Goal: Information Seeking & Learning: Learn about a topic

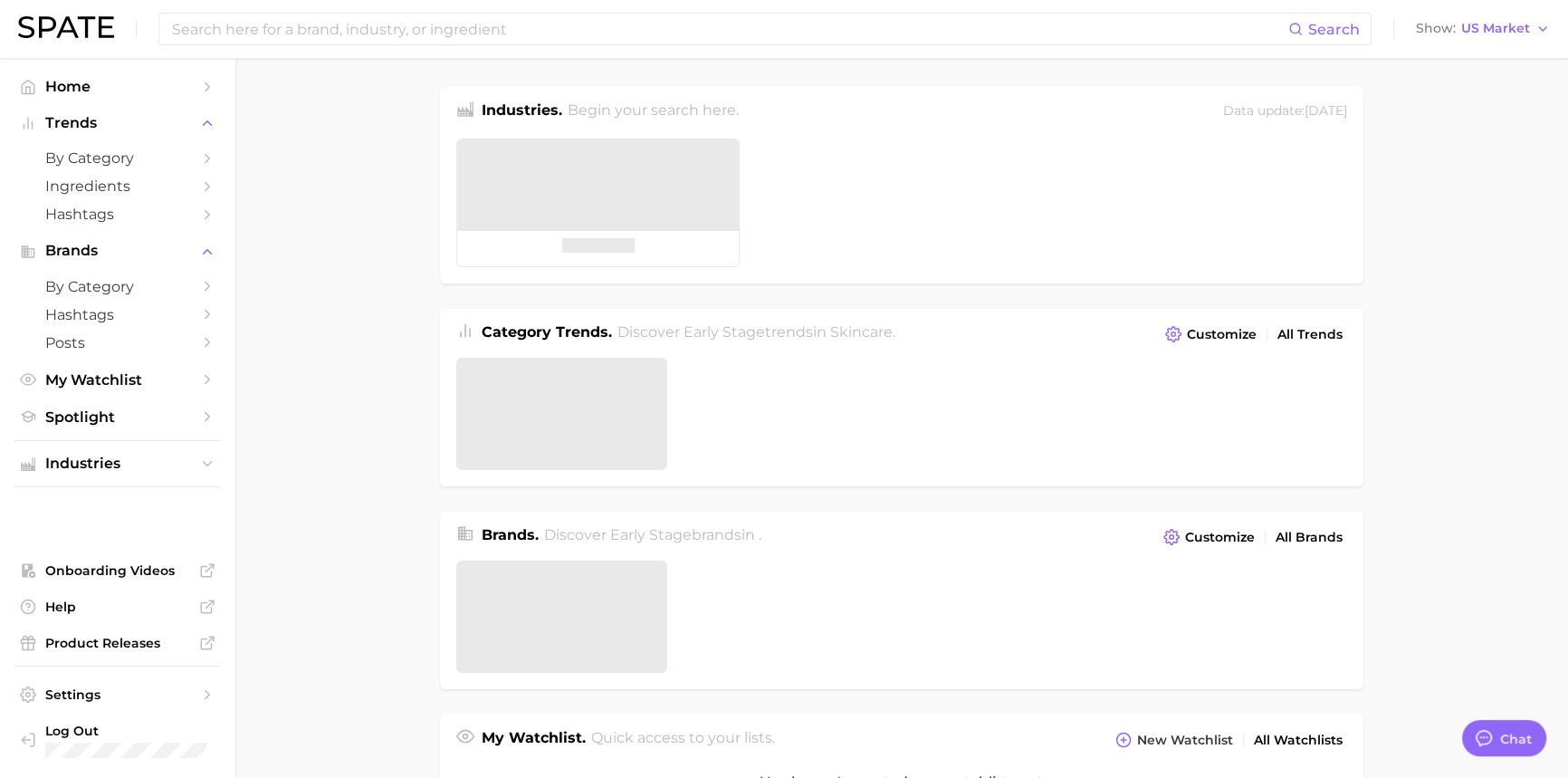
type textarea "x"
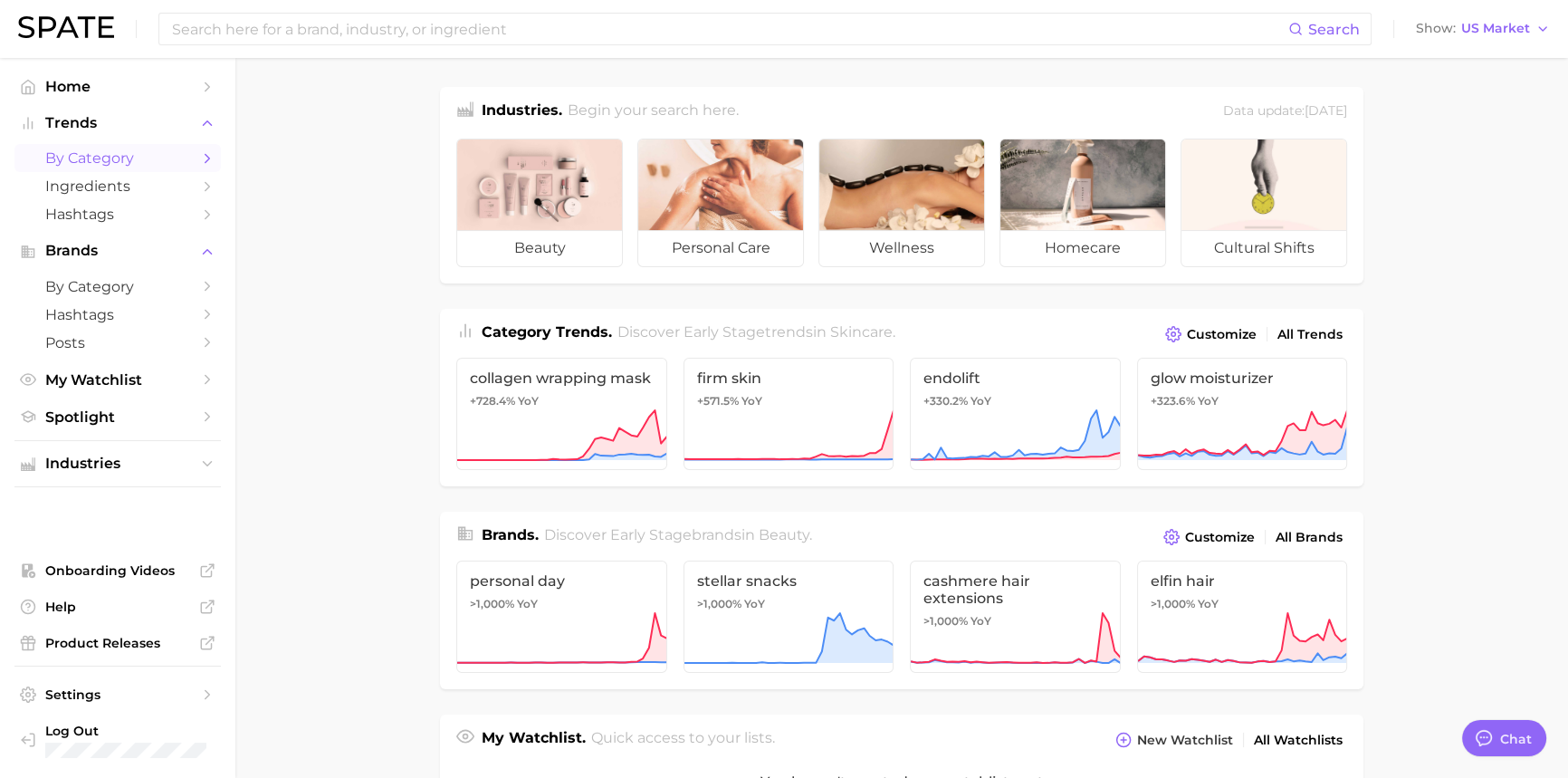
click at [71, 159] on span "by Category" at bounding box center [117, 158] width 145 height 17
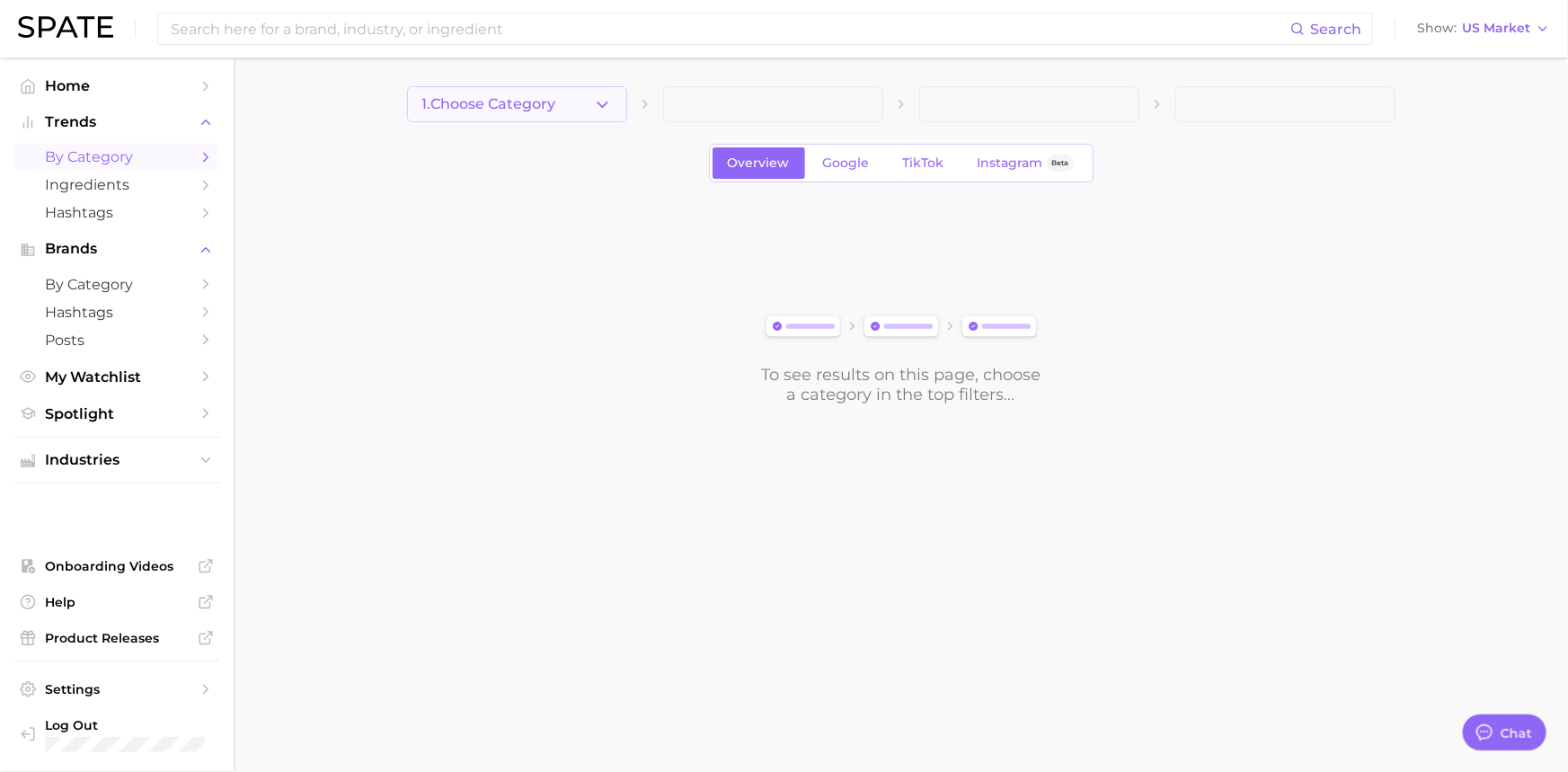
click at [608, 106] on icon "button" at bounding box center [602, 105] width 19 height 19
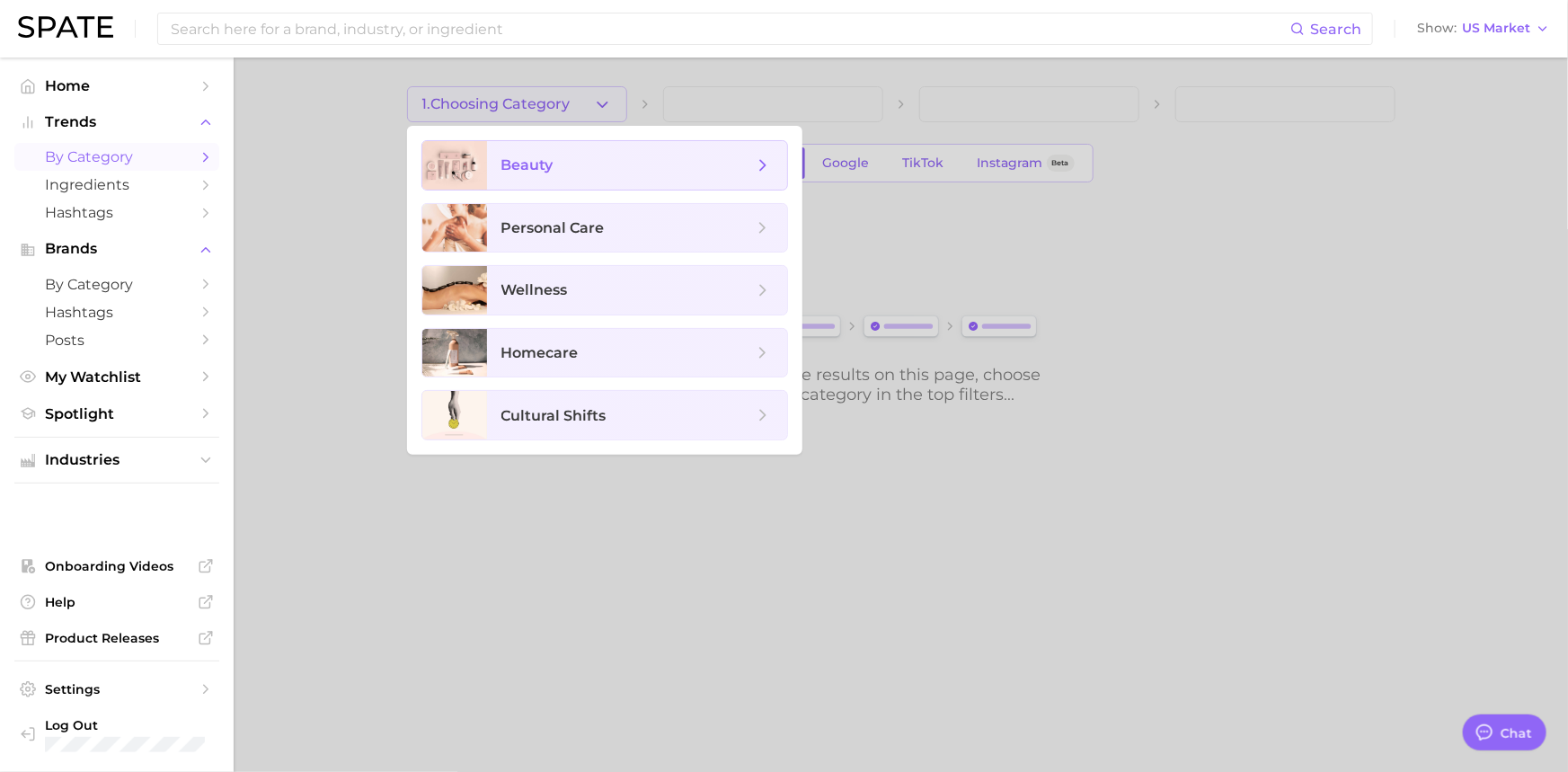
click at [539, 177] on span "beauty" at bounding box center [637, 165] width 300 height 49
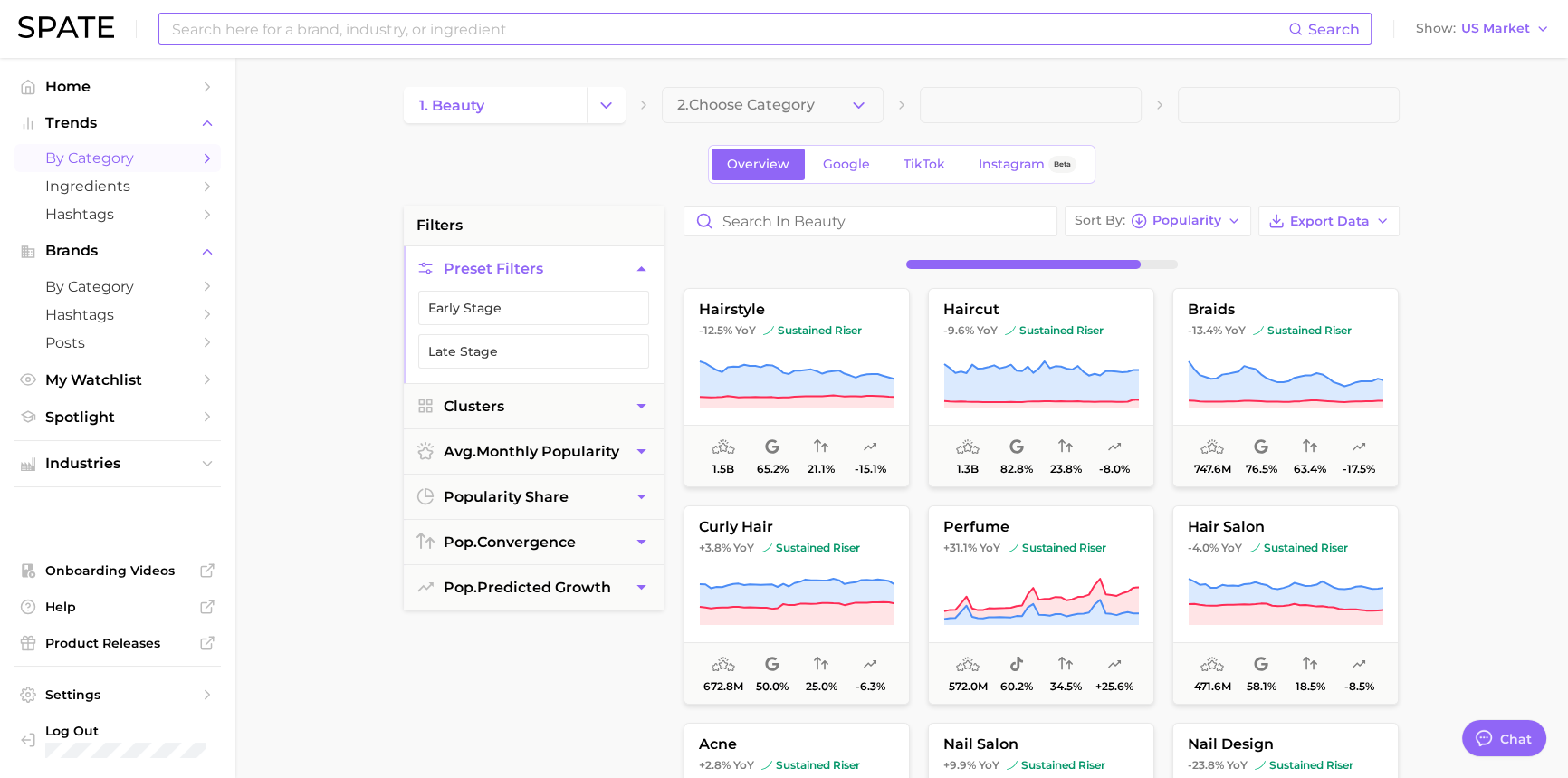
click at [417, 29] on input at bounding box center [729, 29] width 1118 height 31
type input "deodorants"
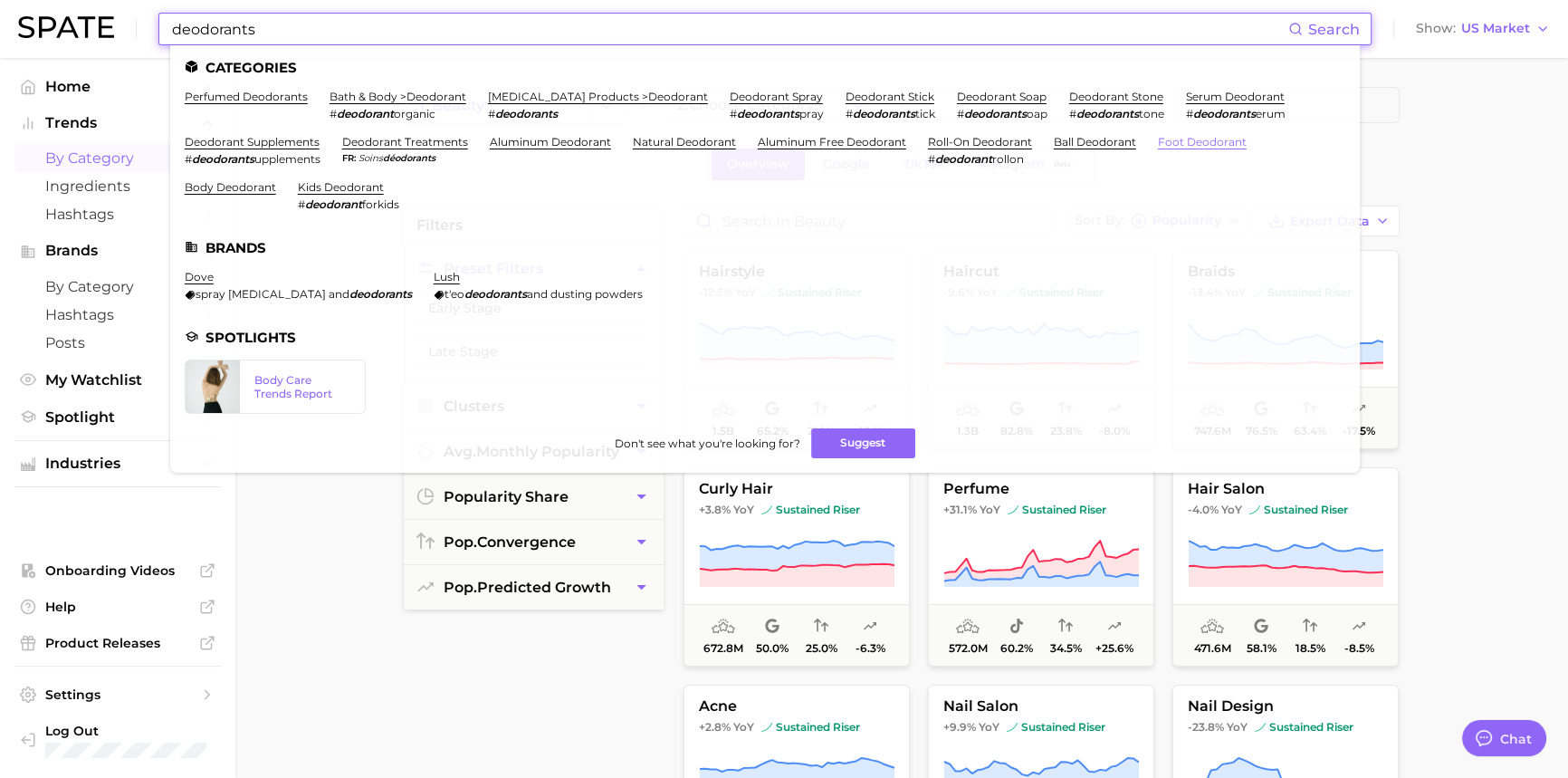
click at [1179, 145] on link "foot deodorant" at bounding box center [1202, 141] width 88 height 13
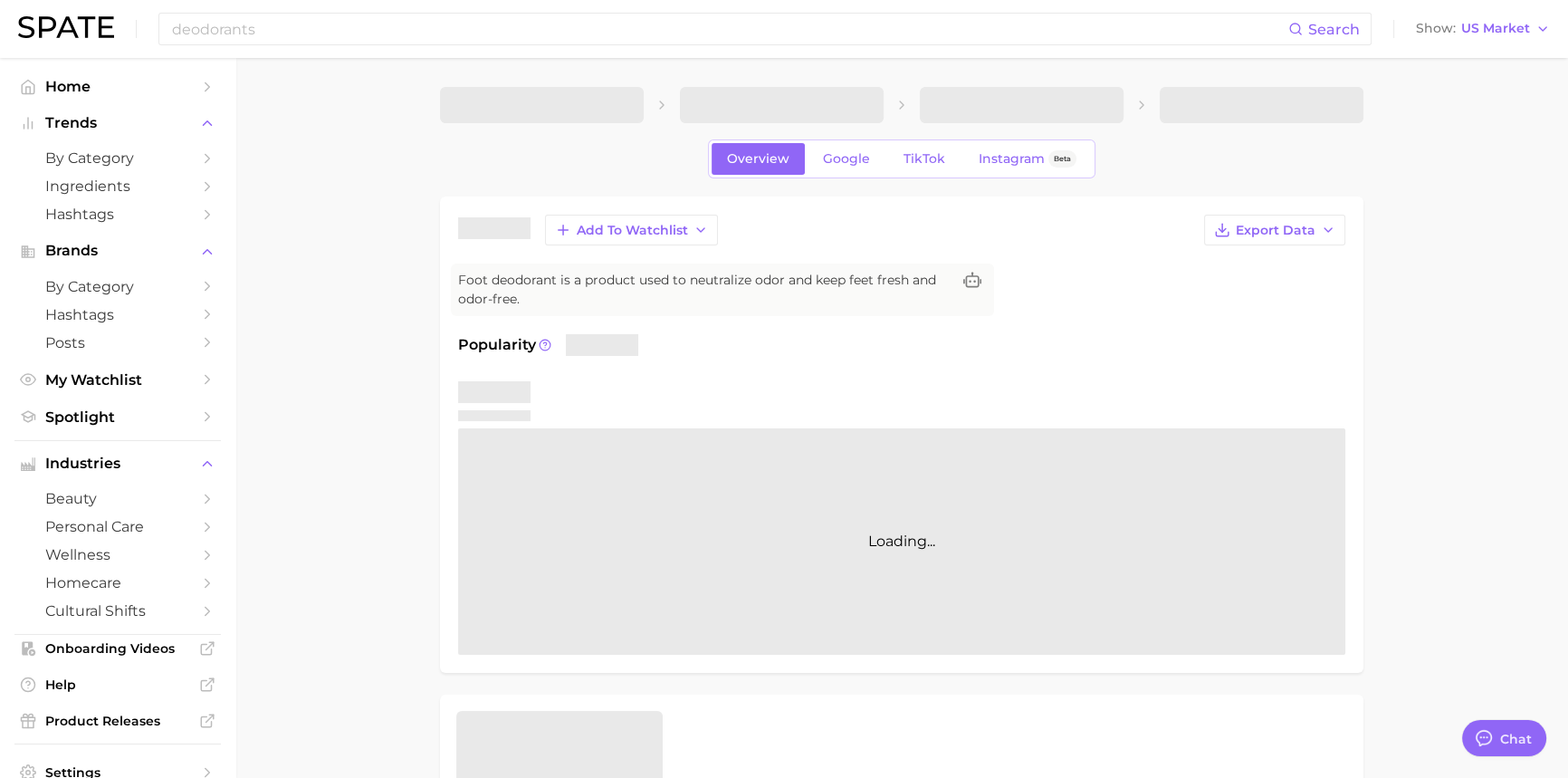
type textarea "x"
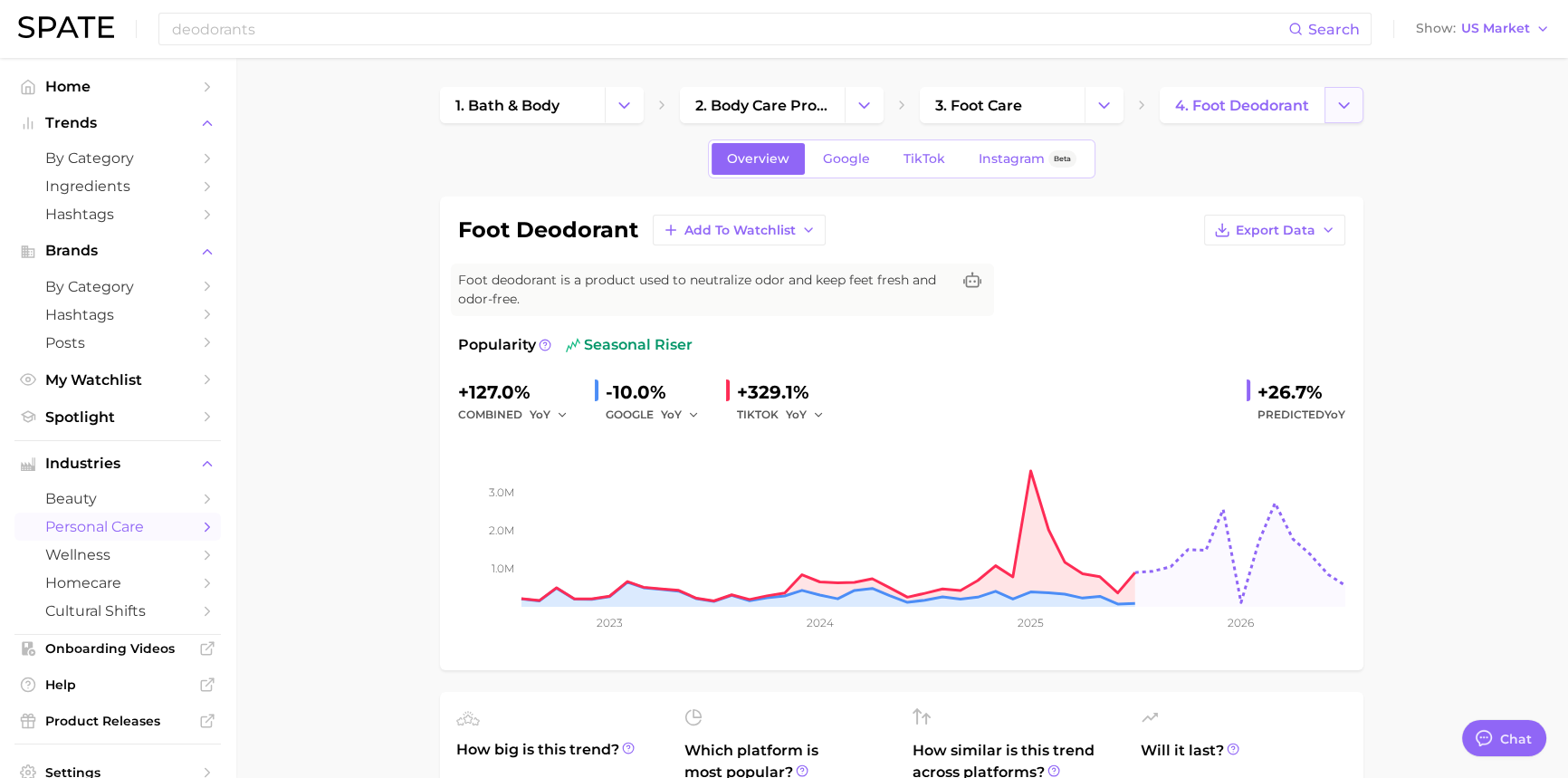
click at [1340, 108] on icon "Change Category" at bounding box center [1344, 106] width 19 height 19
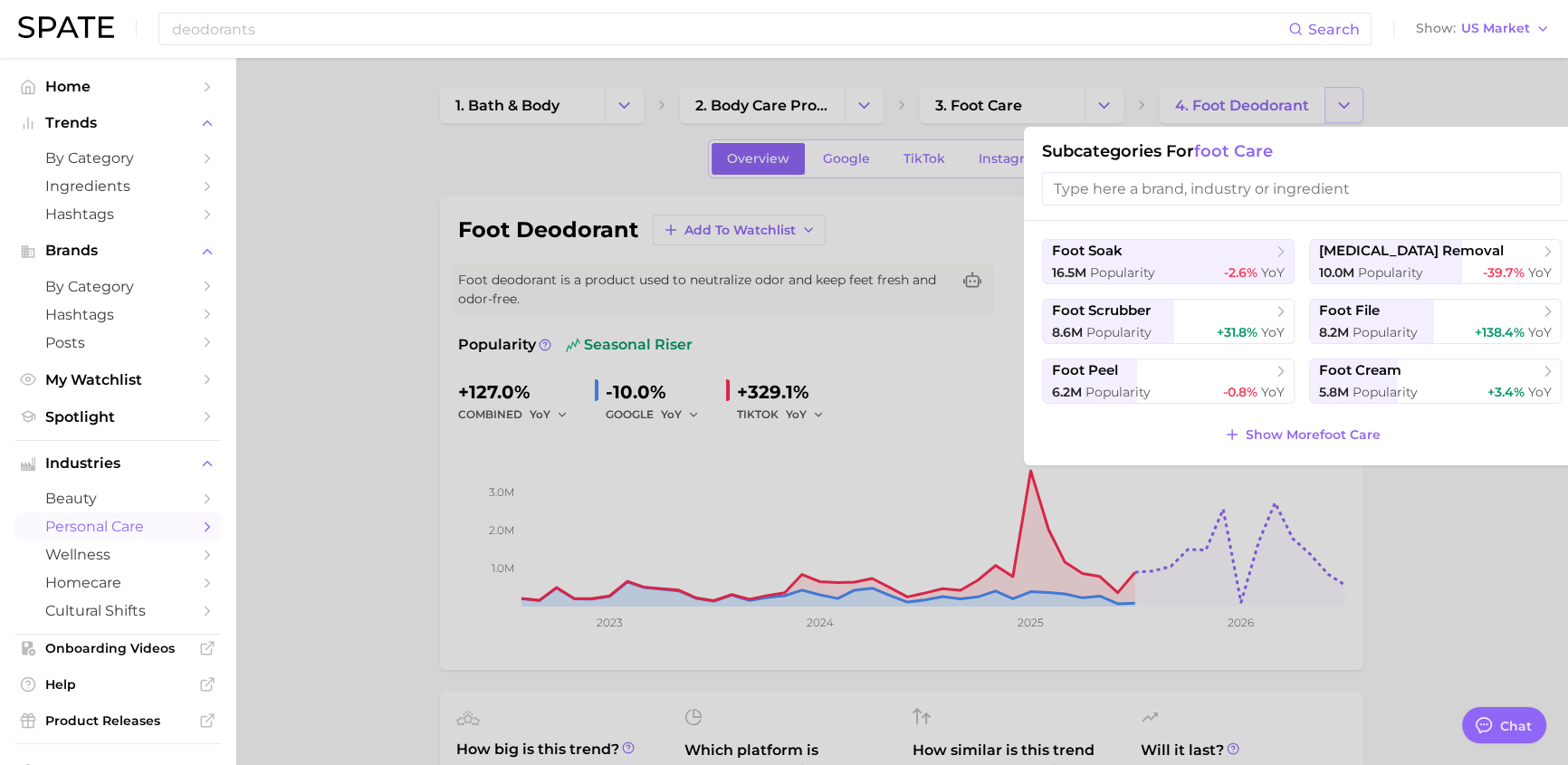
click at [1340, 108] on div at bounding box center [784, 382] width 1568 height 765
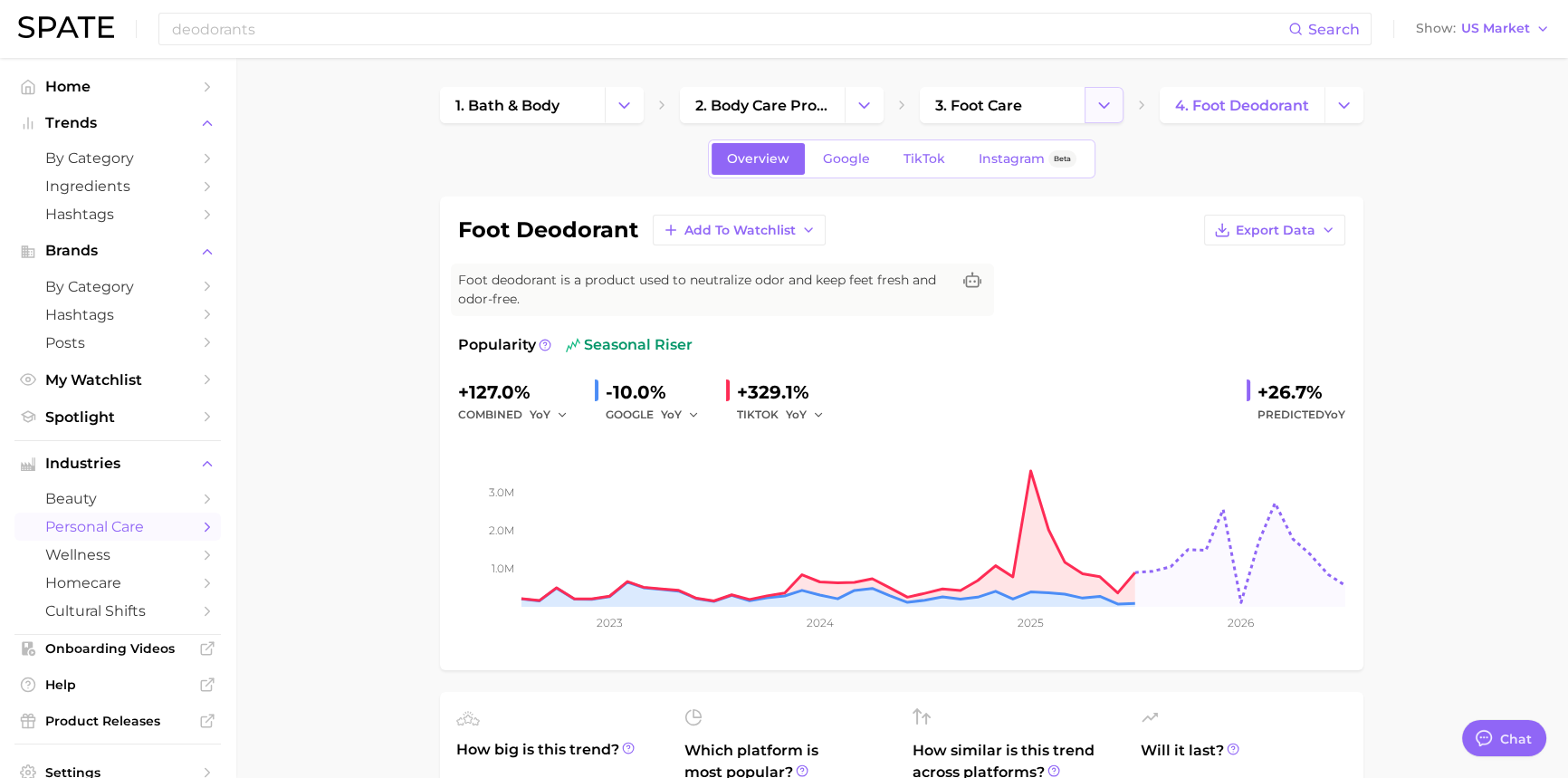
click at [1105, 99] on icon "Change Category" at bounding box center [1104, 106] width 19 height 19
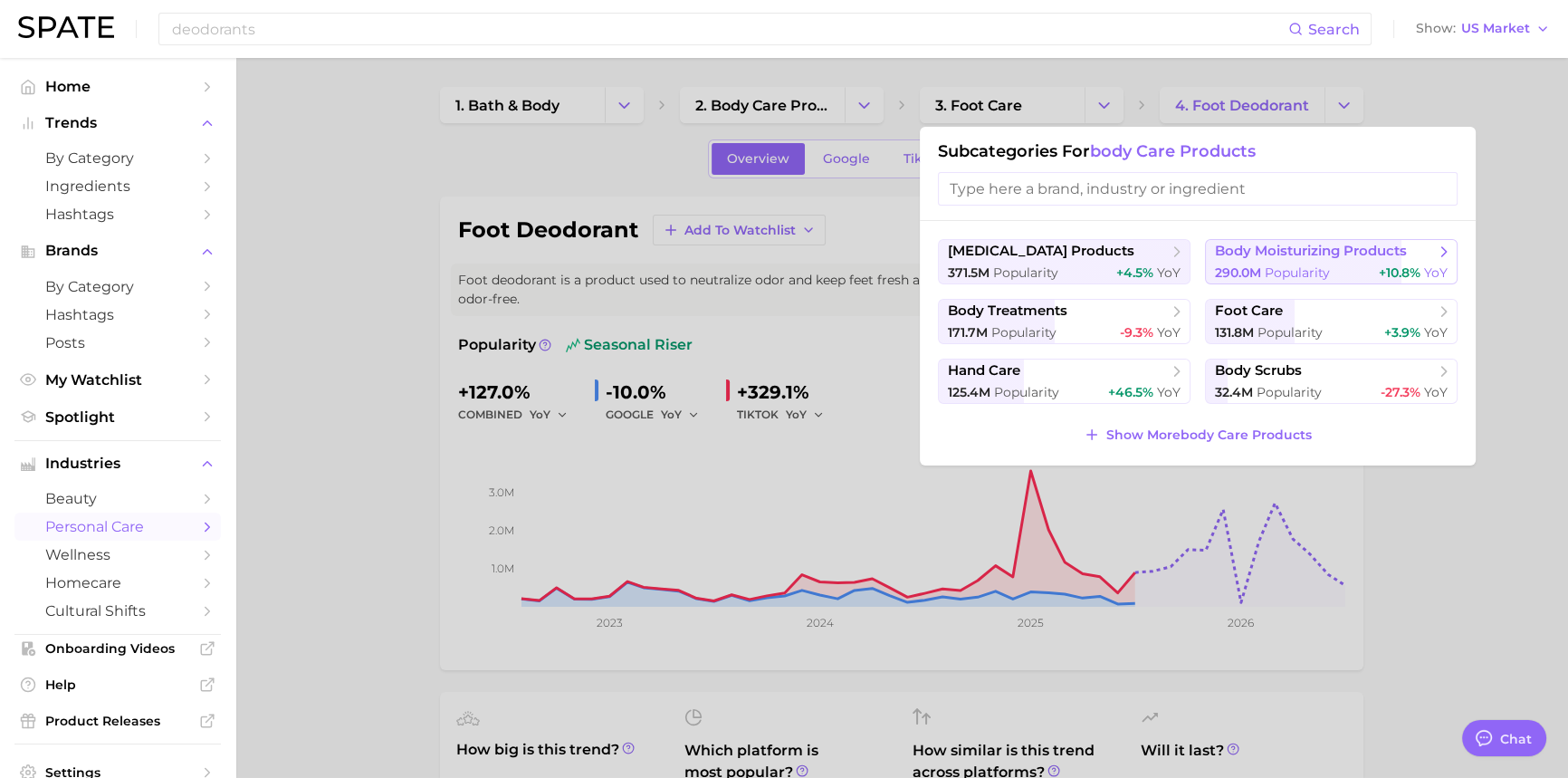
click at [1267, 264] on span "Popularity" at bounding box center [1297, 272] width 65 height 16
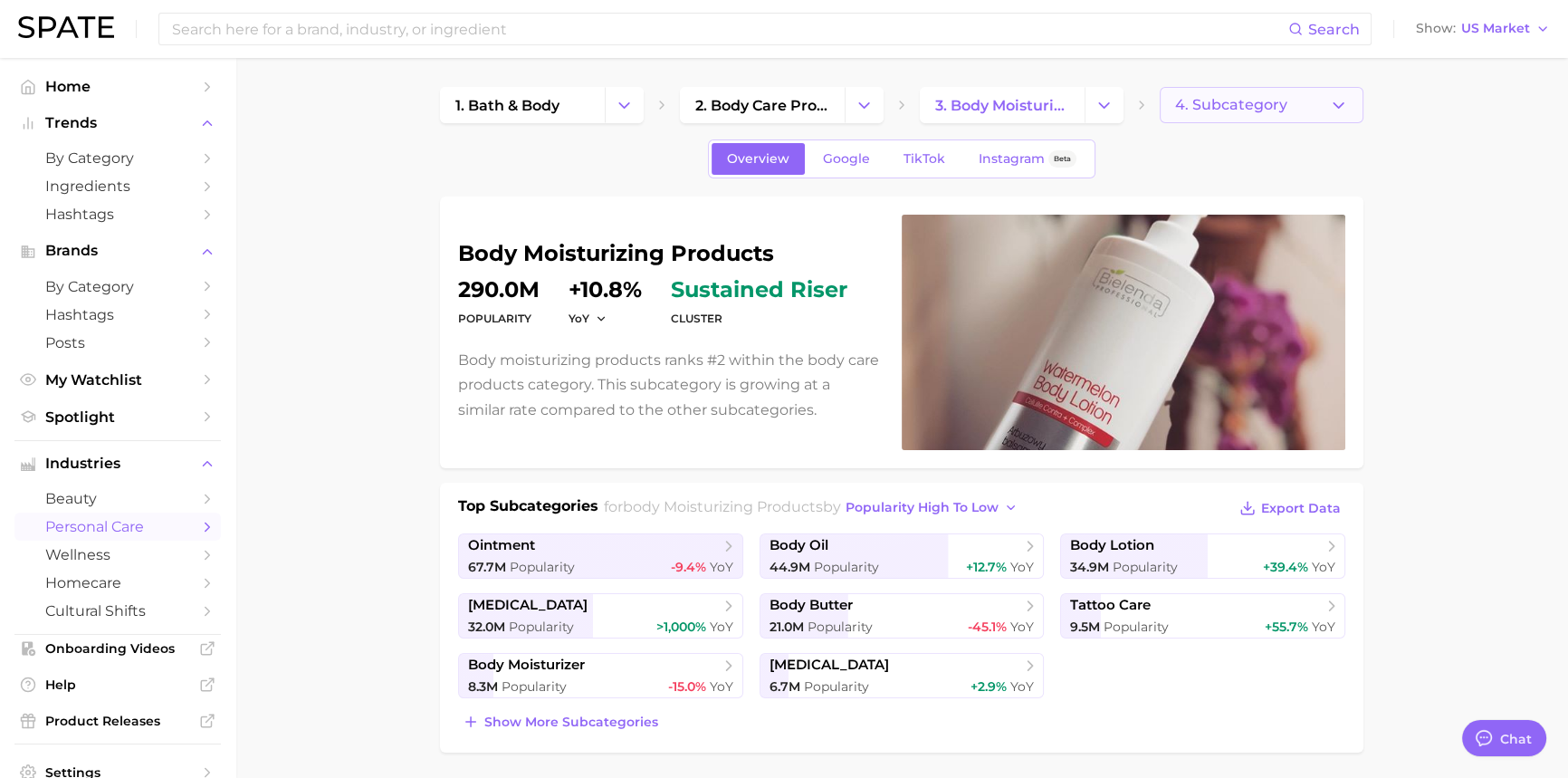
click at [1339, 107] on polyline "button" at bounding box center [1338, 104] width 10 height 5
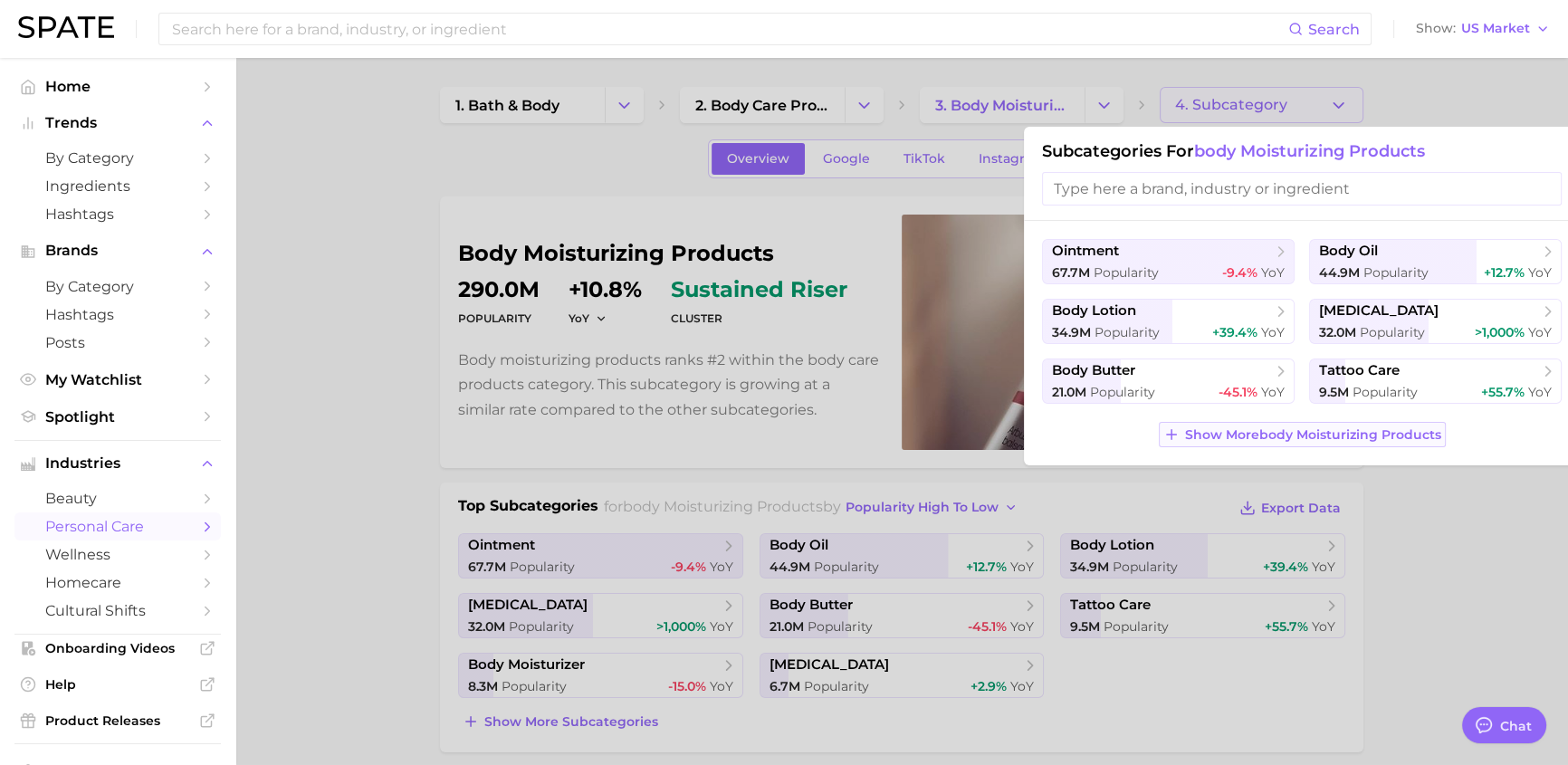
click at [1318, 431] on span "Show More body moisturizing products" at bounding box center [1312, 434] width 256 height 15
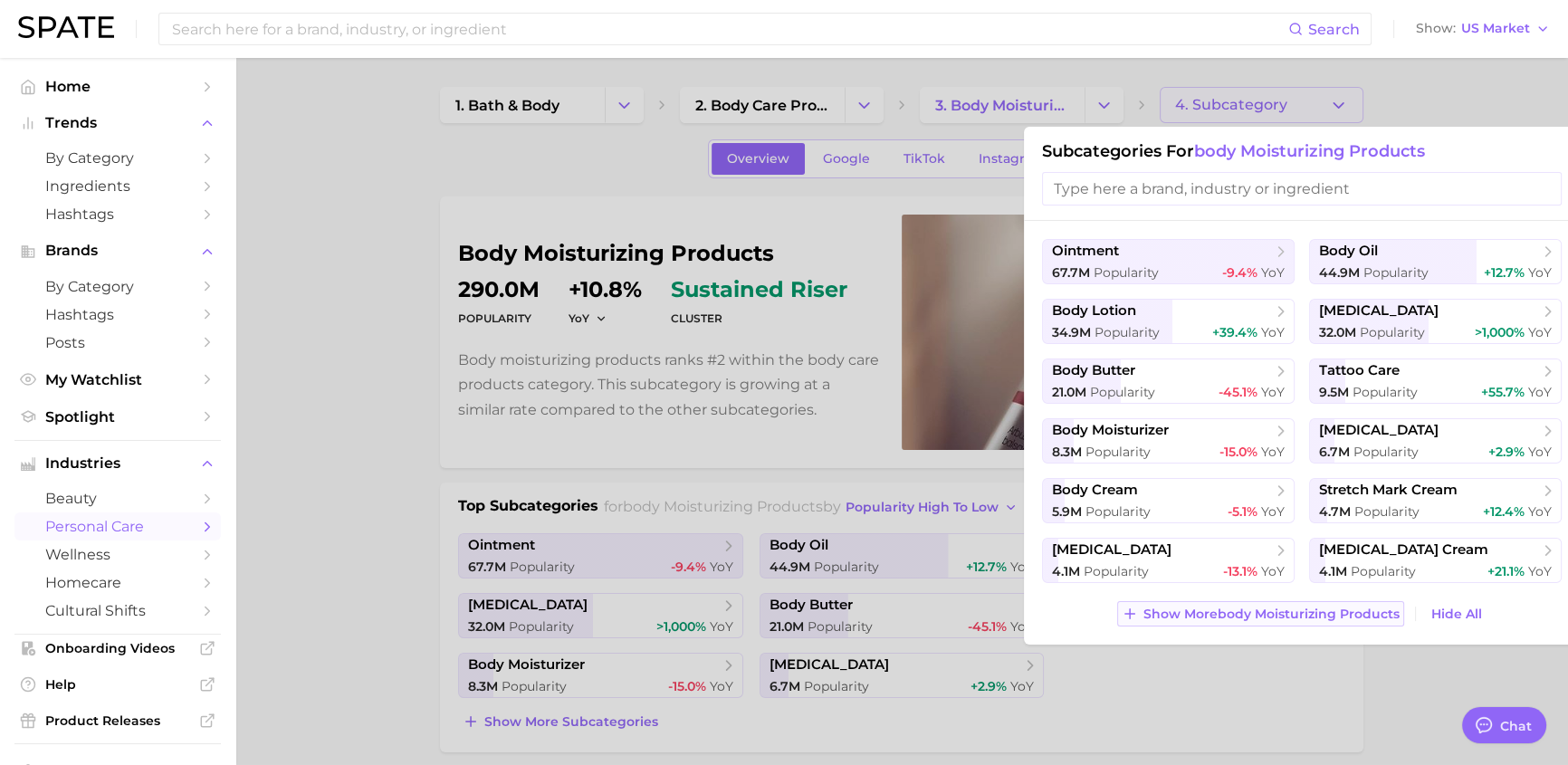
click at [1252, 607] on span "Show More body moisturizing products" at bounding box center [1271, 614] width 256 height 15
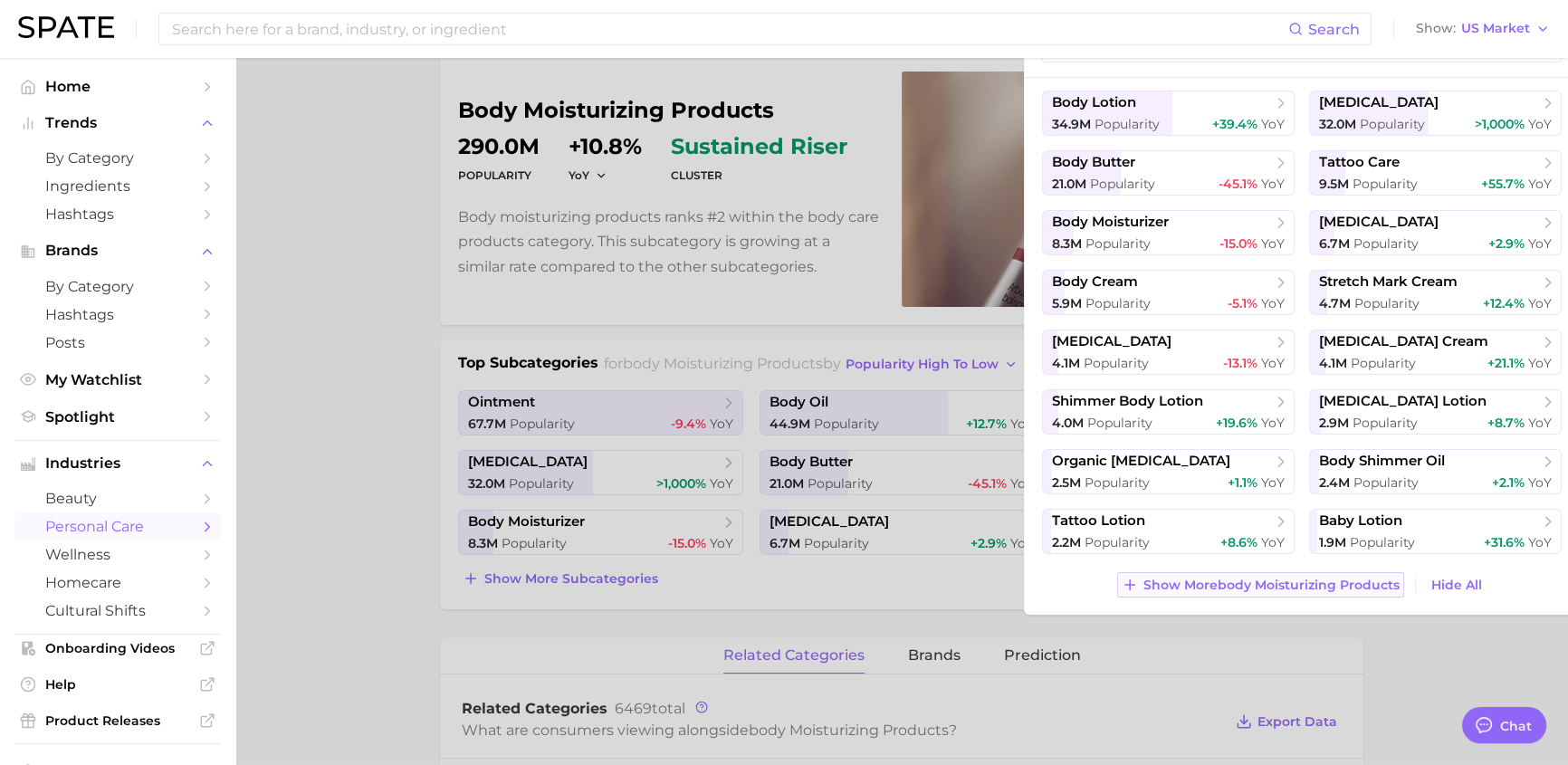
scroll to position [163, 0]
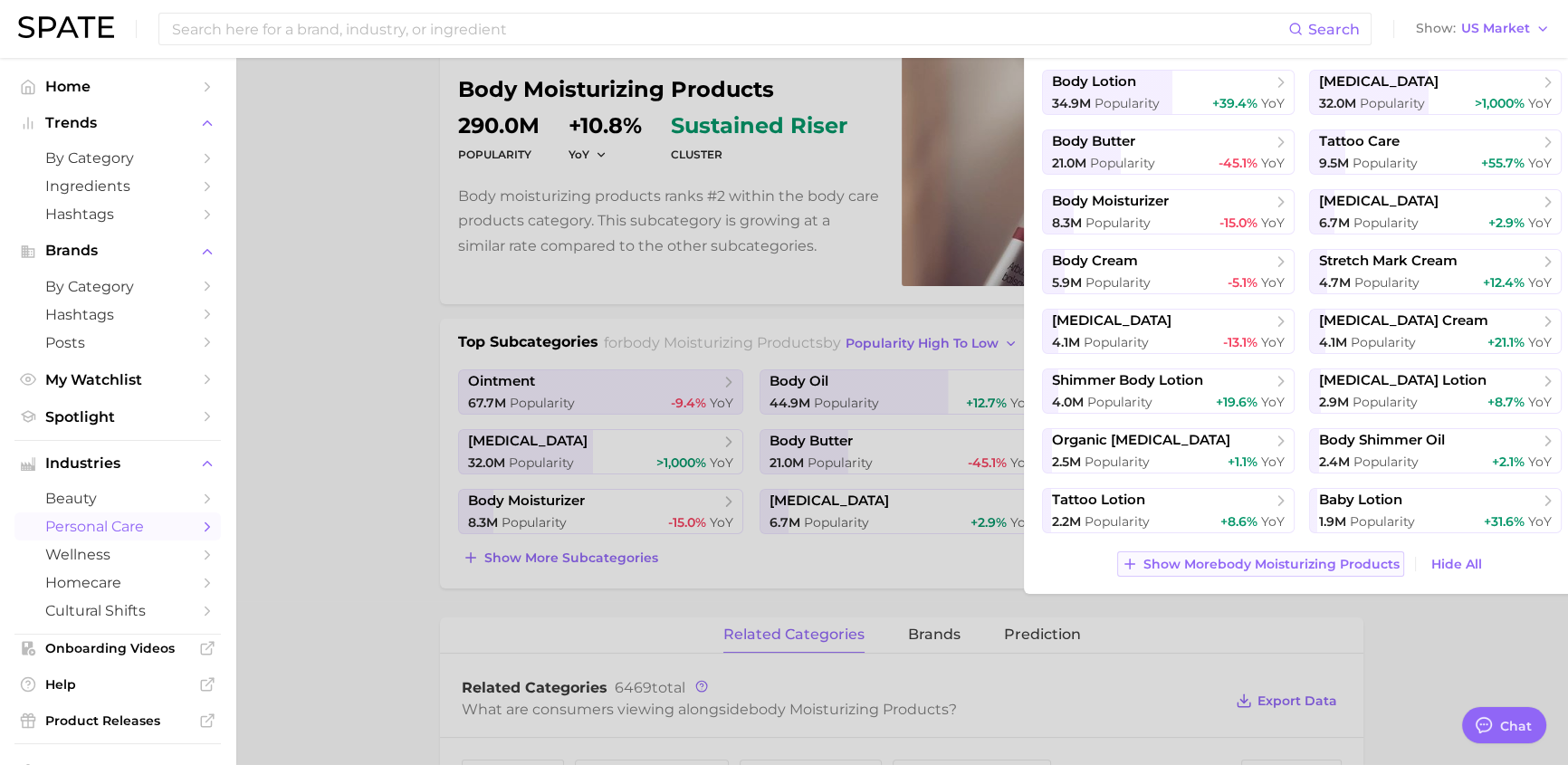
click at [1242, 557] on span "Show More body moisturizing products" at bounding box center [1271, 564] width 256 height 15
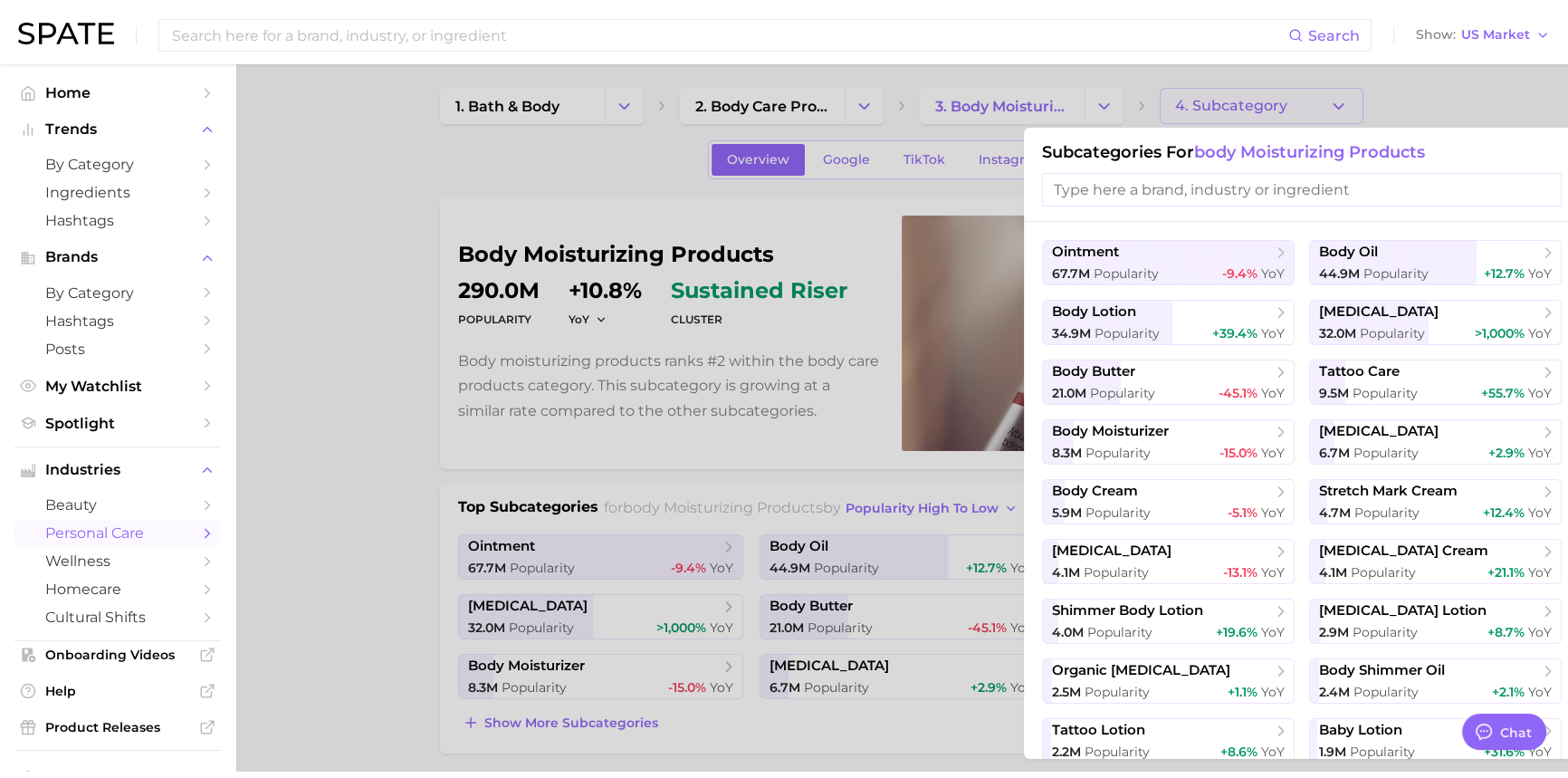
scroll to position [0, 0]
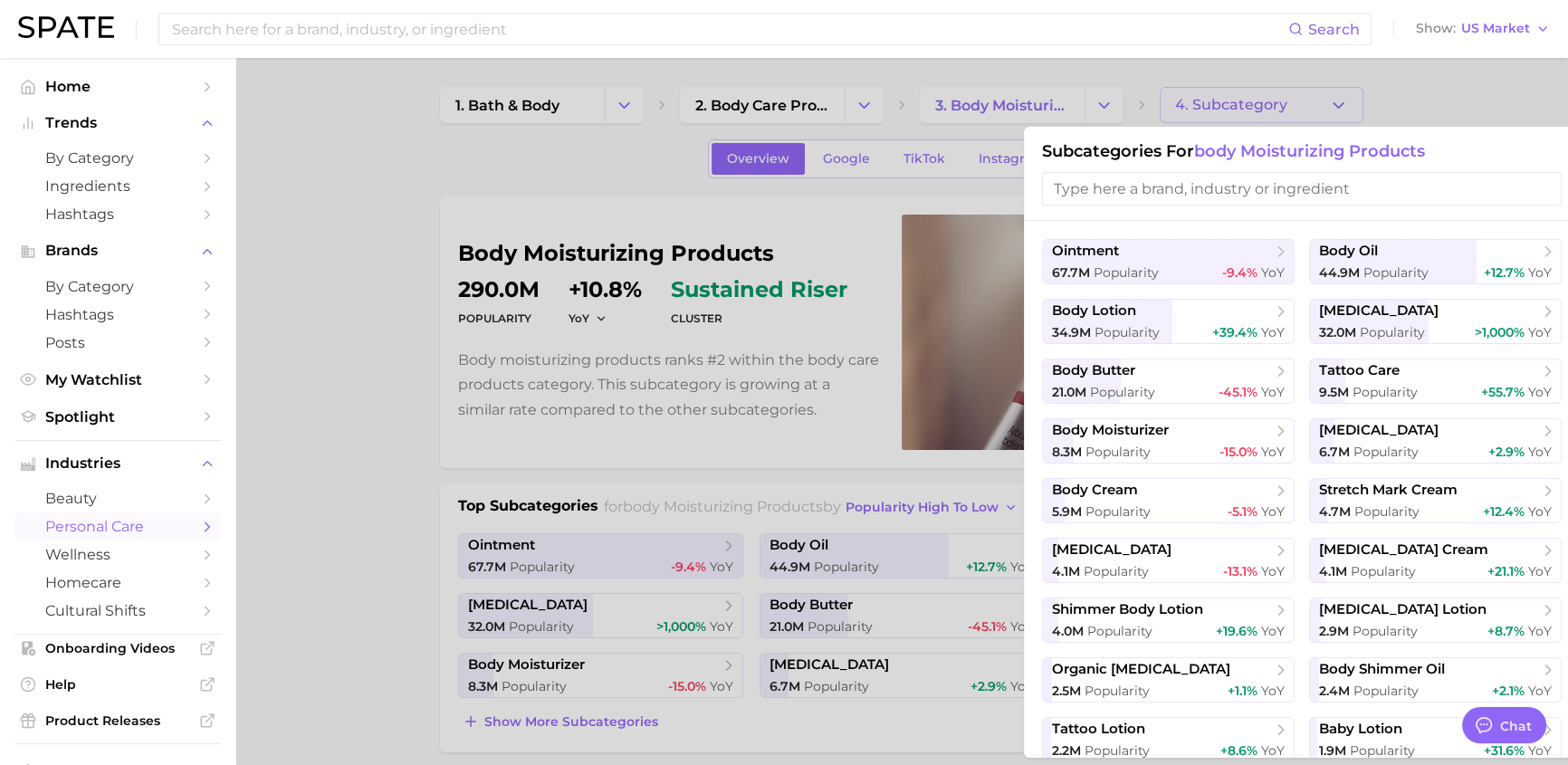
click at [1188, 187] on input "search" at bounding box center [1302, 188] width 519 height 34
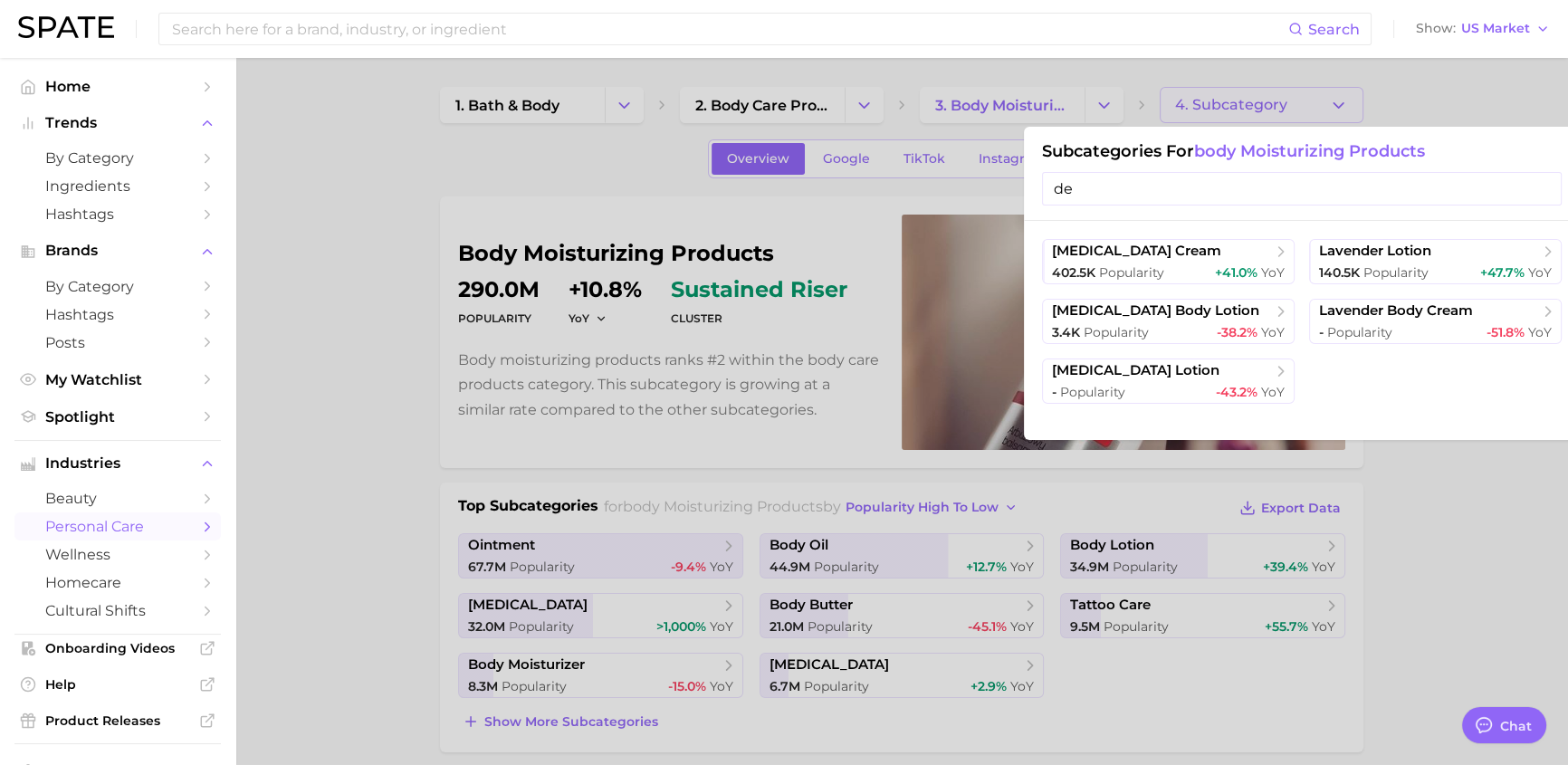
type input "d"
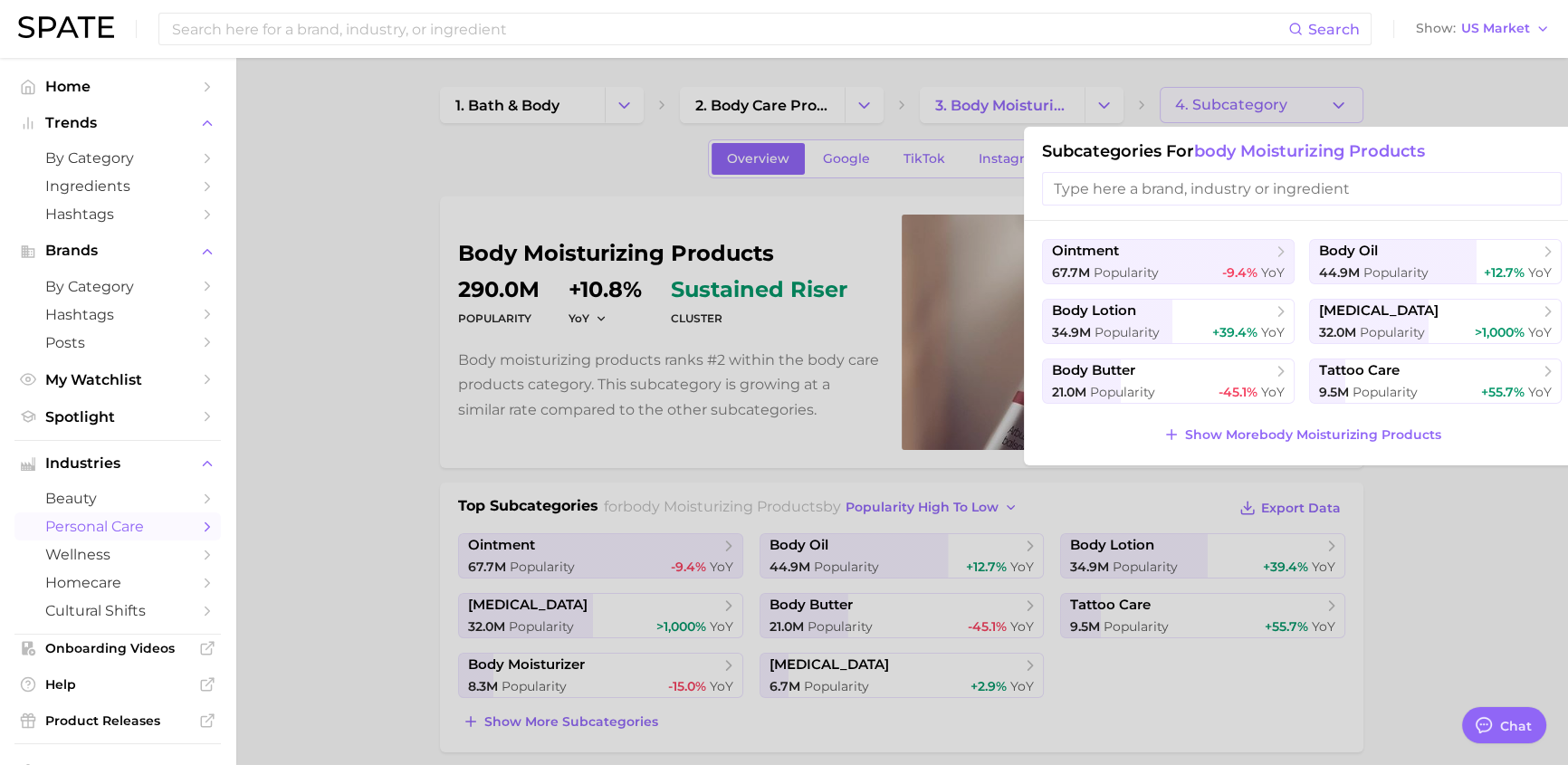
click at [1390, 105] on div at bounding box center [784, 382] width 1568 height 765
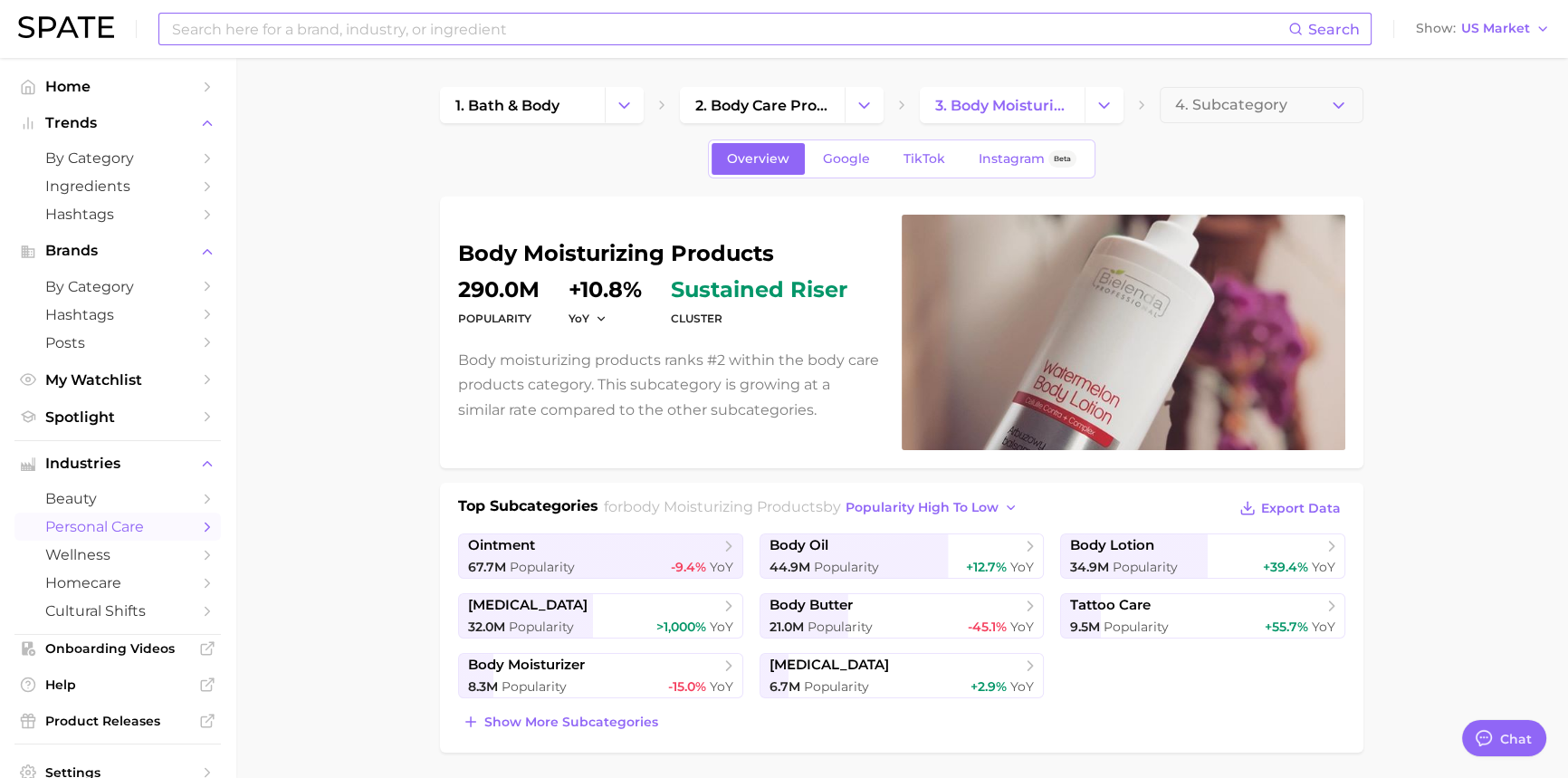
click at [204, 30] on input at bounding box center [729, 29] width 1118 height 31
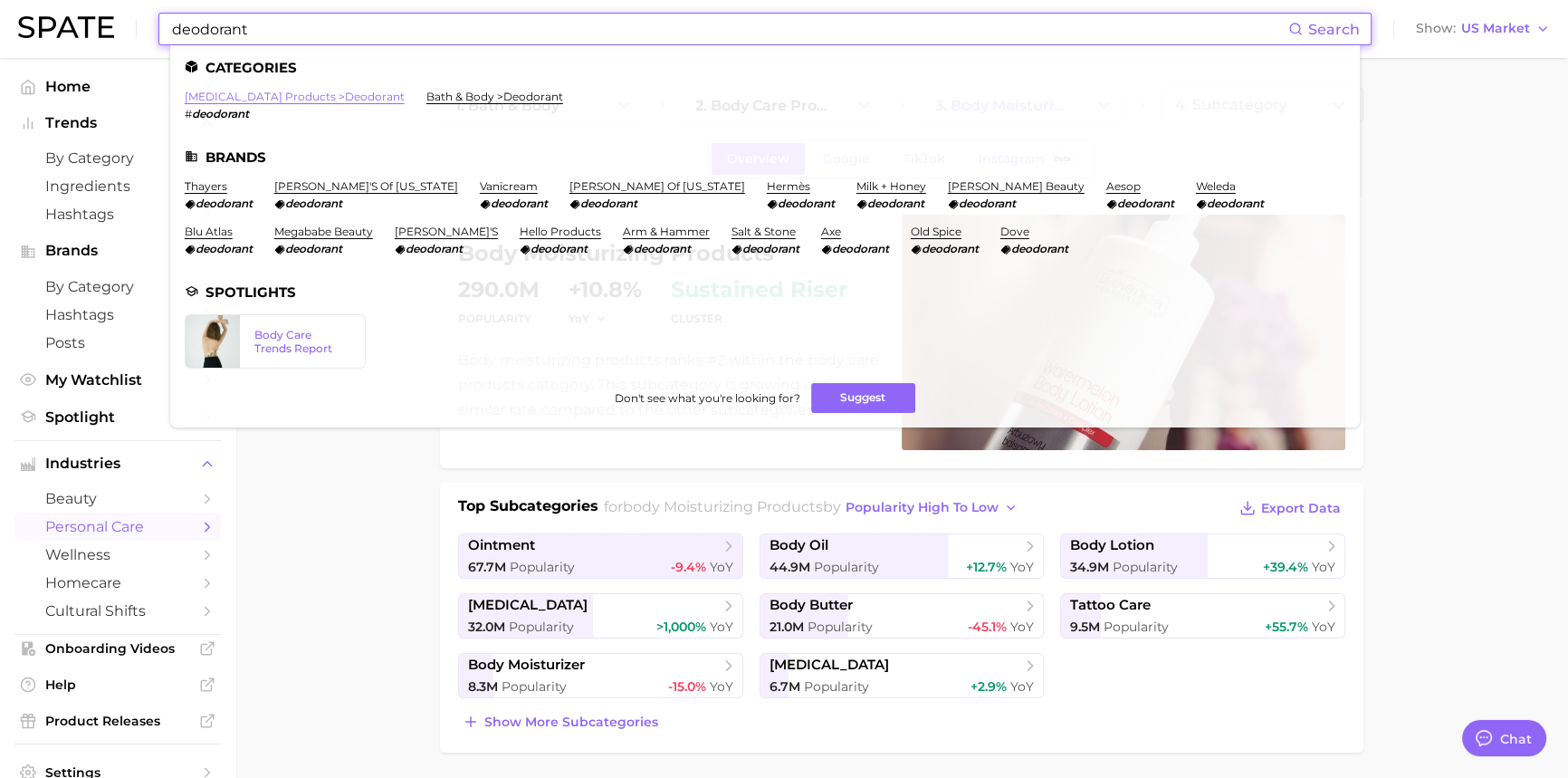
type input "deodorant"
click at [293, 99] on link "antiperspirant products > deodorant" at bounding box center [294, 96] width 220 height 13
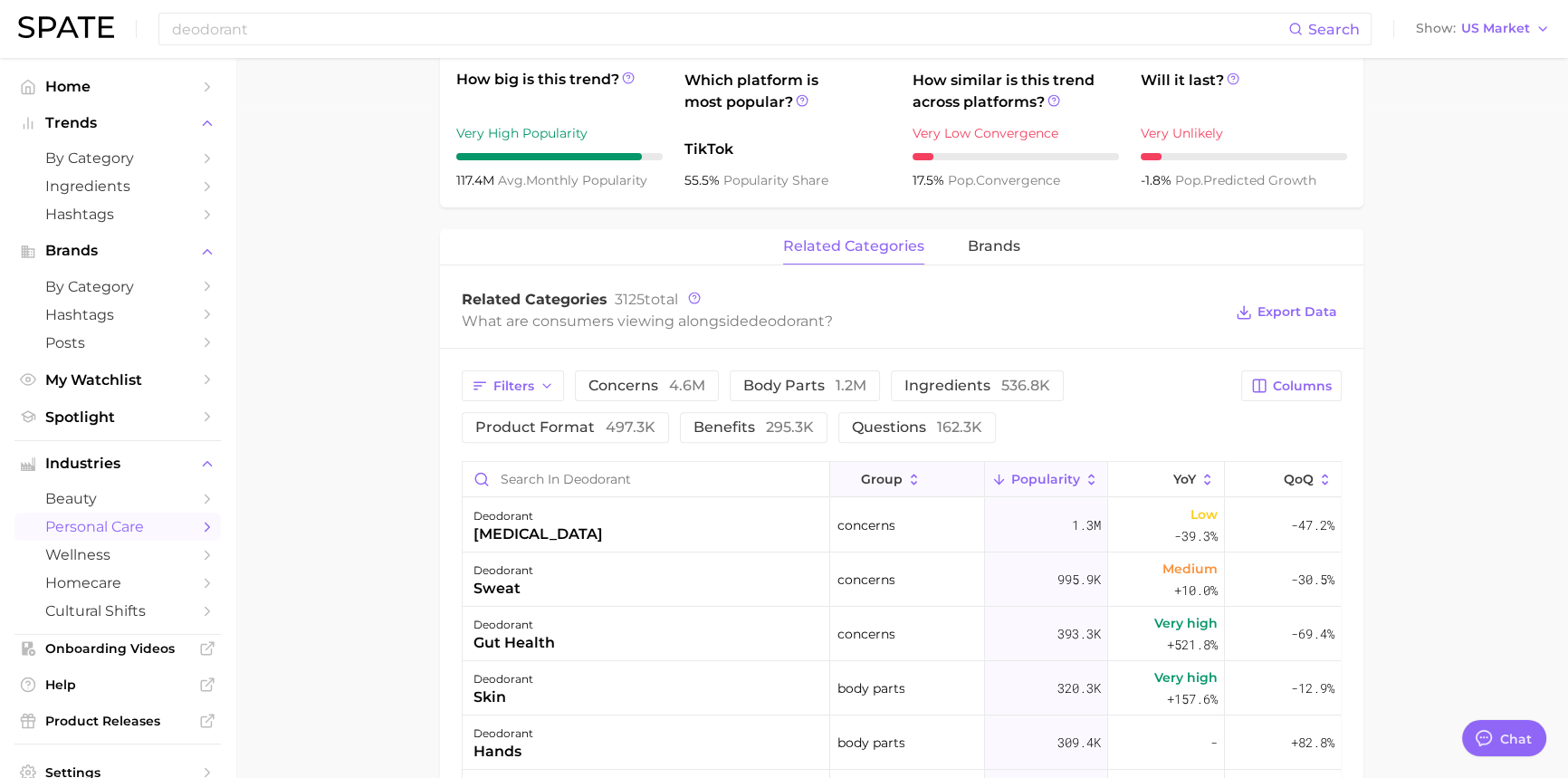
scroll to position [750, 0]
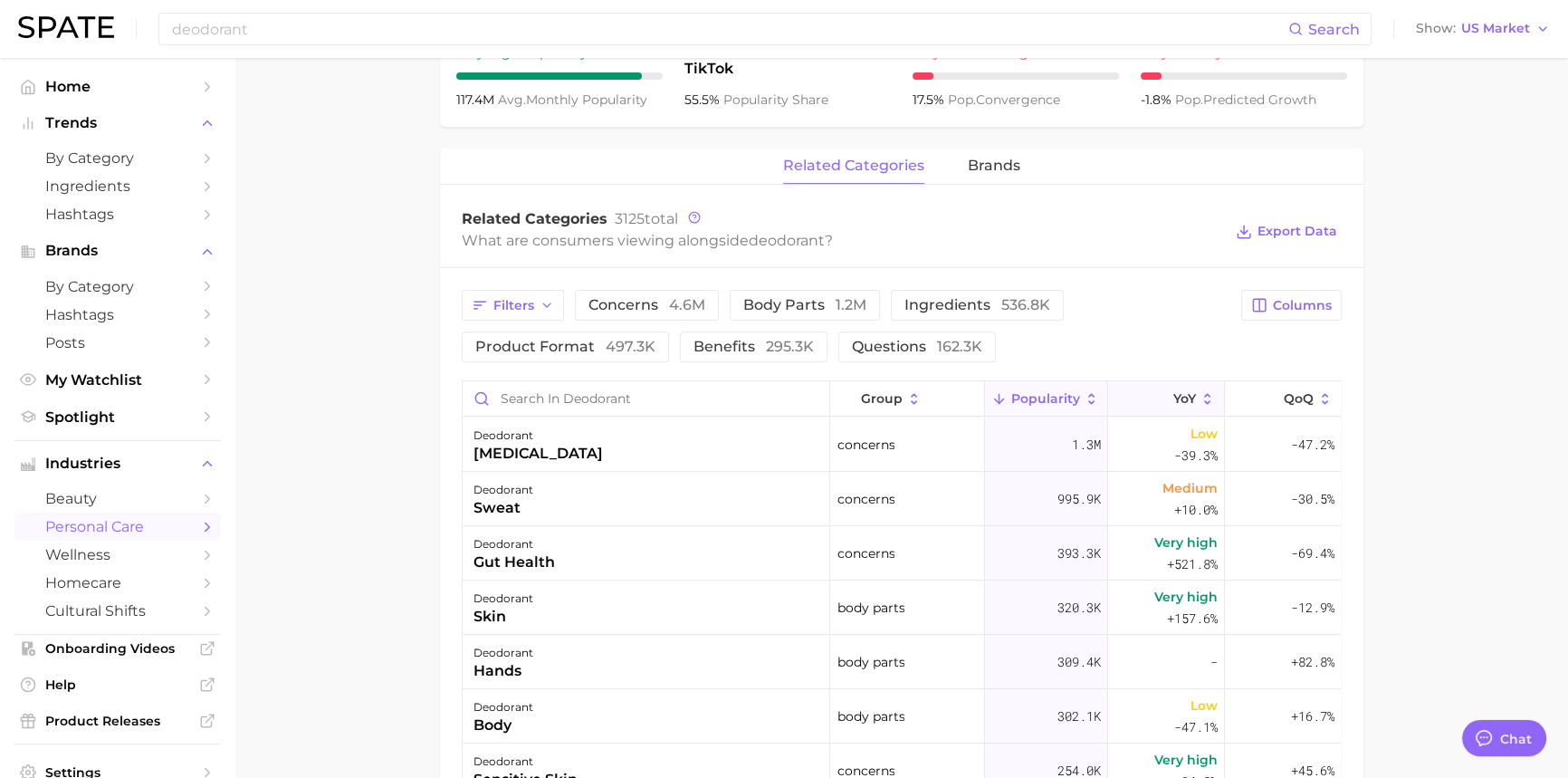
click at [1205, 404] on icon at bounding box center [1207, 398] width 7 height 11
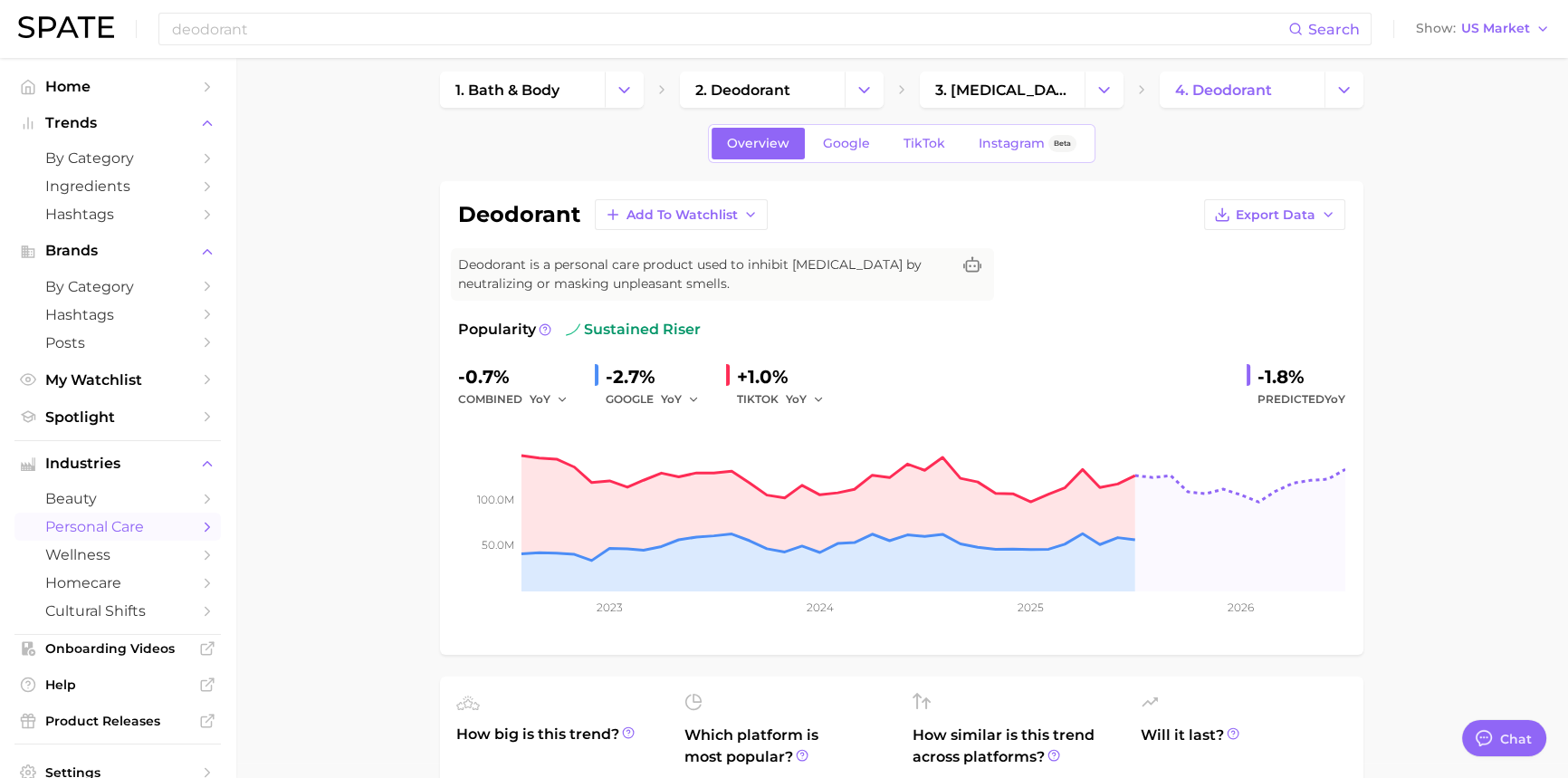
scroll to position [0, 0]
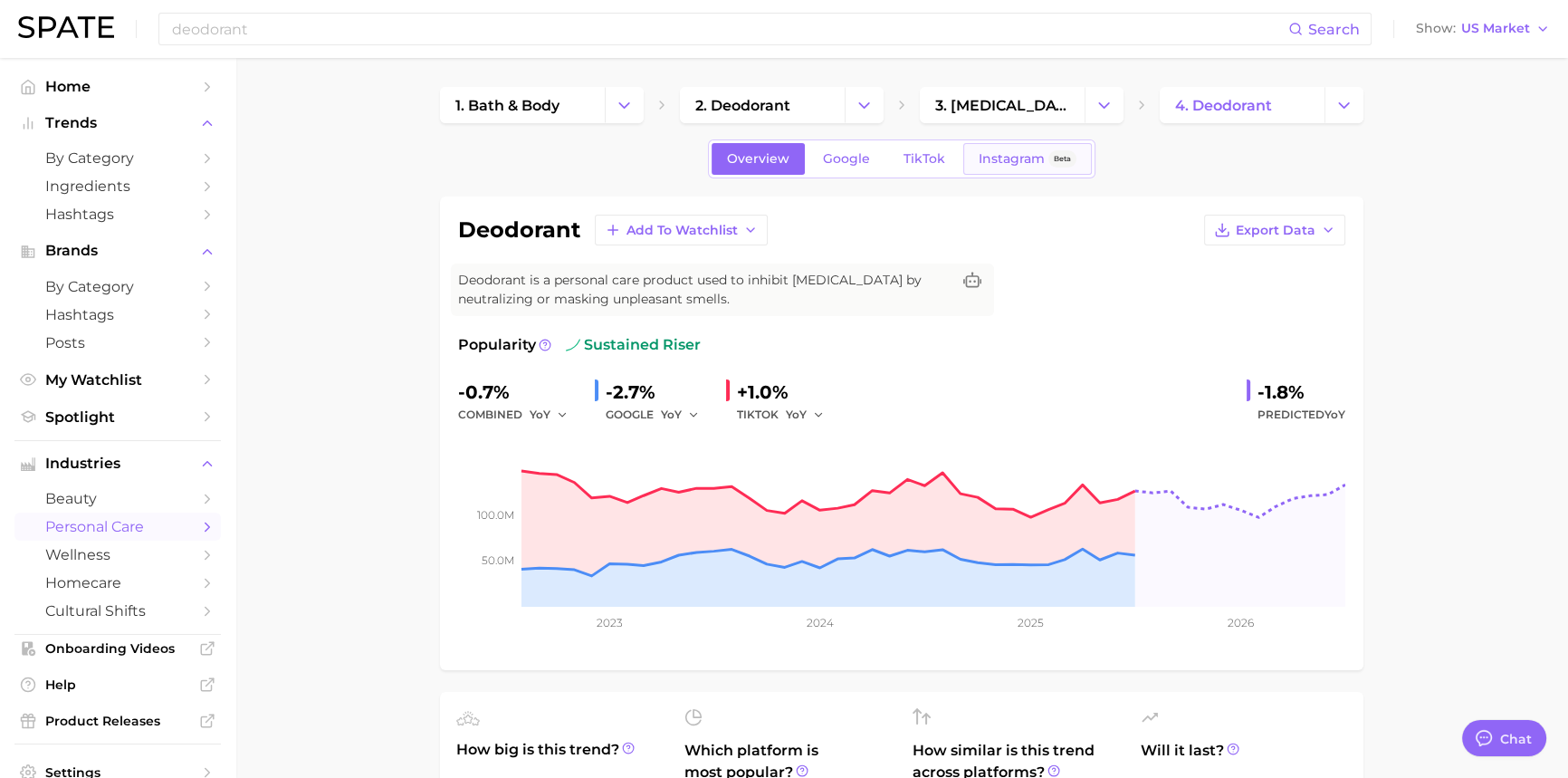
click at [1008, 162] on span "Instagram" at bounding box center [1011, 159] width 66 height 15
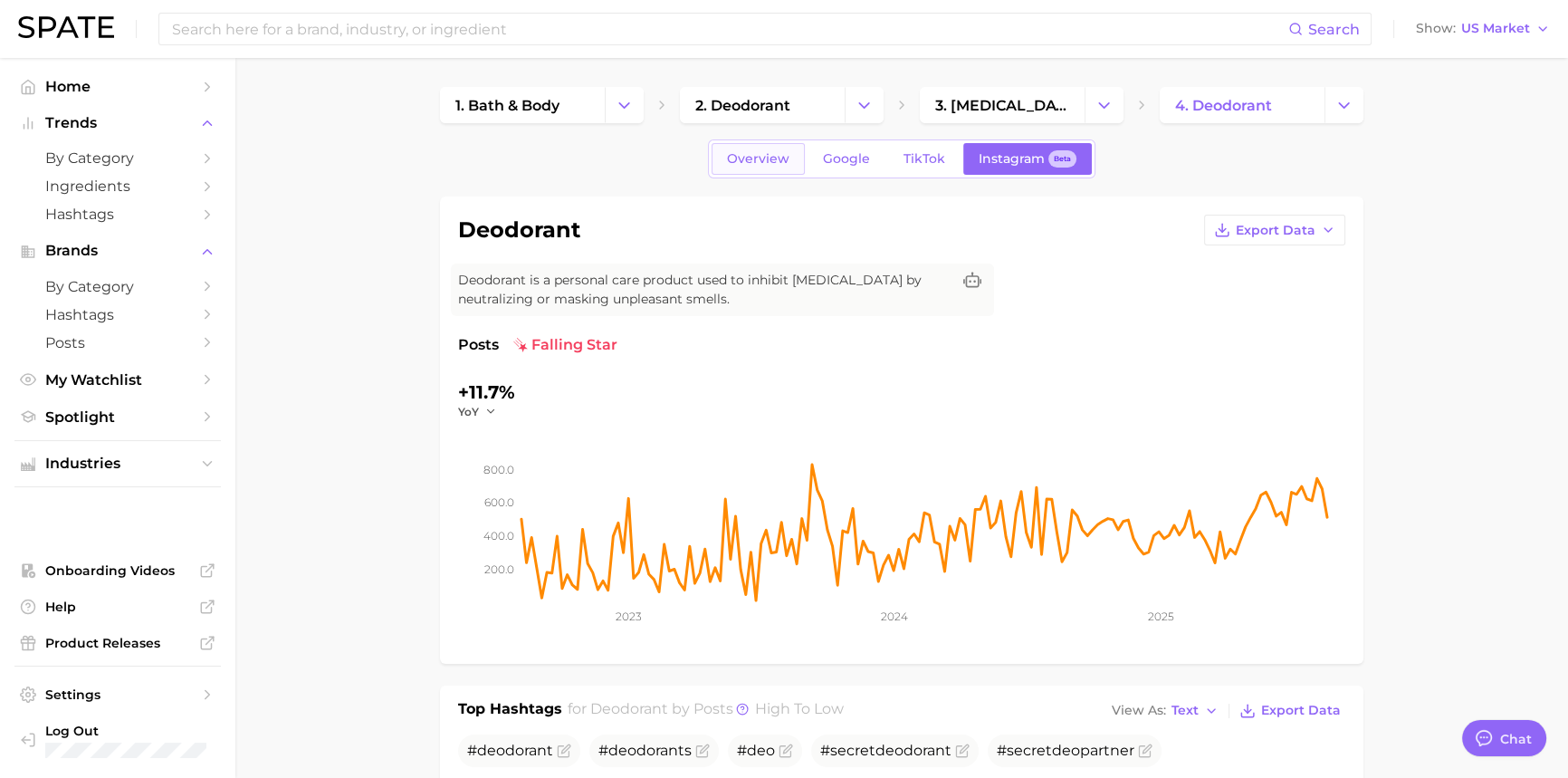
click at [757, 162] on span "Overview" at bounding box center [758, 159] width 62 height 15
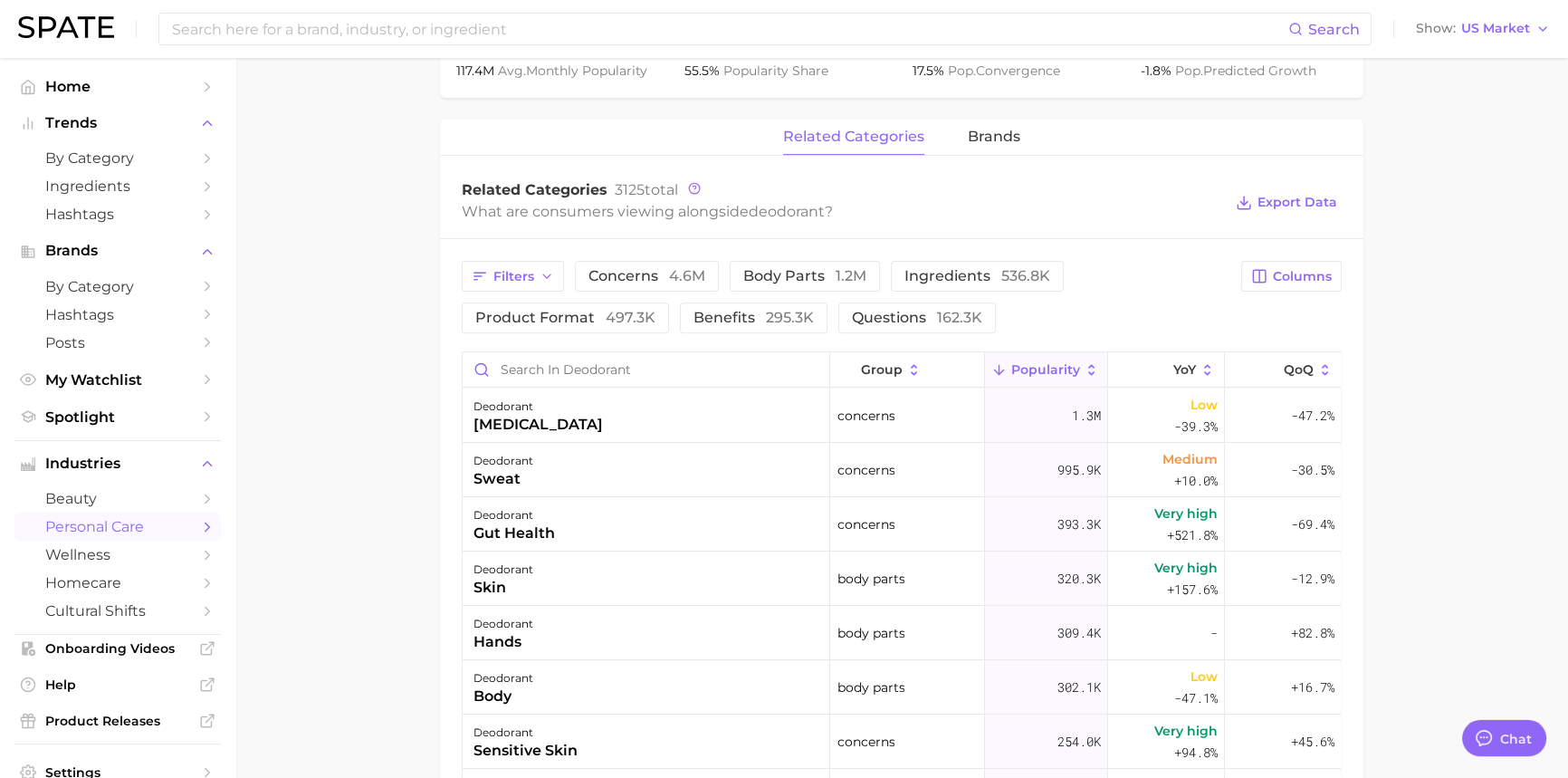
scroll to position [905, 0]
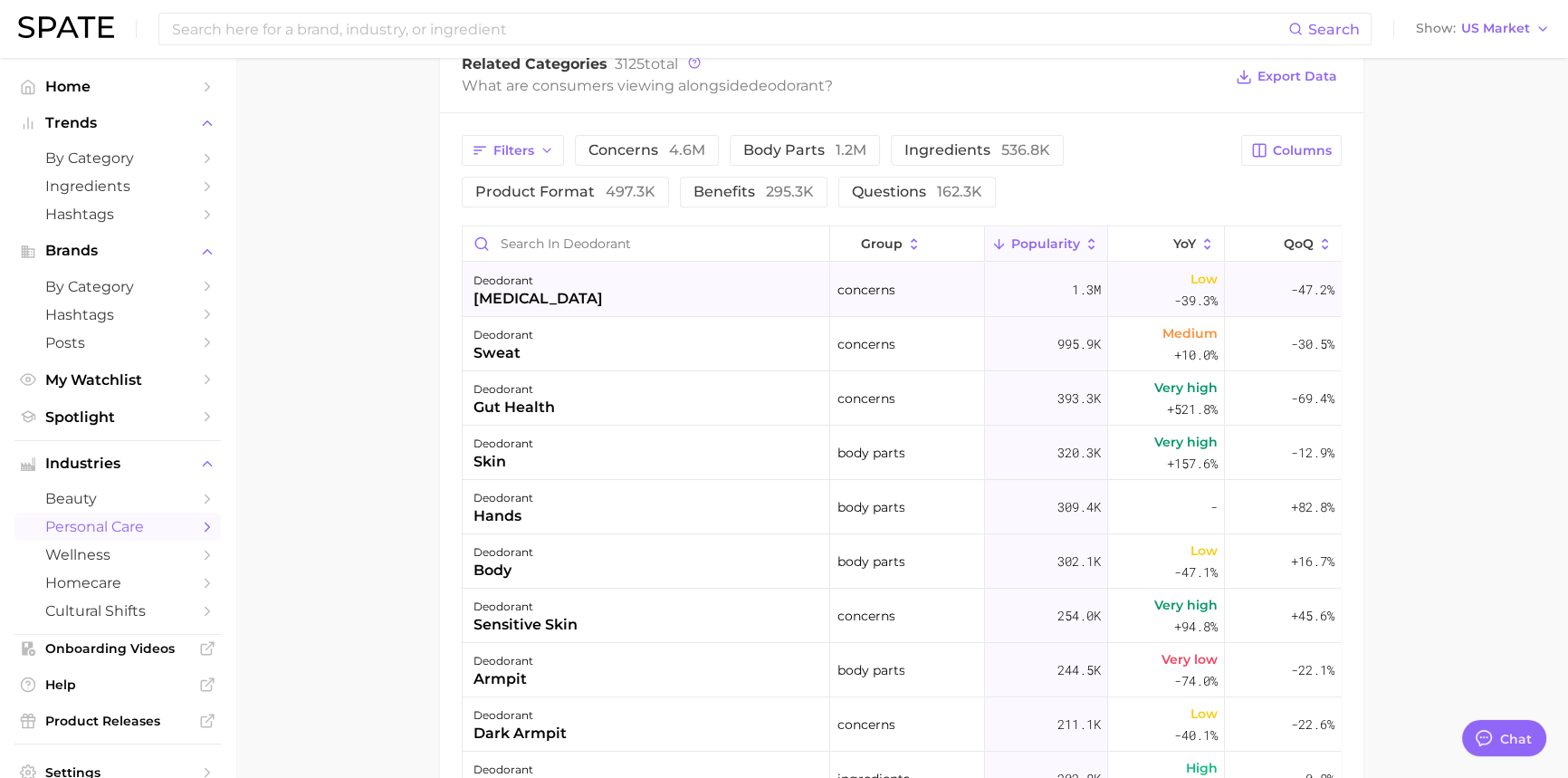
click at [530, 302] on div "[MEDICAL_DATA]" at bounding box center [537, 298] width 130 height 22
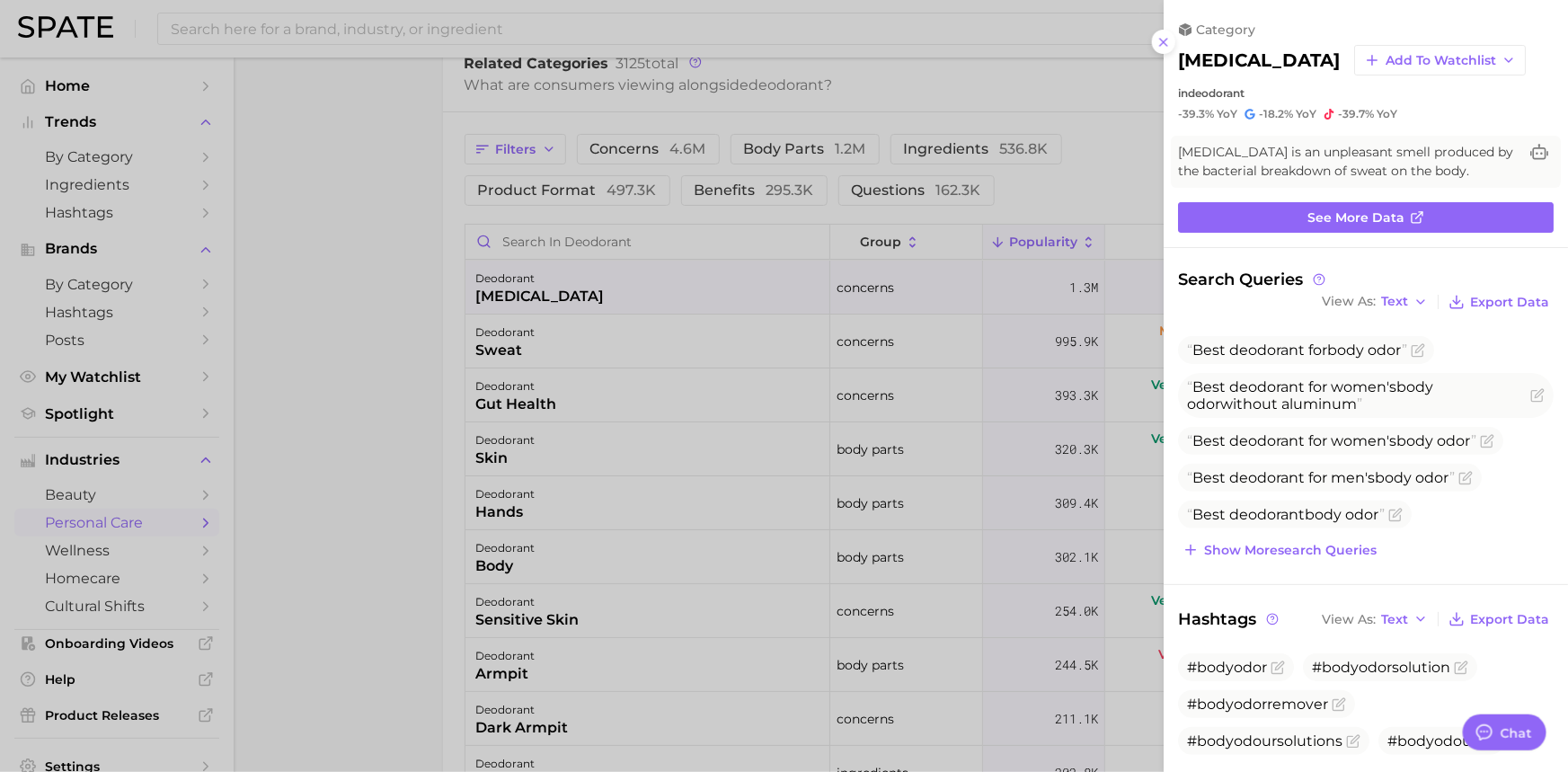
click at [364, 437] on div at bounding box center [784, 386] width 1568 height 772
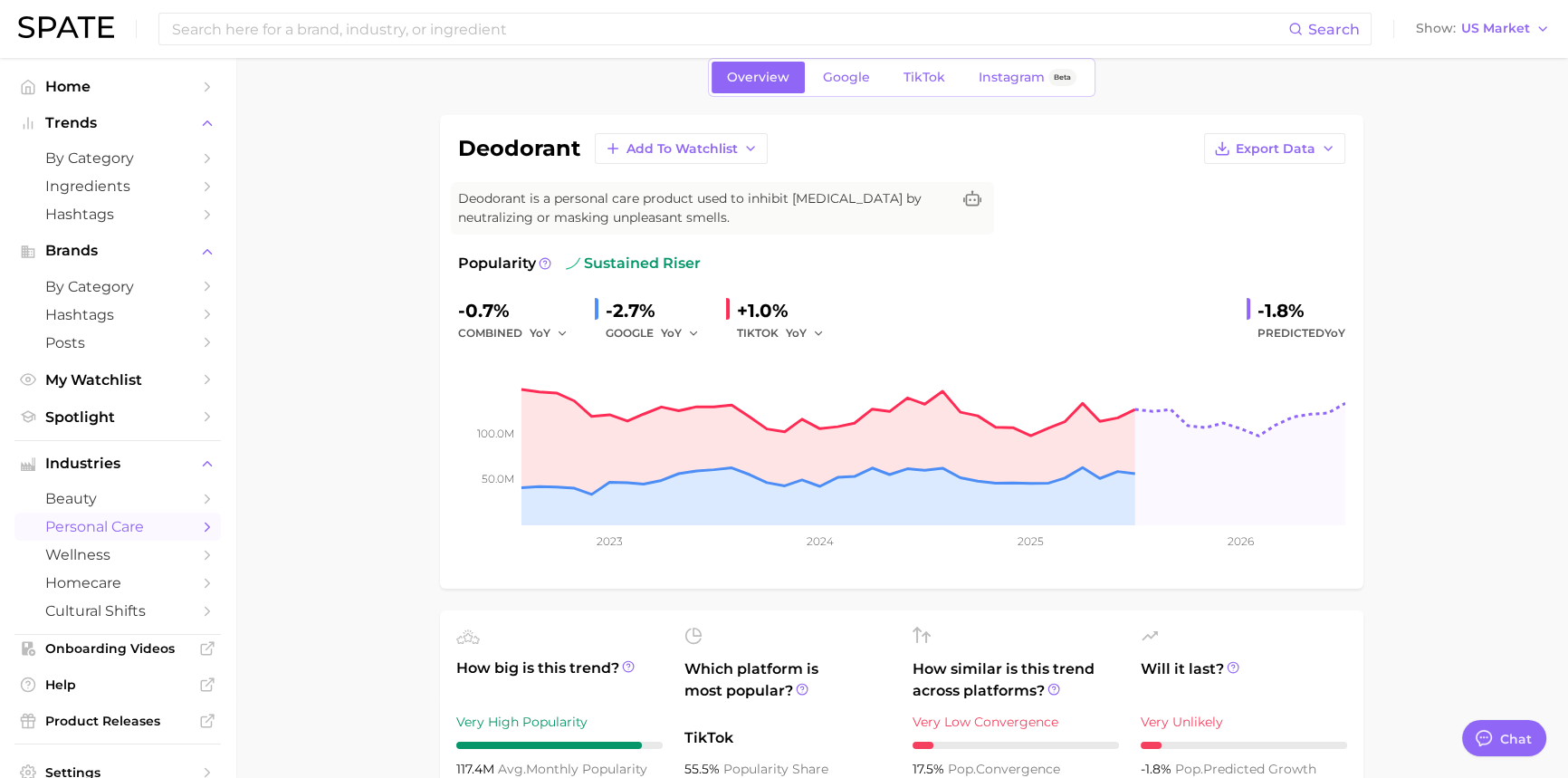
scroll to position [0, 0]
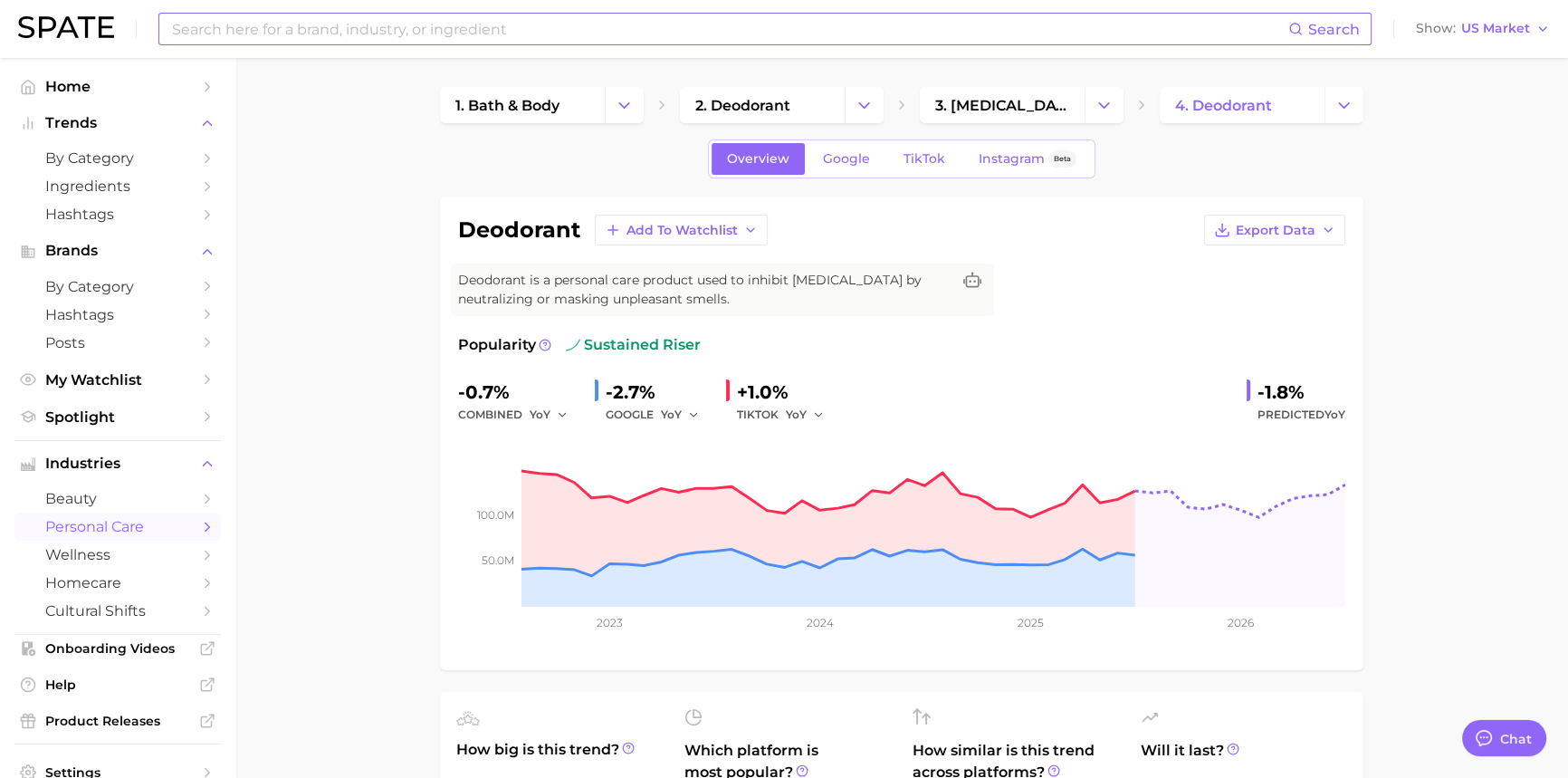
click at [341, 26] on input at bounding box center [729, 29] width 1118 height 31
type input "deodorant"
click at [1342, 33] on span "Search" at bounding box center [1333, 30] width 52 height 17
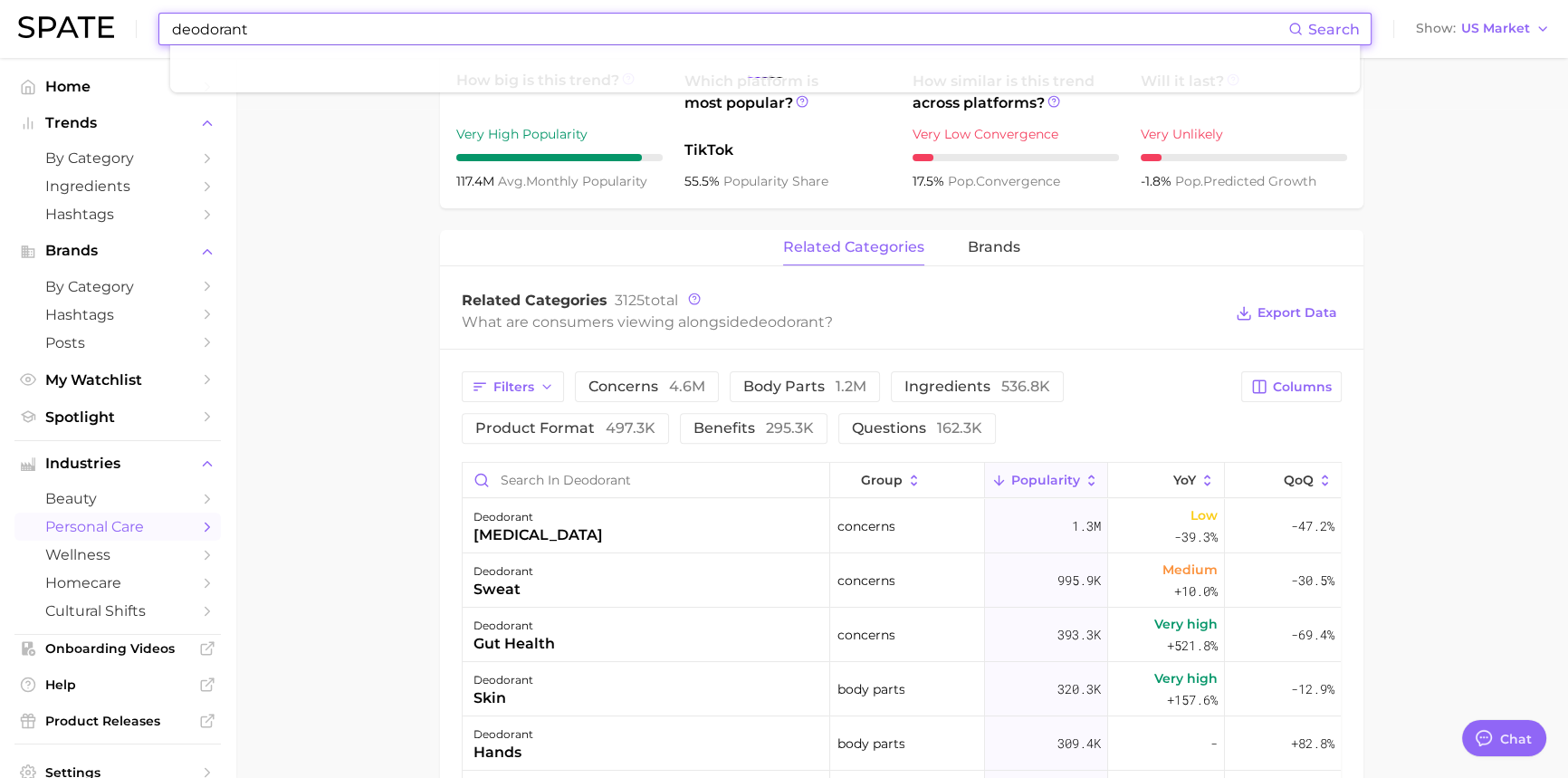
scroll to position [823, 0]
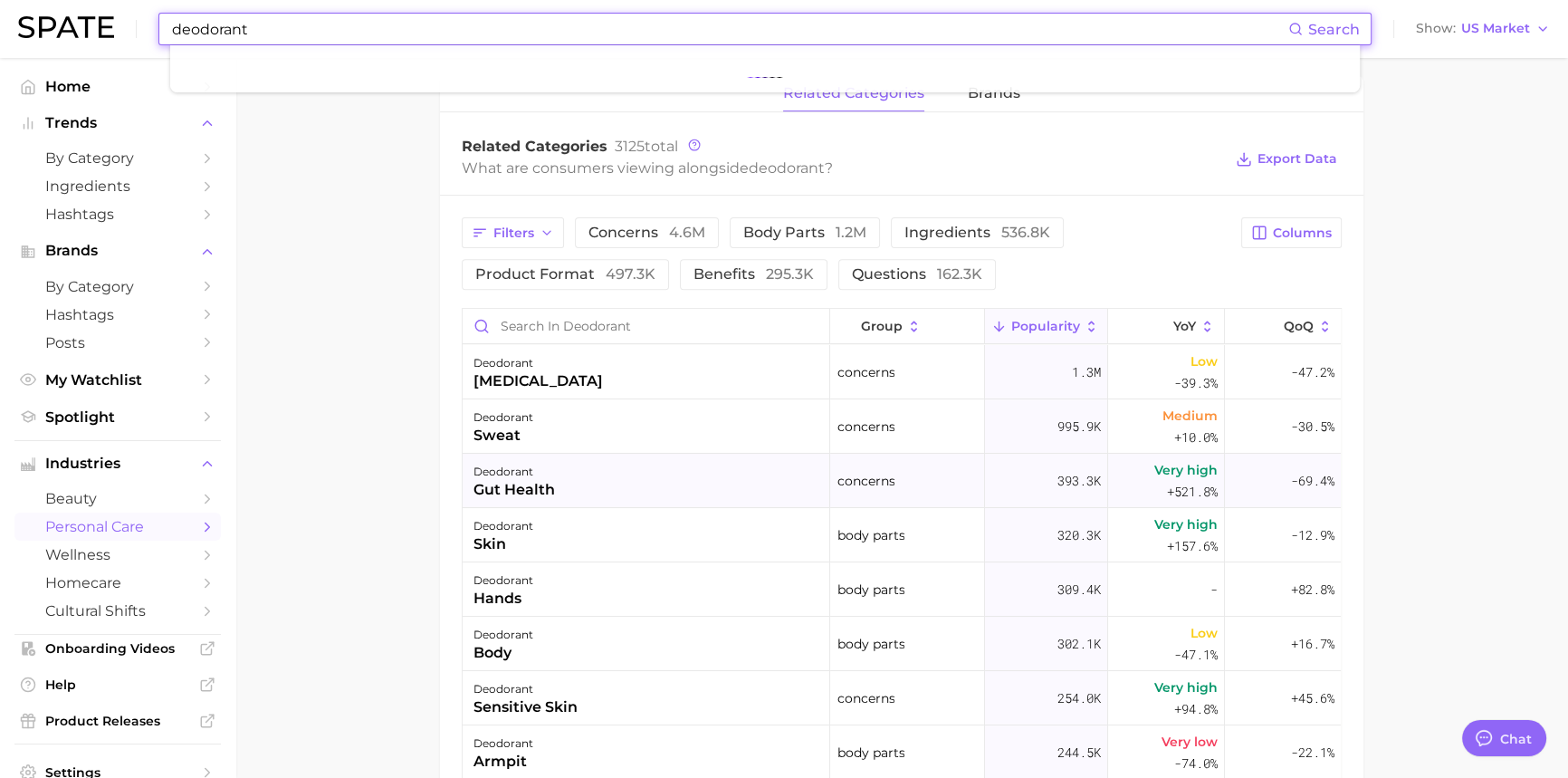
click at [506, 487] on div "gut health" at bounding box center [513, 489] width 82 height 22
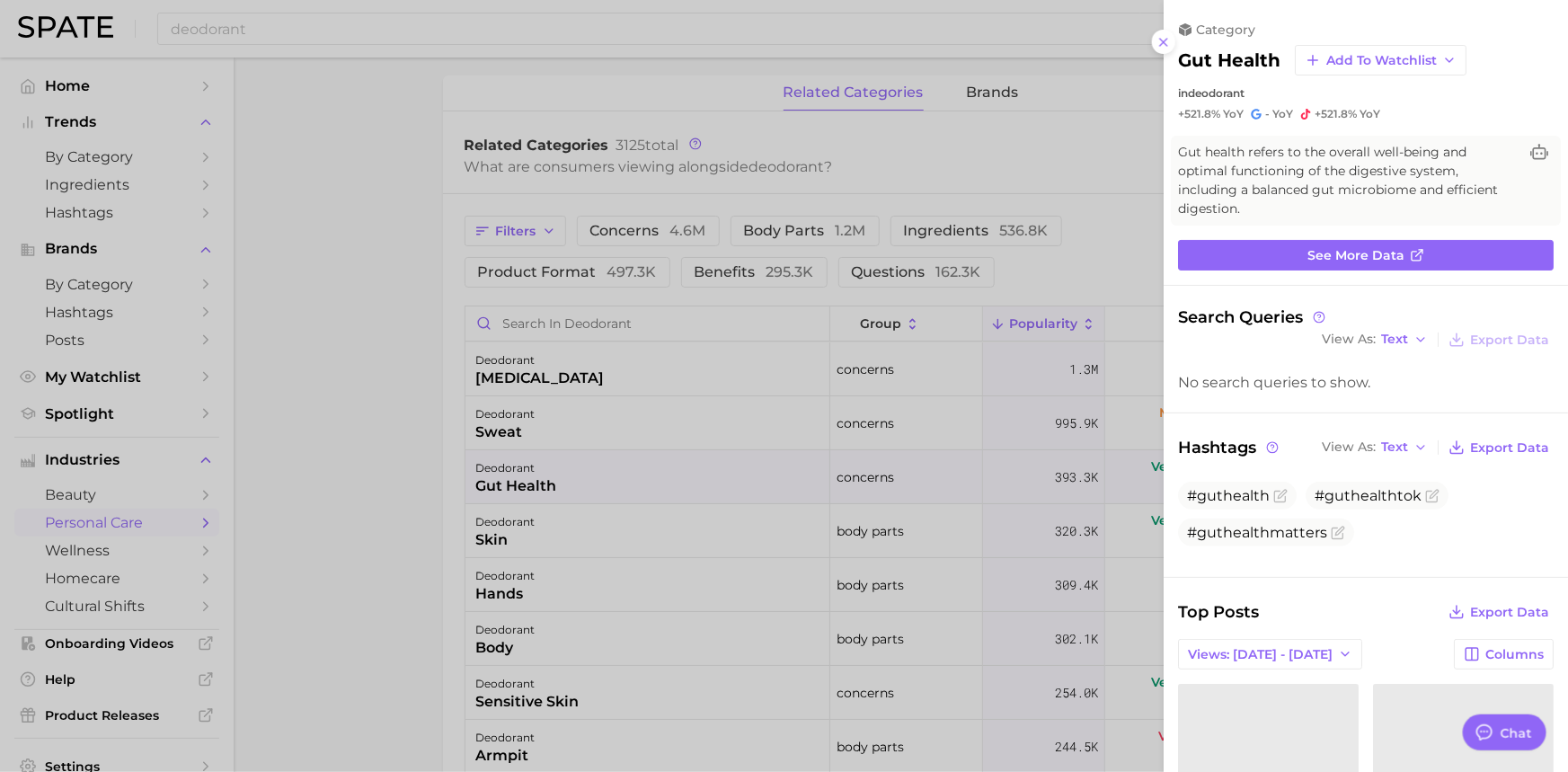
click at [326, 319] on div at bounding box center [784, 386] width 1568 height 772
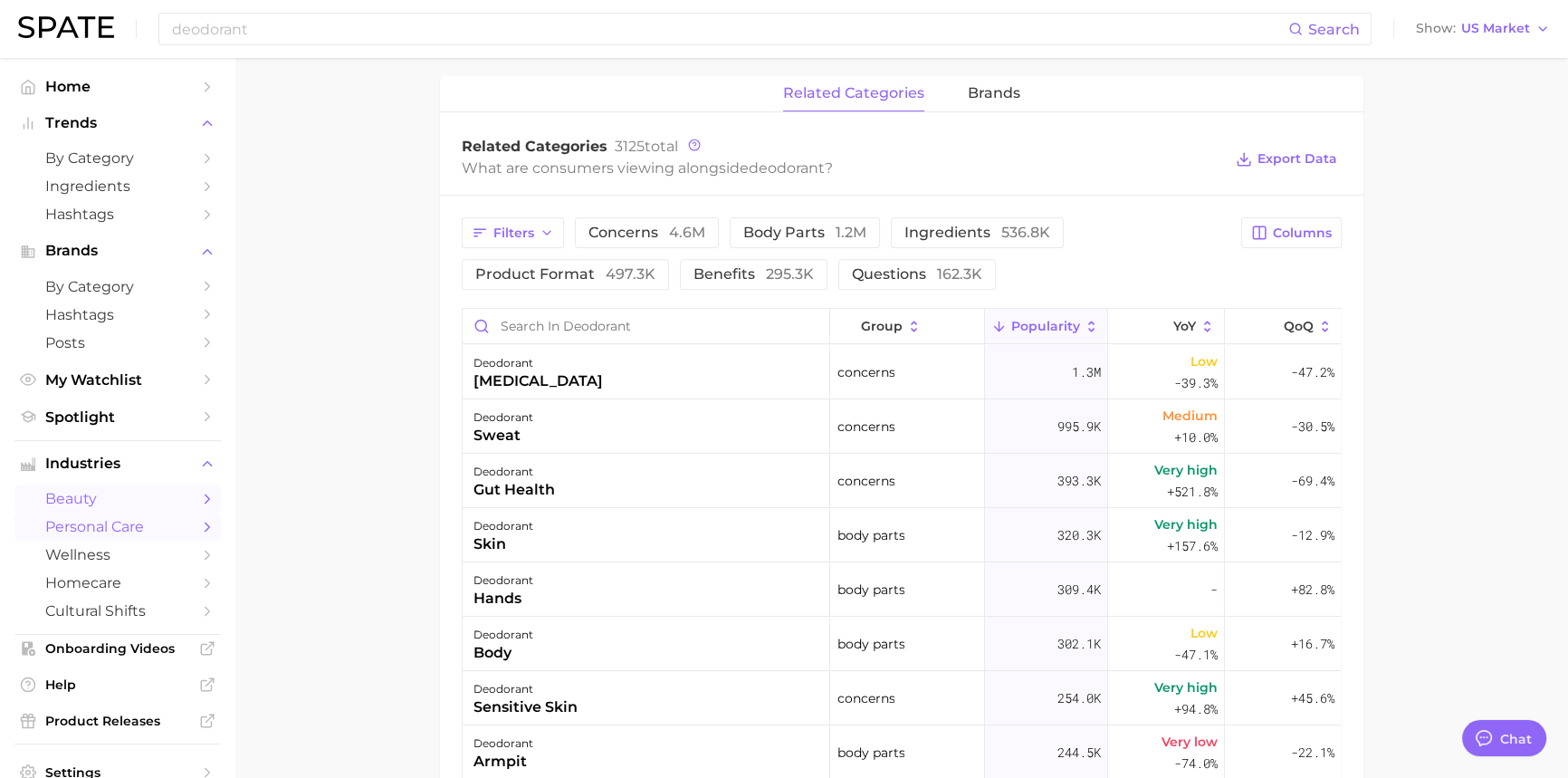
click at [104, 491] on span "beauty" at bounding box center [117, 498] width 145 height 17
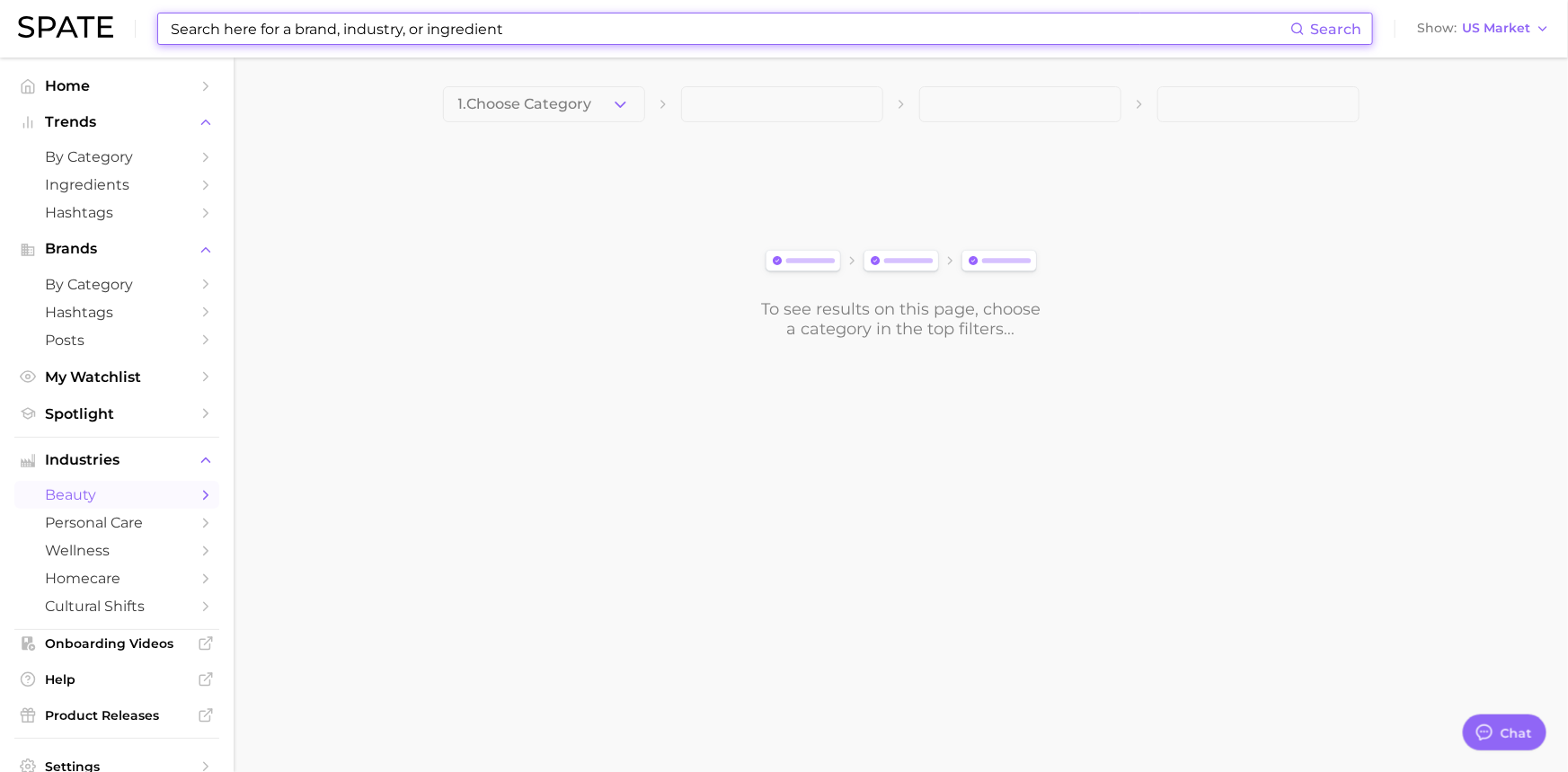
click at [264, 31] on input at bounding box center [729, 29] width 1121 height 31
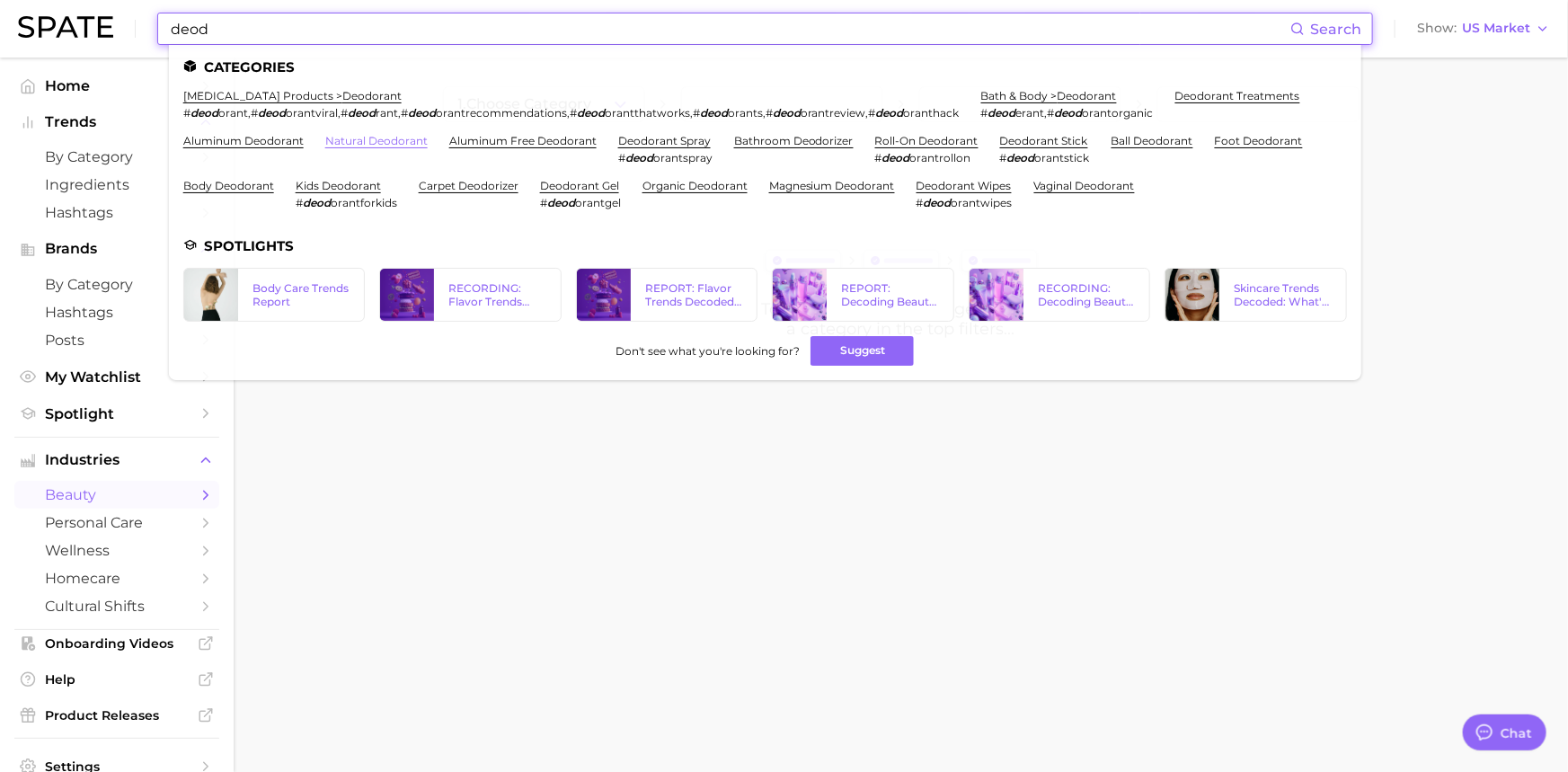
type input "deod"
click at [400, 142] on link "natural deodorant" at bounding box center [376, 140] width 102 height 13
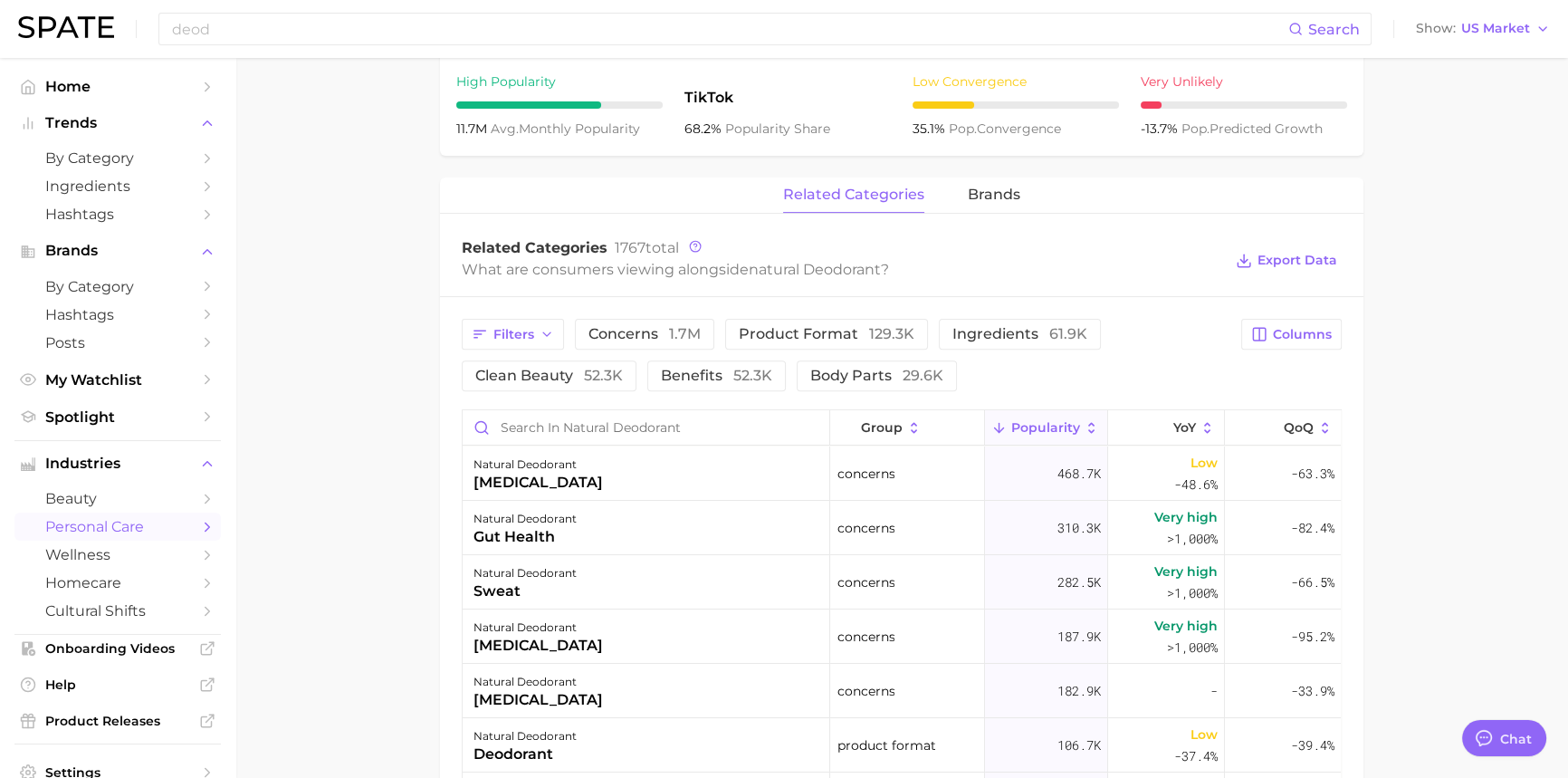
scroll to position [987, 0]
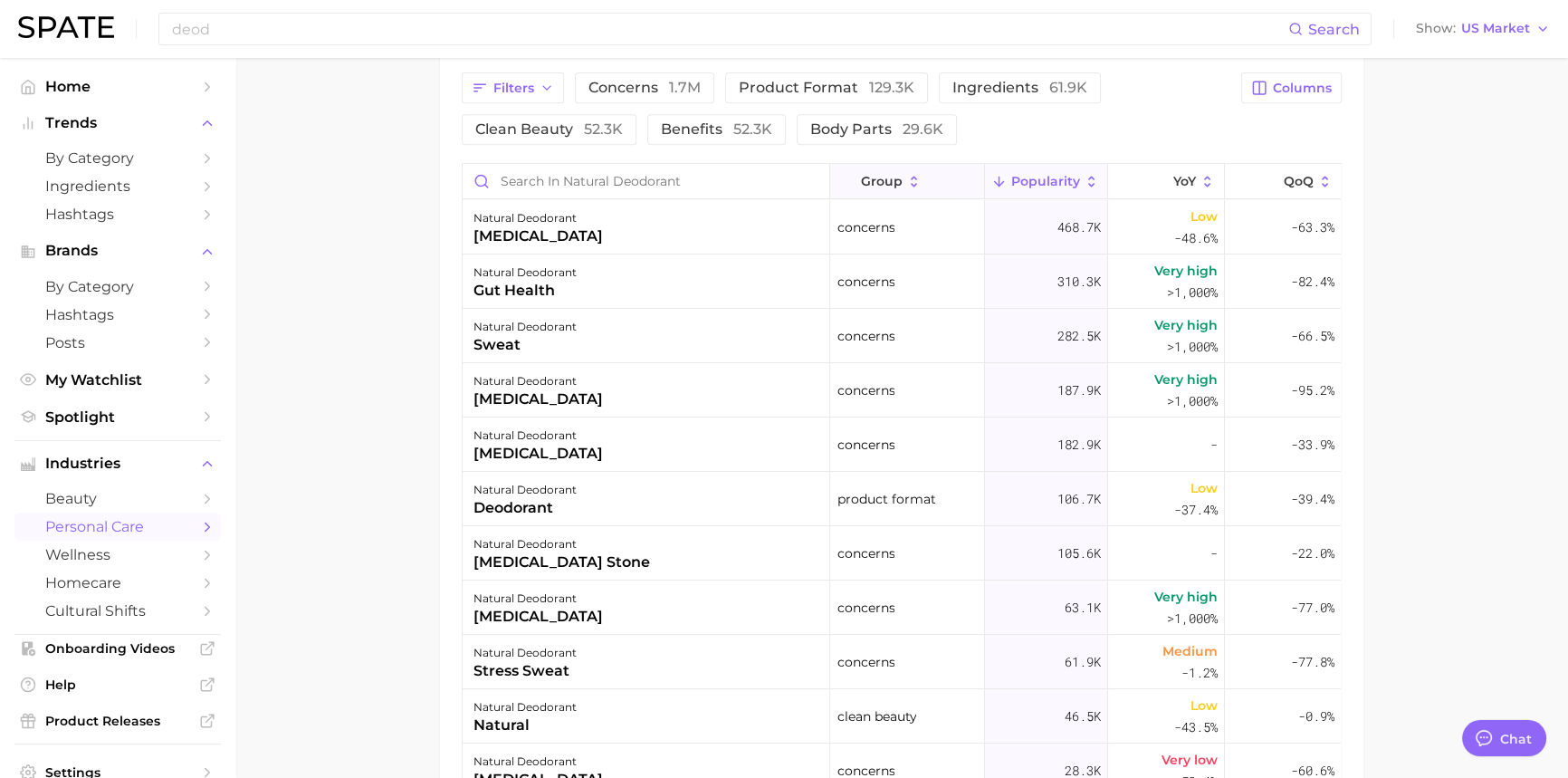
click at [910, 186] on icon at bounding box center [913, 181] width 7 height 11
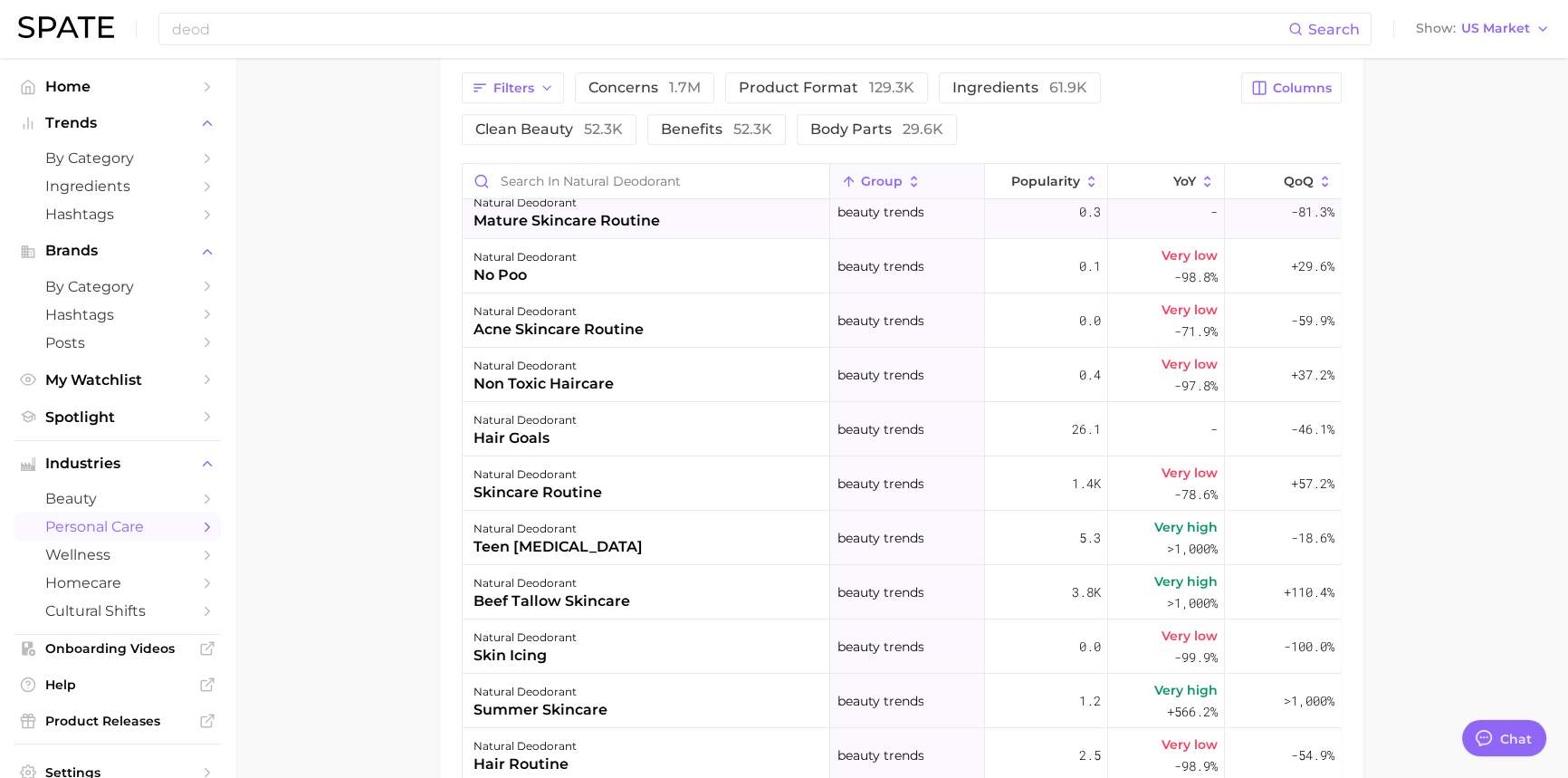
scroll to position [163, 0]
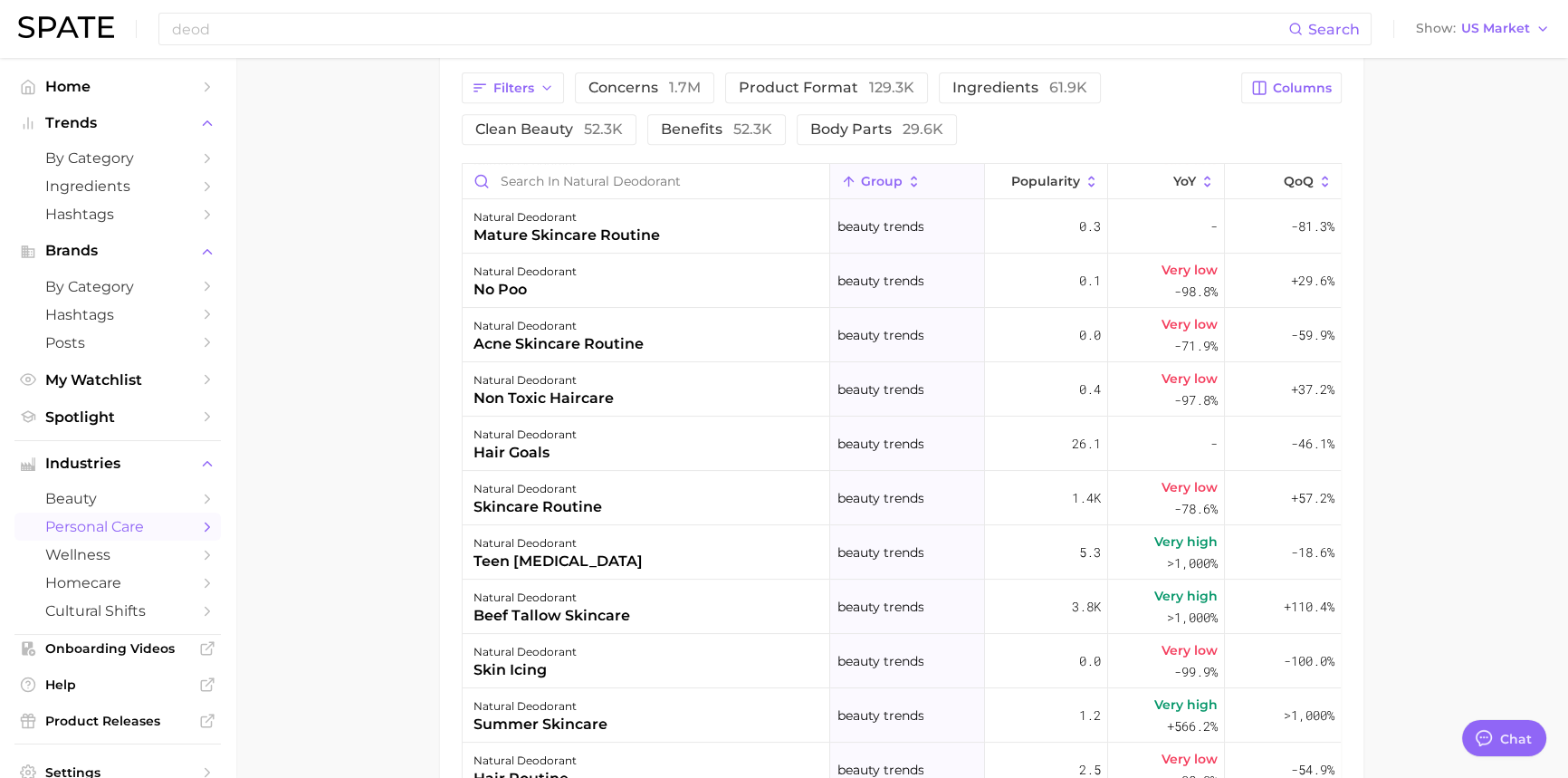
click at [910, 186] on icon at bounding box center [913, 181] width 7 height 11
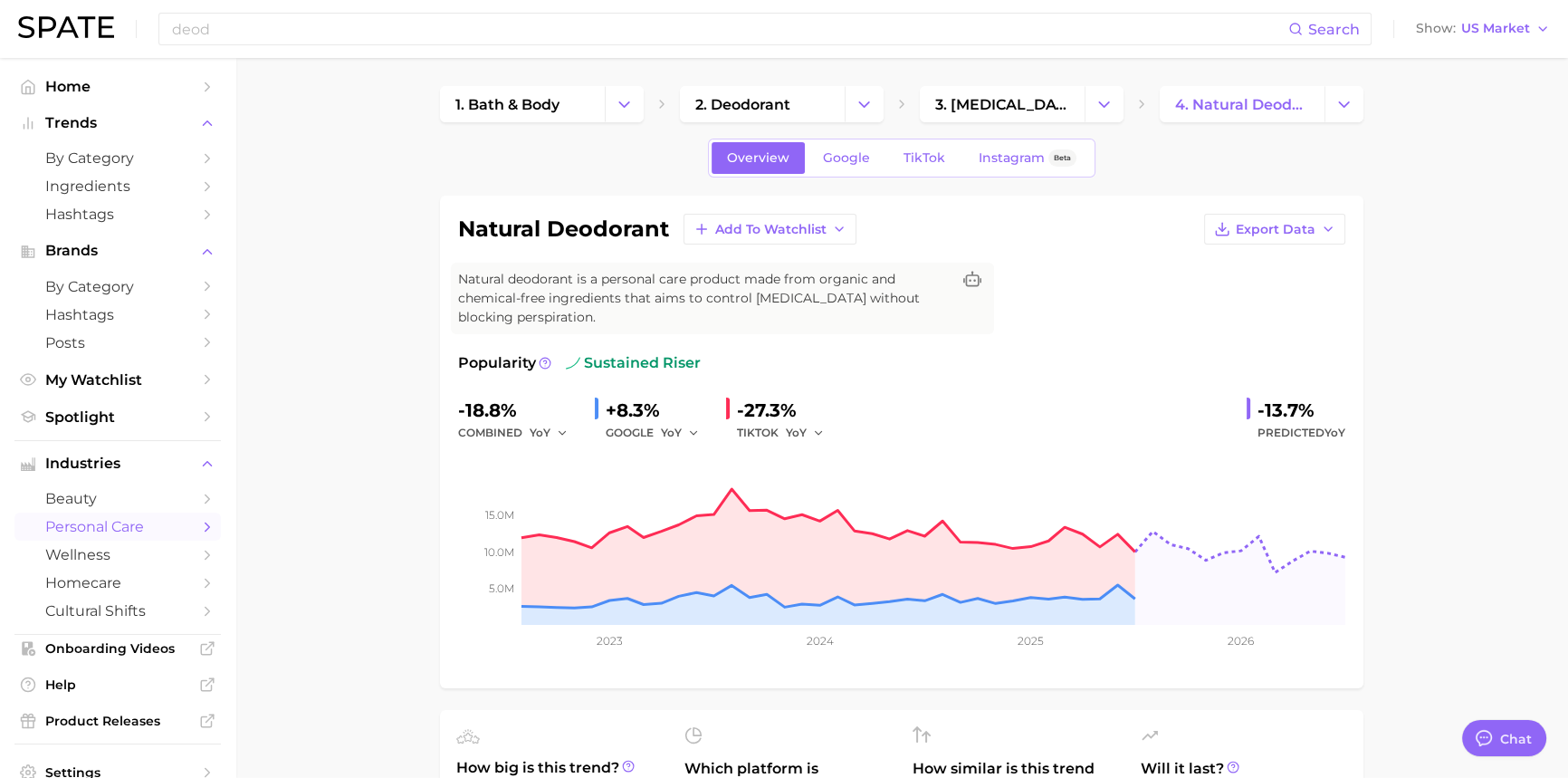
scroll to position [0, 0]
click at [866, 111] on icon "Change Category" at bounding box center [864, 106] width 19 height 19
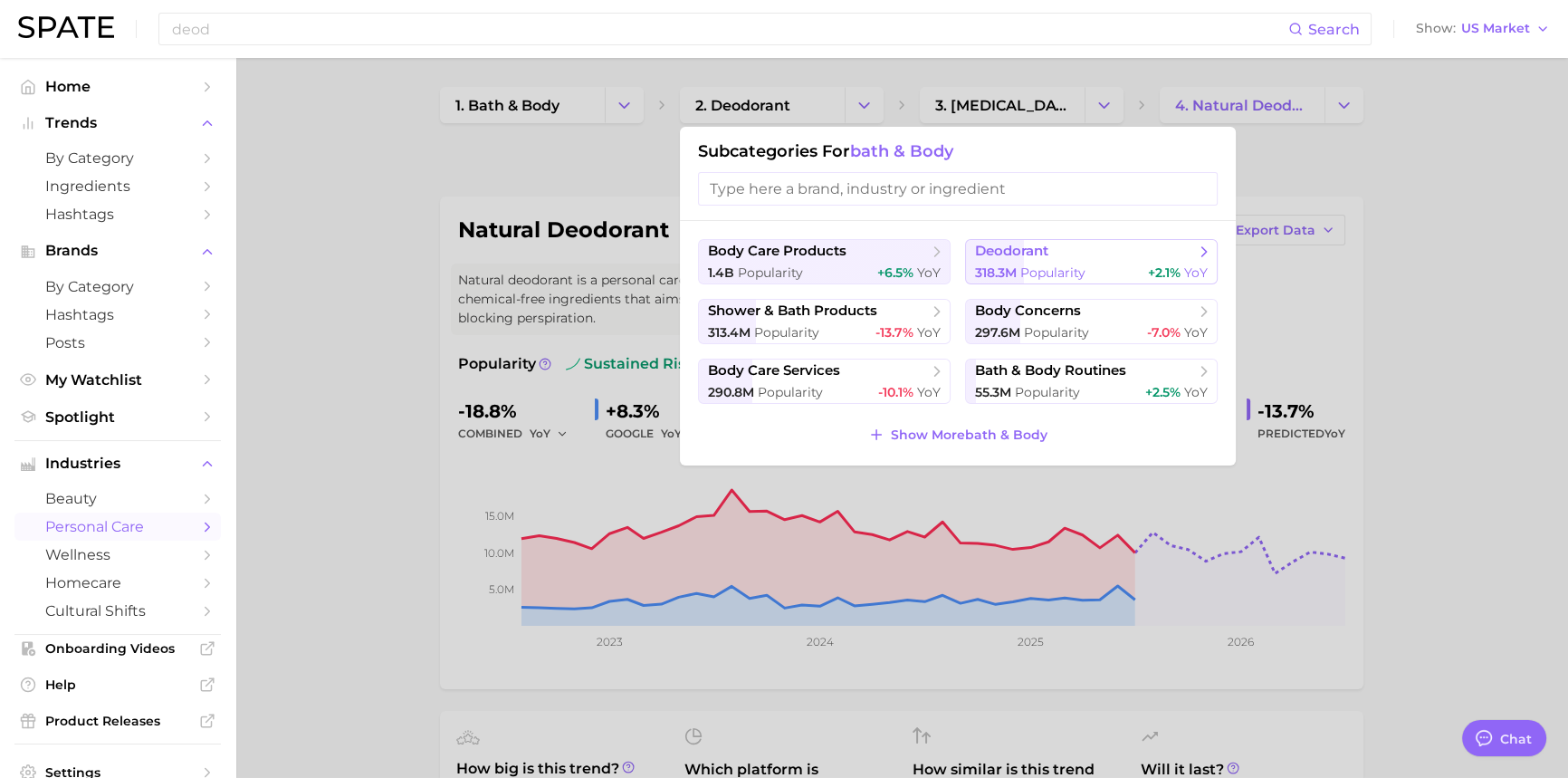
click at [1041, 270] on span "Popularity" at bounding box center [1053, 272] width 65 height 16
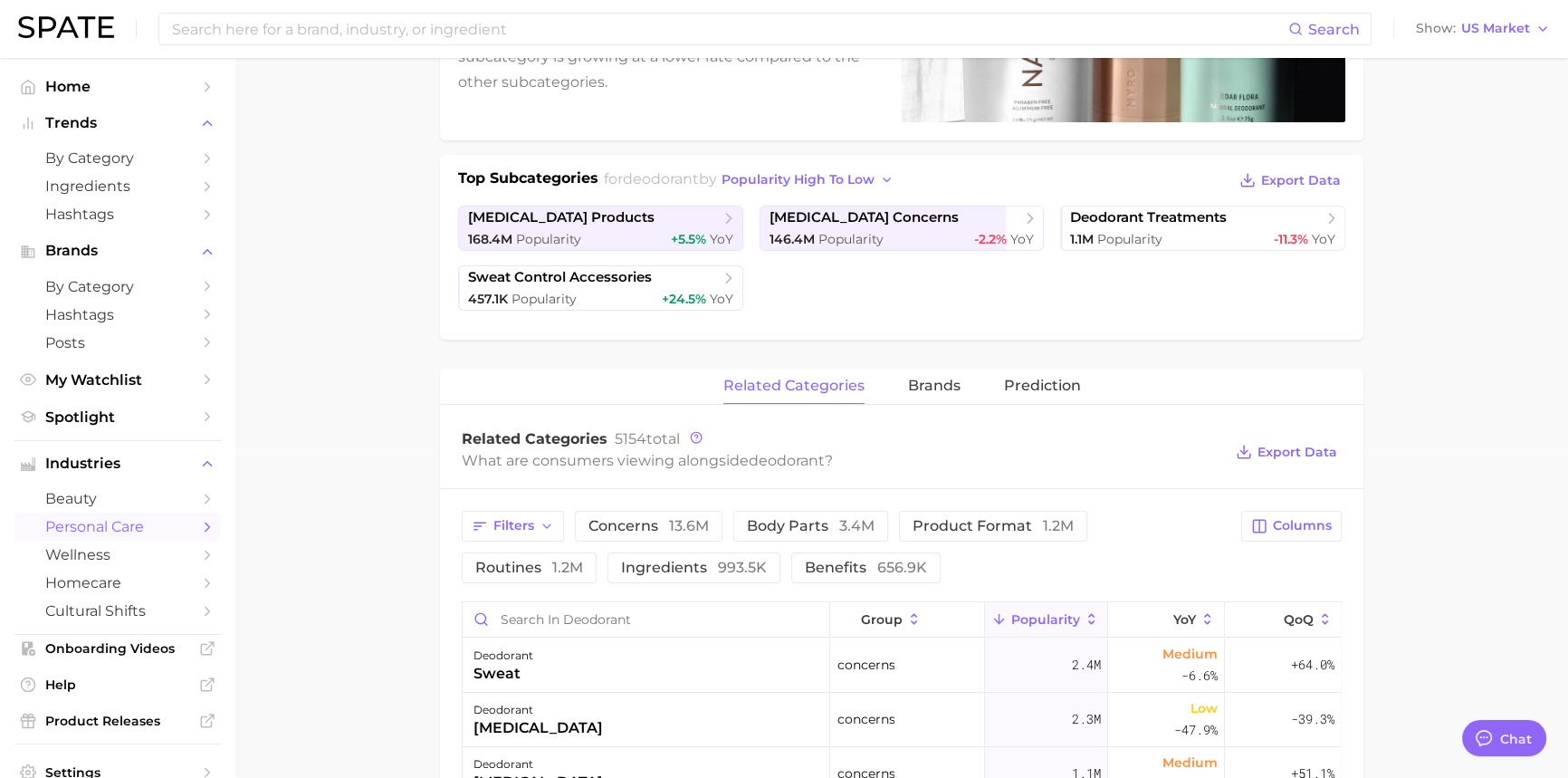
scroll to position [329, 0]
click at [557, 230] on span "Popularity" at bounding box center [549, 238] width 65 height 16
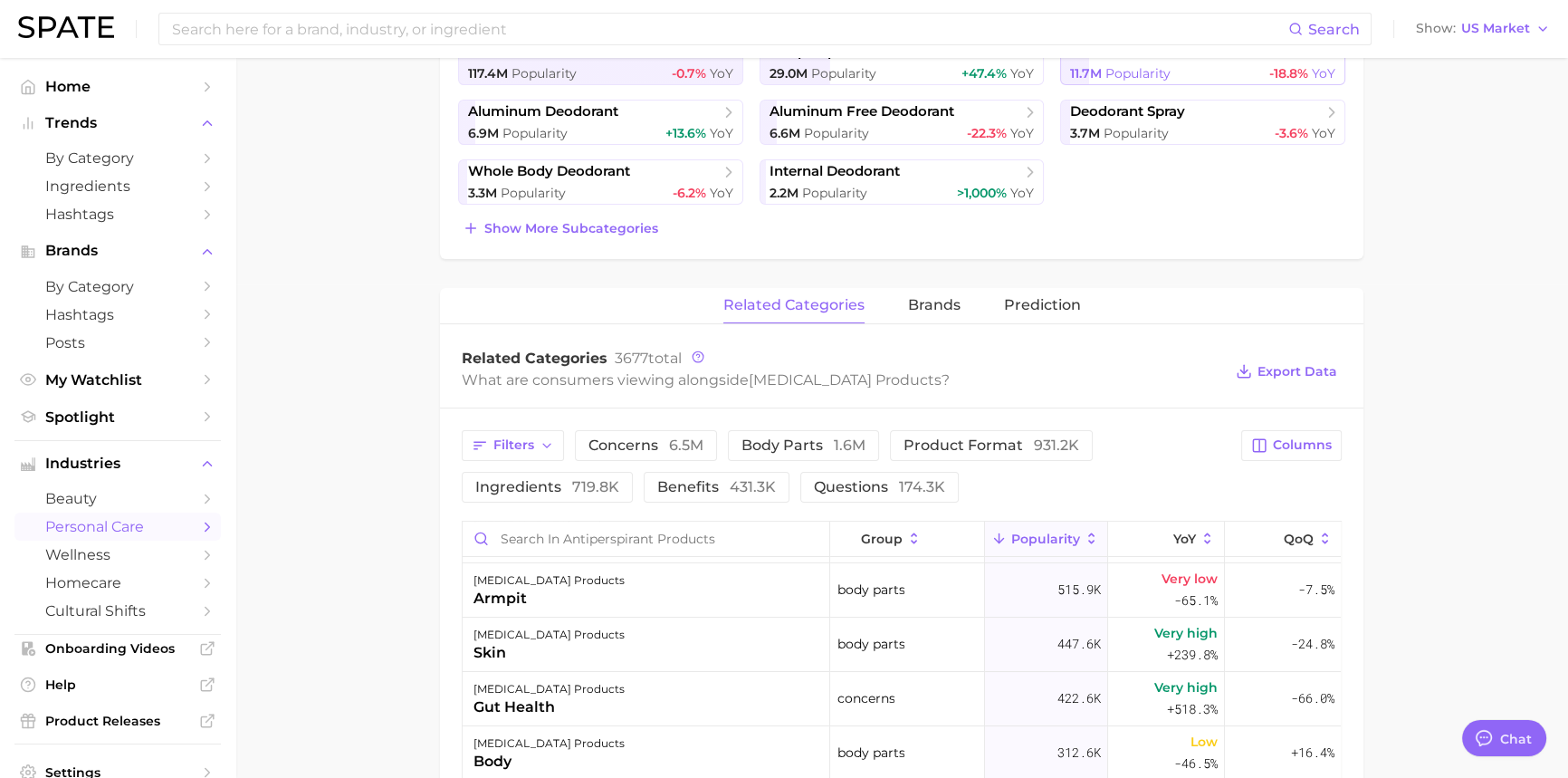
scroll to position [163, 0]
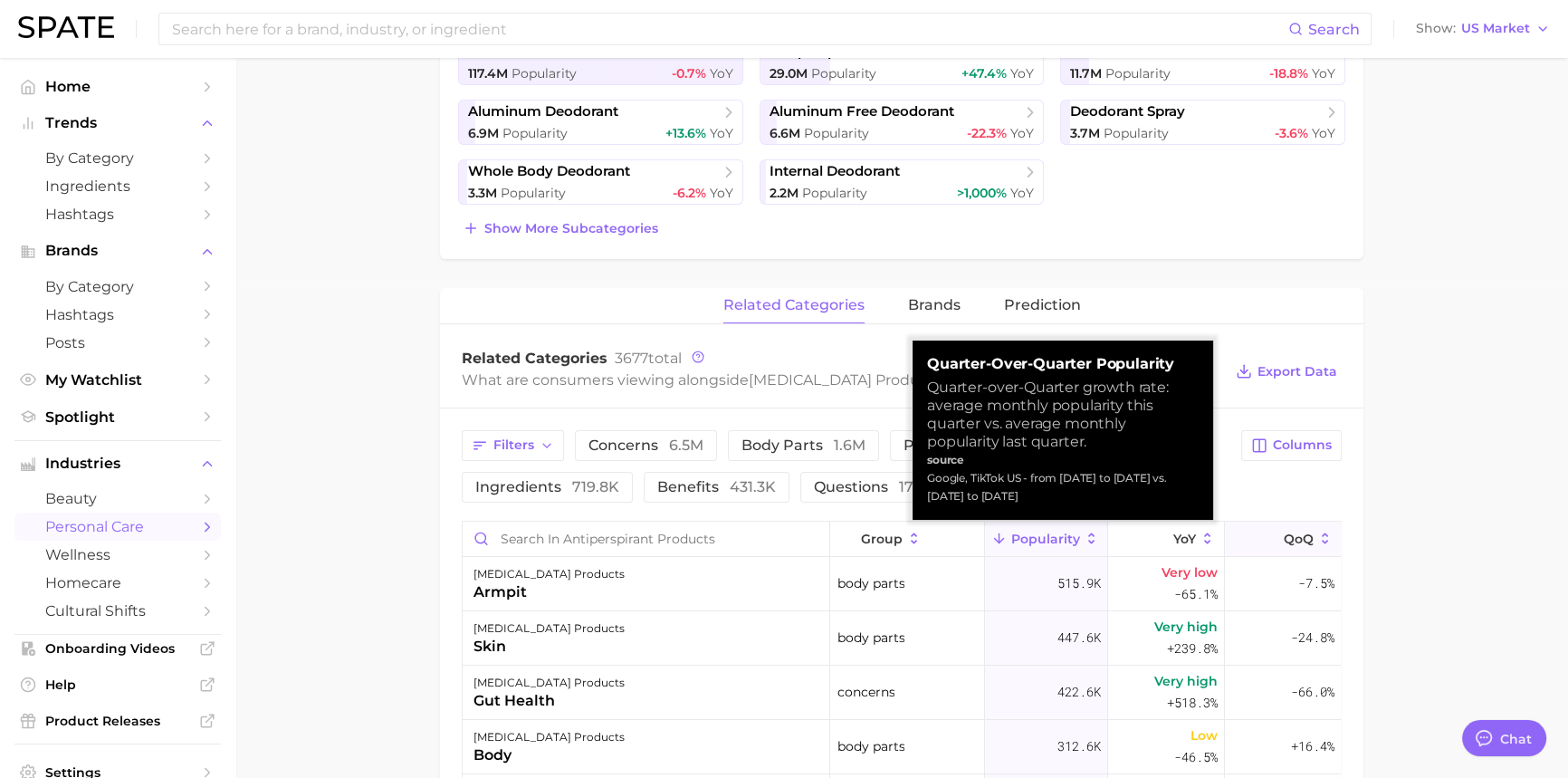
click at [1322, 540] on icon at bounding box center [1325, 539] width 7 height 11
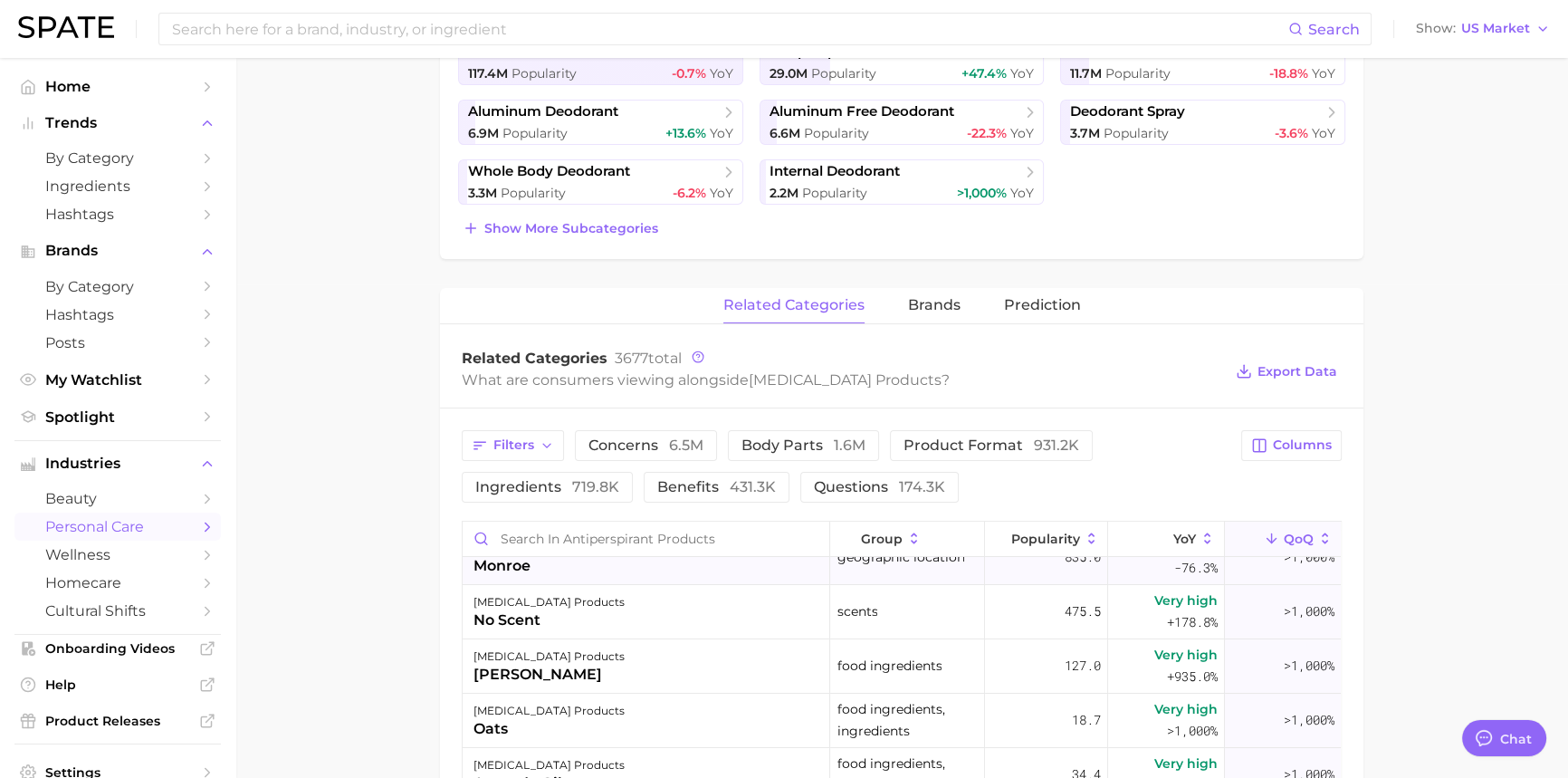
scroll to position [0, 0]
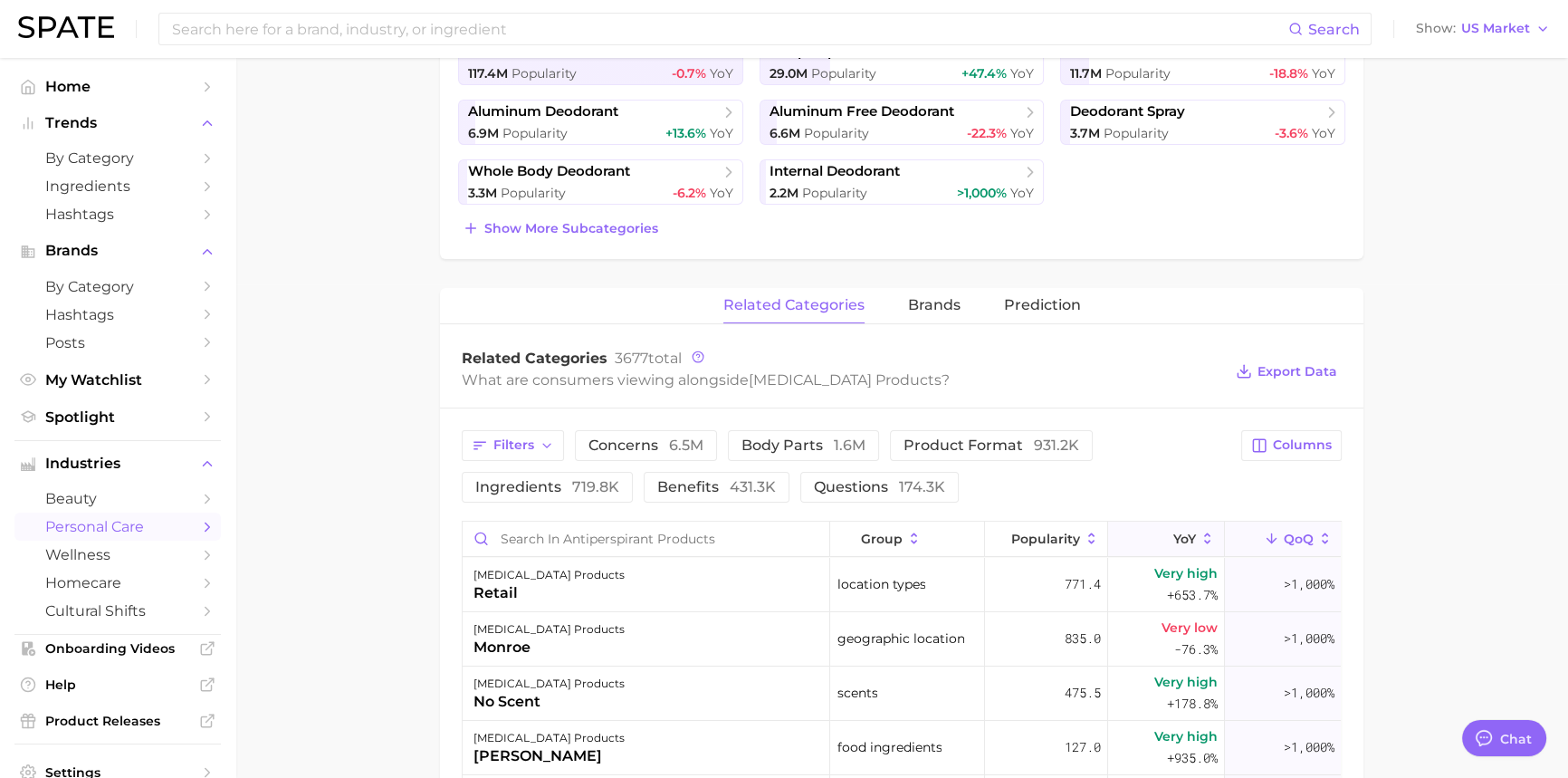
click at [1205, 541] on icon at bounding box center [1207, 539] width 7 height 11
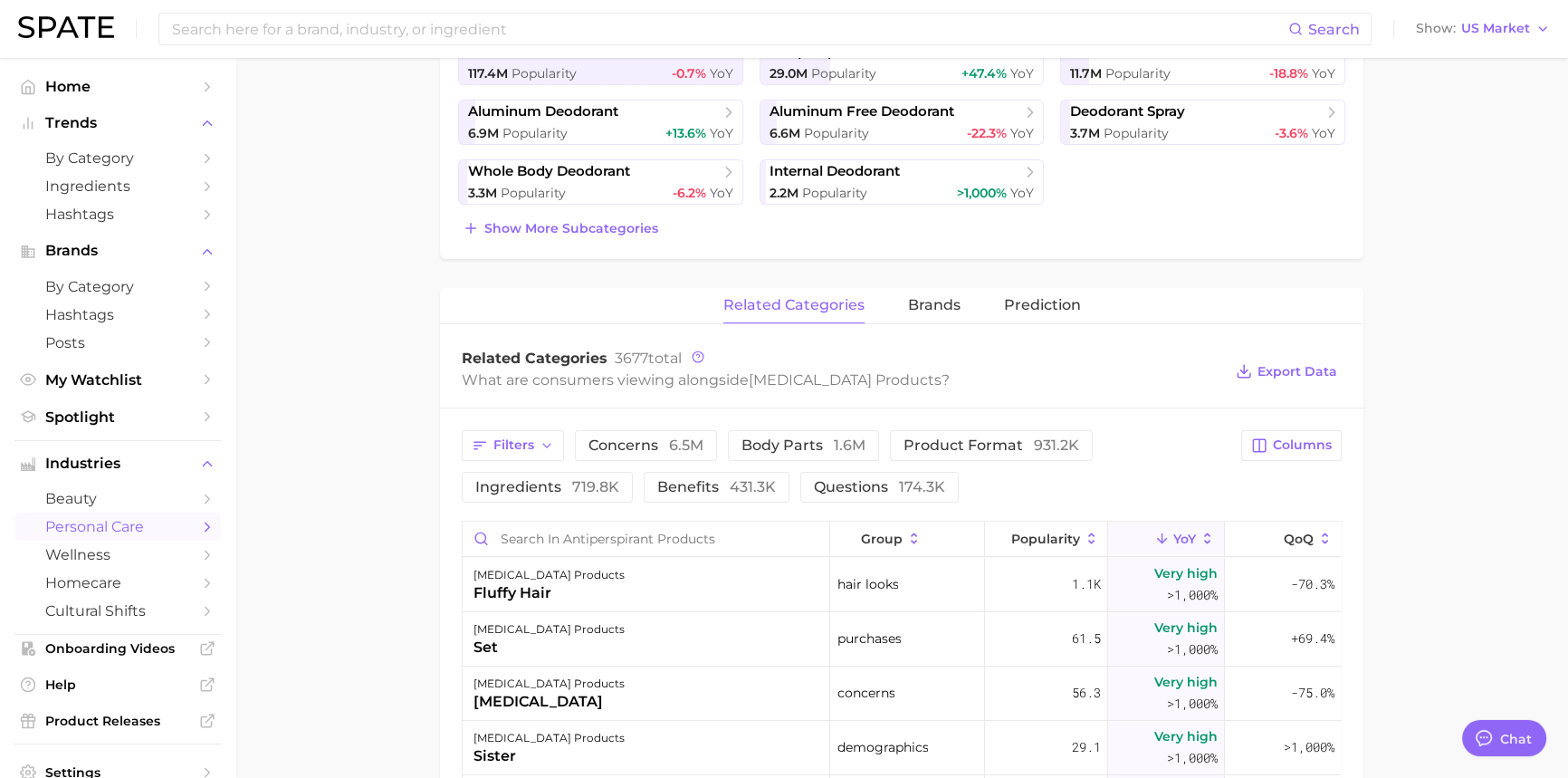
click at [372, 514] on main "1. bath & body 2. deodorant 3. antiperspirant products 4. Subcategory Overview …" at bounding box center [902, 488] width 1332 height 1846
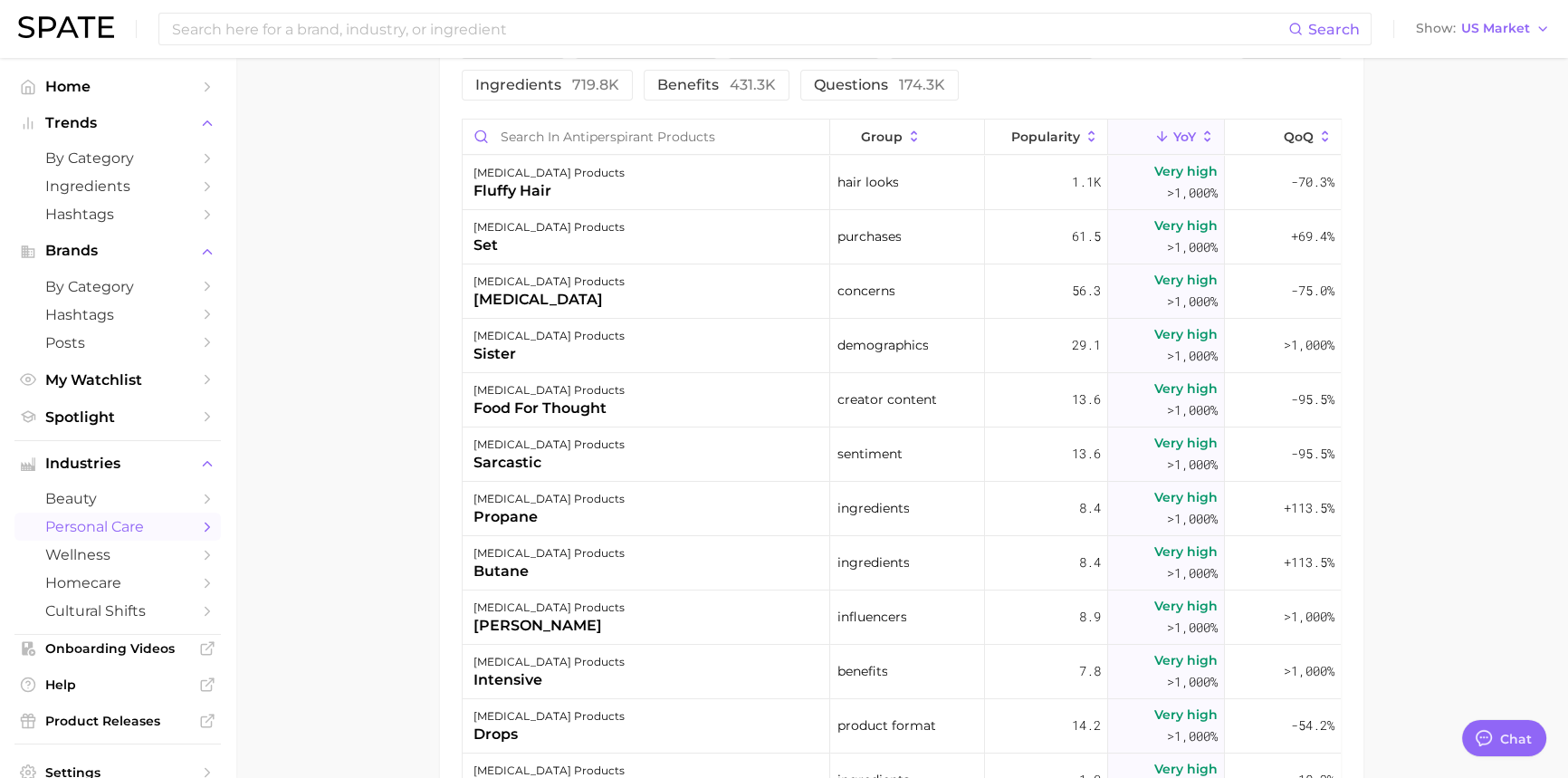
scroll to position [905, 0]
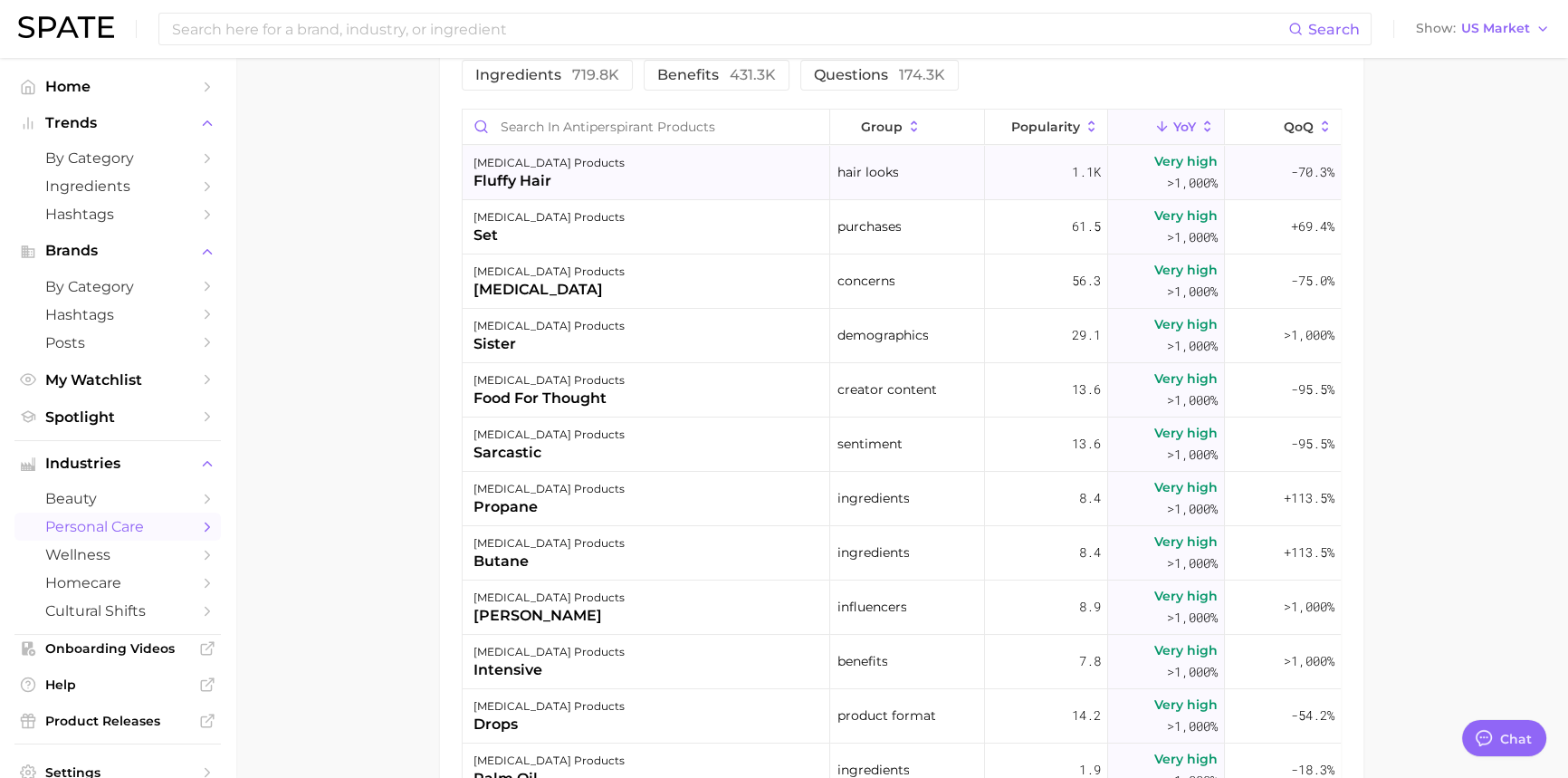
click at [548, 176] on div "fluffy hair" at bounding box center [548, 181] width 151 height 22
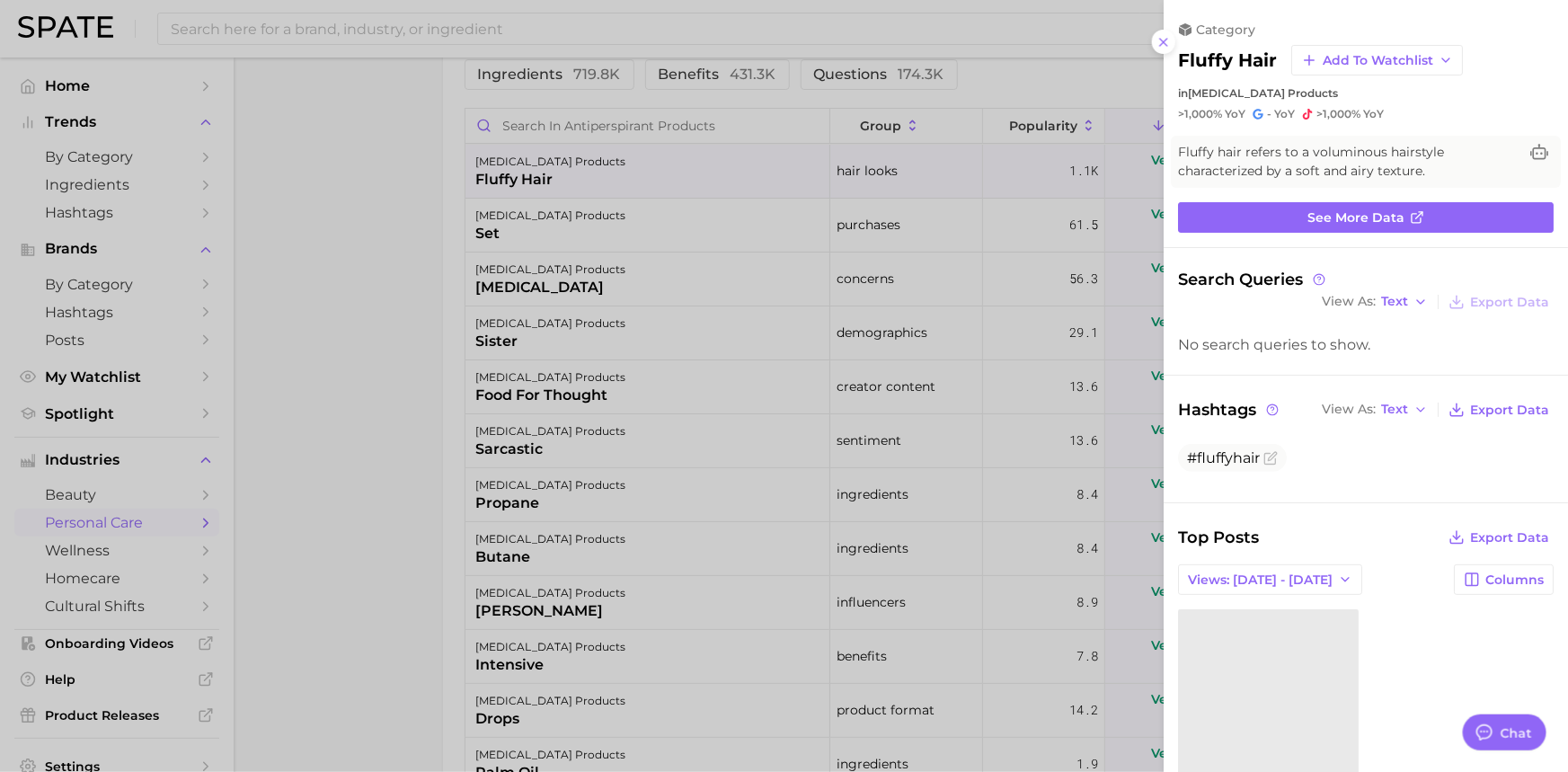
click at [386, 291] on div at bounding box center [784, 386] width 1568 height 772
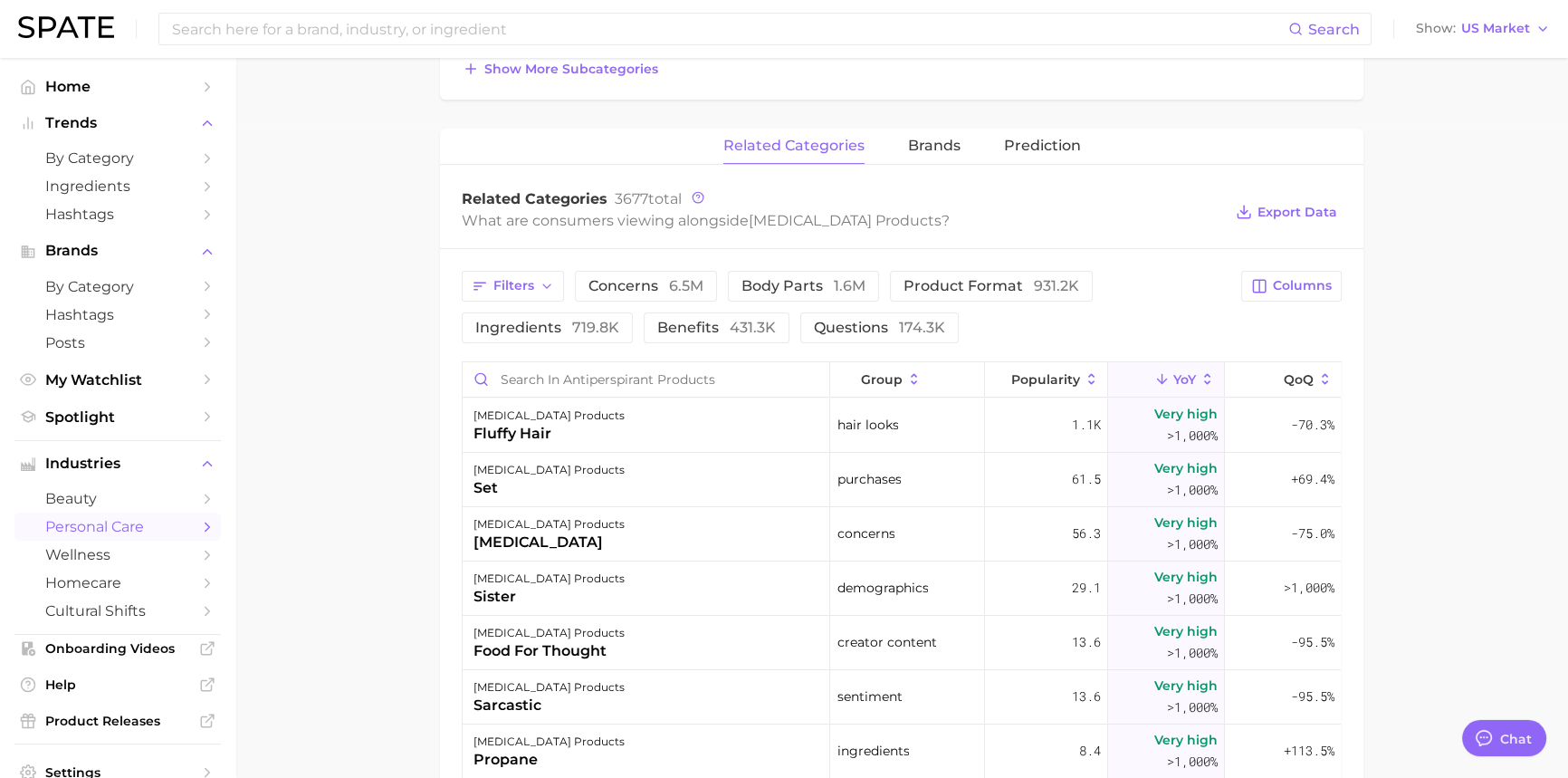
scroll to position [576, 0]
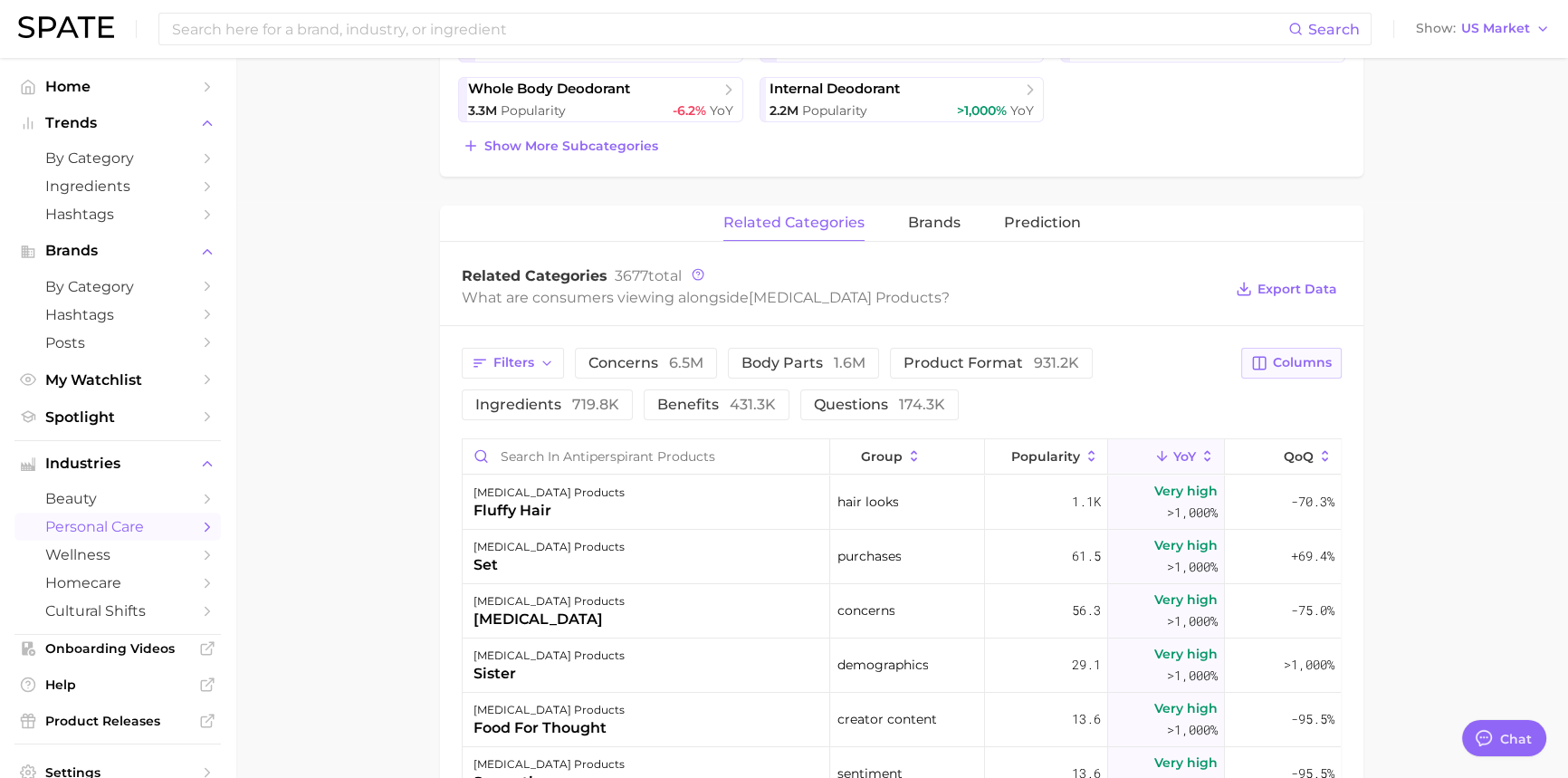
click at [1285, 364] on span "Columns" at bounding box center [1302, 363] width 59 height 15
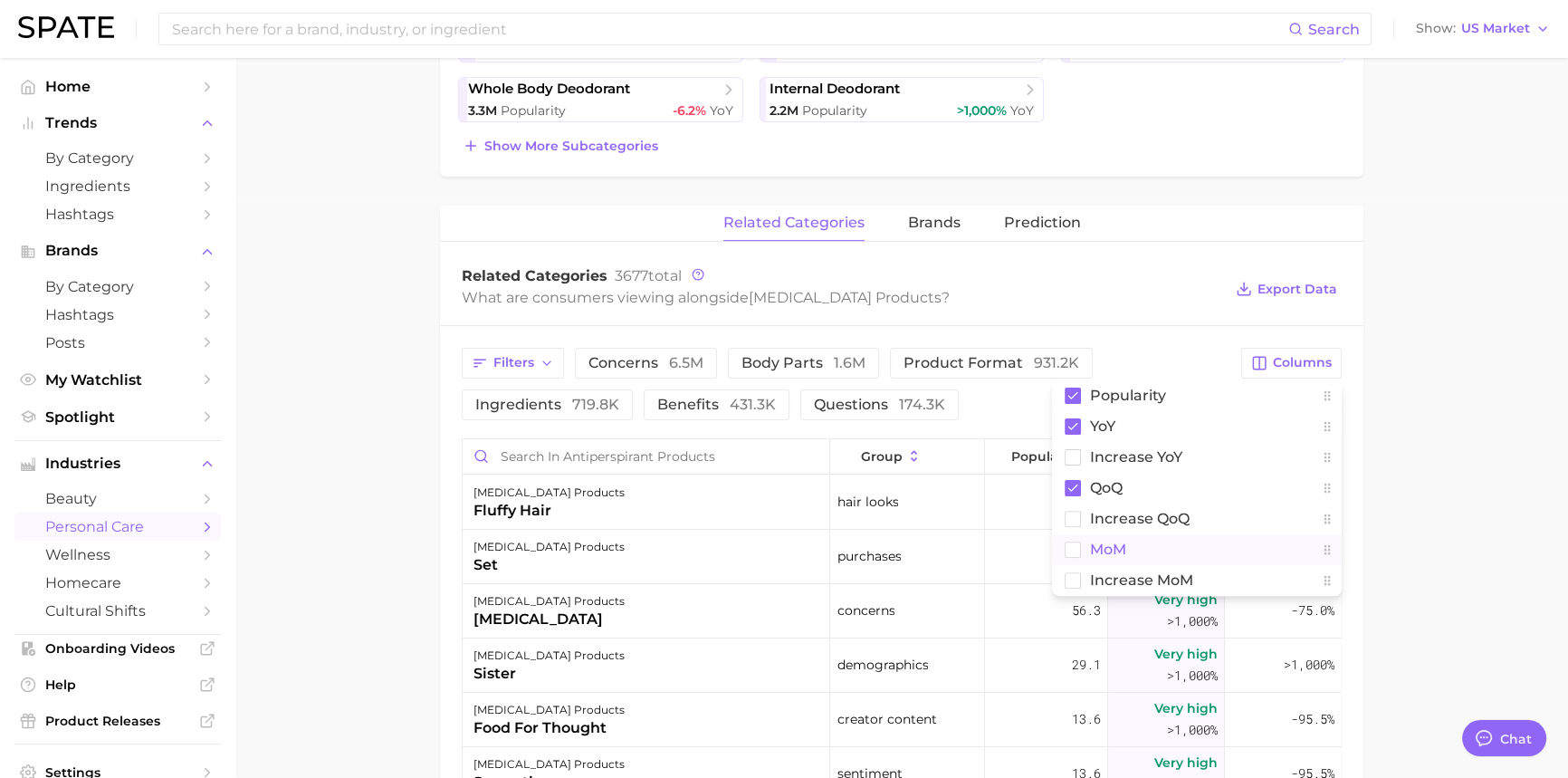
click at [1077, 545] on rect at bounding box center [1073, 549] width 15 height 15
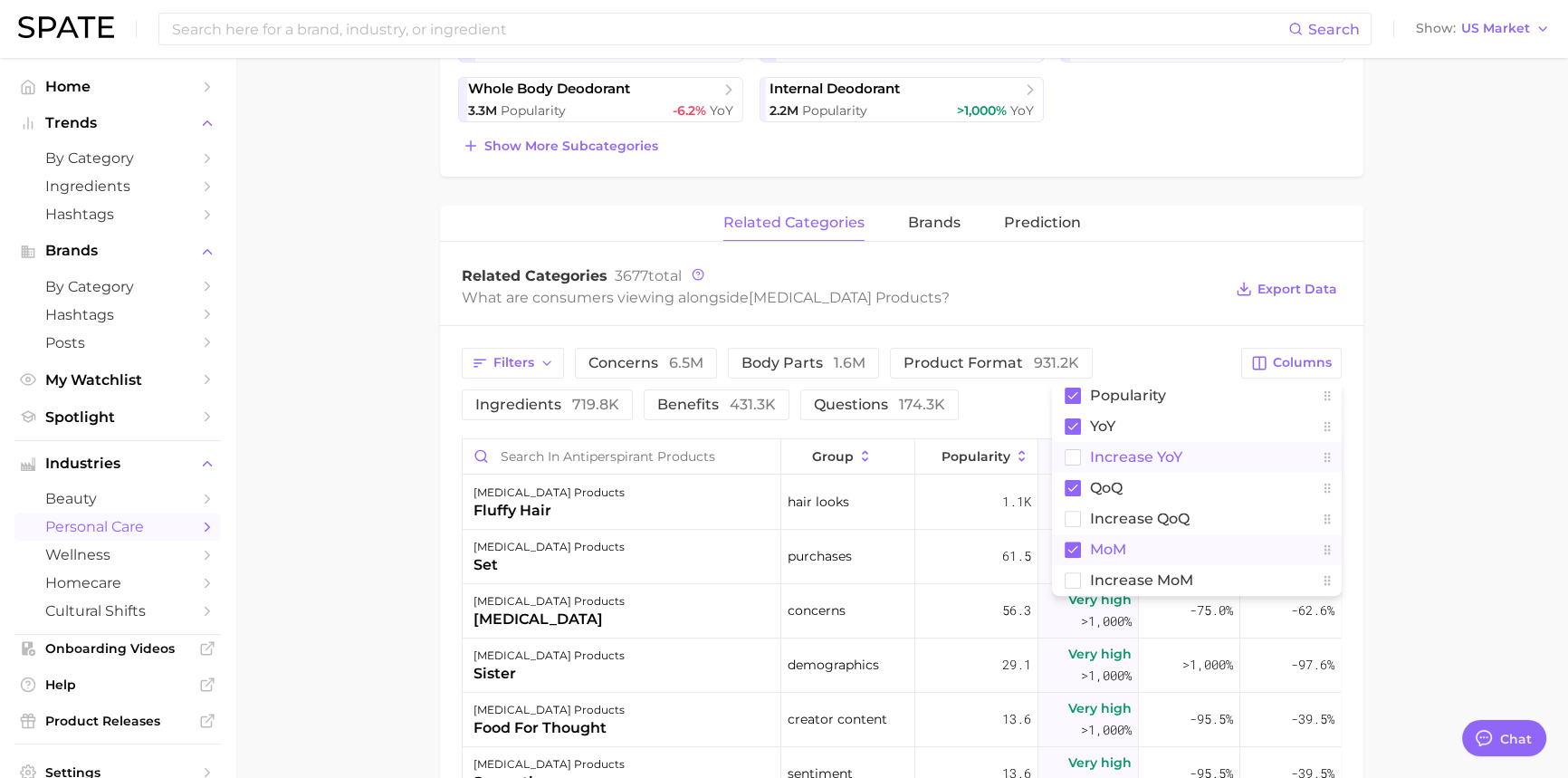
click at [1073, 456] on rect at bounding box center [1073, 457] width 15 height 15
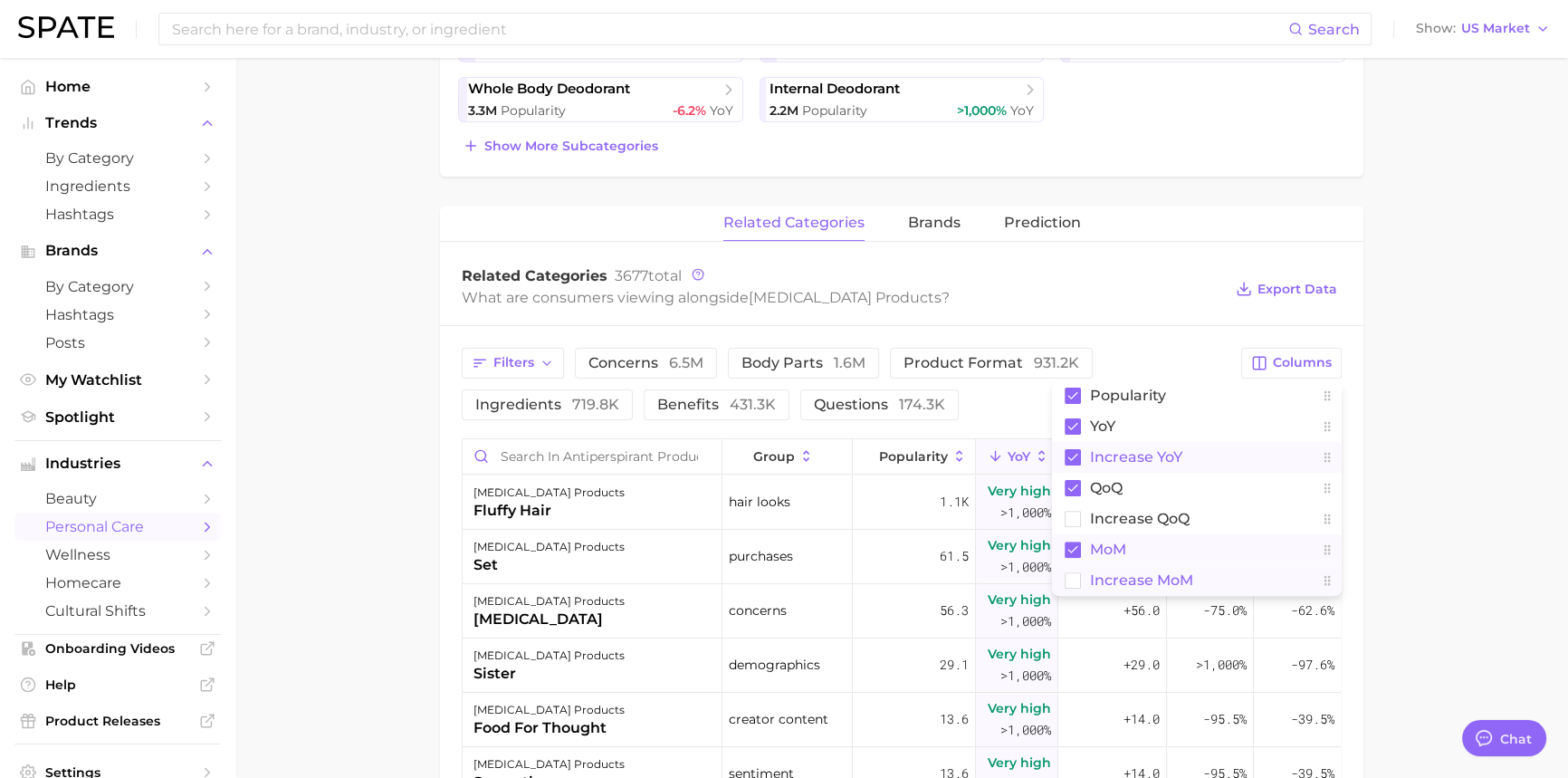
click at [1077, 575] on rect at bounding box center [1073, 580] width 15 height 15
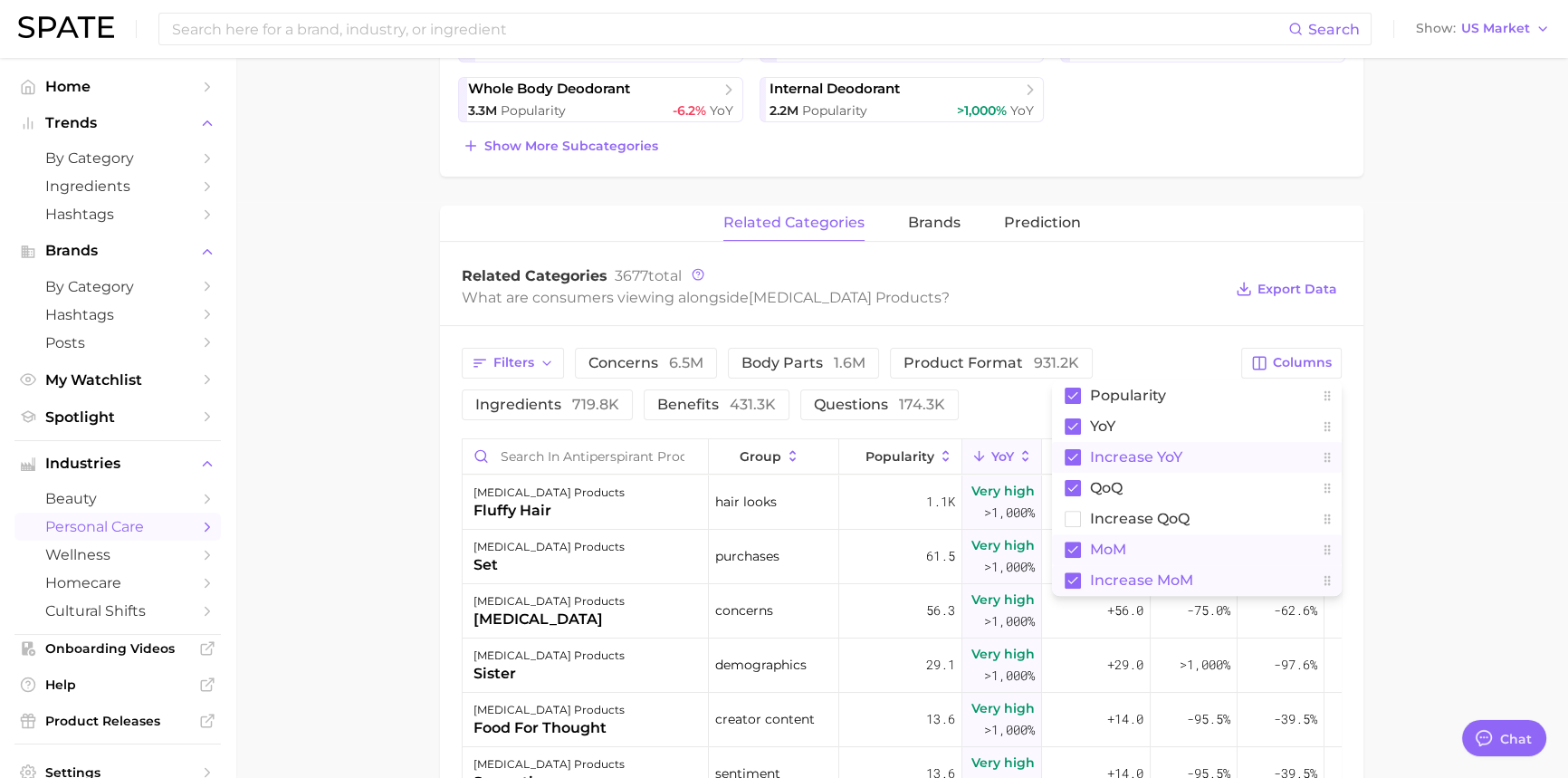
click at [1430, 526] on main "1. bath & body 2. deodorant 3. antiperspirant products 4. Subcategory Overview …" at bounding box center [902, 405] width 1332 height 1846
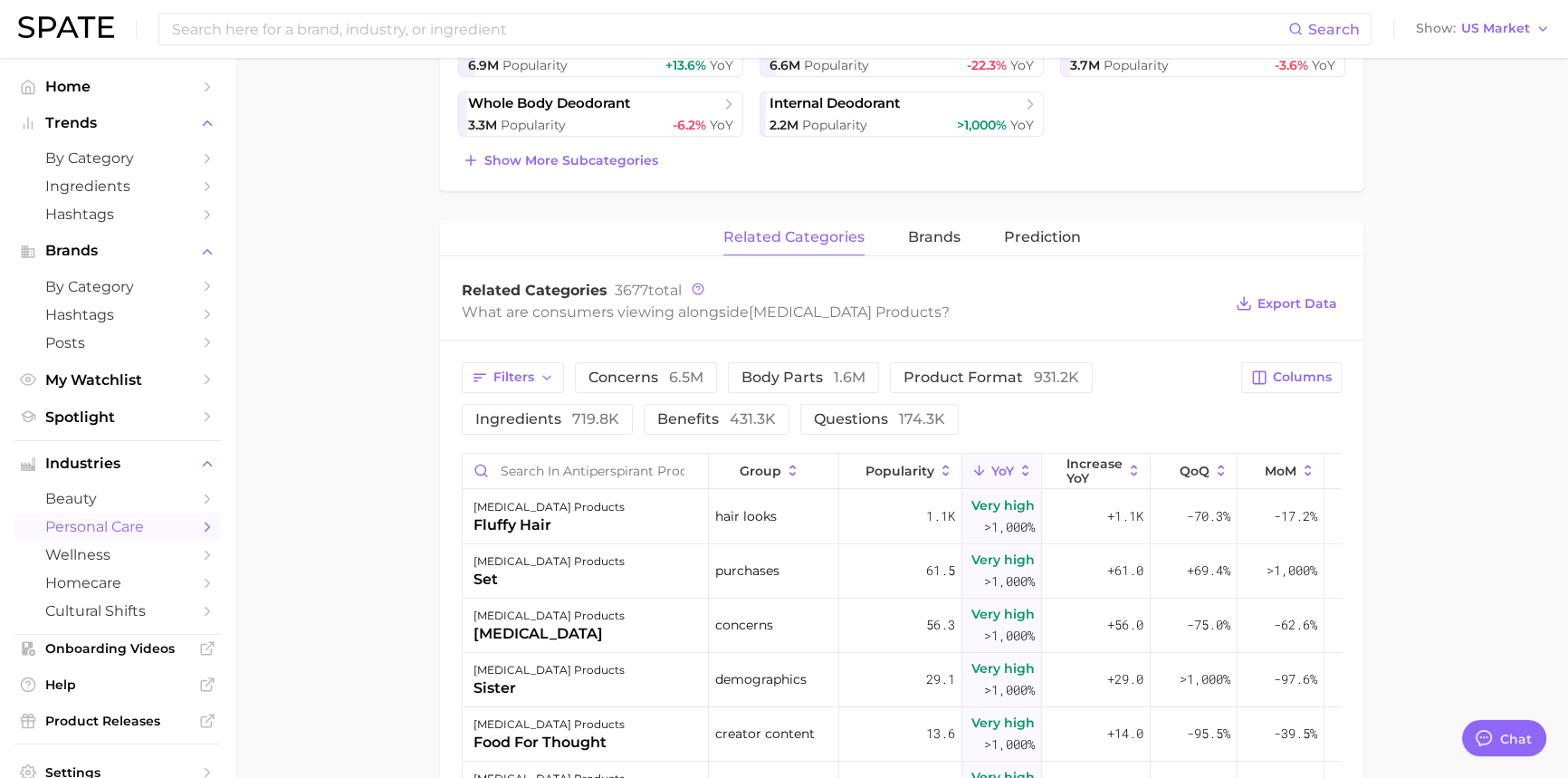
scroll to position [549, 0]
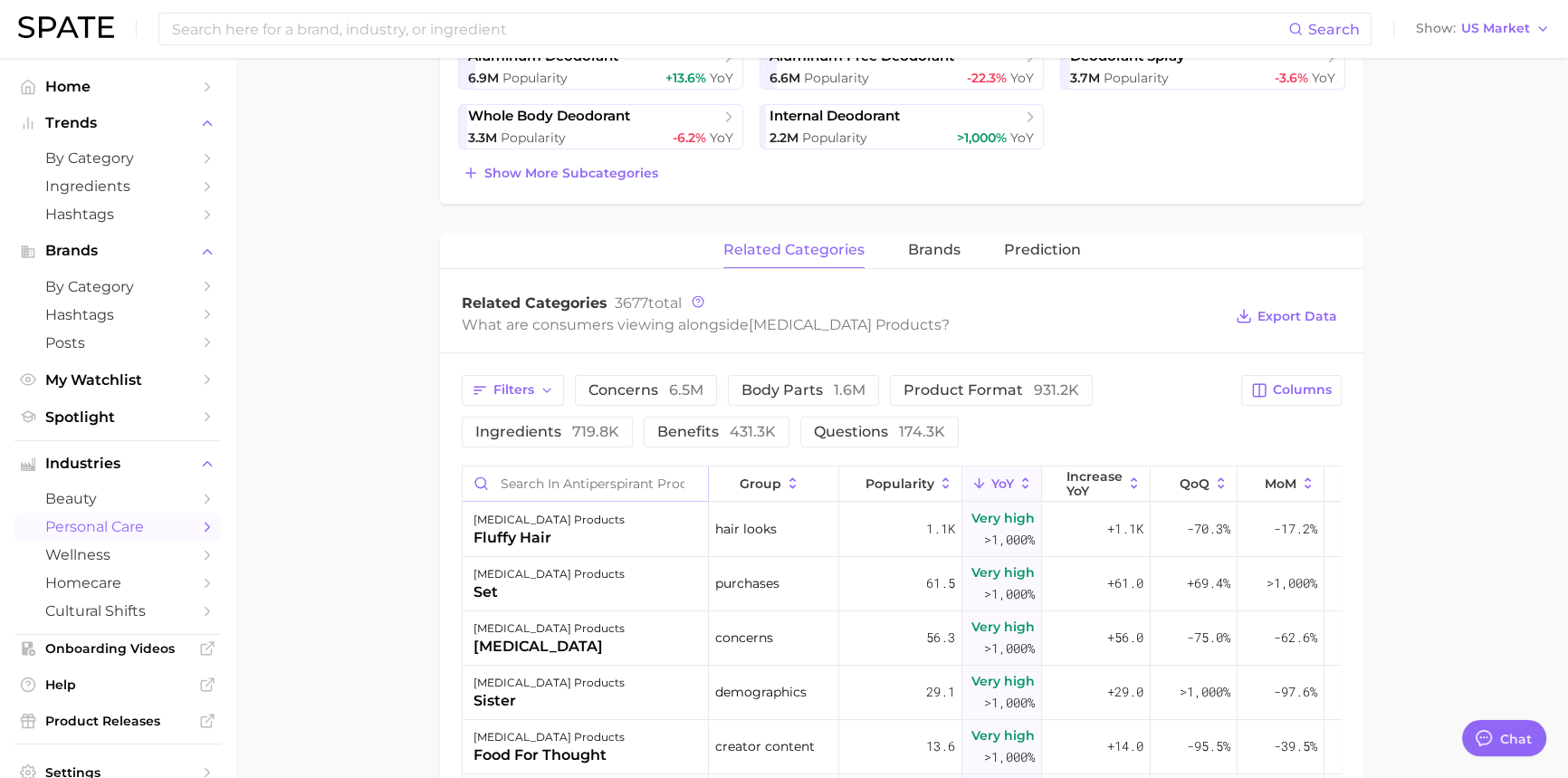
click at [636, 486] on input "Search in antiperspirant products" at bounding box center [585, 484] width 245 height 35
click at [583, 486] on input "Search in antiperspirant products" at bounding box center [585, 484] width 245 height 35
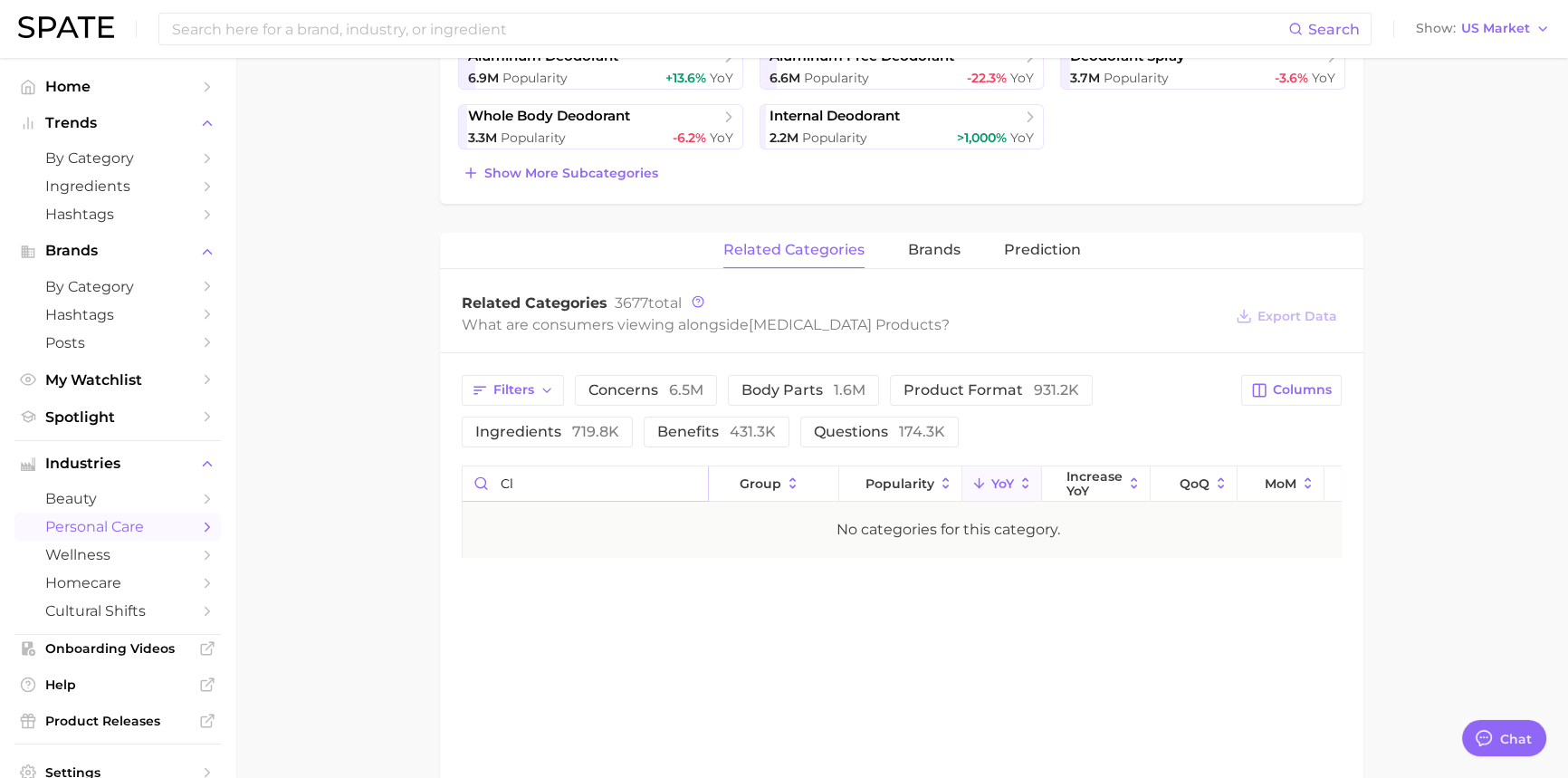
type input "c"
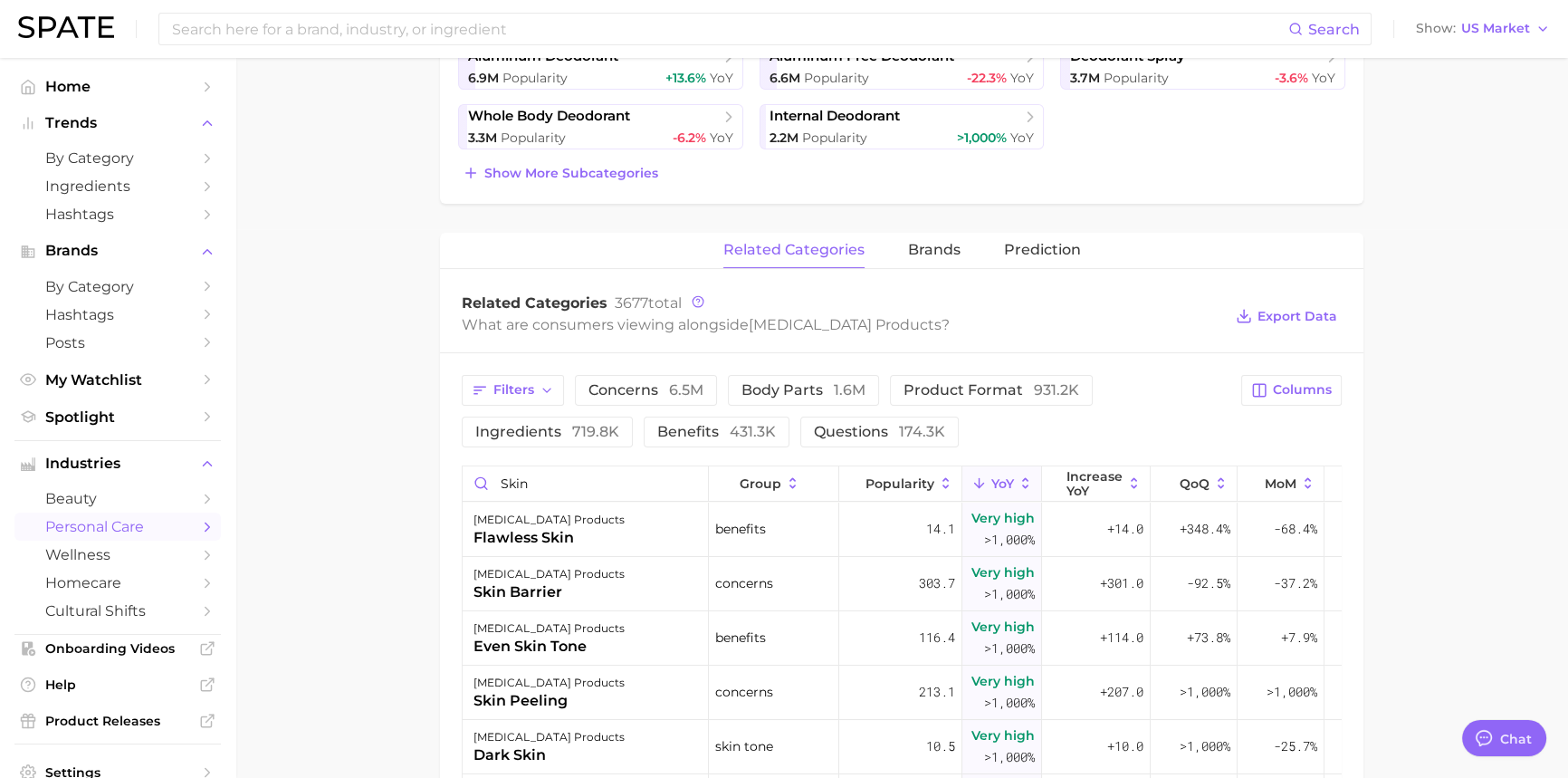
click at [1422, 496] on main "1. bath & body 2. deodorant 3. antiperspirant products 4. Subcategory Overview …" at bounding box center [902, 433] width 1332 height 1846
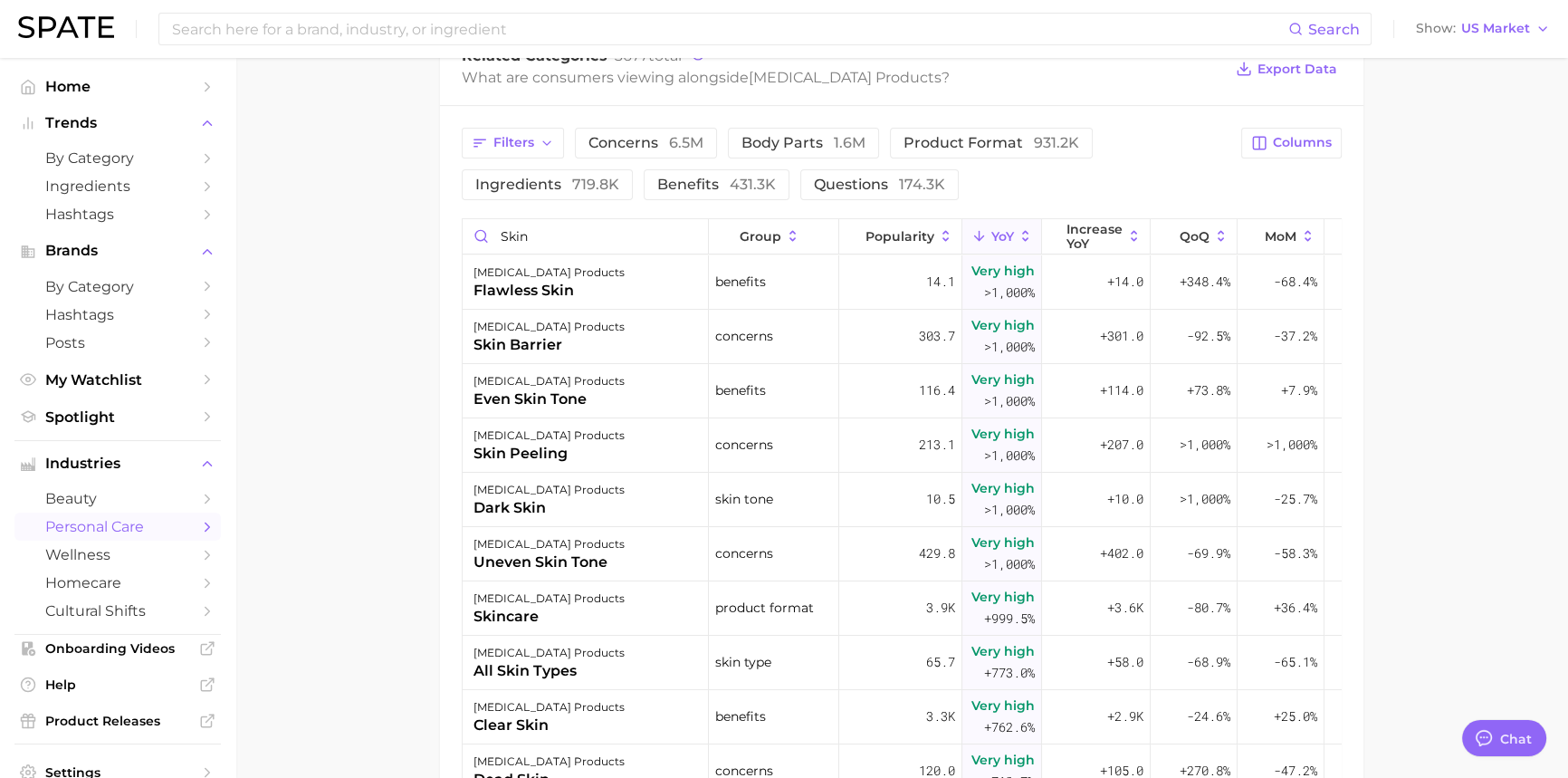
scroll to position [714, 0]
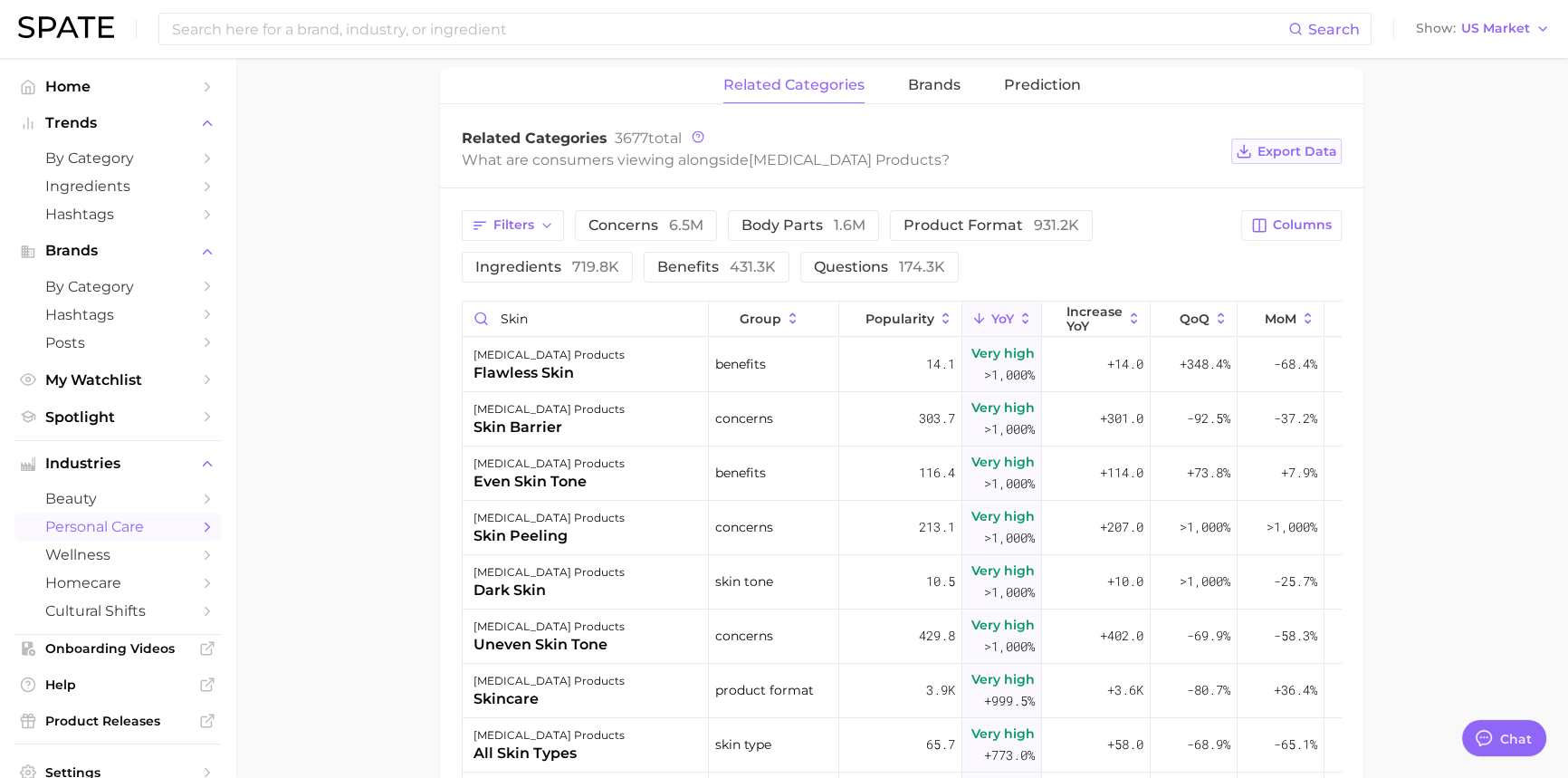
click at [1277, 152] on span "Export Data" at bounding box center [1297, 152] width 80 height 15
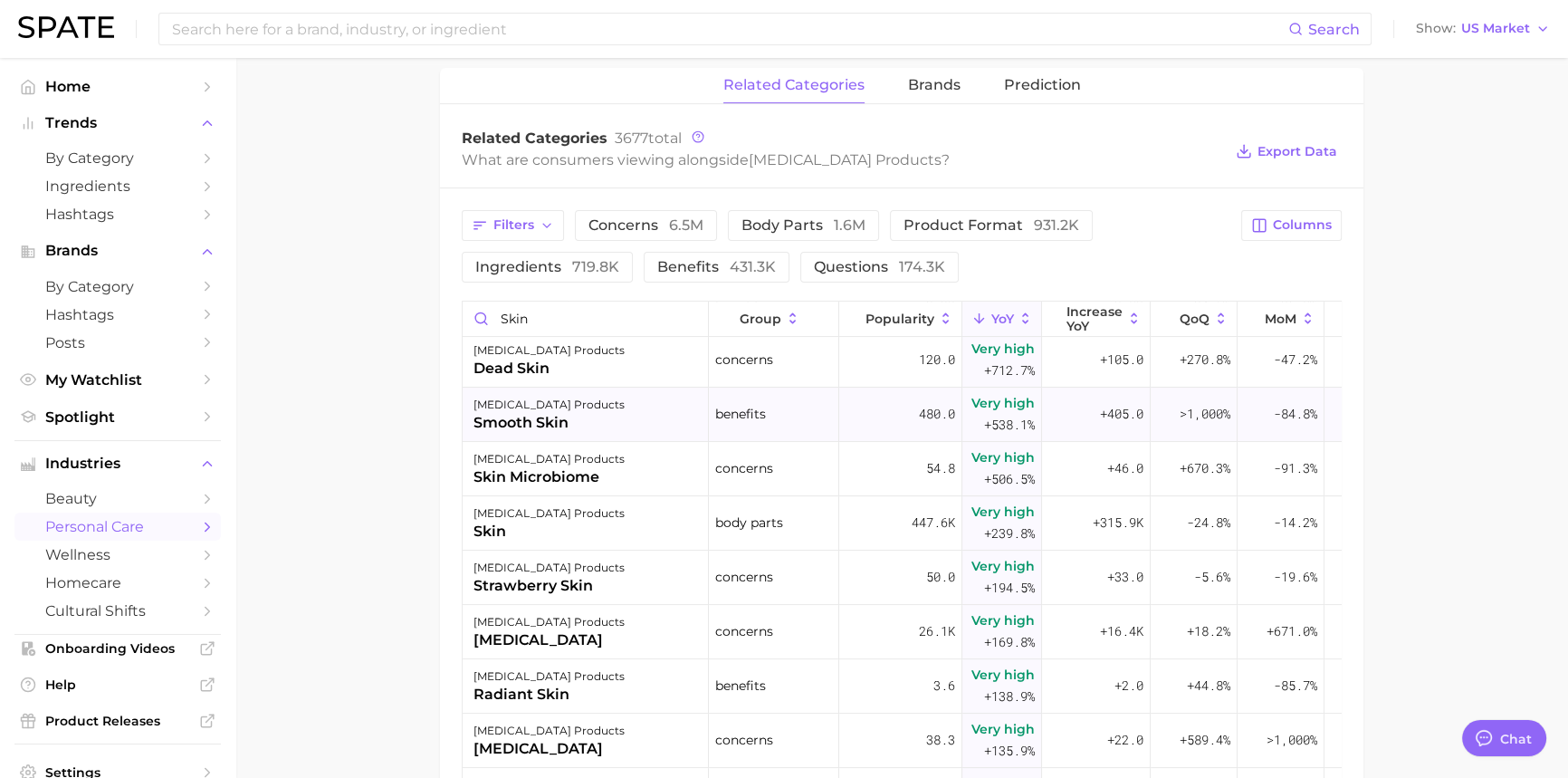
scroll to position [411, 0]
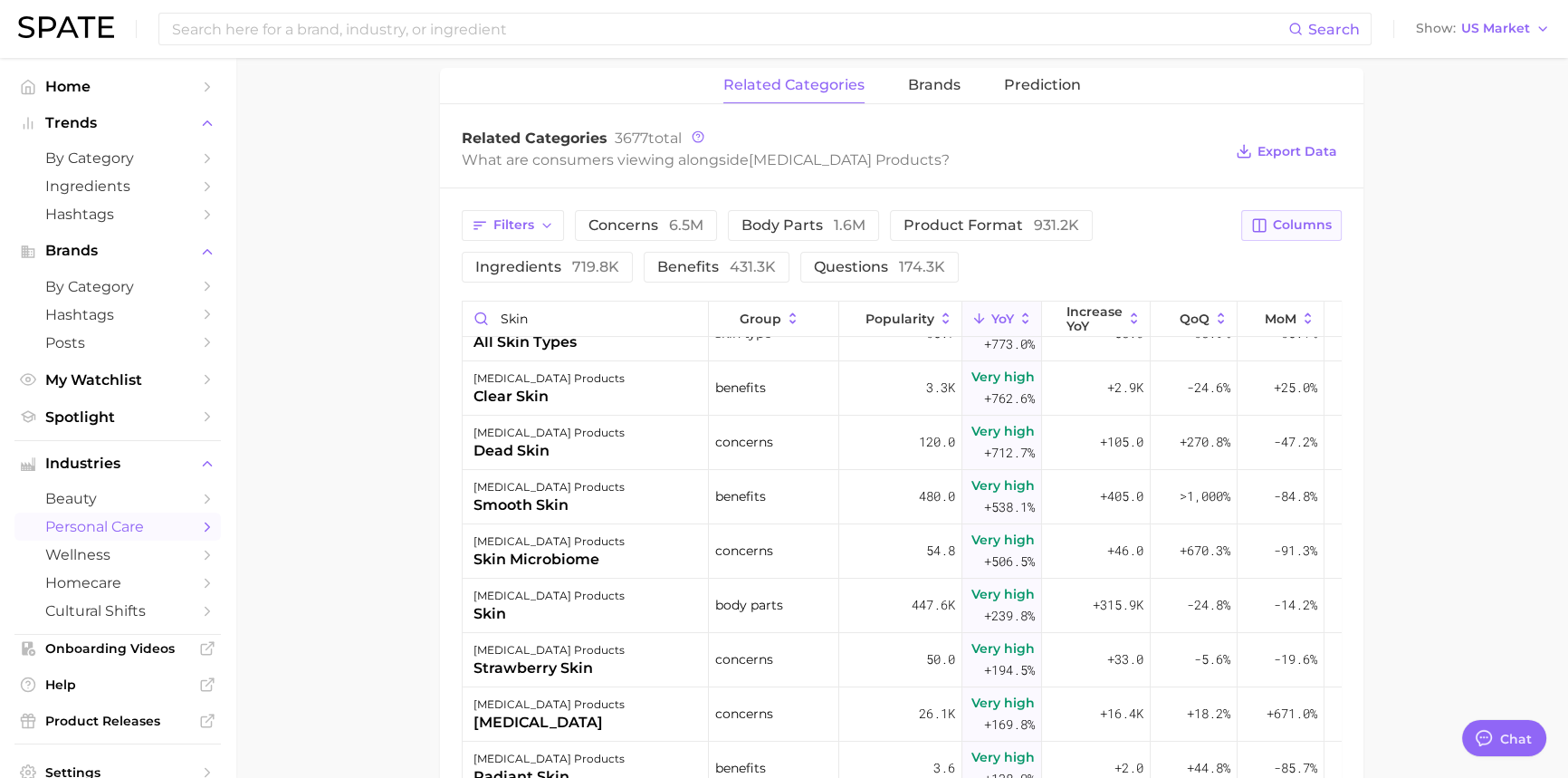
click at [1318, 233] on button "Columns" at bounding box center [1291, 225] width 101 height 31
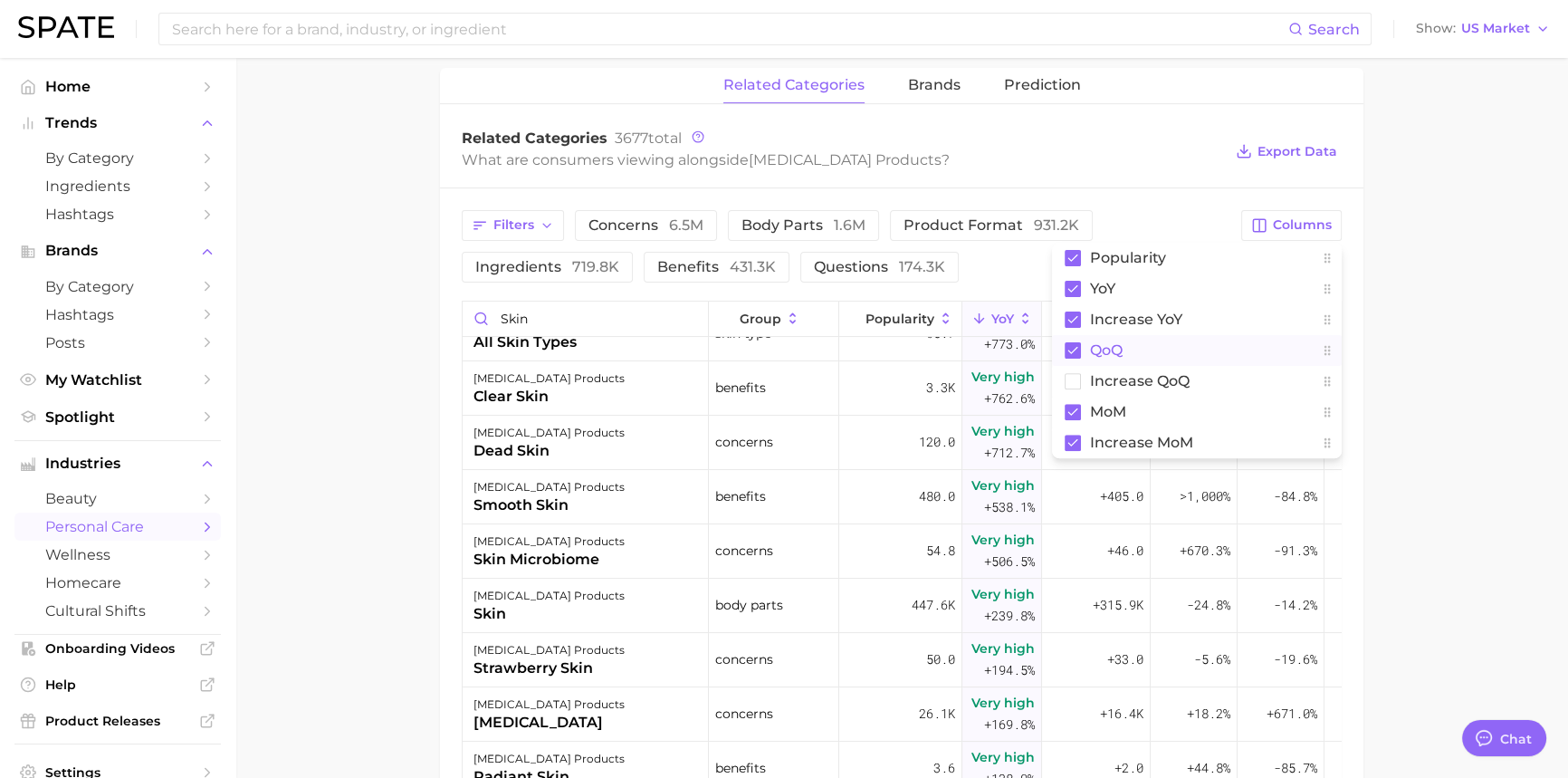
click at [1077, 350] on rect at bounding box center [1072, 350] width 16 height 16
click at [1074, 446] on rect at bounding box center [1072, 442] width 16 height 16
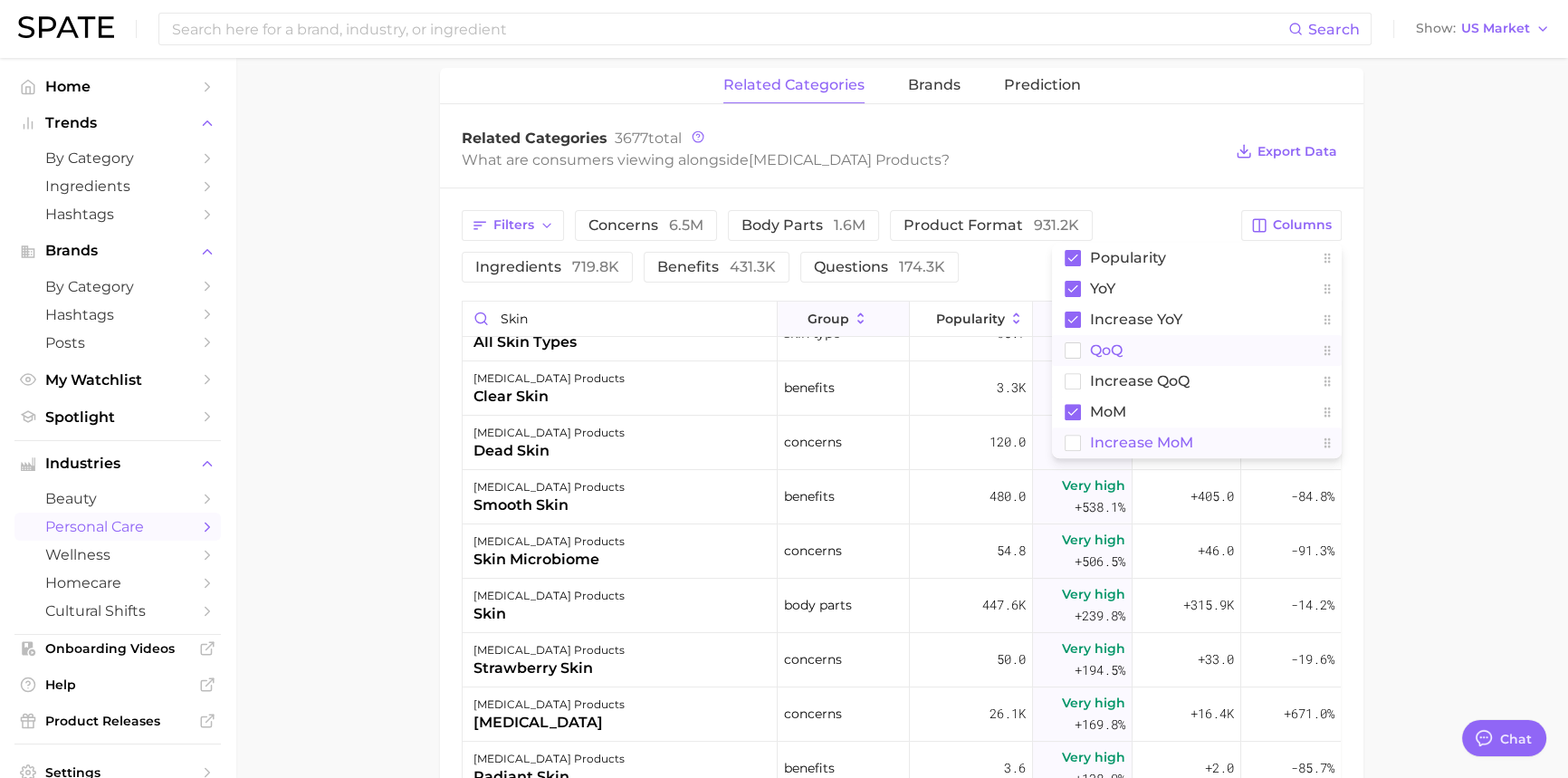
click at [859, 321] on icon at bounding box center [861, 318] width 7 height 11
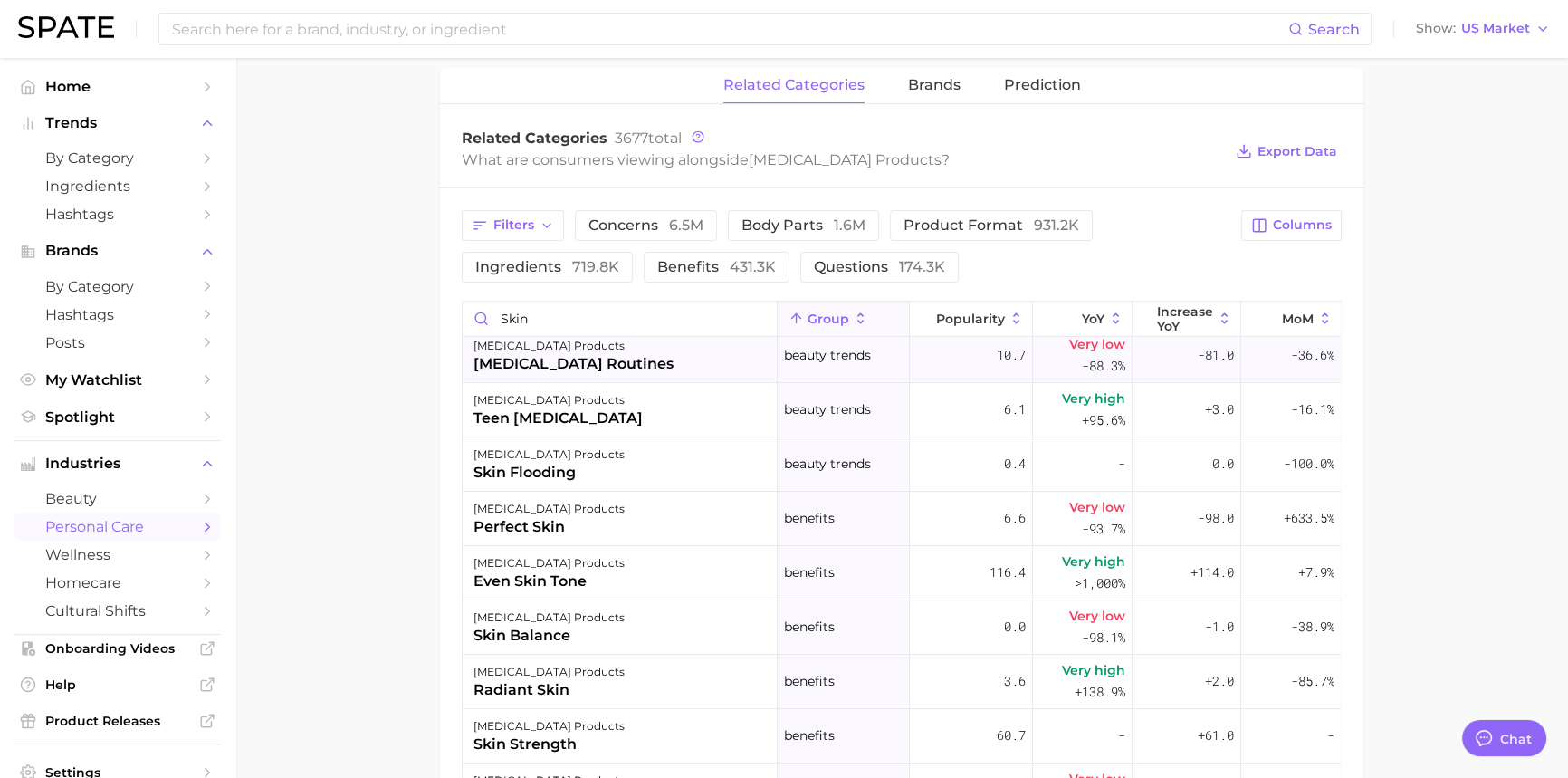
scroll to position [163, 0]
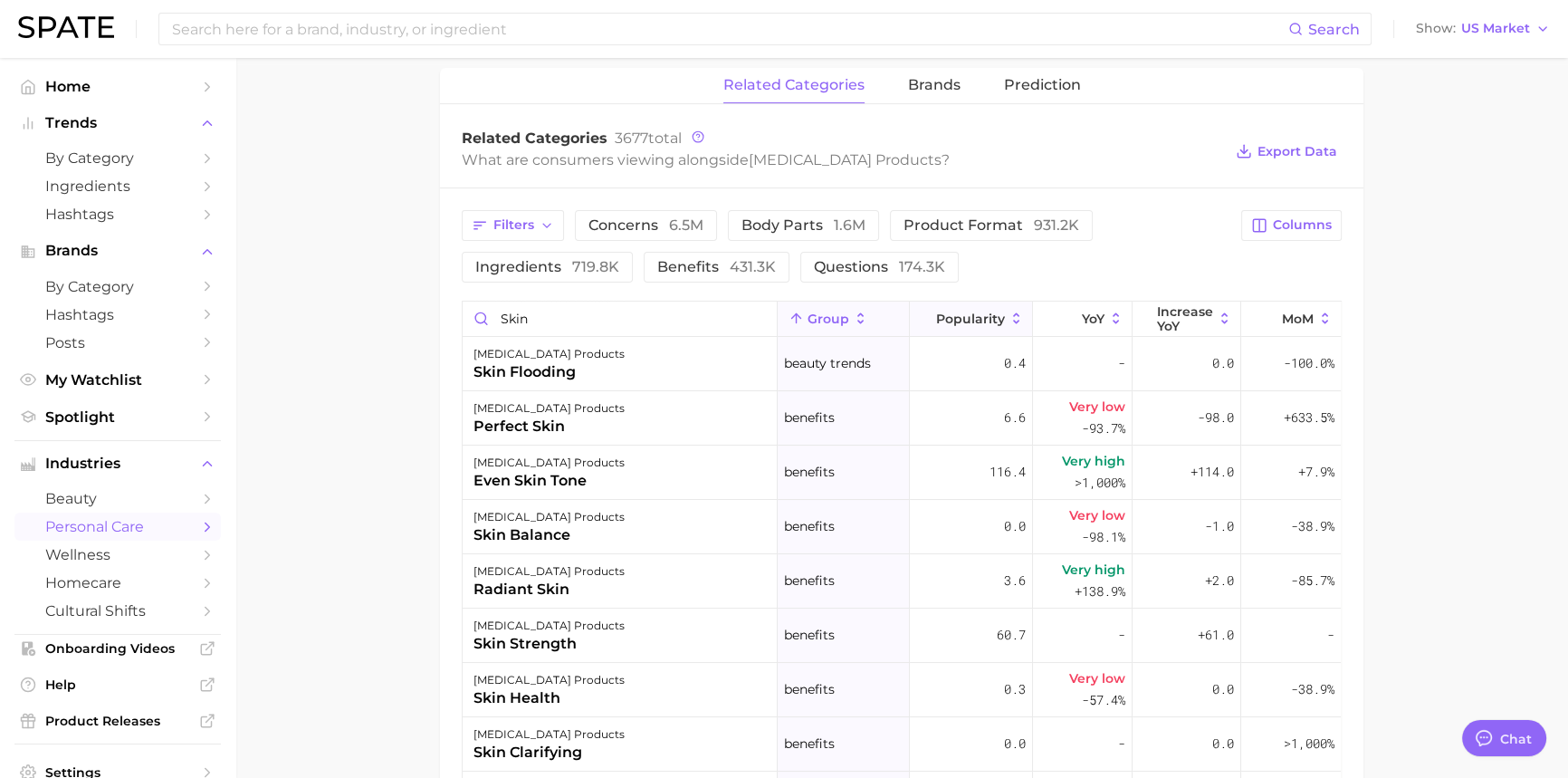
click at [1013, 314] on icon at bounding box center [1016, 318] width 7 height 11
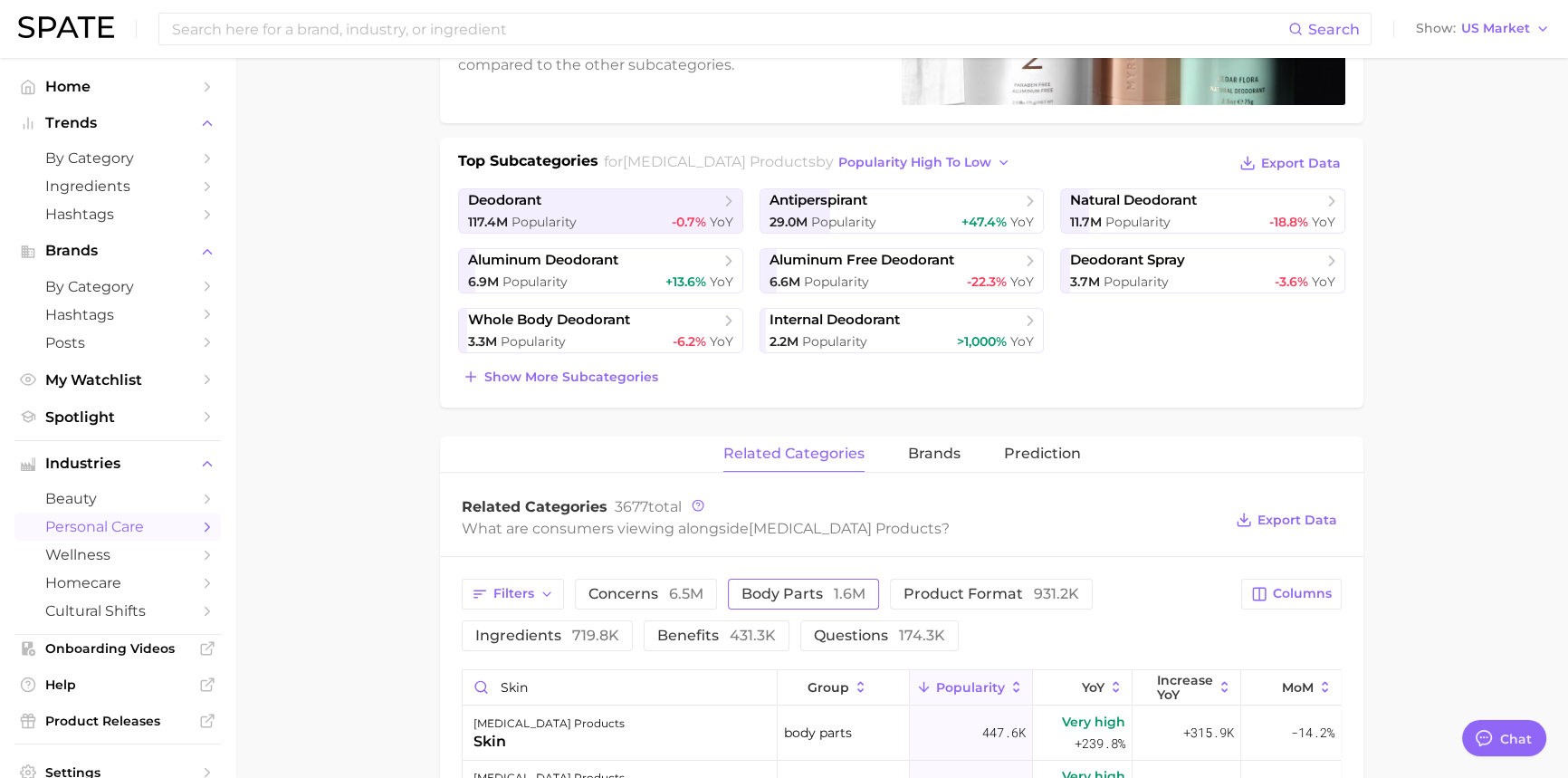
scroll to position [674, 0]
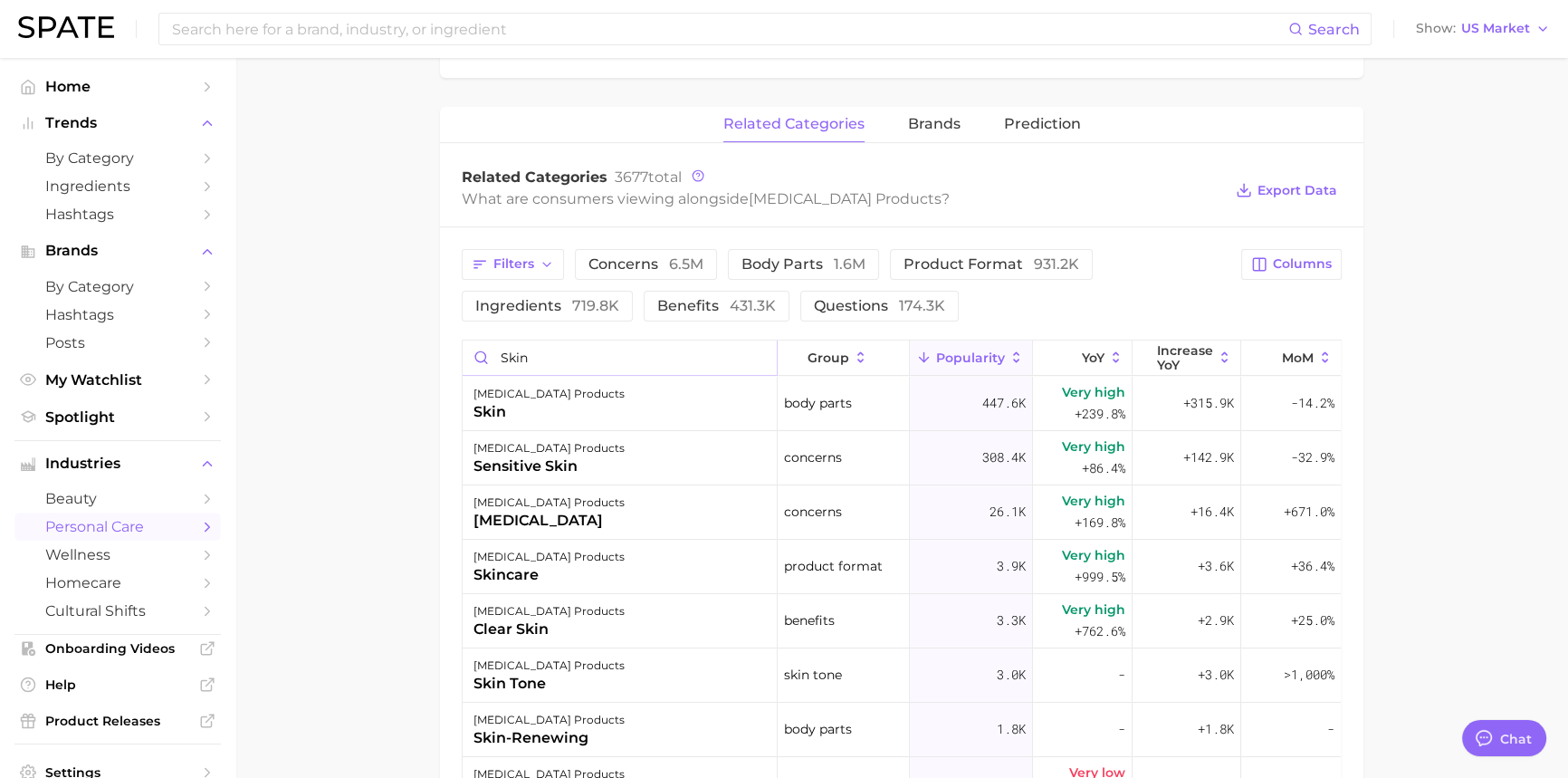
click at [542, 364] on input "skin" at bounding box center [619, 358] width 314 height 35
type input "s"
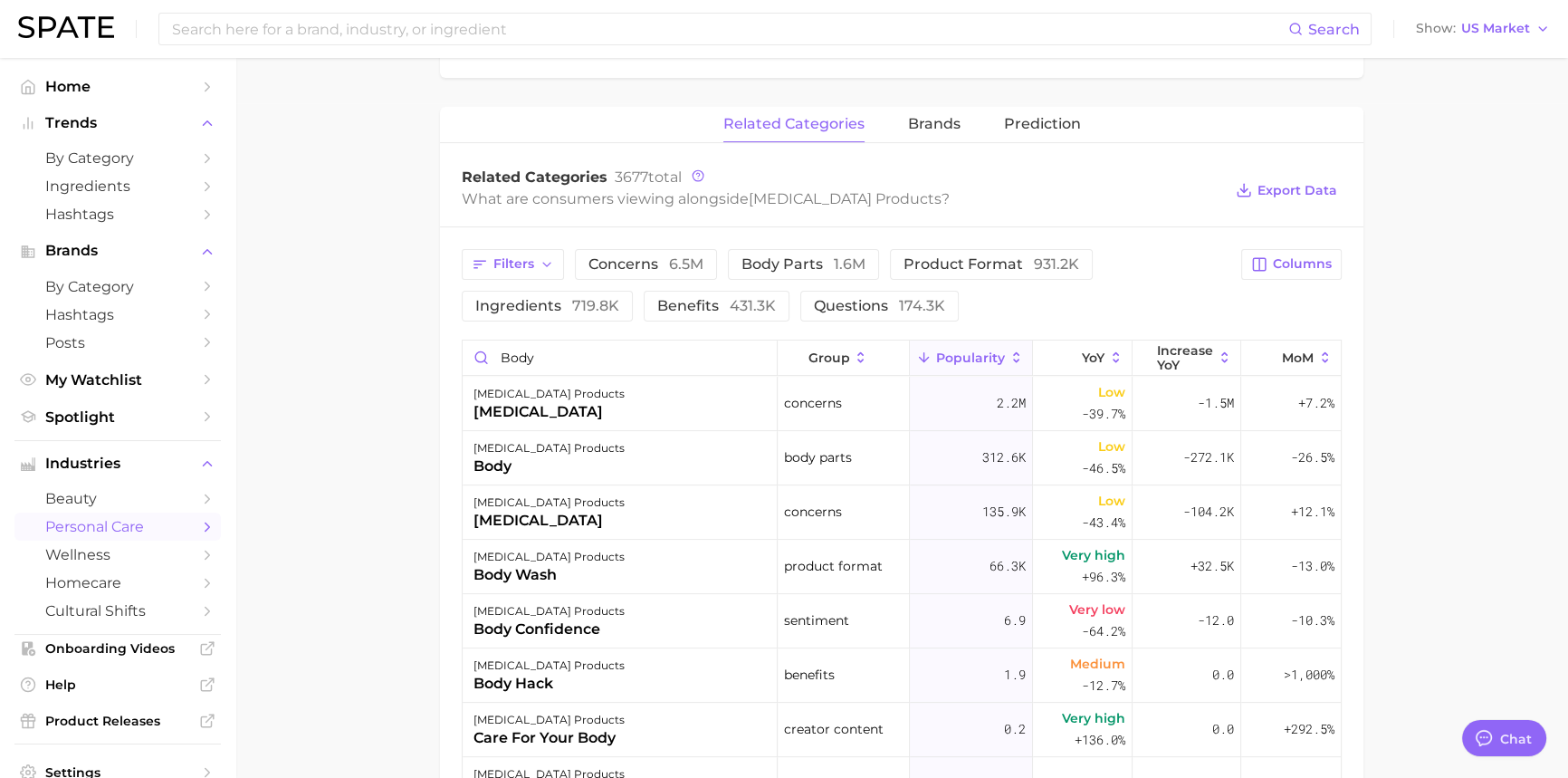
click at [1444, 526] on main "1. bath & body 2. deodorant 3. antiperspirant products 4. Subcategory Overview …" at bounding box center [902, 181] width 1332 height 1595
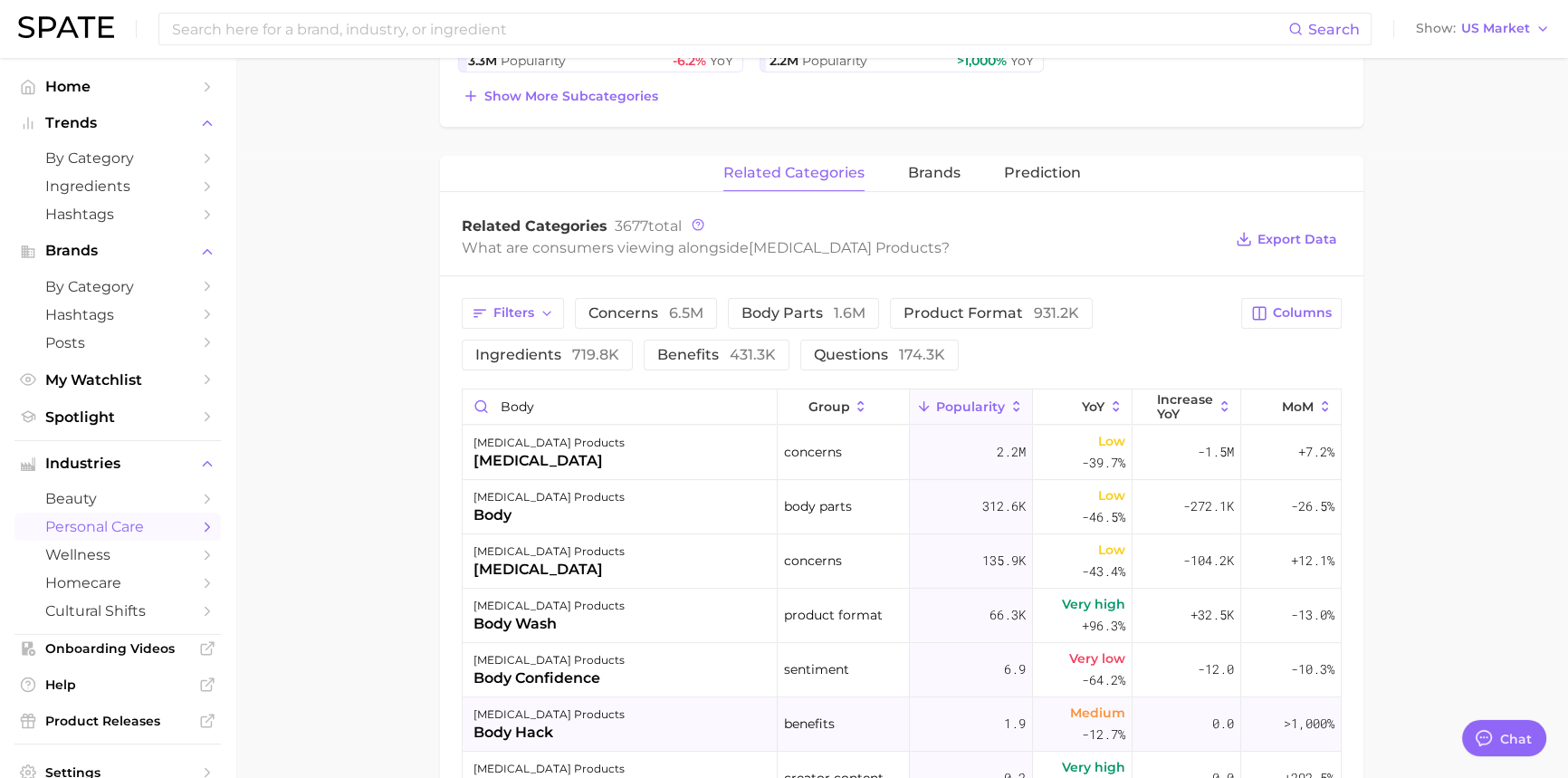
scroll to position [626, 0]
click at [543, 407] on input "body" at bounding box center [619, 406] width 314 height 35
drag, startPoint x: 534, startPoint y: 407, endPoint x: 500, endPoint y: 409, distance: 34.1
click at [500, 409] on input "body" at bounding box center [619, 406] width 314 height 35
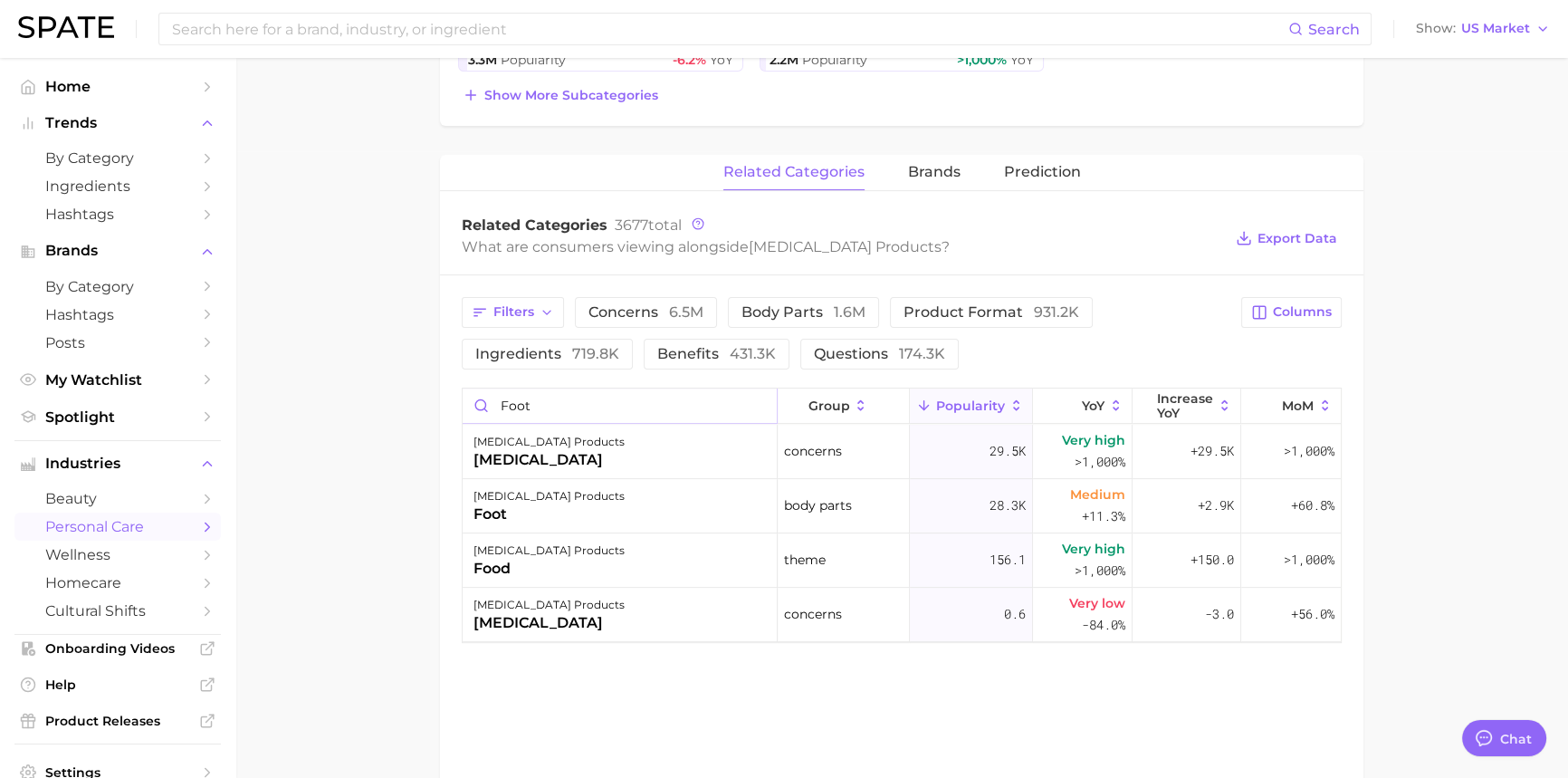
click at [532, 402] on input "foot" at bounding box center [619, 406] width 314 height 35
drag, startPoint x: 532, startPoint y: 402, endPoint x: 502, endPoint y: 403, distance: 30.0
click at [502, 403] on input "foot" at bounding box center [619, 406] width 314 height 35
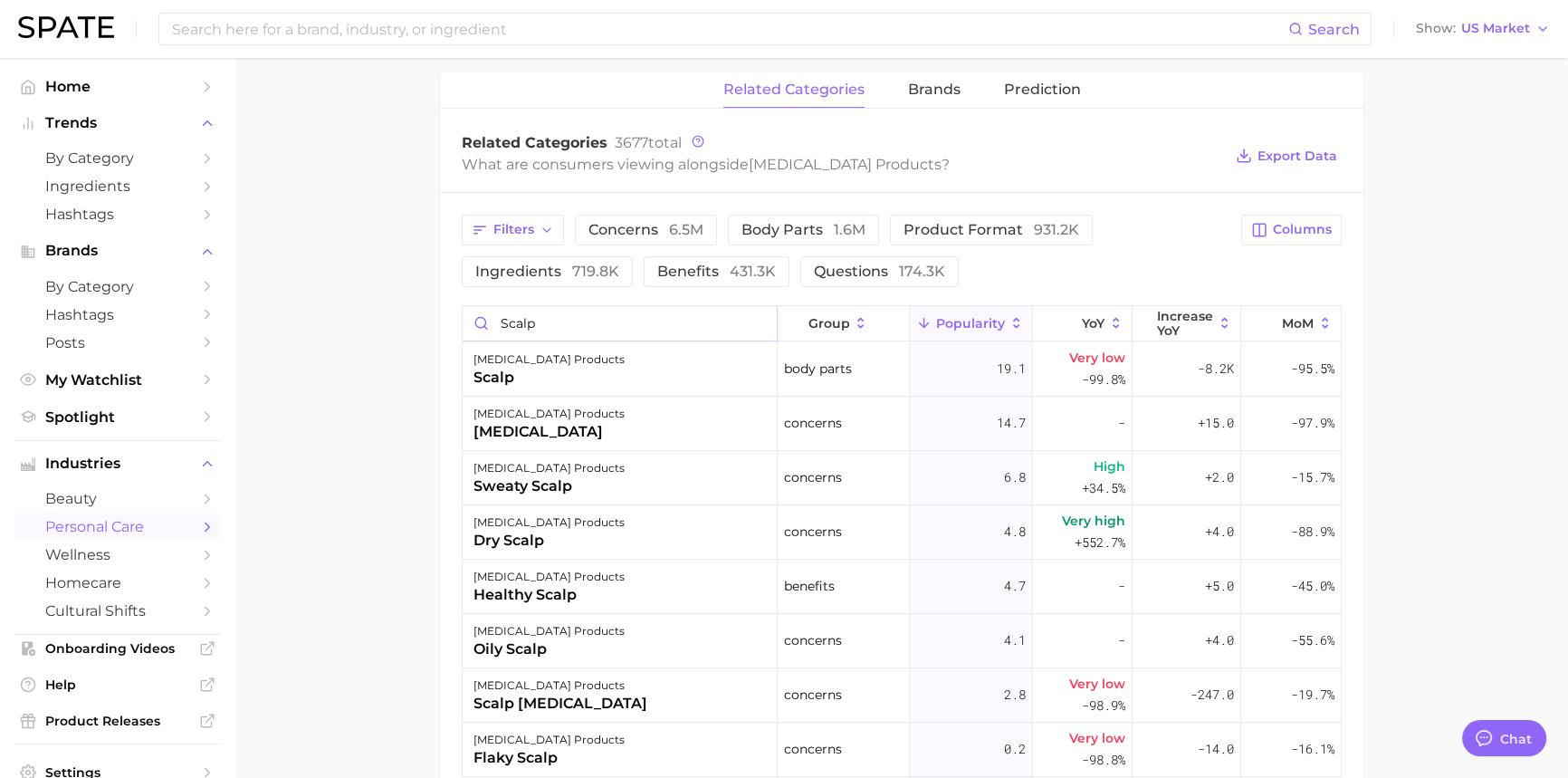
scroll to position [791, 0]
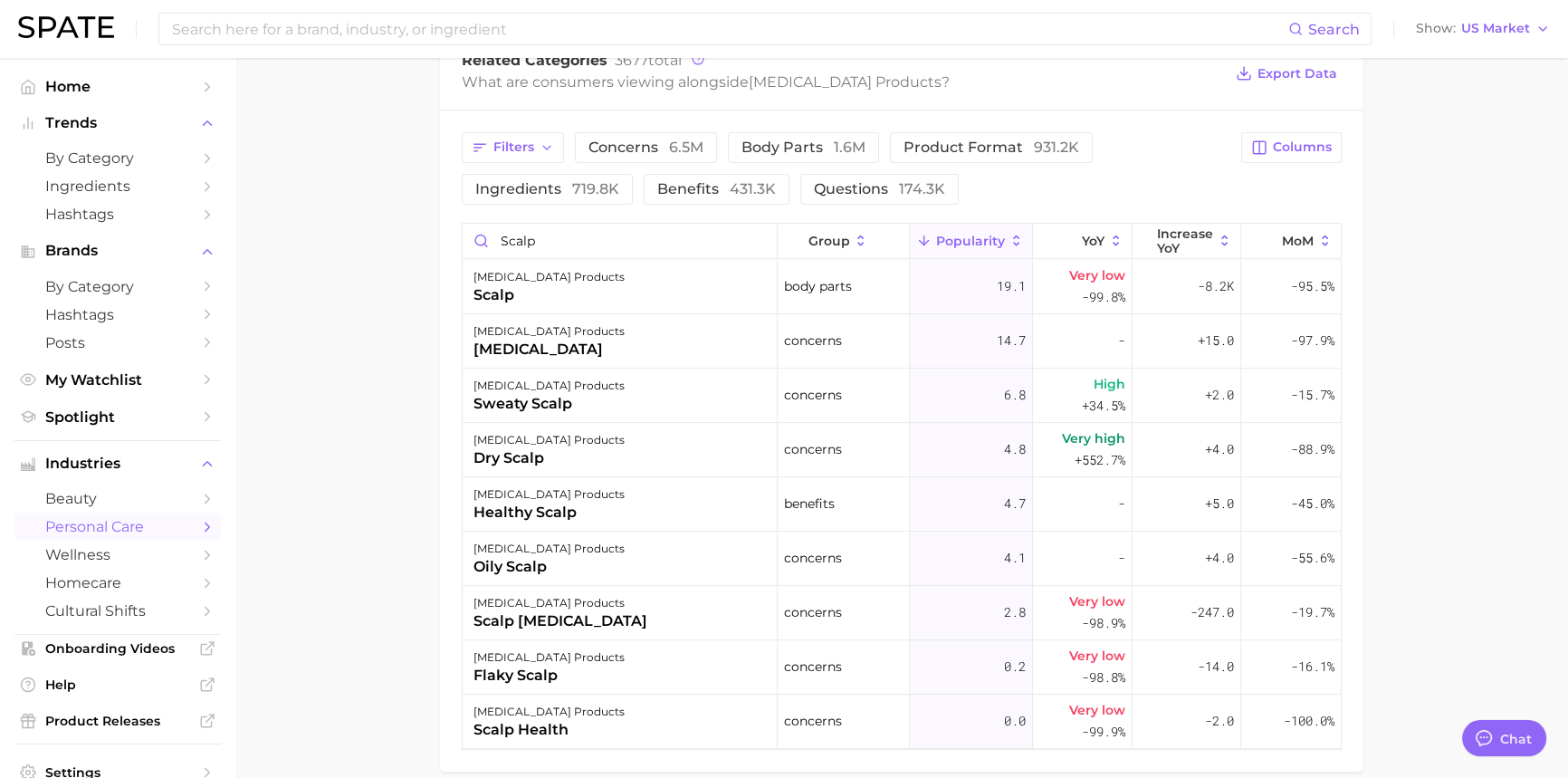
click at [1444, 509] on main "1. bath & body 2. deodorant 3. antiperspirant products 4. Subcategory Overview …" at bounding box center [902, 63] width 1332 height 1595
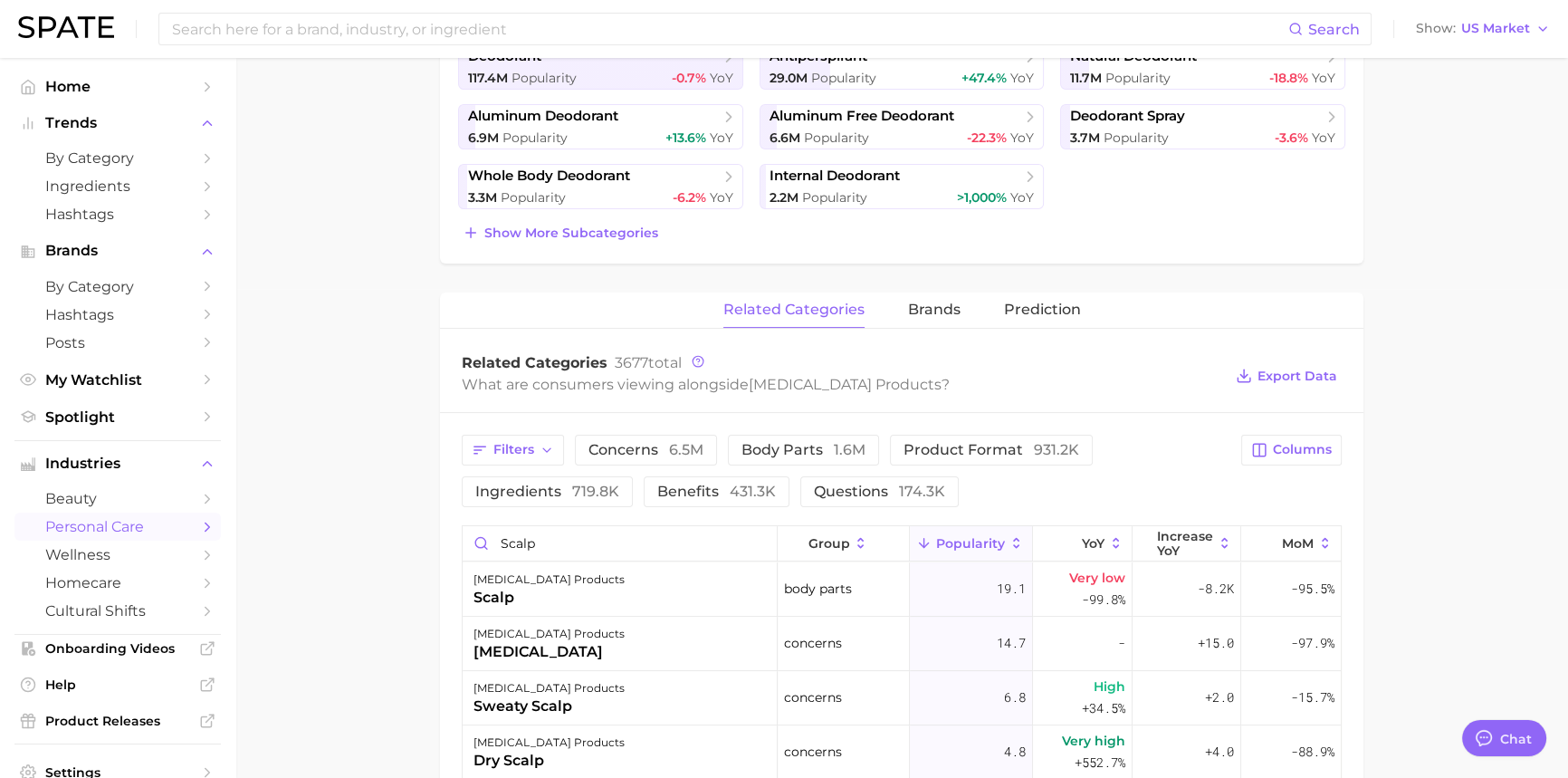
scroll to position [462, 0]
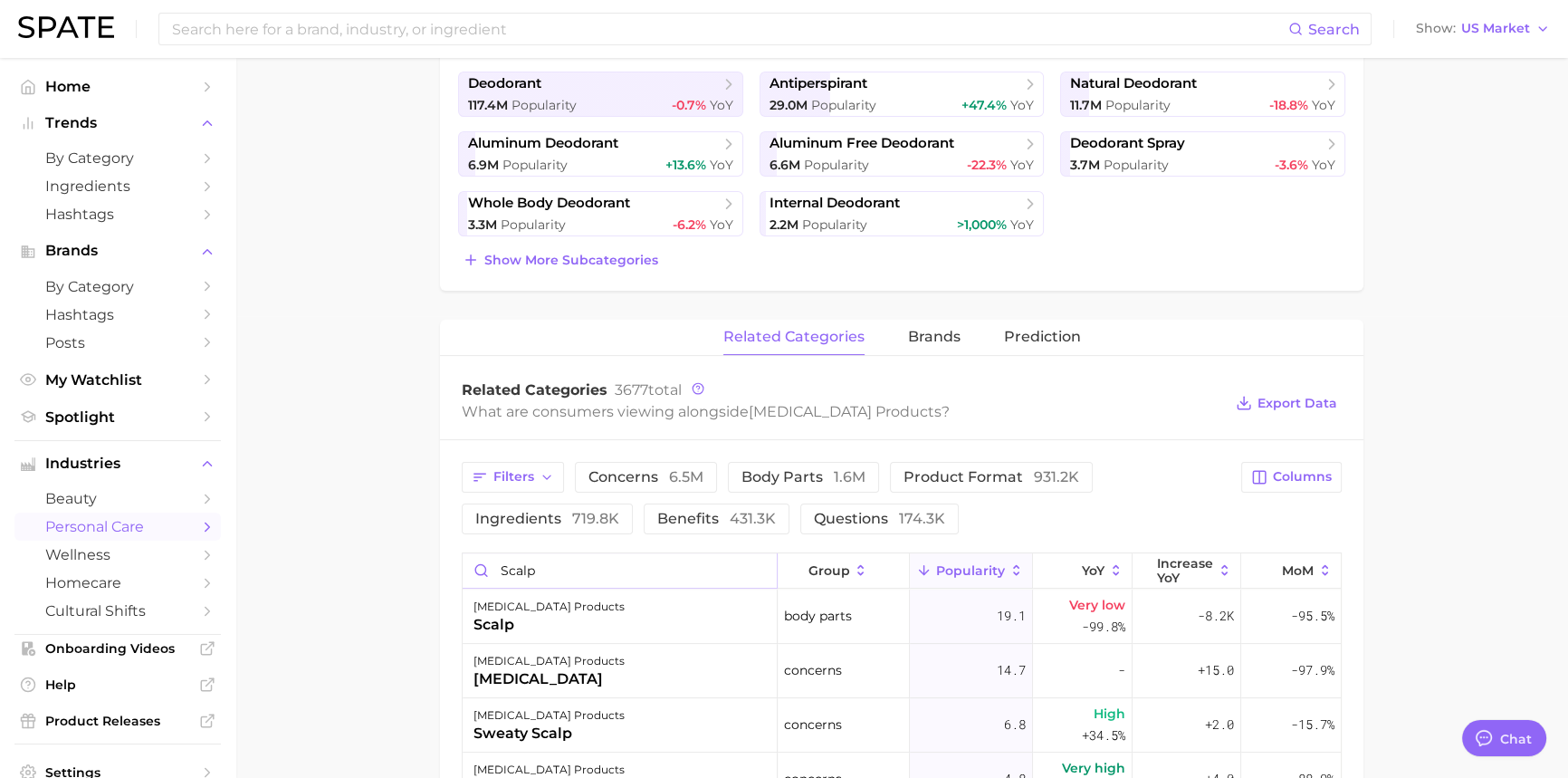
drag, startPoint x: 540, startPoint y: 565, endPoint x: 492, endPoint y: 568, distance: 48.1
click at [492, 568] on input "scalp" at bounding box center [619, 570] width 314 height 35
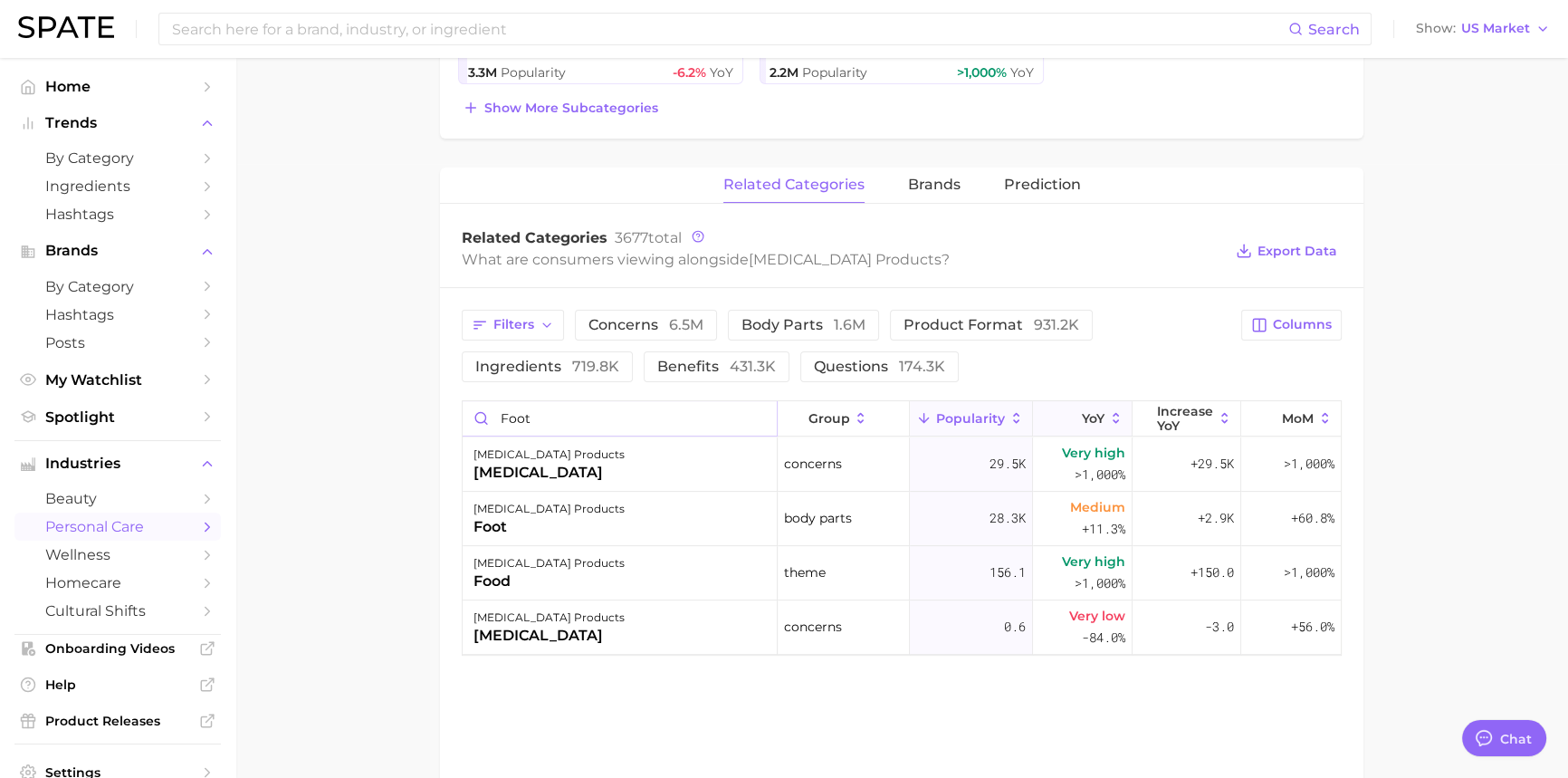
scroll to position [626, 0]
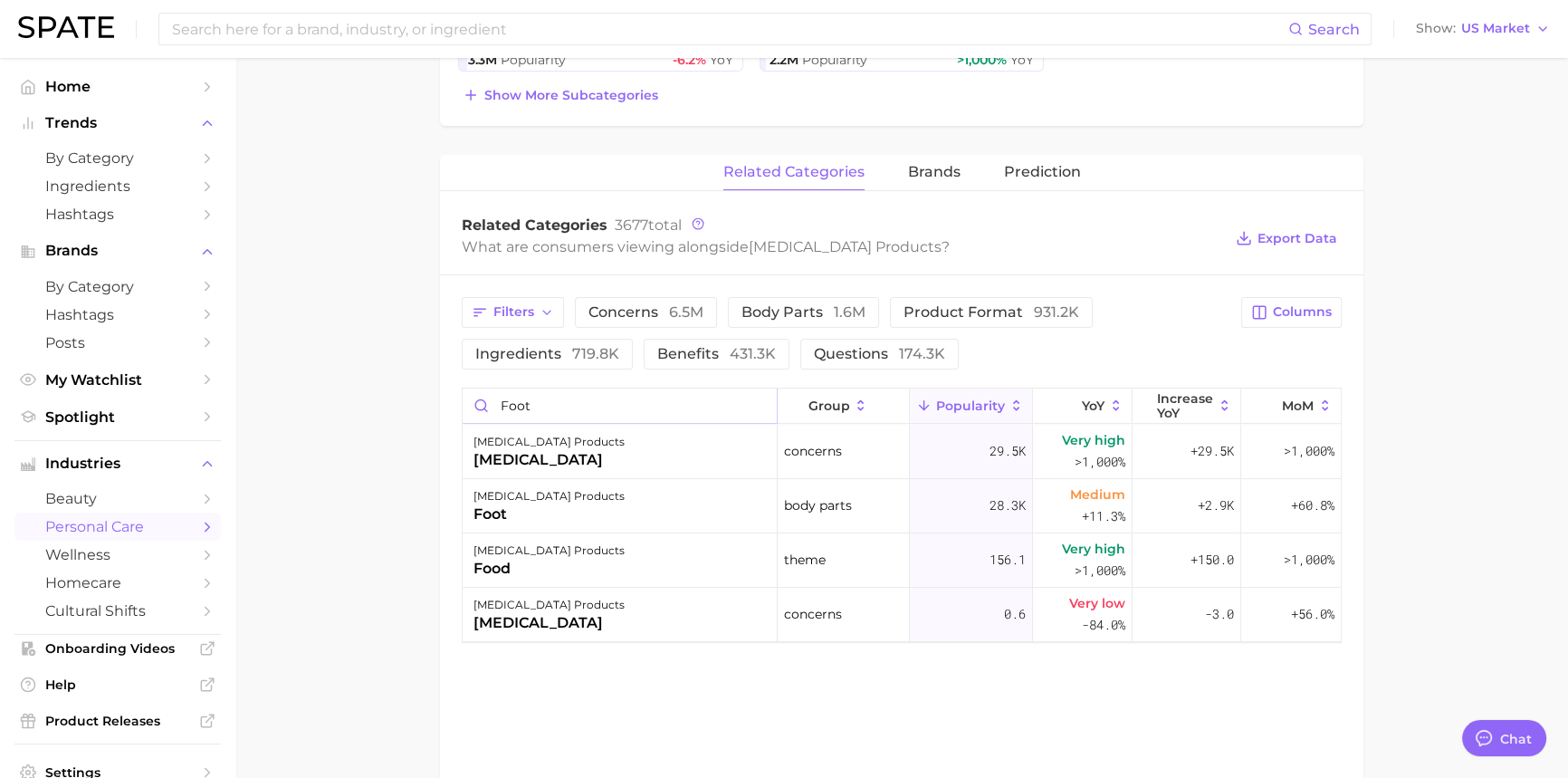
type input "Foot"
click at [755, 405] on input "Foot" at bounding box center [619, 406] width 314 height 35
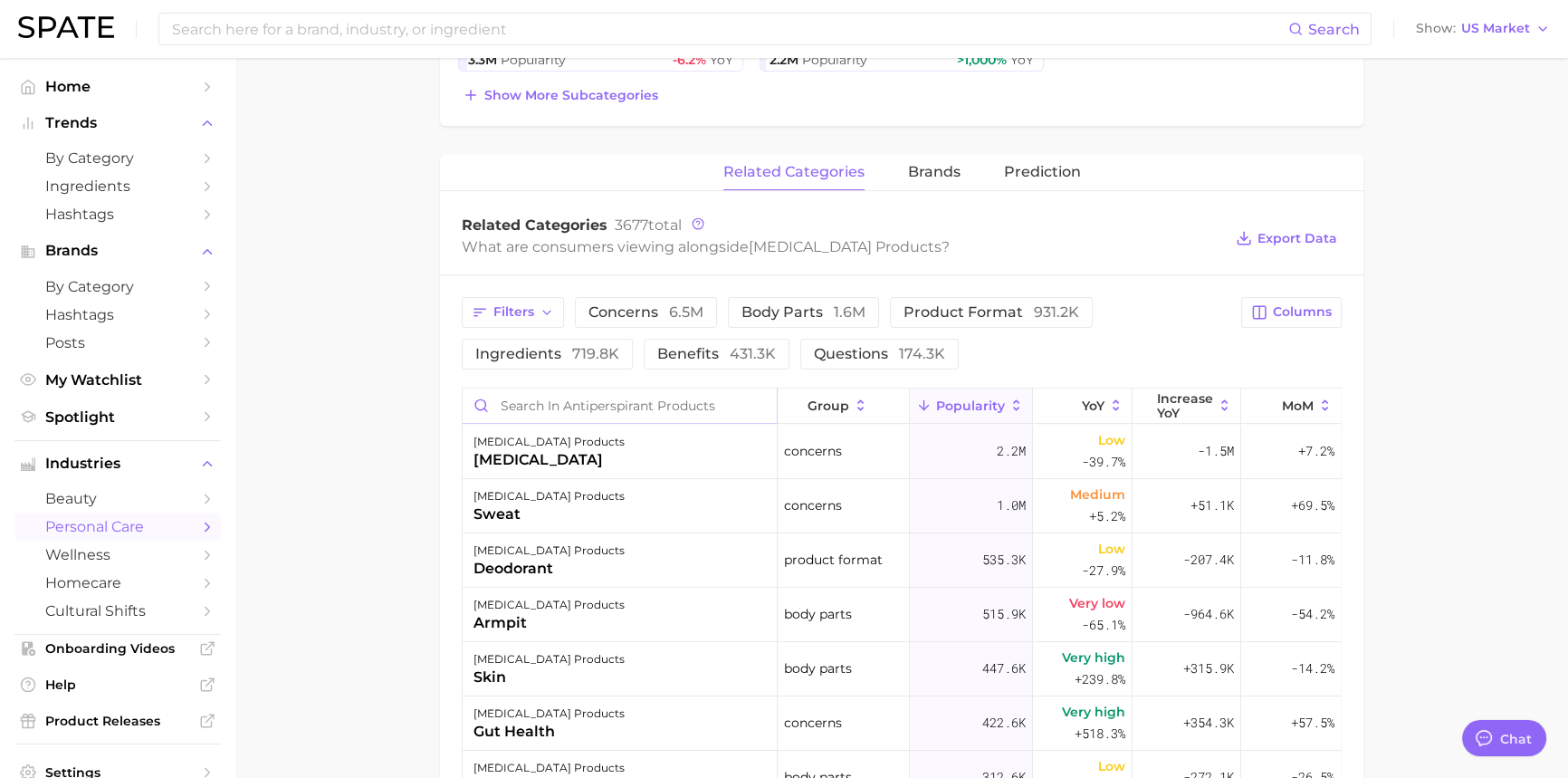
click at [549, 402] on input "Search in antiperspirant products" at bounding box center [619, 406] width 314 height 35
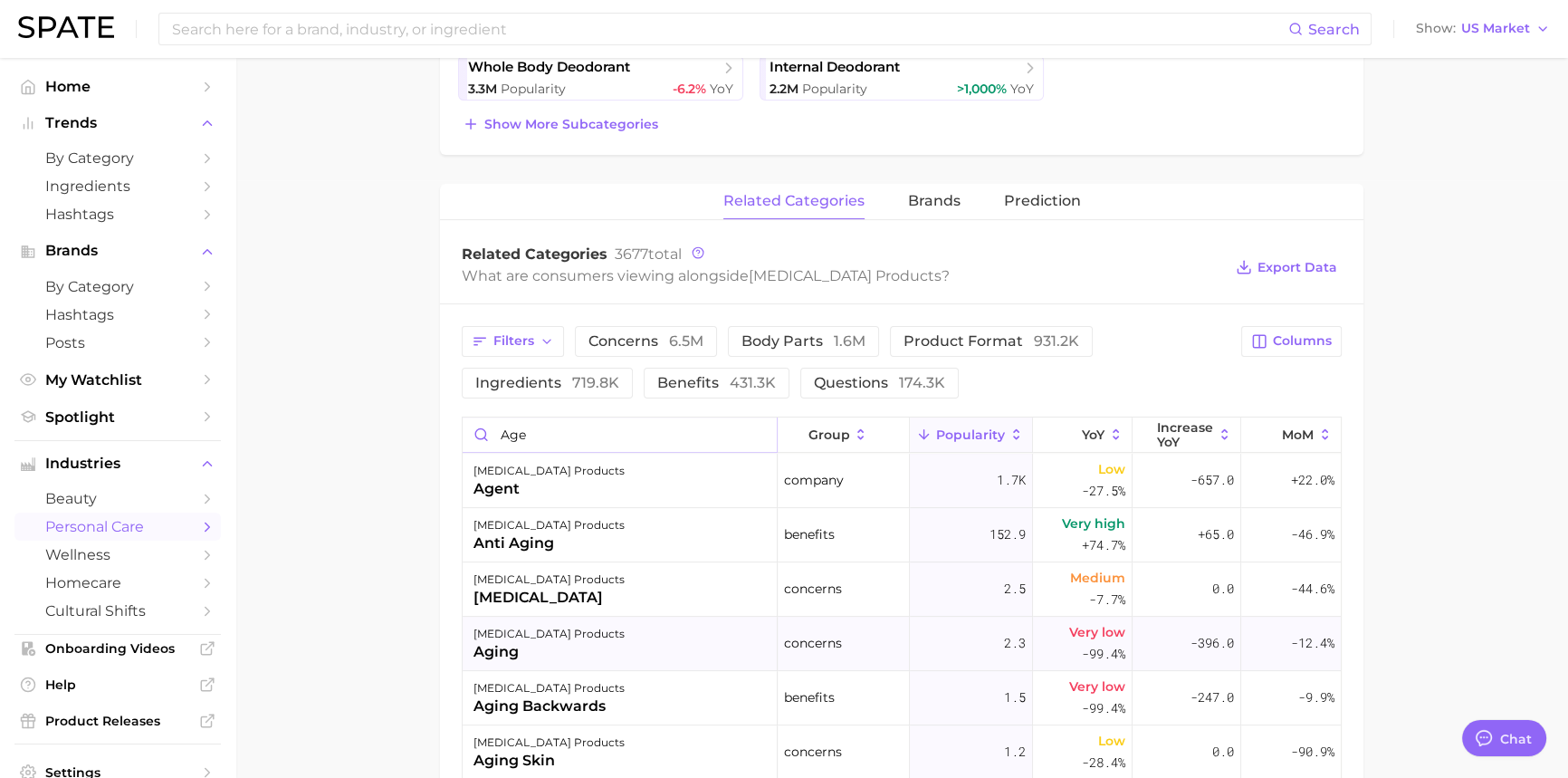
scroll to position [544, 0]
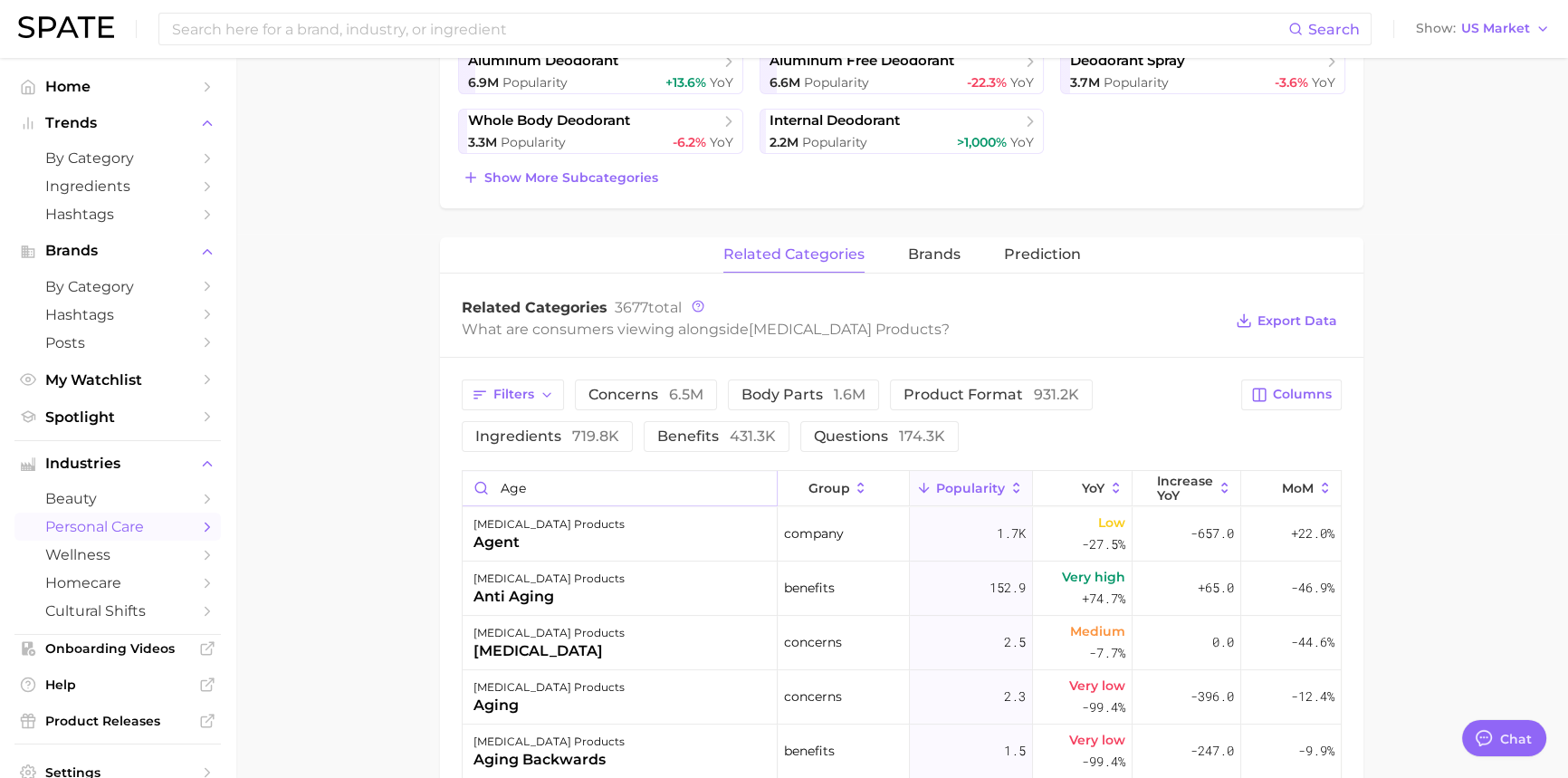
click at [536, 479] on input "Age" at bounding box center [619, 489] width 314 height 35
drag, startPoint x: 535, startPoint y: 488, endPoint x: 500, endPoint y: 490, distance: 35.1
click at [500, 490] on input "Age" at bounding box center [619, 489] width 314 height 35
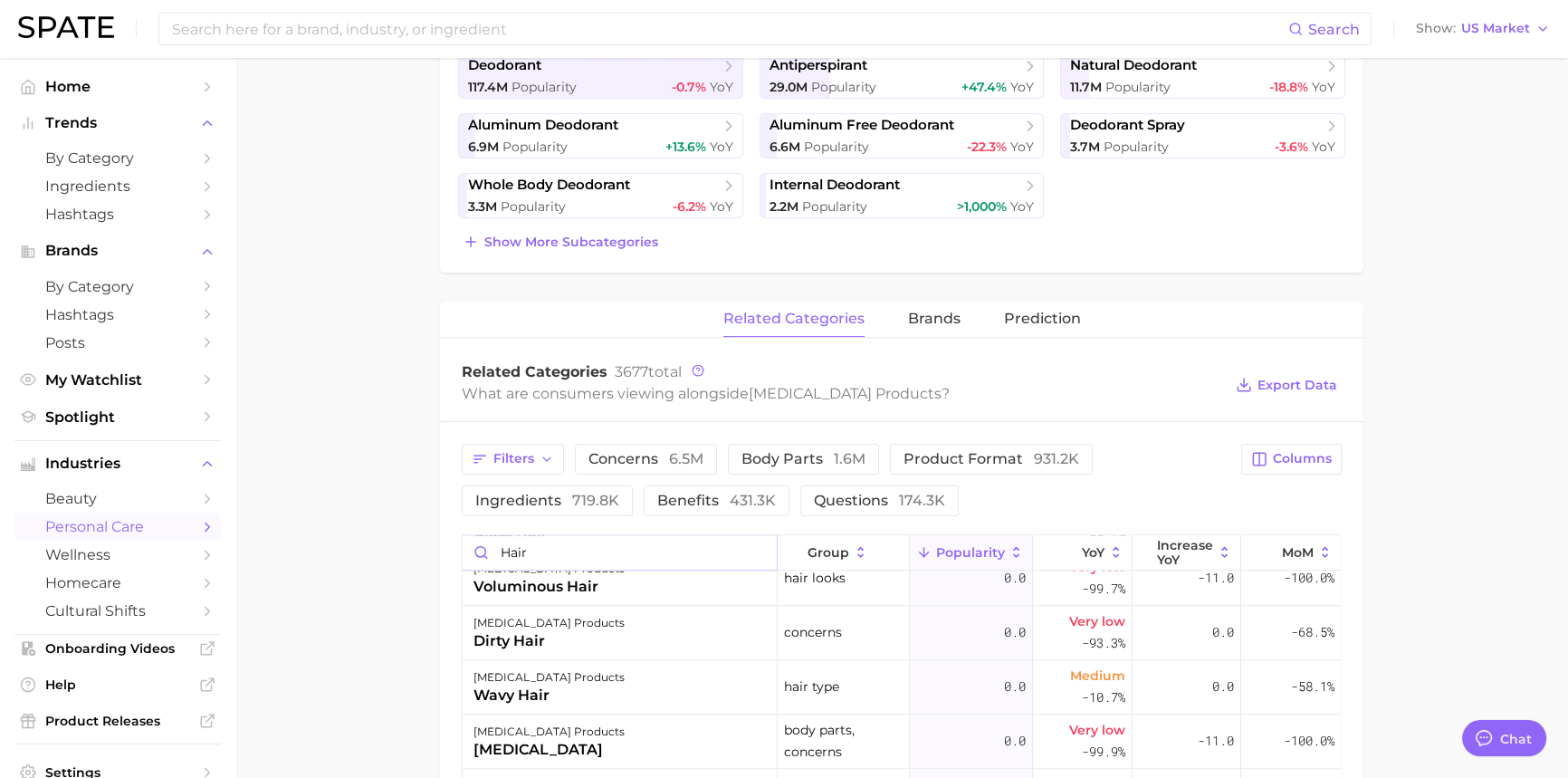
scroll to position [493, 0]
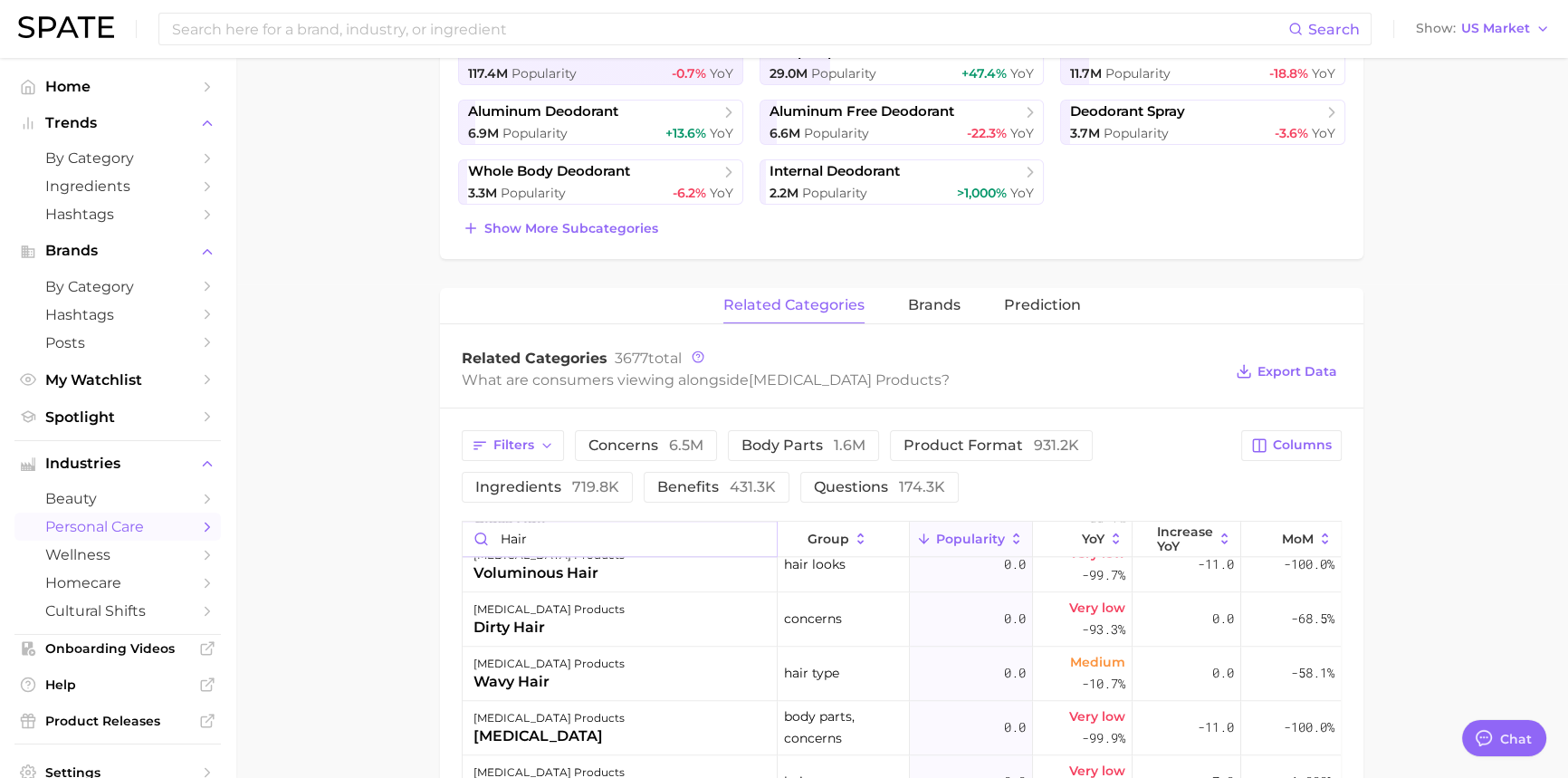
drag, startPoint x: 536, startPoint y: 536, endPoint x: 488, endPoint y: 536, distance: 48.0
click at [488, 536] on input "hair" at bounding box center [619, 539] width 314 height 35
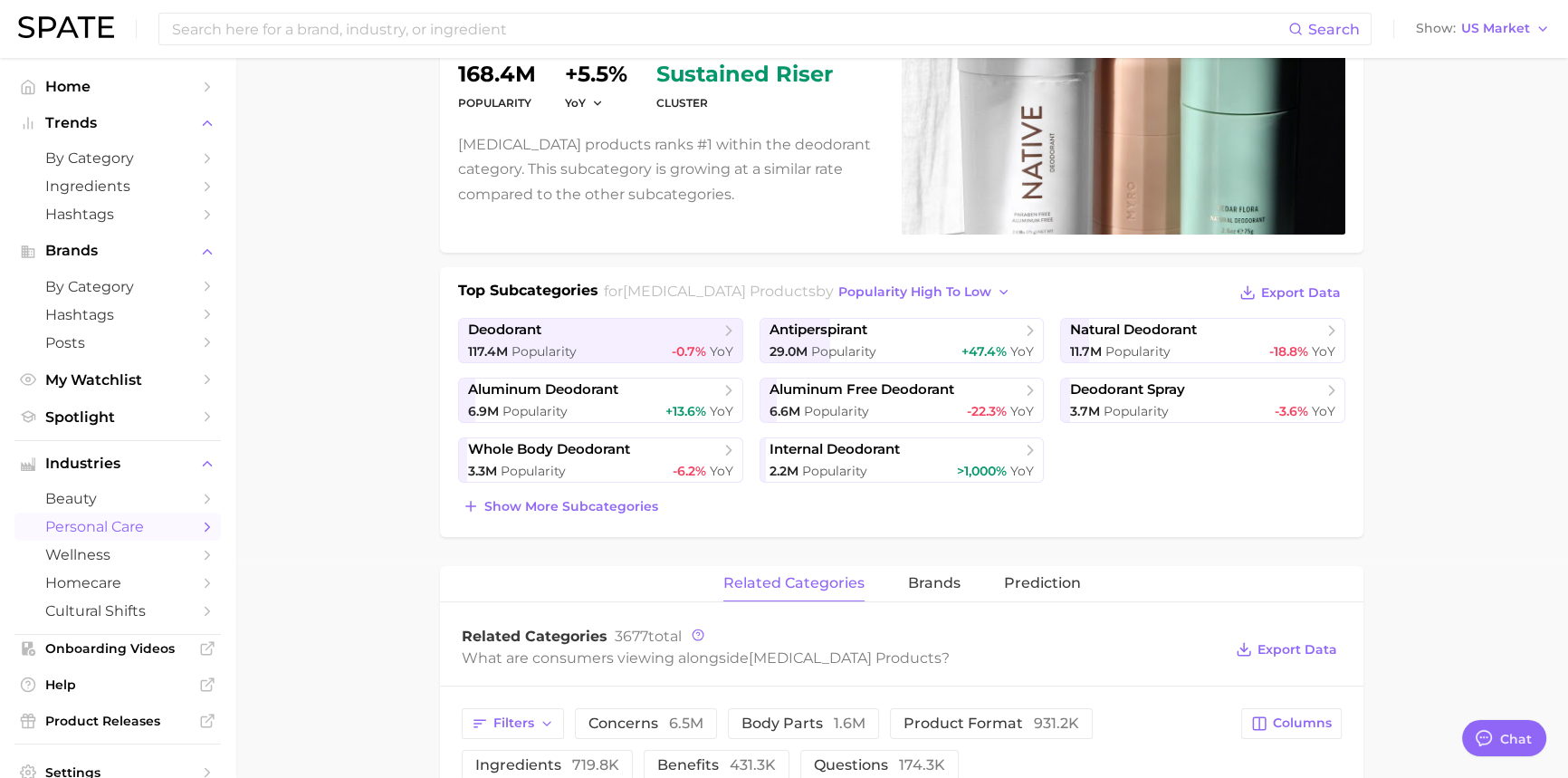
scroll to position [0, 0]
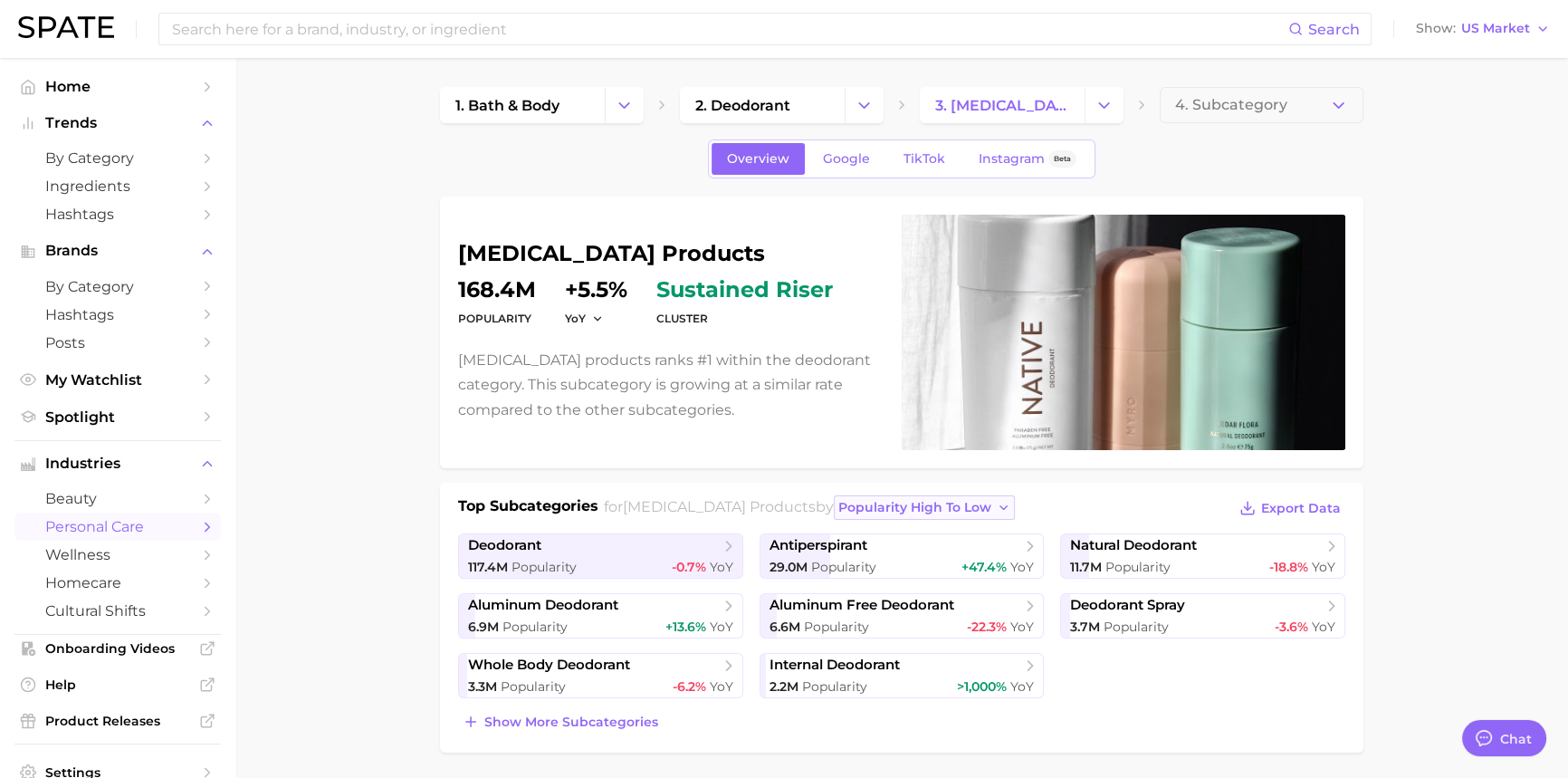
type input "body"
click at [997, 503] on icon "button" at bounding box center [1004, 508] width 14 height 14
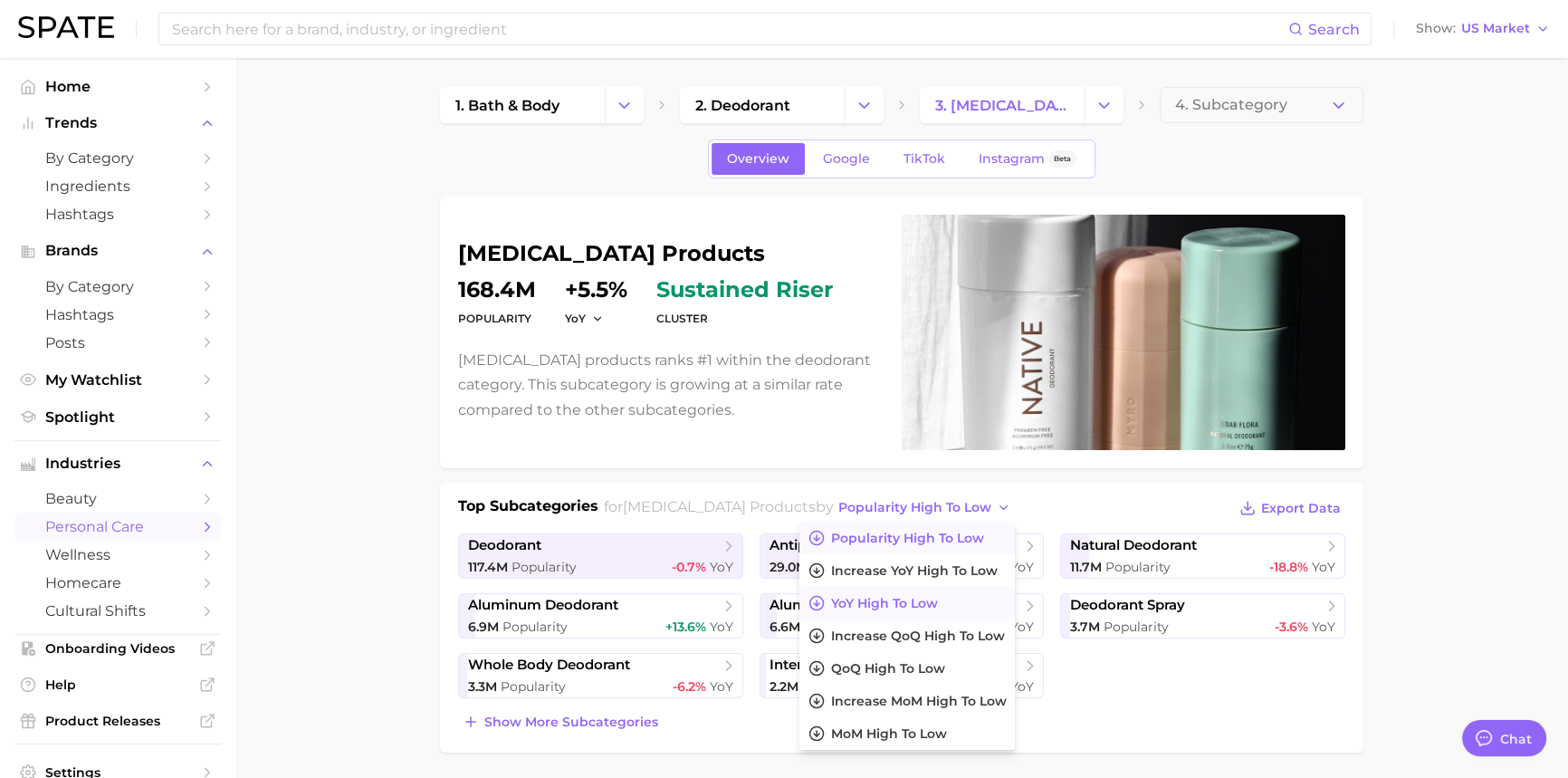
click at [888, 605] on span "YoY high to low" at bounding box center [883, 603] width 107 height 15
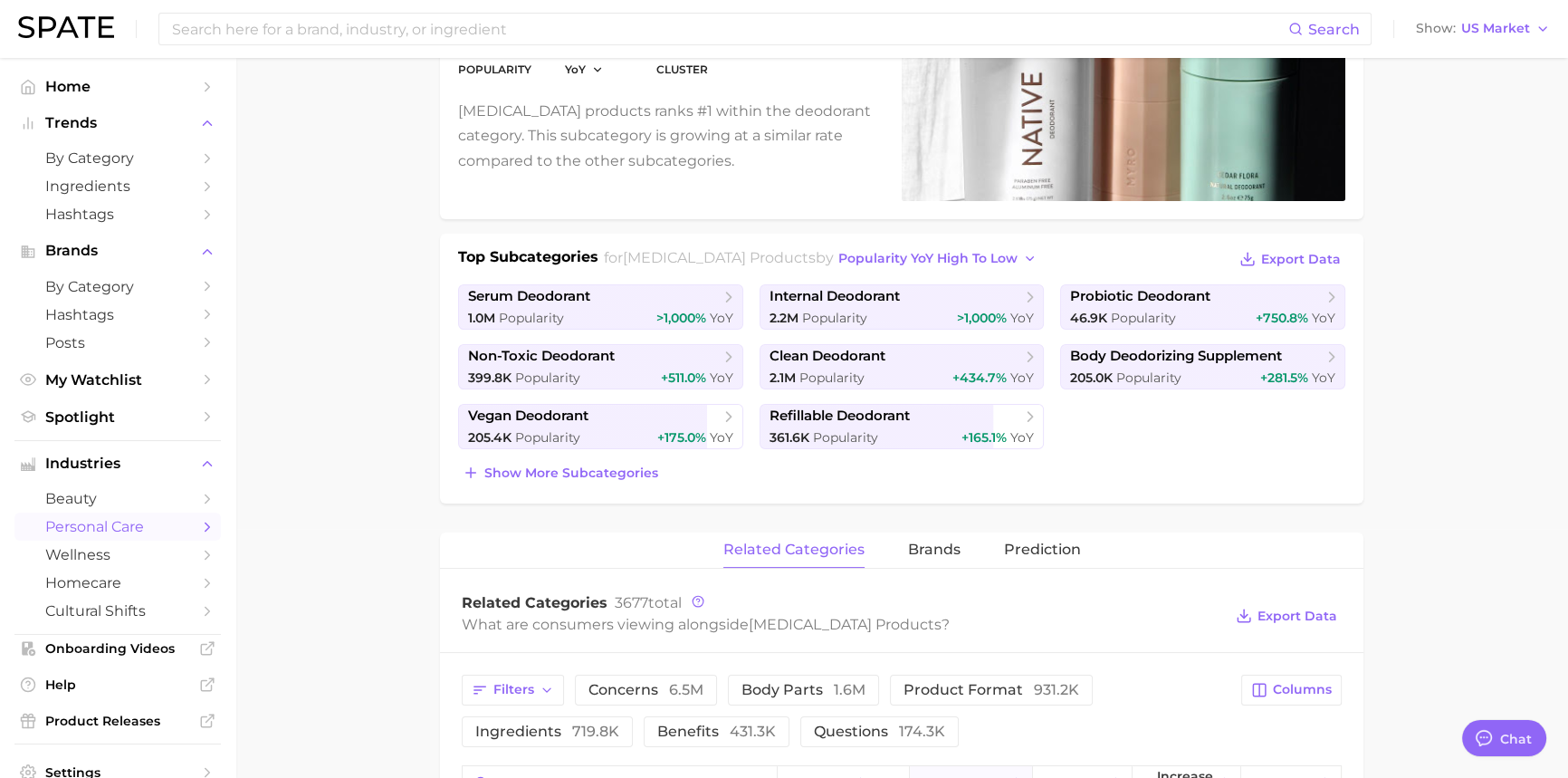
scroll to position [329, 0]
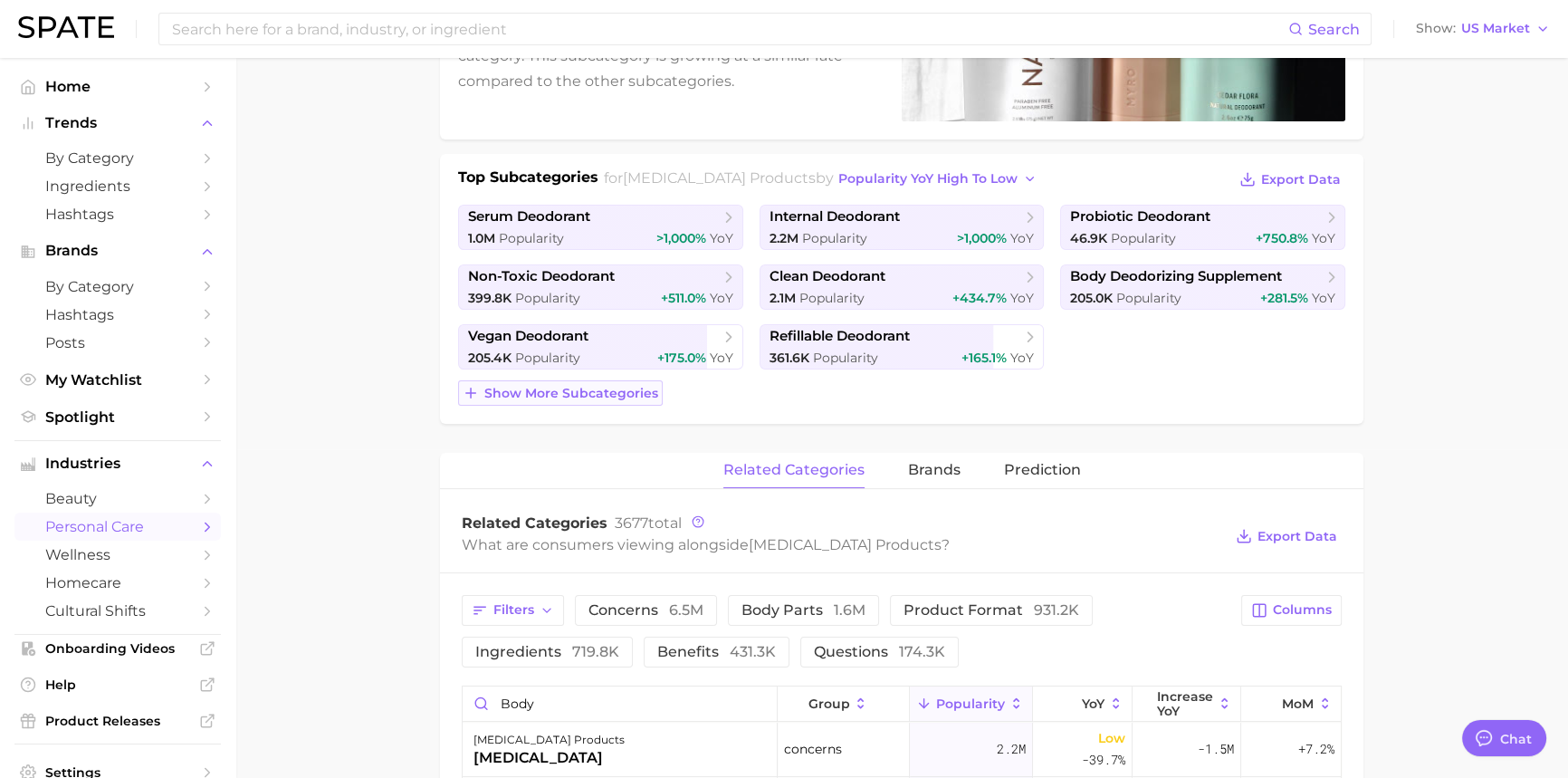
click at [557, 389] on span "Show more subcategories" at bounding box center [571, 393] width 174 height 15
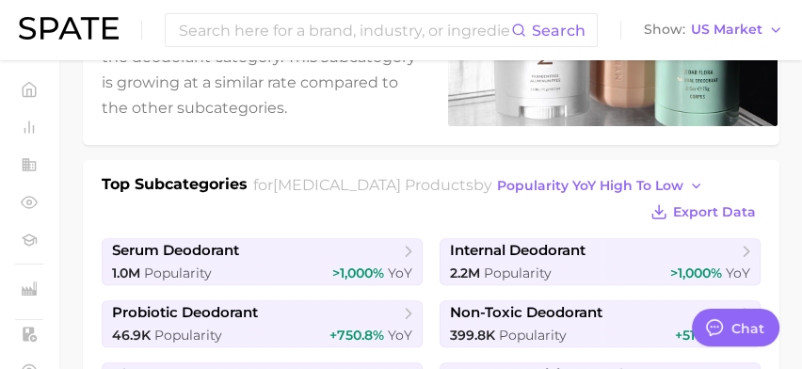
type textarea "x"
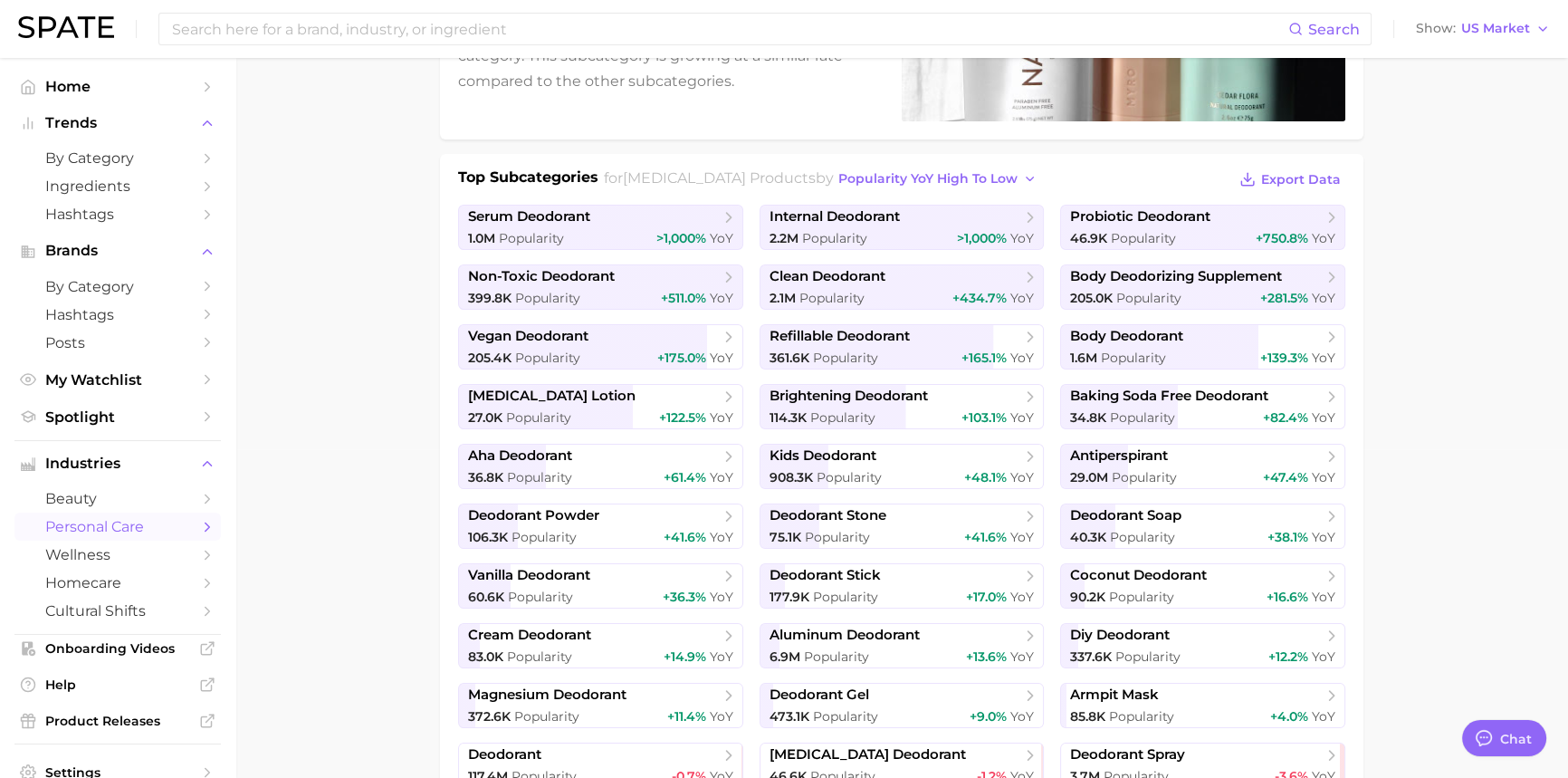
click at [354, 524] on main "1. bath & body 2. deodorant 3. antiperspirant products 4. Subcategory Overview …" at bounding box center [902, 766] width 1332 height 2073
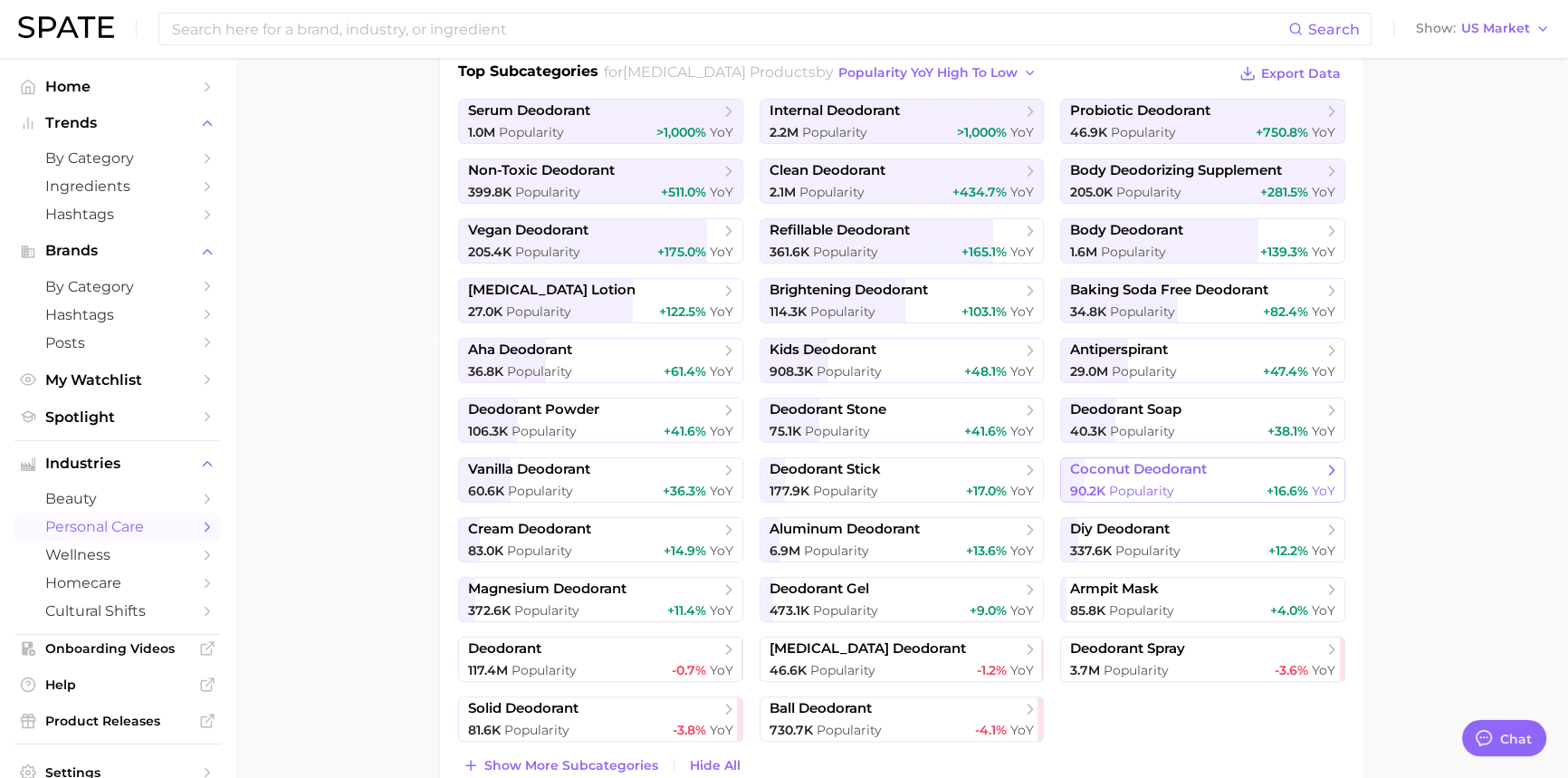
scroll to position [576, 0]
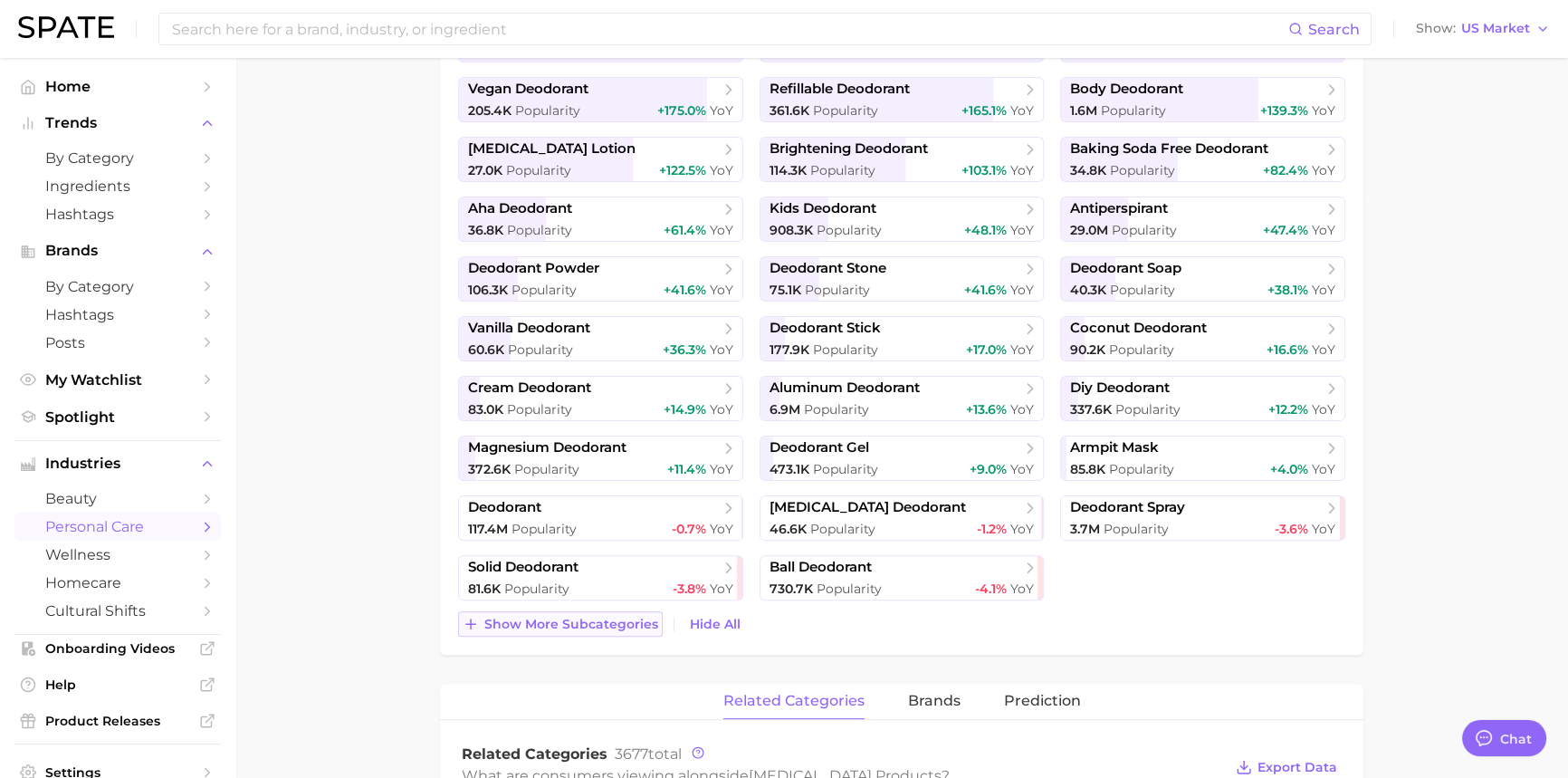
click at [602, 624] on span "Show more subcategories" at bounding box center [571, 624] width 174 height 15
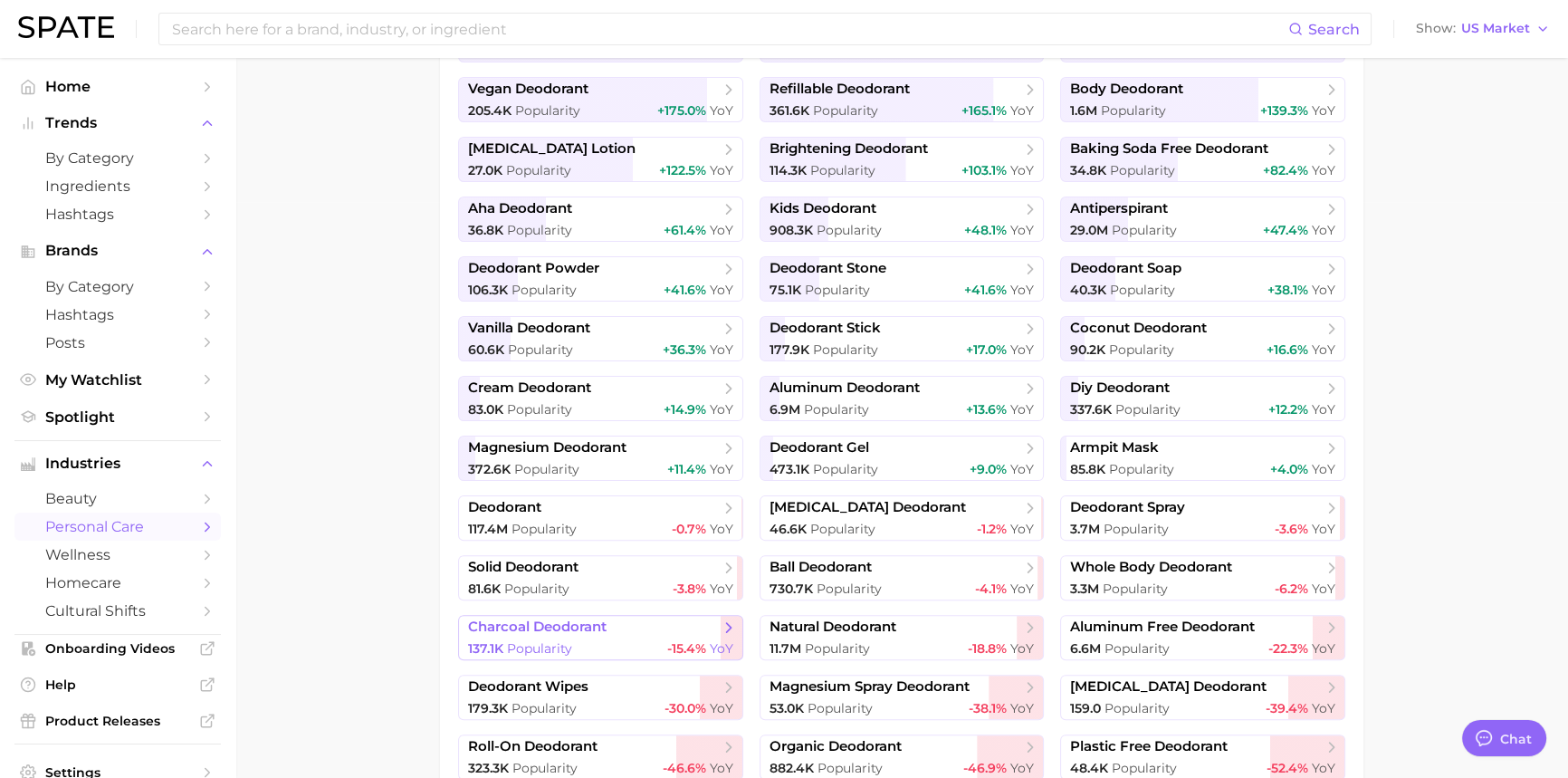
scroll to position [82, 0]
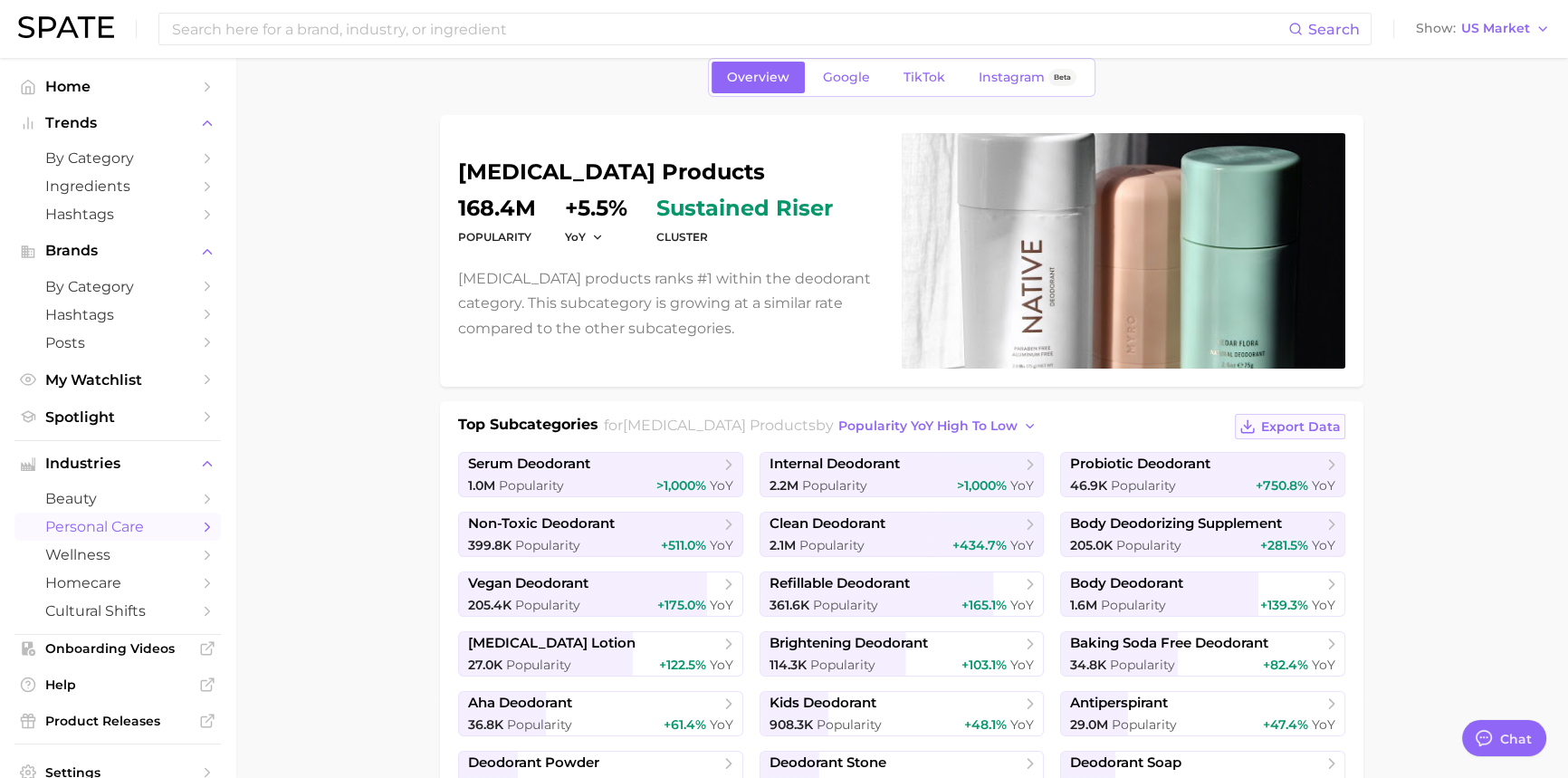
click at [1326, 431] on span "Export Data" at bounding box center [1300, 427] width 80 height 15
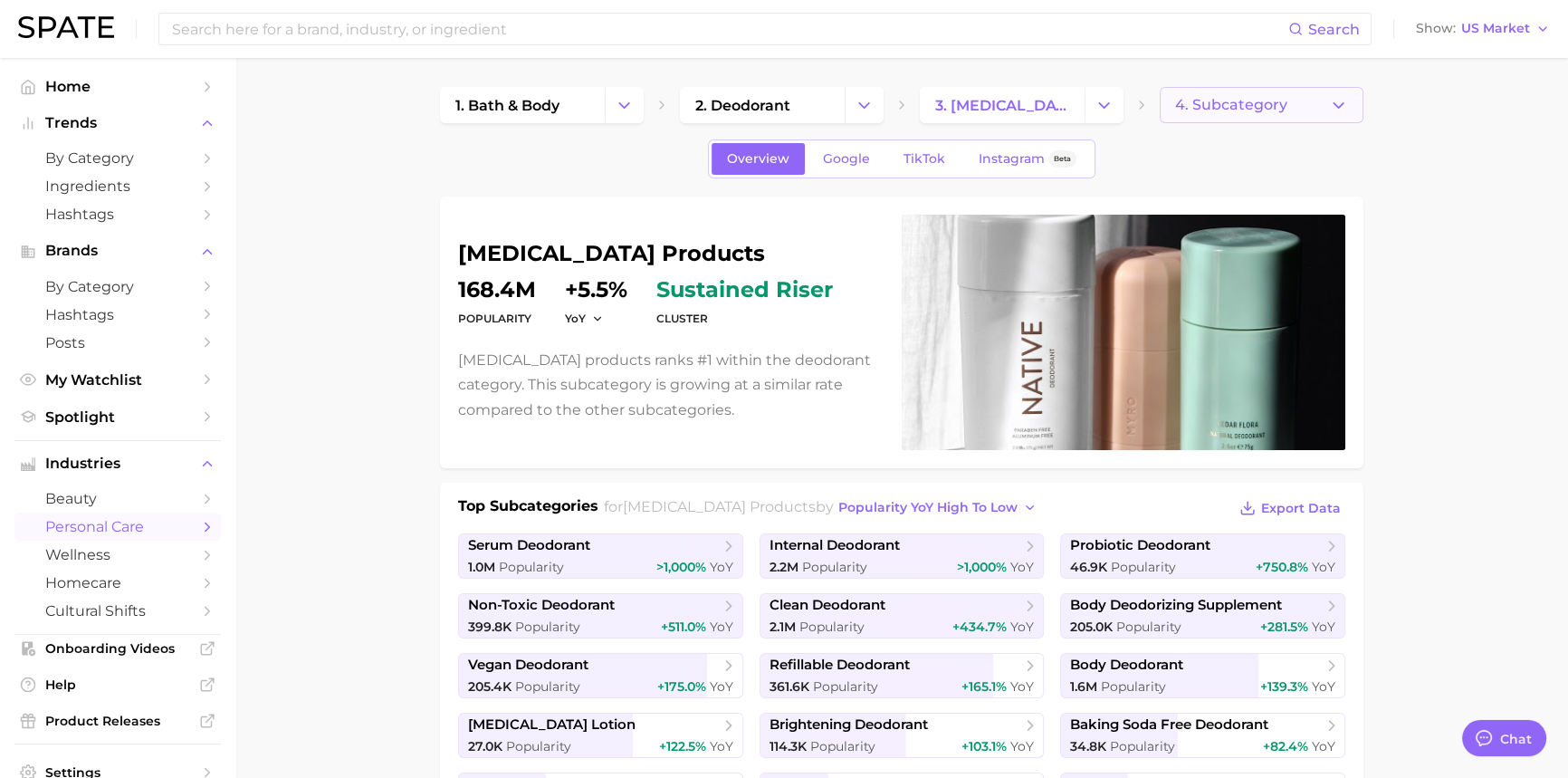
click at [1344, 106] on icon "button" at bounding box center [1338, 106] width 19 height 19
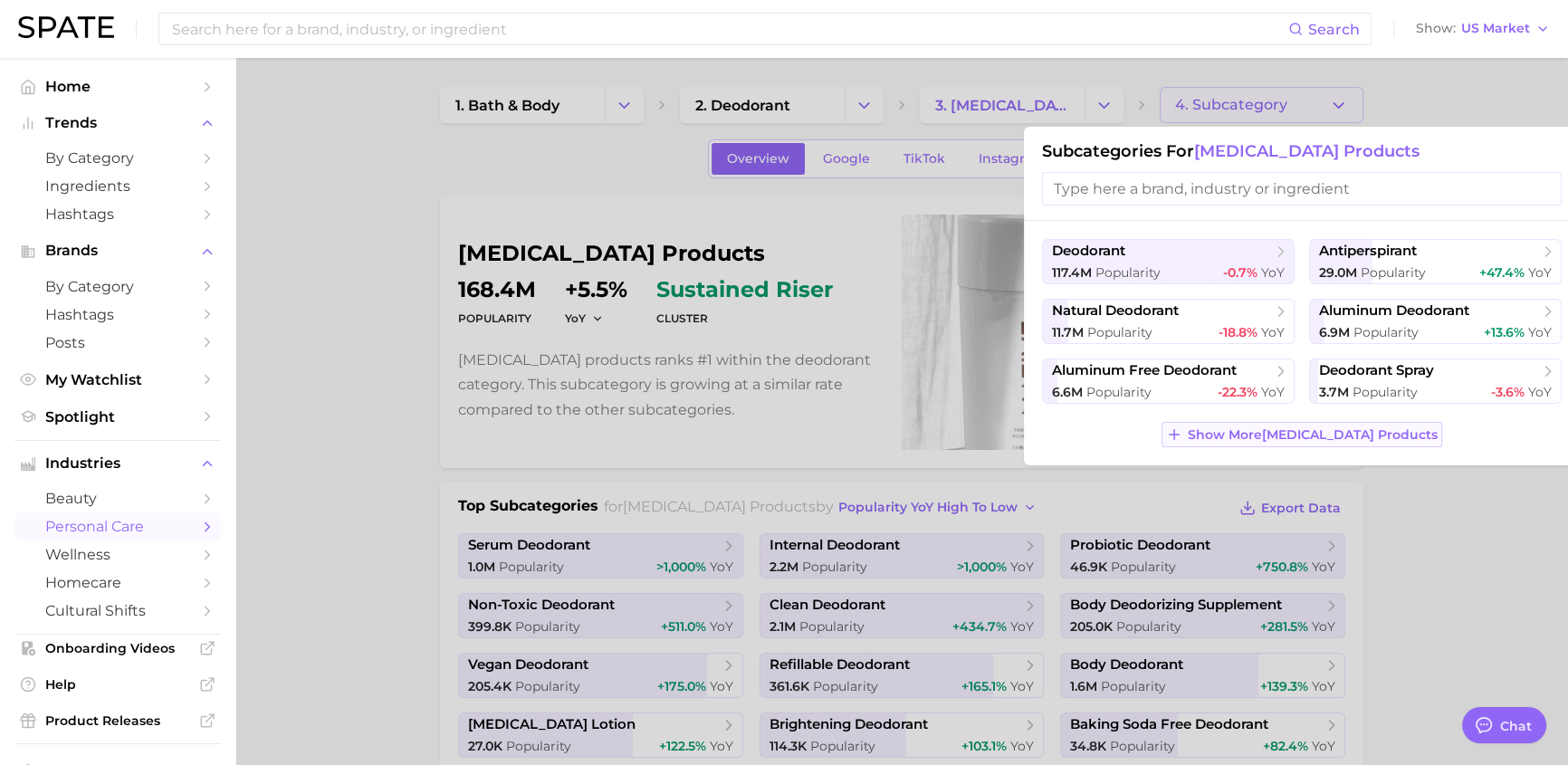
click at [1277, 436] on span "Show More antiperspirant products" at bounding box center [1312, 434] width 250 height 15
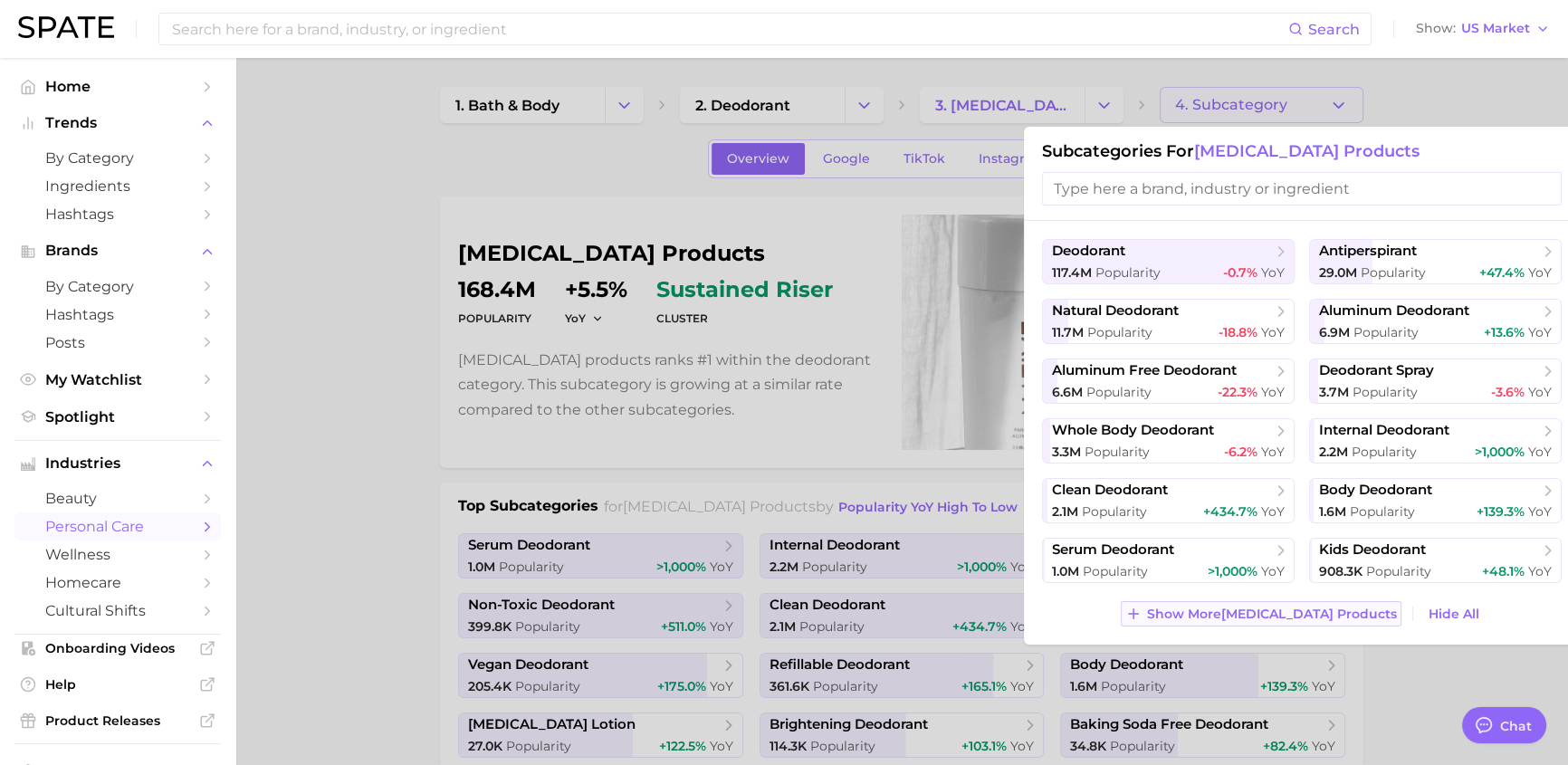
click at [1259, 615] on span "Show More antiperspirant products" at bounding box center [1272, 614] width 250 height 15
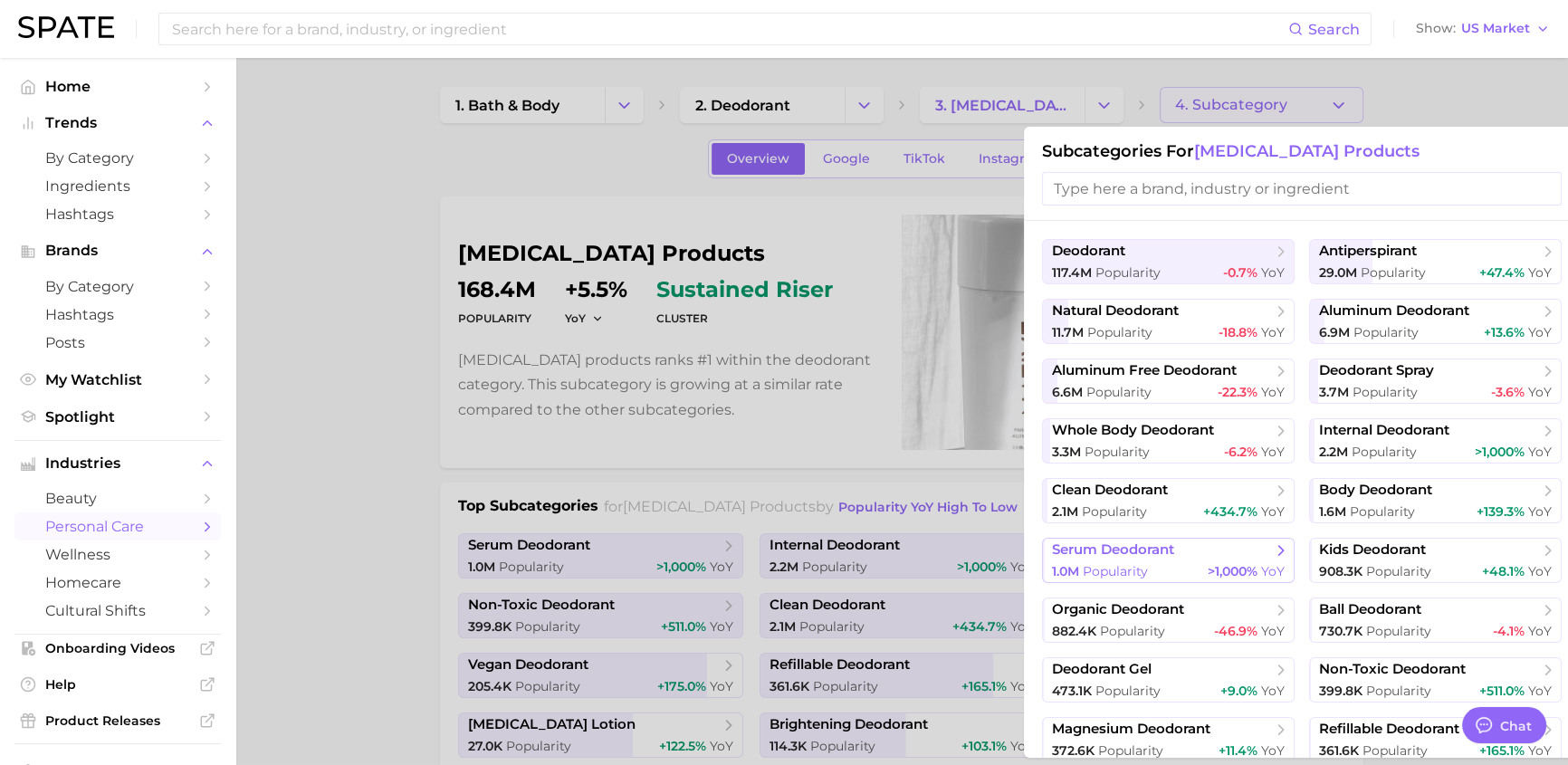
click at [1149, 559] on button "serum deodorant 1.0m Popularity >1,000% YoY" at bounding box center [1168, 559] width 253 height 45
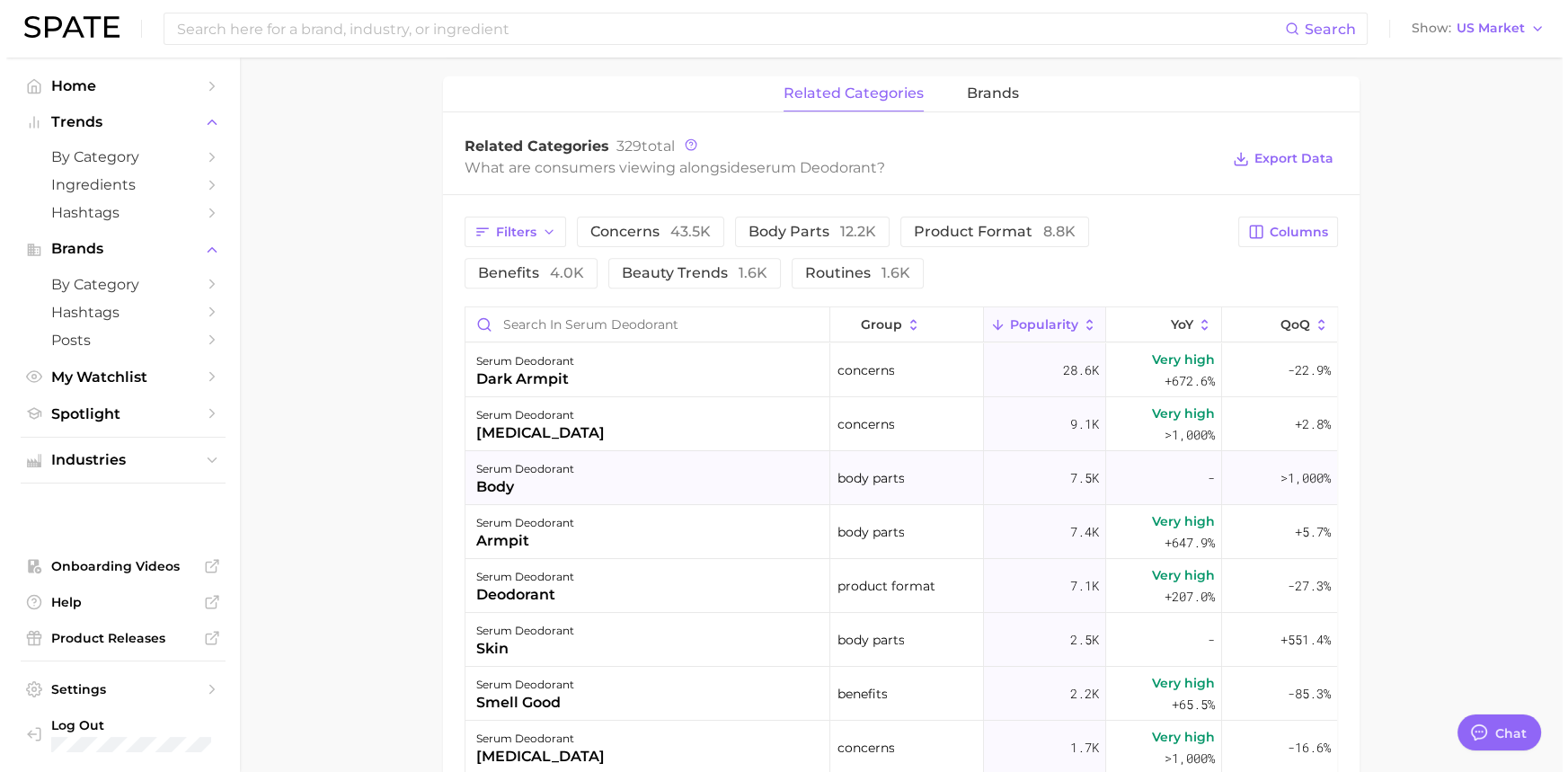
scroll to position [817, 0]
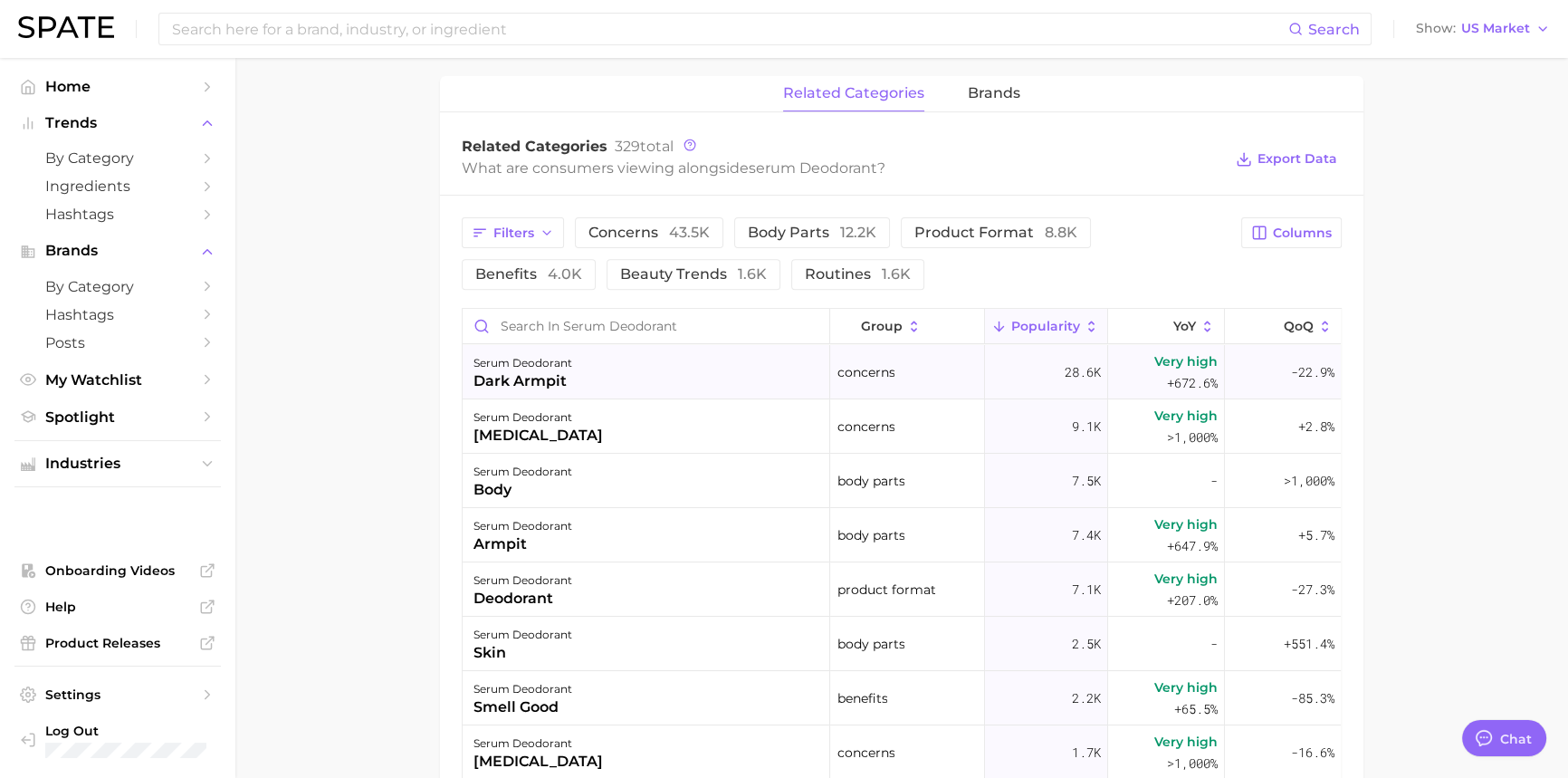
click at [535, 382] on div "dark armpit" at bounding box center [522, 381] width 99 height 22
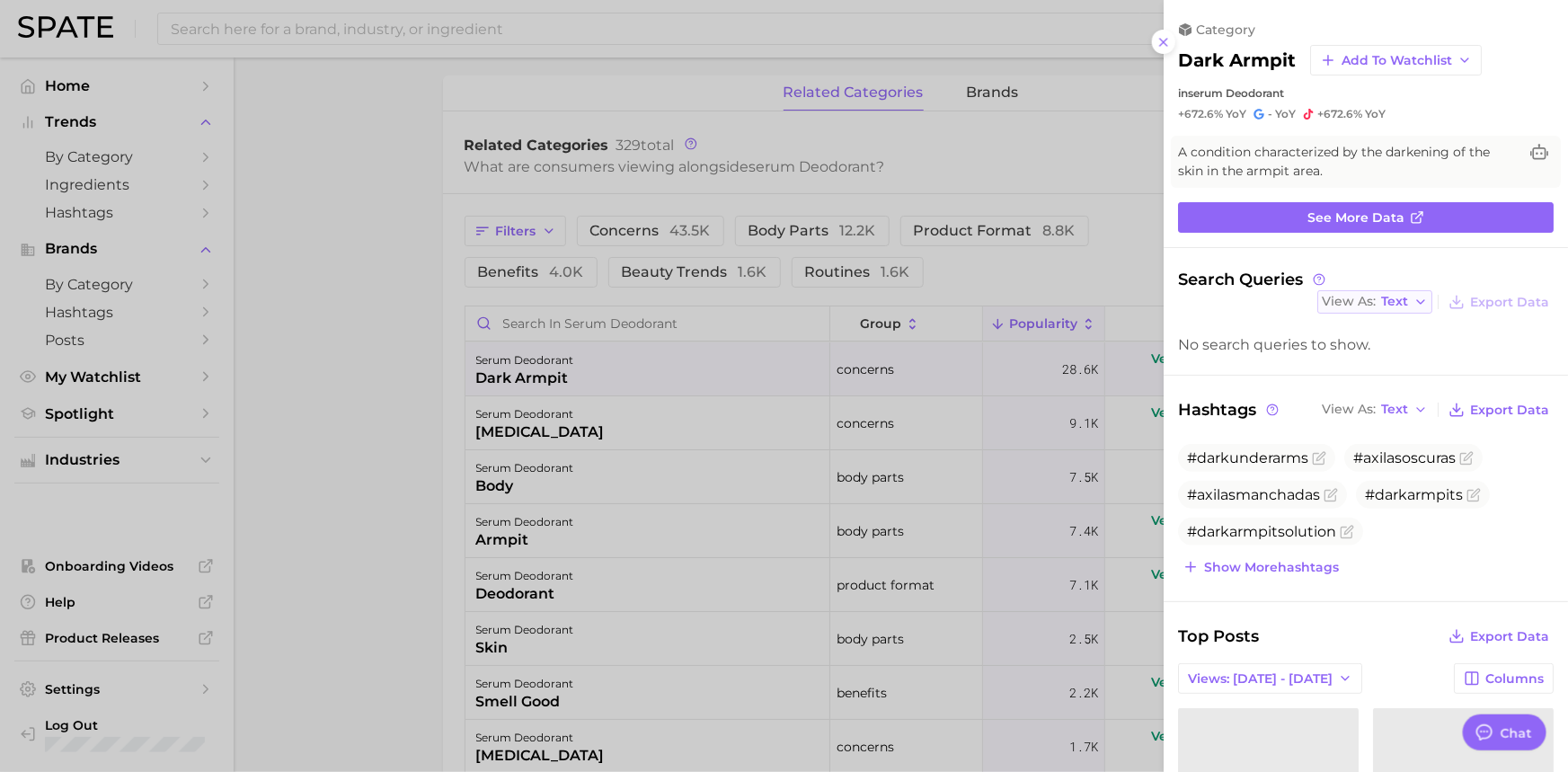
click at [1395, 298] on span "Text" at bounding box center [1394, 302] width 27 height 10
click at [1358, 368] on span "Table" at bounding box center [1365, 365] width 35 height 15
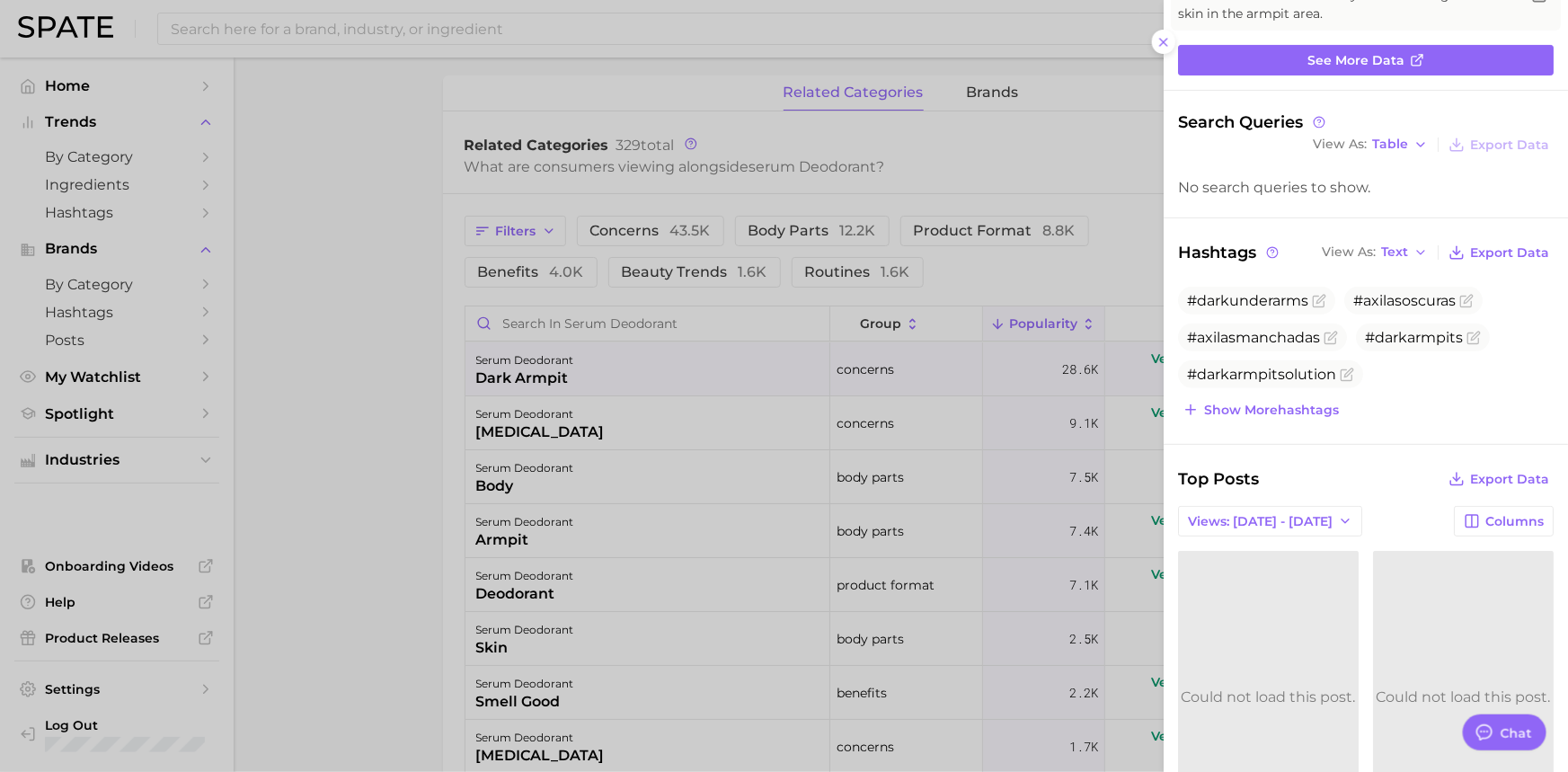
scroll to position [0, 0]
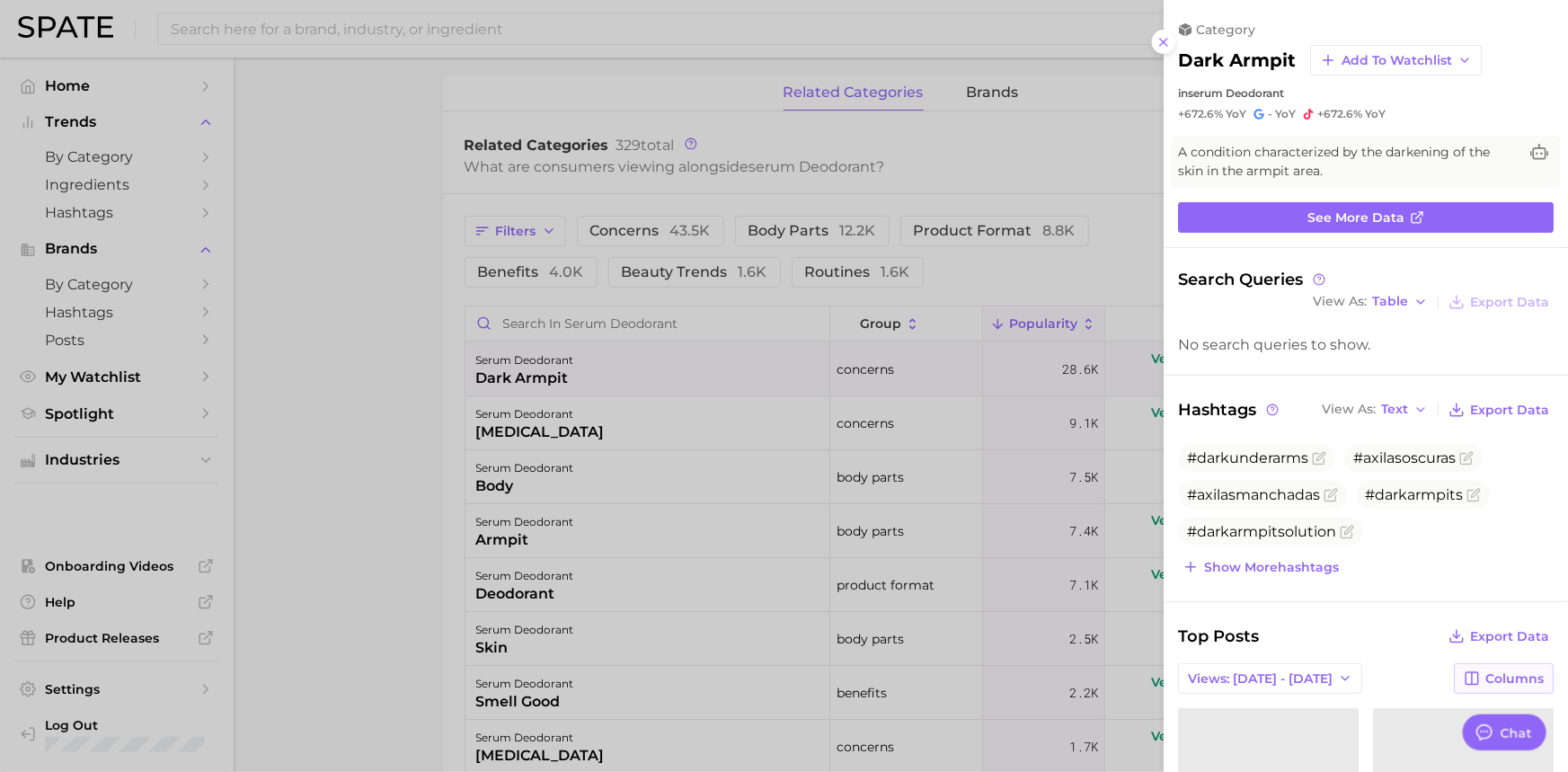
click at [1496, 671] on span "Columns" at bounding box center [1514, 678] width 58 height 15
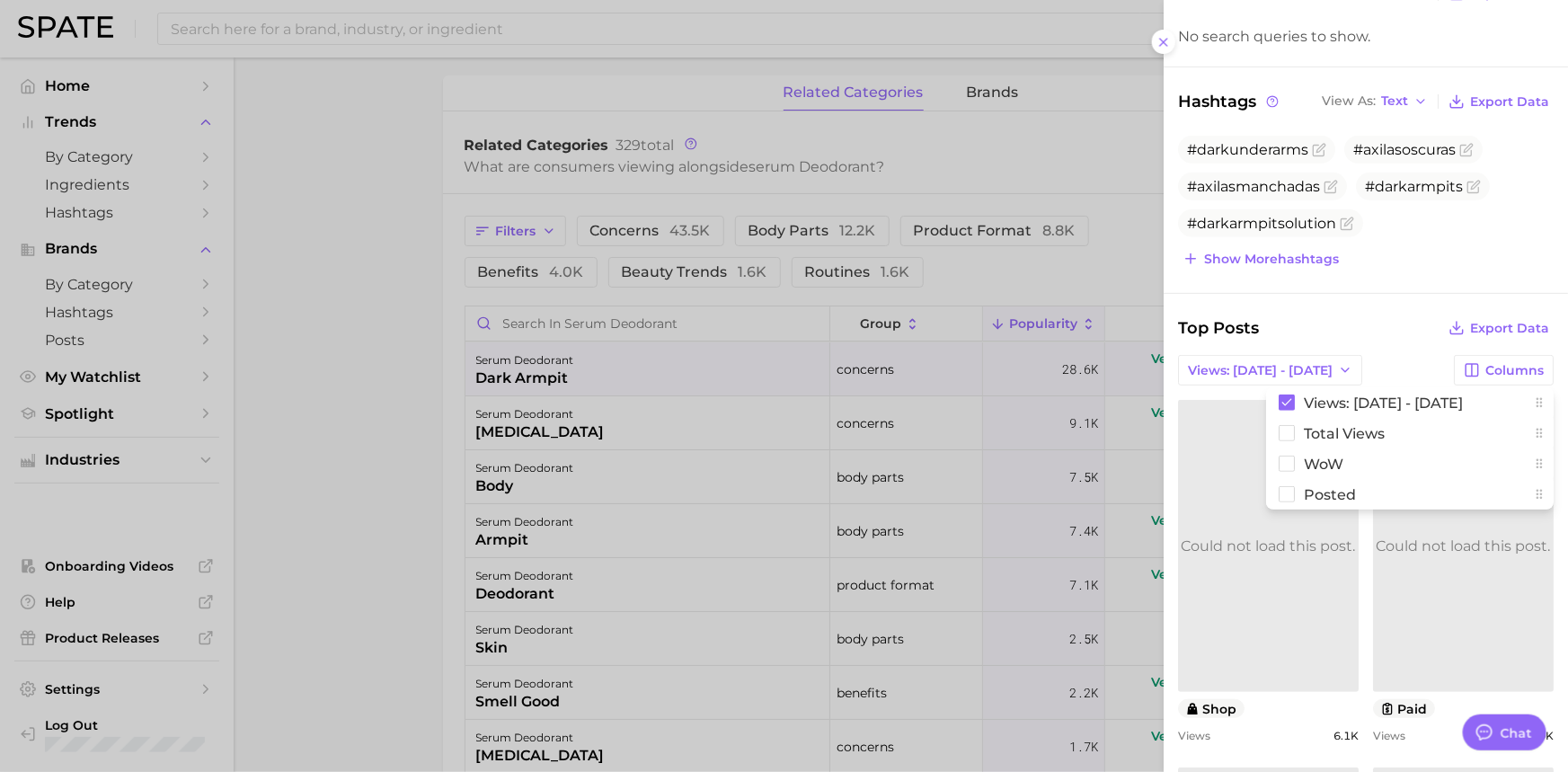
scroll to position [326, 0]
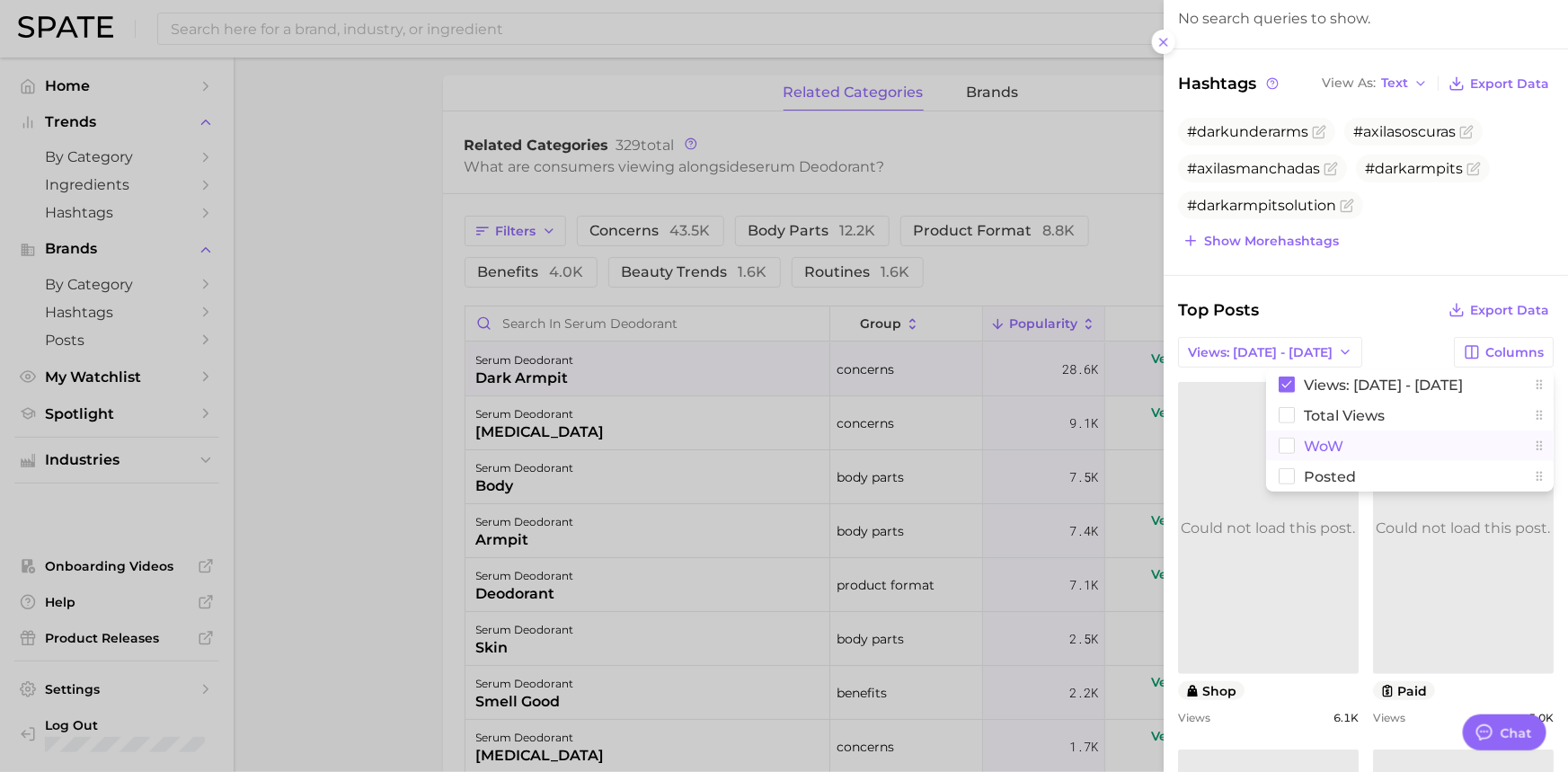
click at [1280, 443] on rect at bounding box center [1287, 446] width 15 height 15
click at [1280, 407] on rect at bounding box center [1287, 415] width 15 height 15
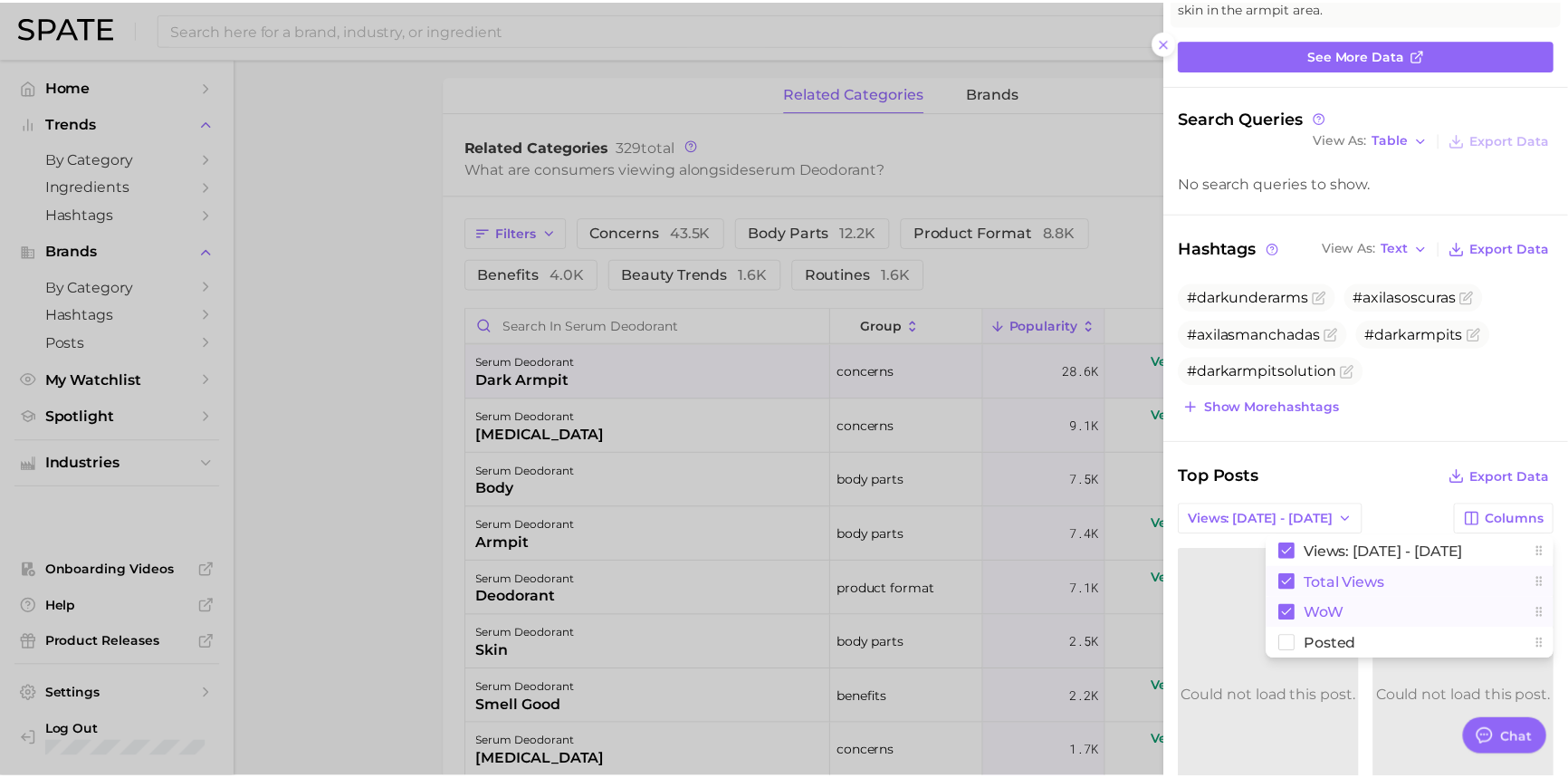
scroll to position [0, 0]
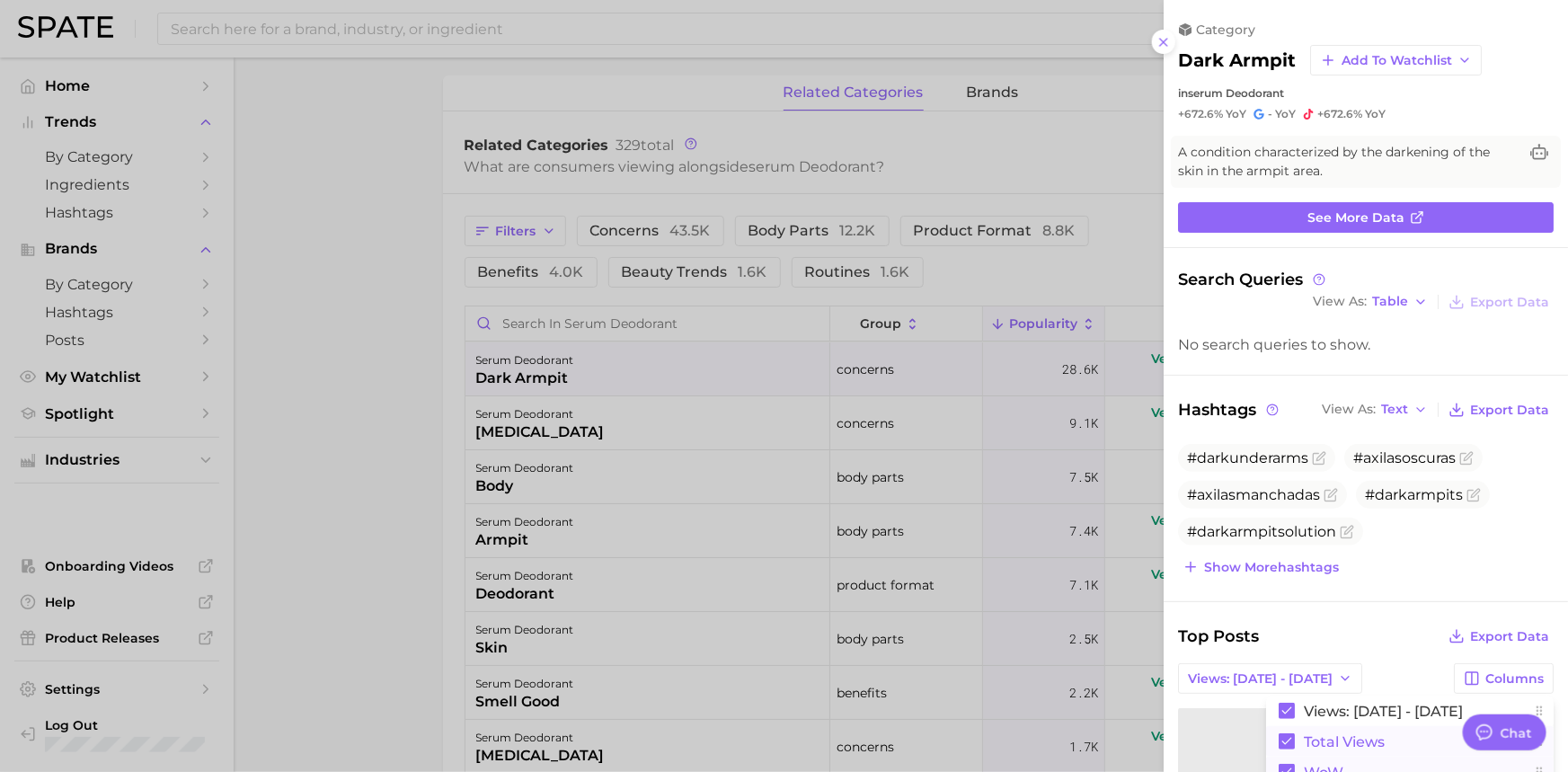
click at [349, 448] on div at bounding box center [784, 386] width 1568 height 772
click at [1161, 45] on icon at bounding box center [1163, 42] width 14 height 14
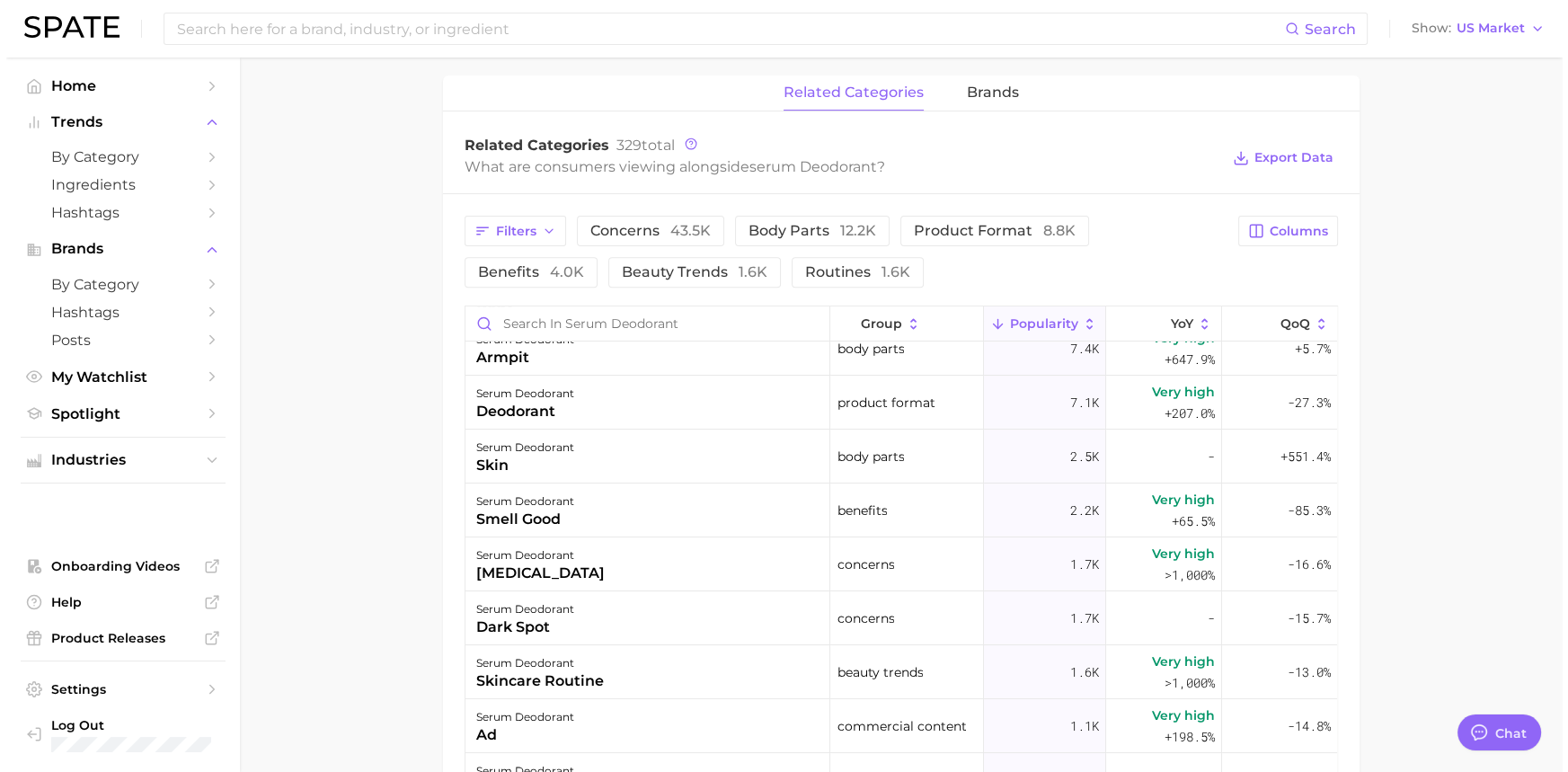
scroll to position [244, 0]
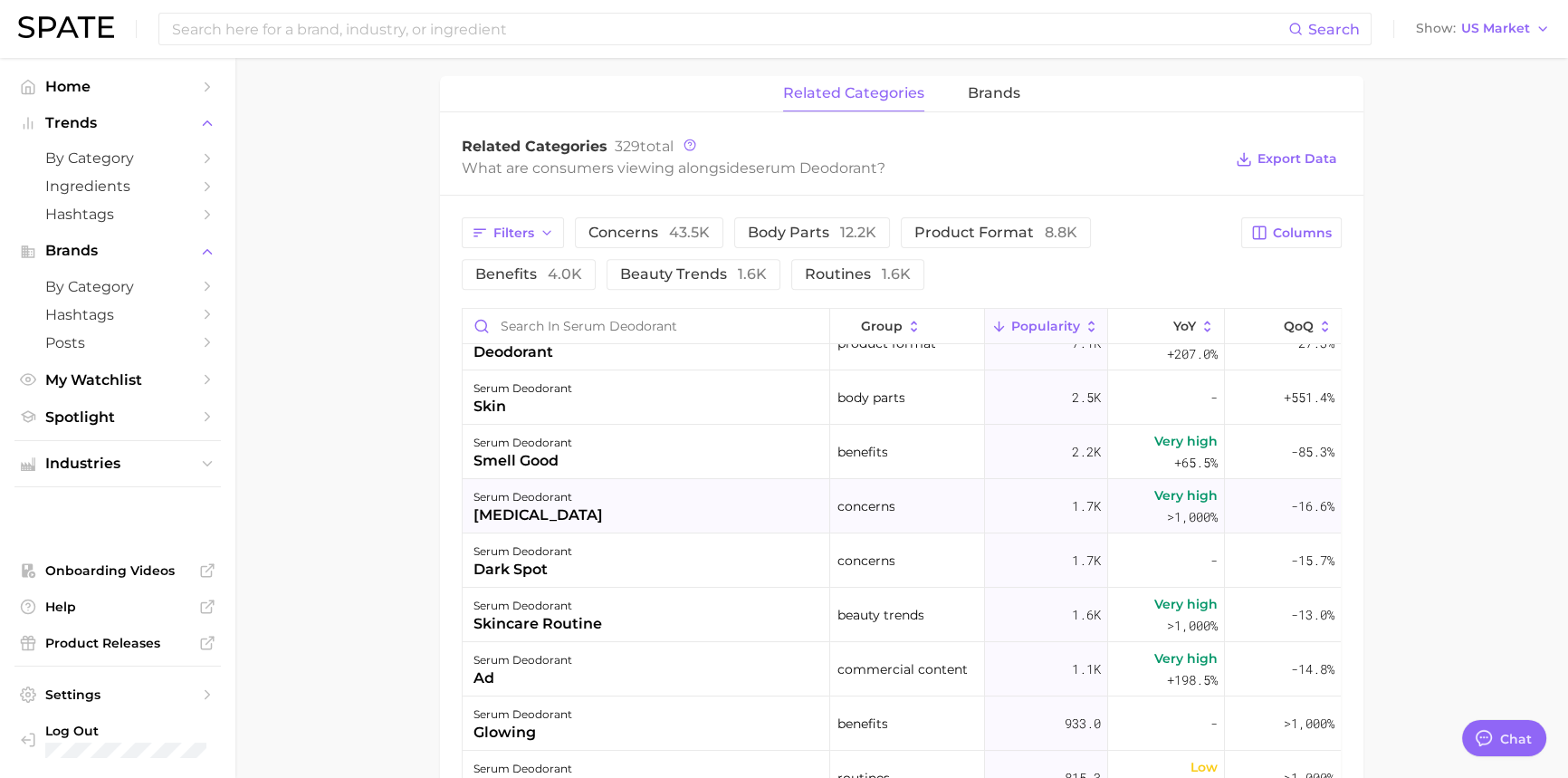
click at [557, 514] on div "[MEDICAL_DATA]" at bounding box center [537, 514] width 130 height 22
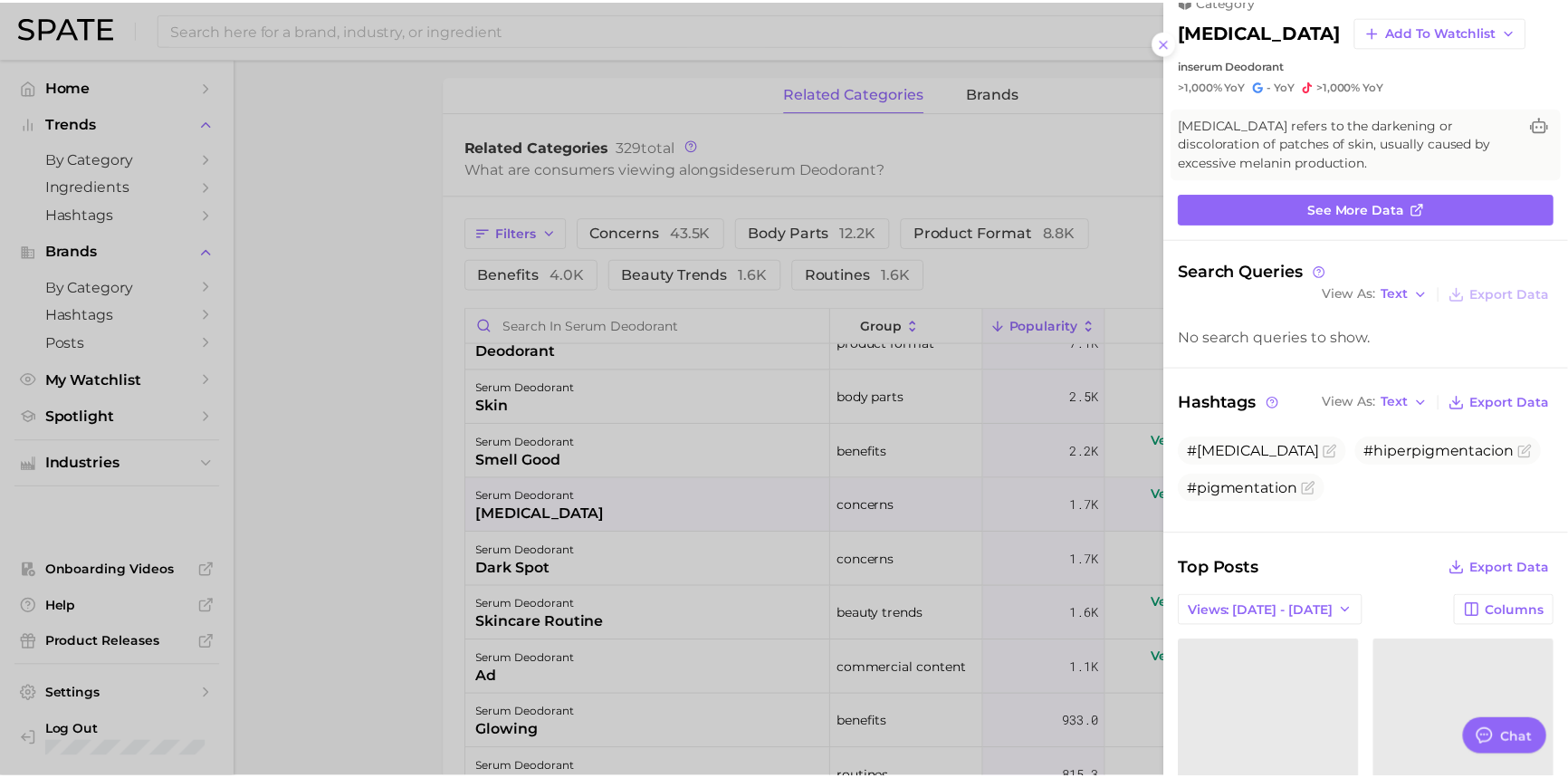
scroll to position [0, 0]
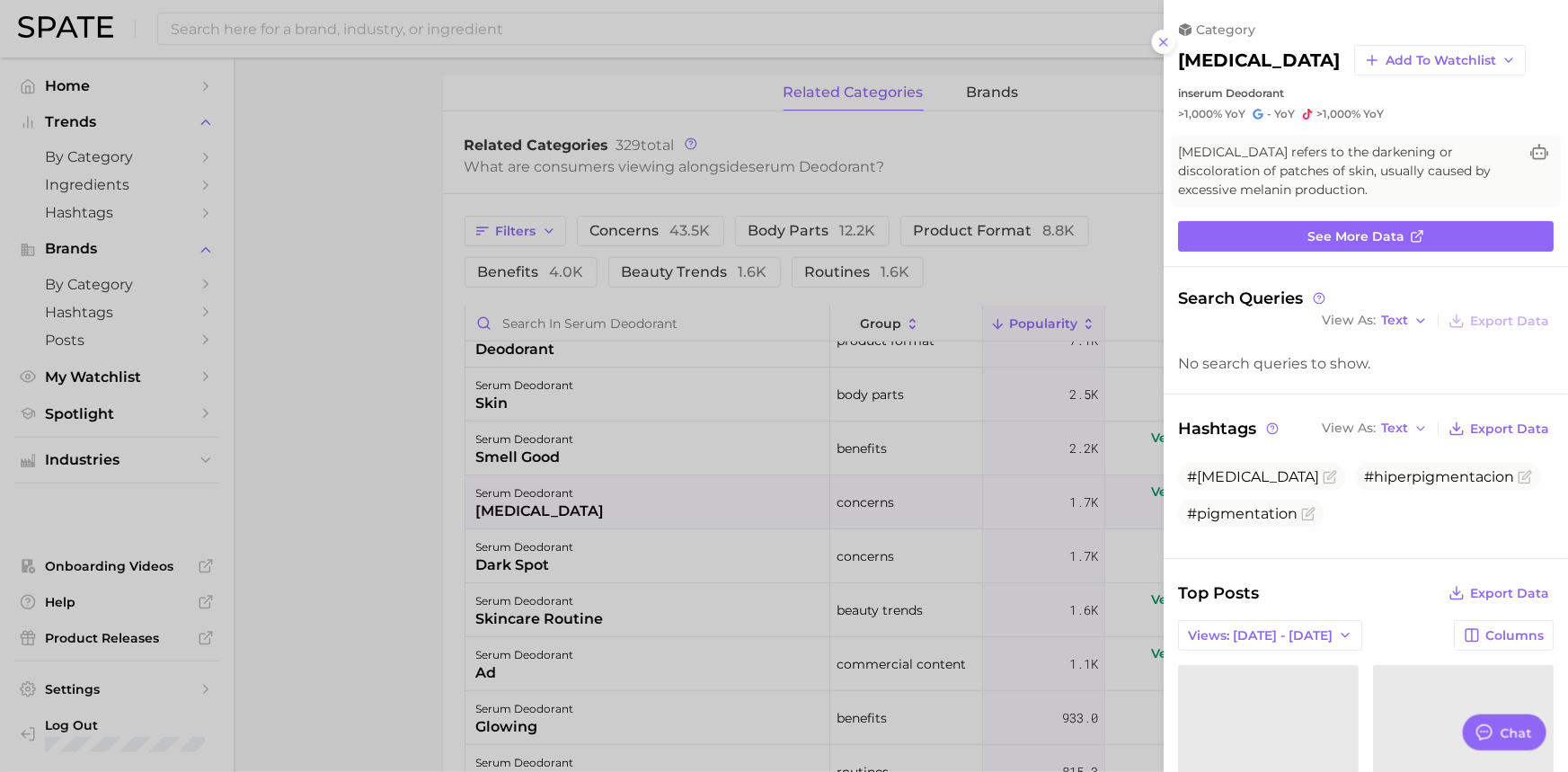
click at [387, 382] on div at bounding box center [784, 386] width 1568 height 772
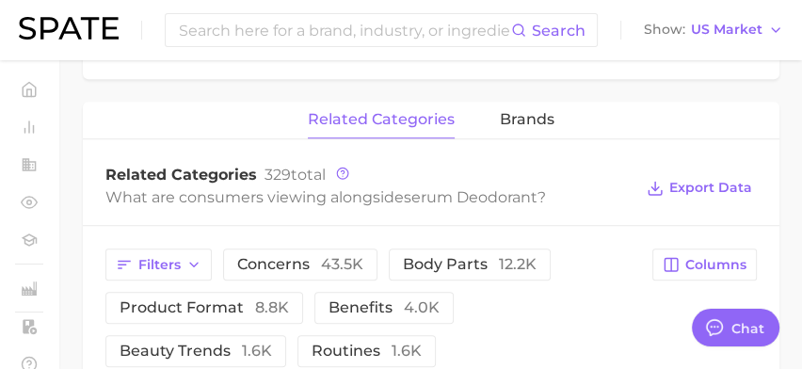
type textarea "x"
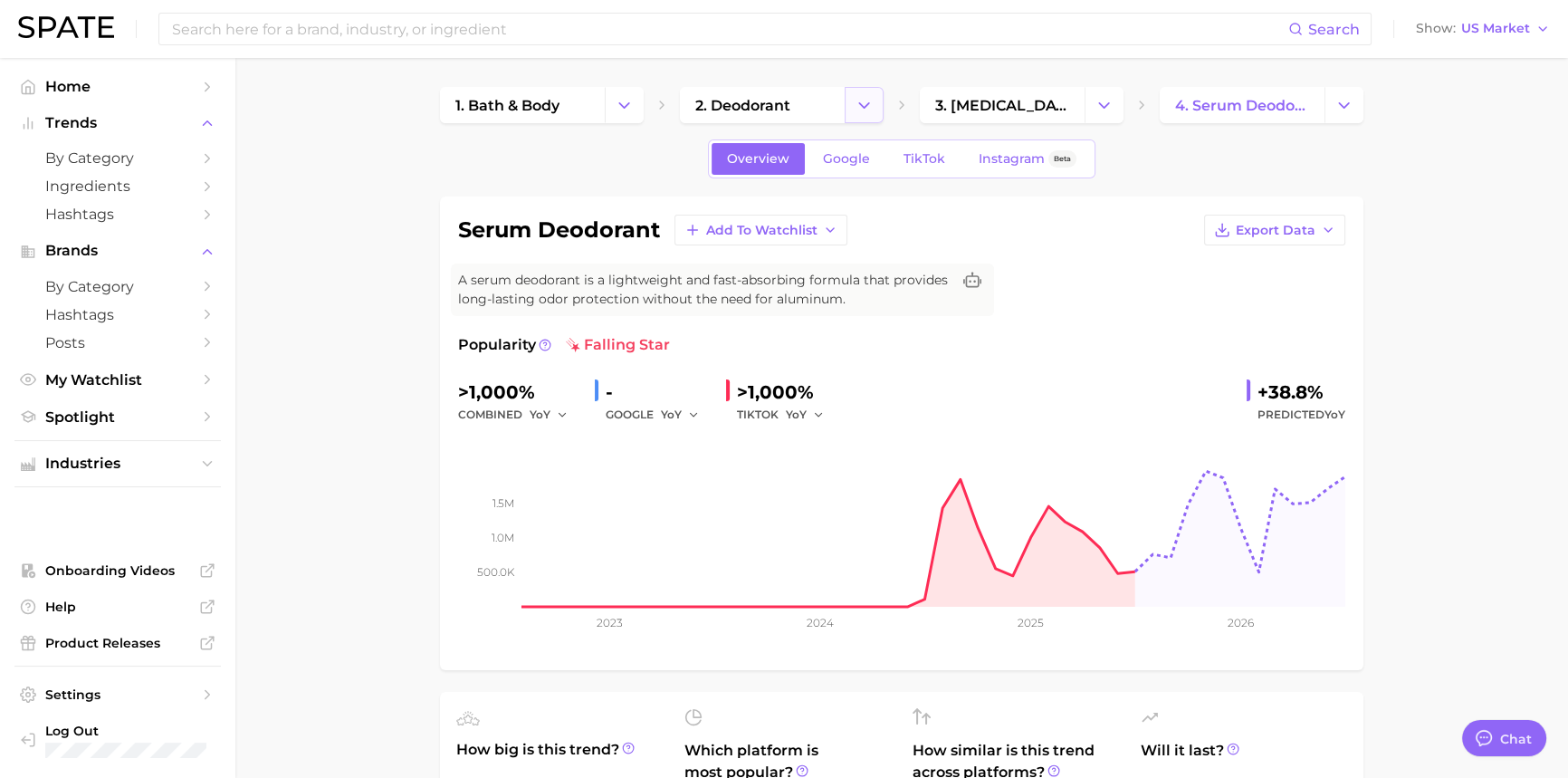
click at [861, 108] on icon "Change Category" at bounding box center [864, 106] width 19 height 19
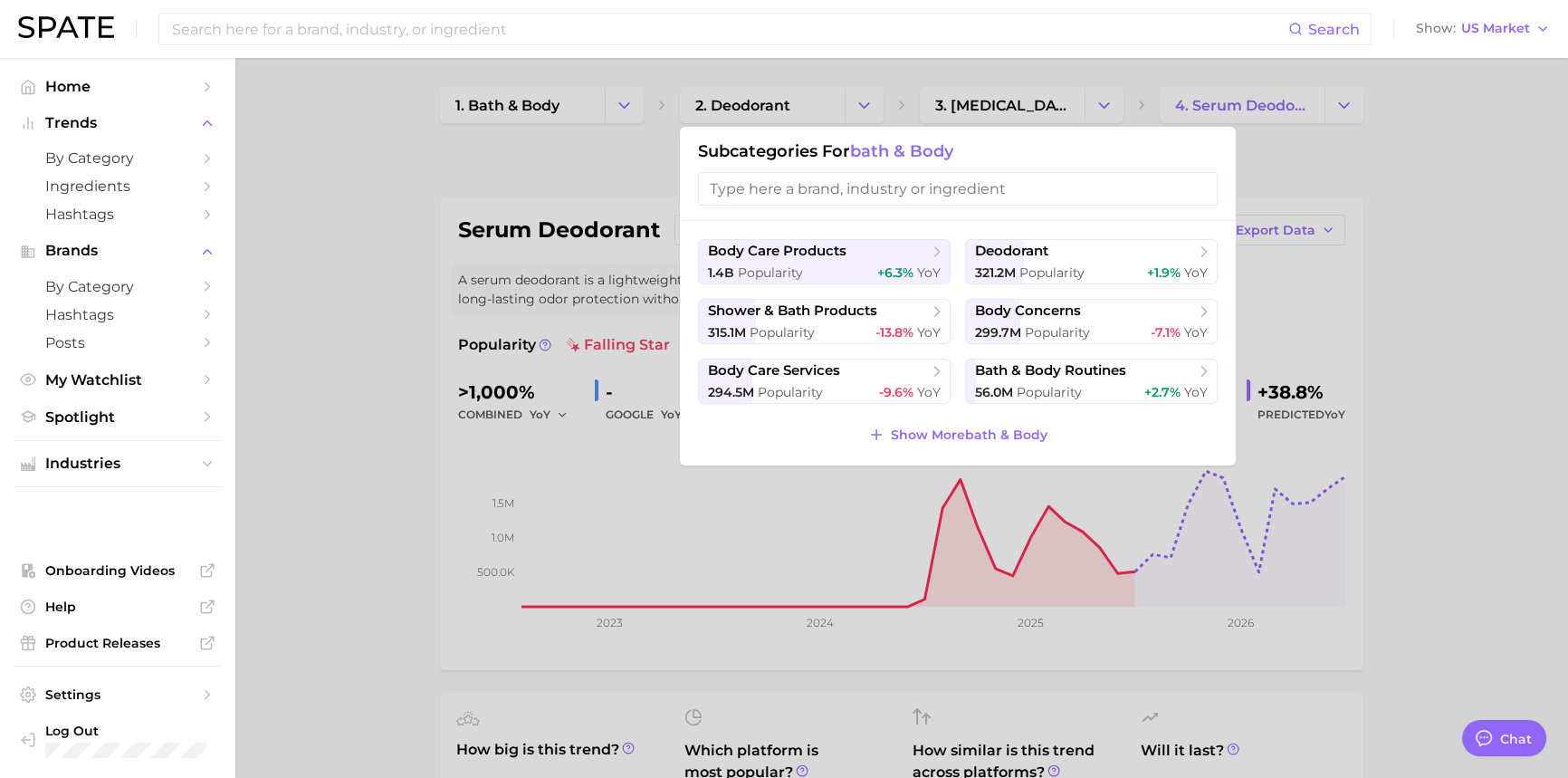
click at [833, 198] on input "search" at bounding box center [958, 188] width 519 height 34
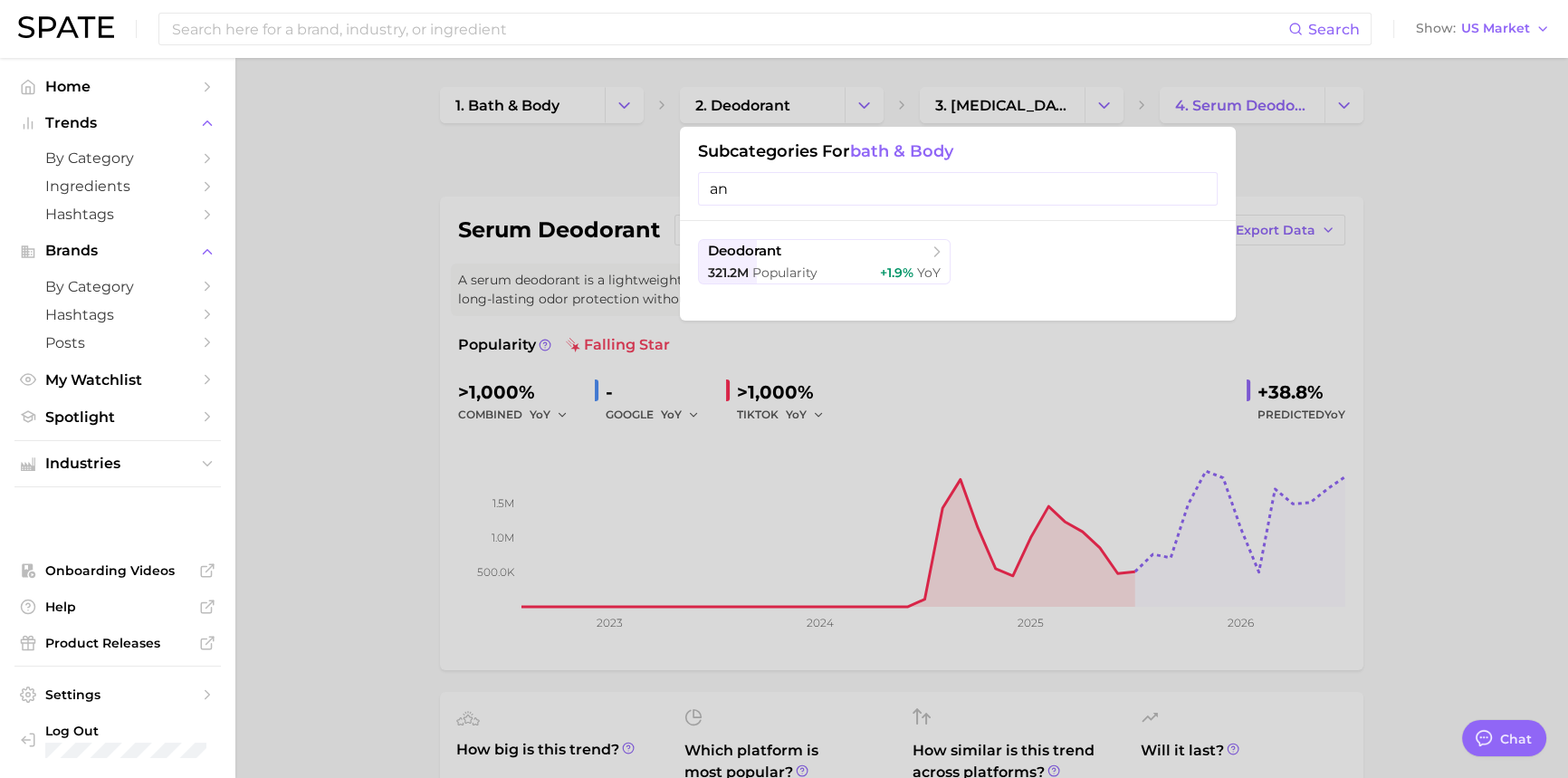
type input "a"
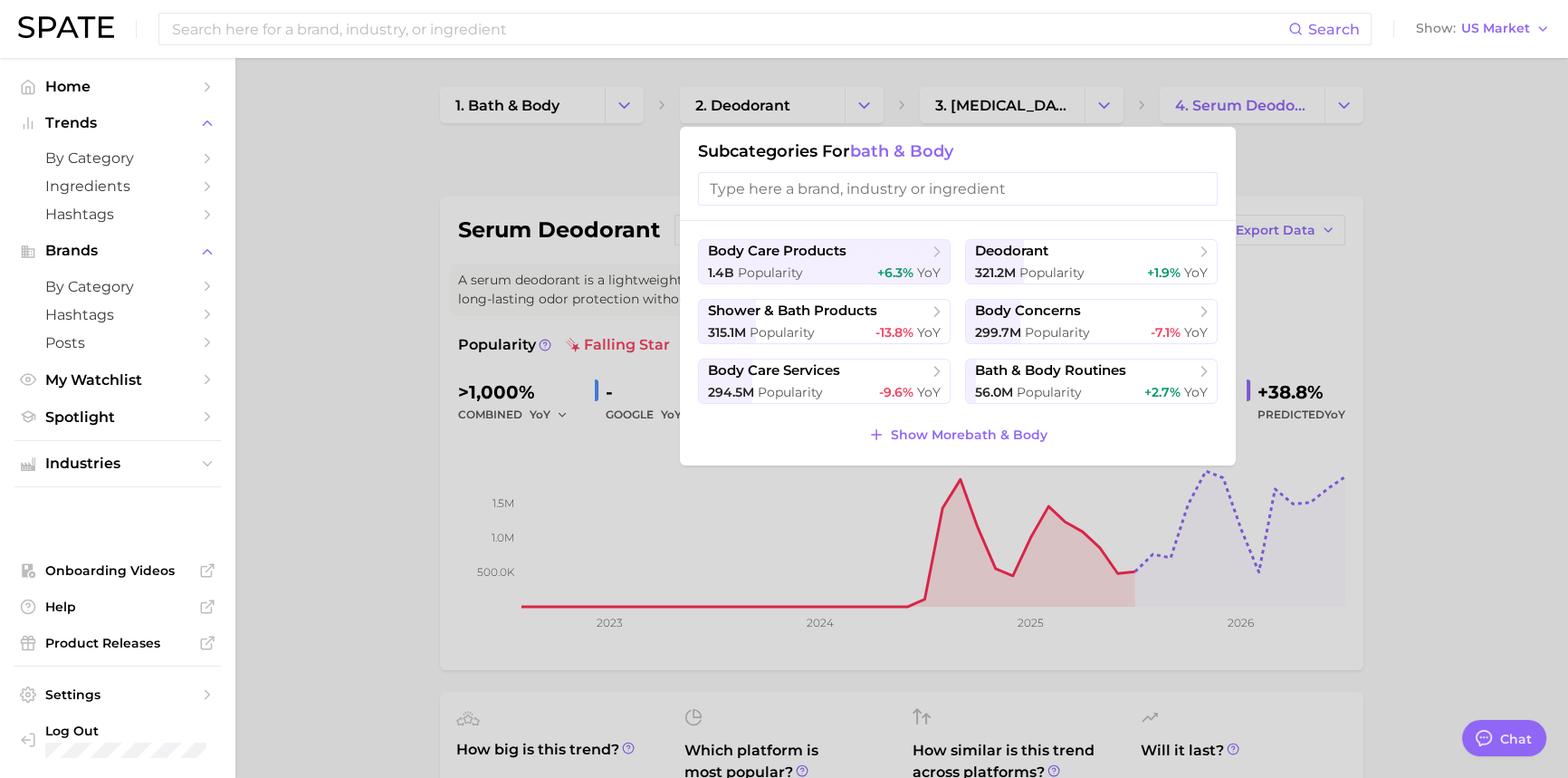
click at [599, 150] on div at bounding box center [784, 389] width 1568 height 778
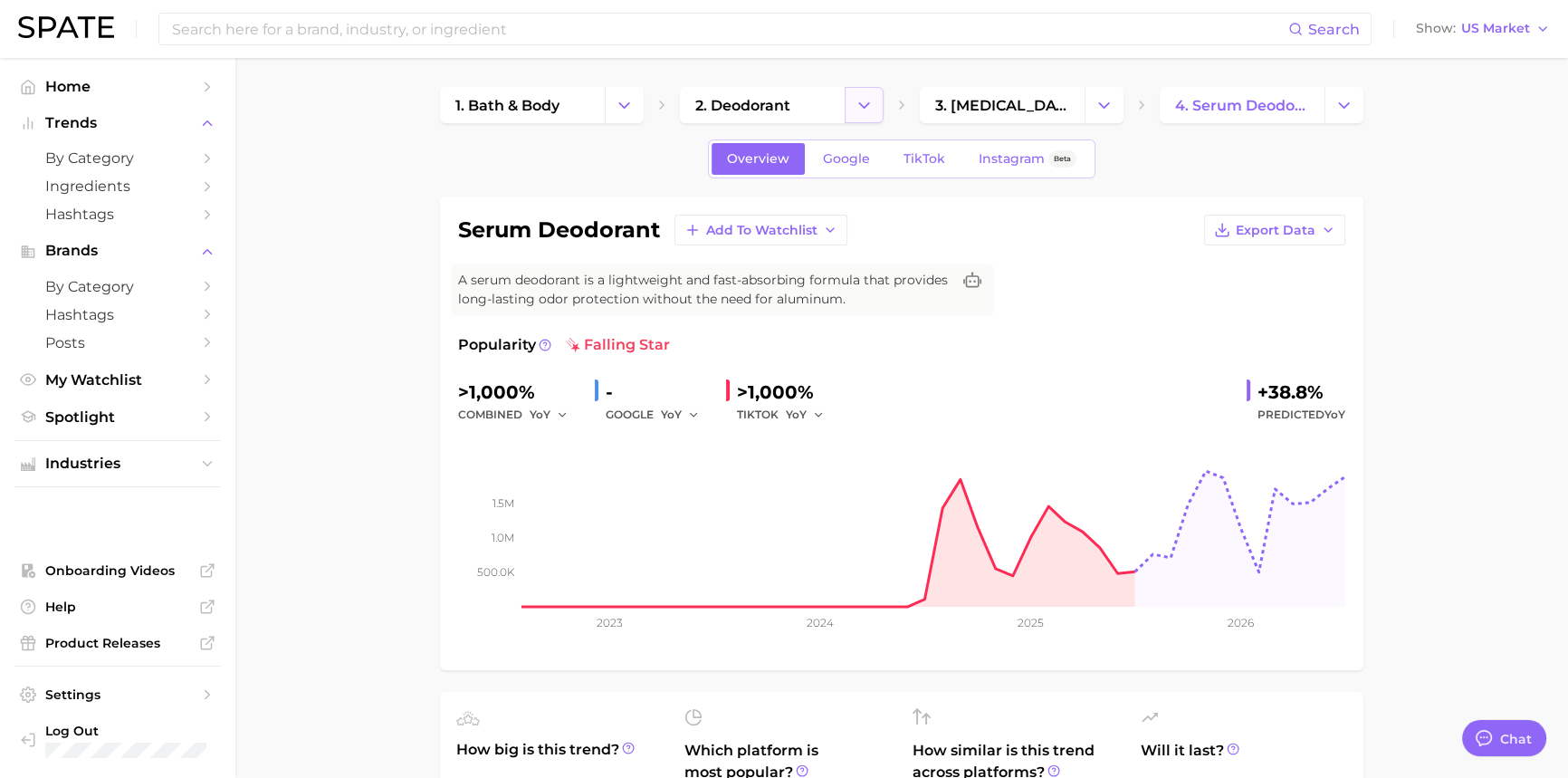
click at [857, 104] on icon "Change Category" at bounding box center [864, 106] width 19 height 19
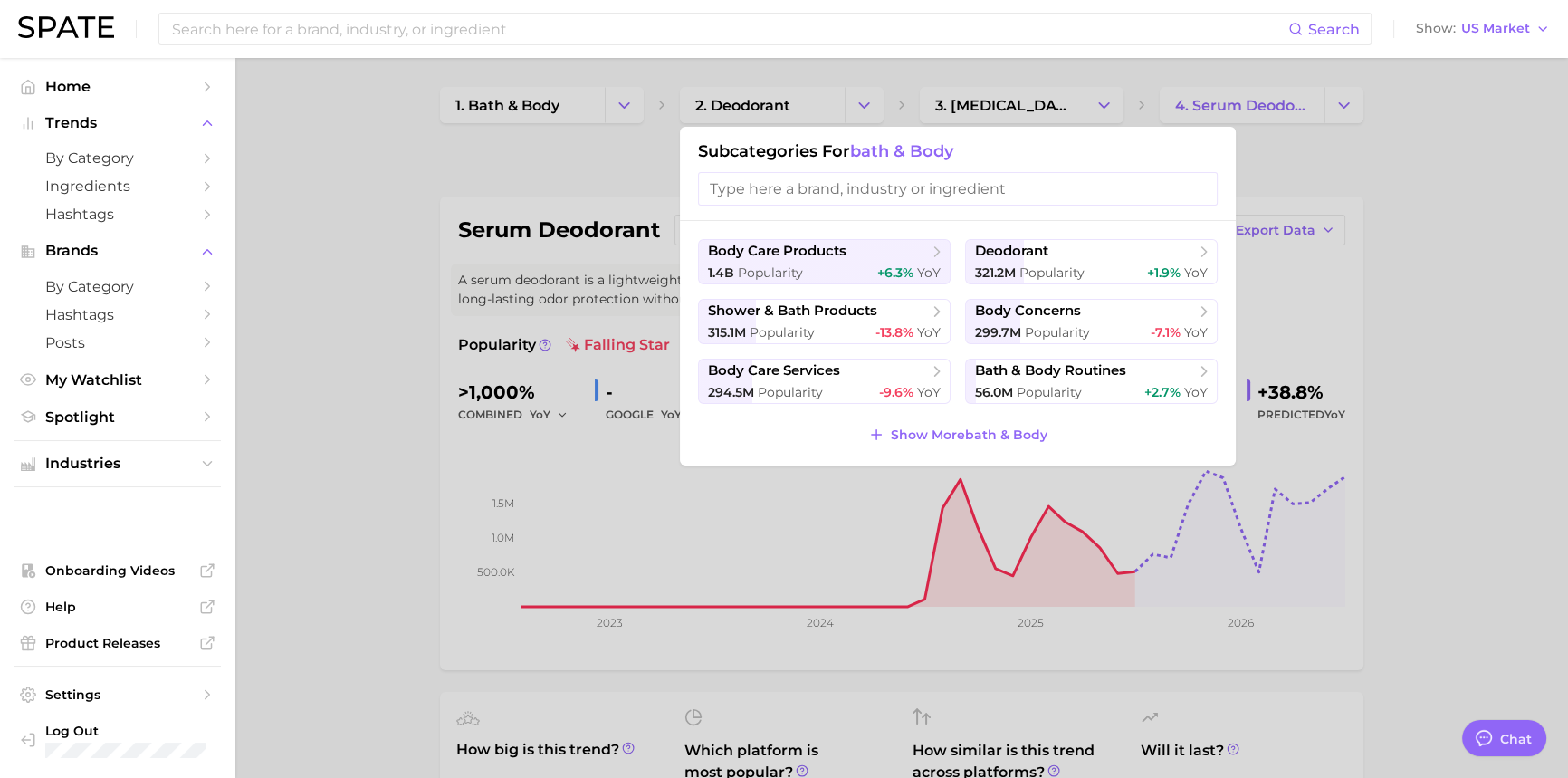
click at [542, 143] on div at bounding box center [784, 389] width 1568 height 778
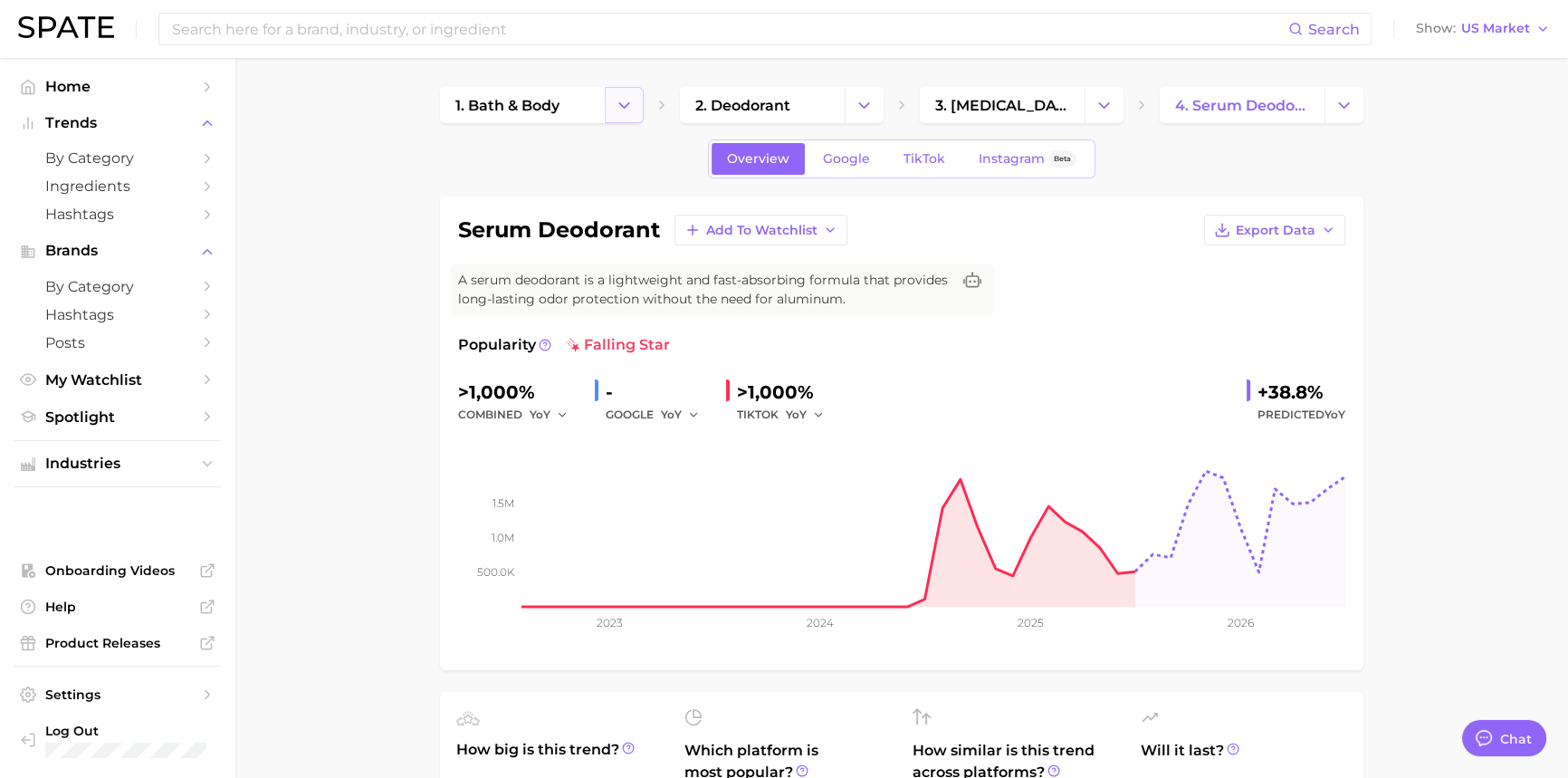
click at [617, 104] on icon "Change Category" at bounding box center [624, 106] width 19 height 19
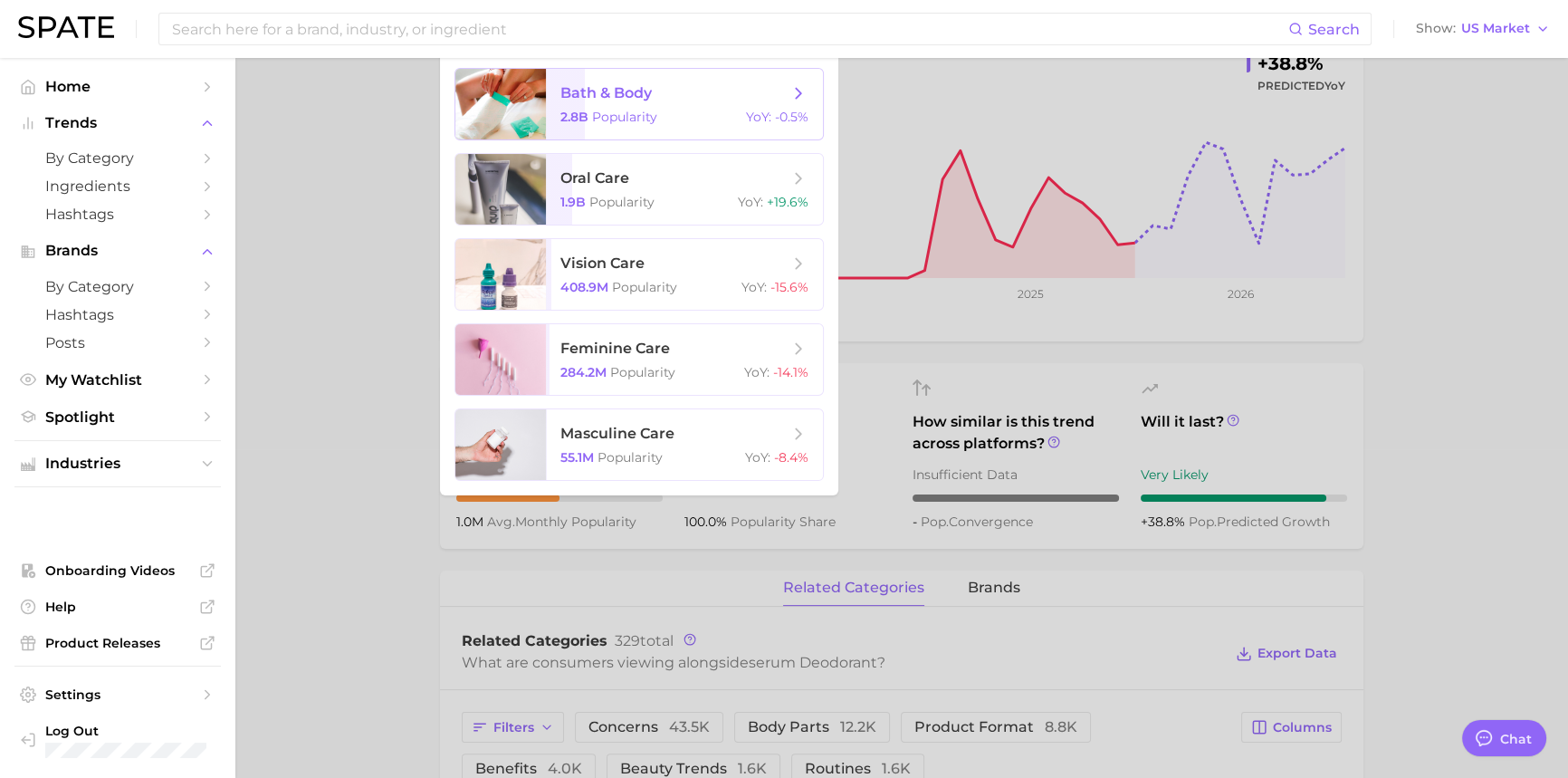
scroll to position [246, 0]
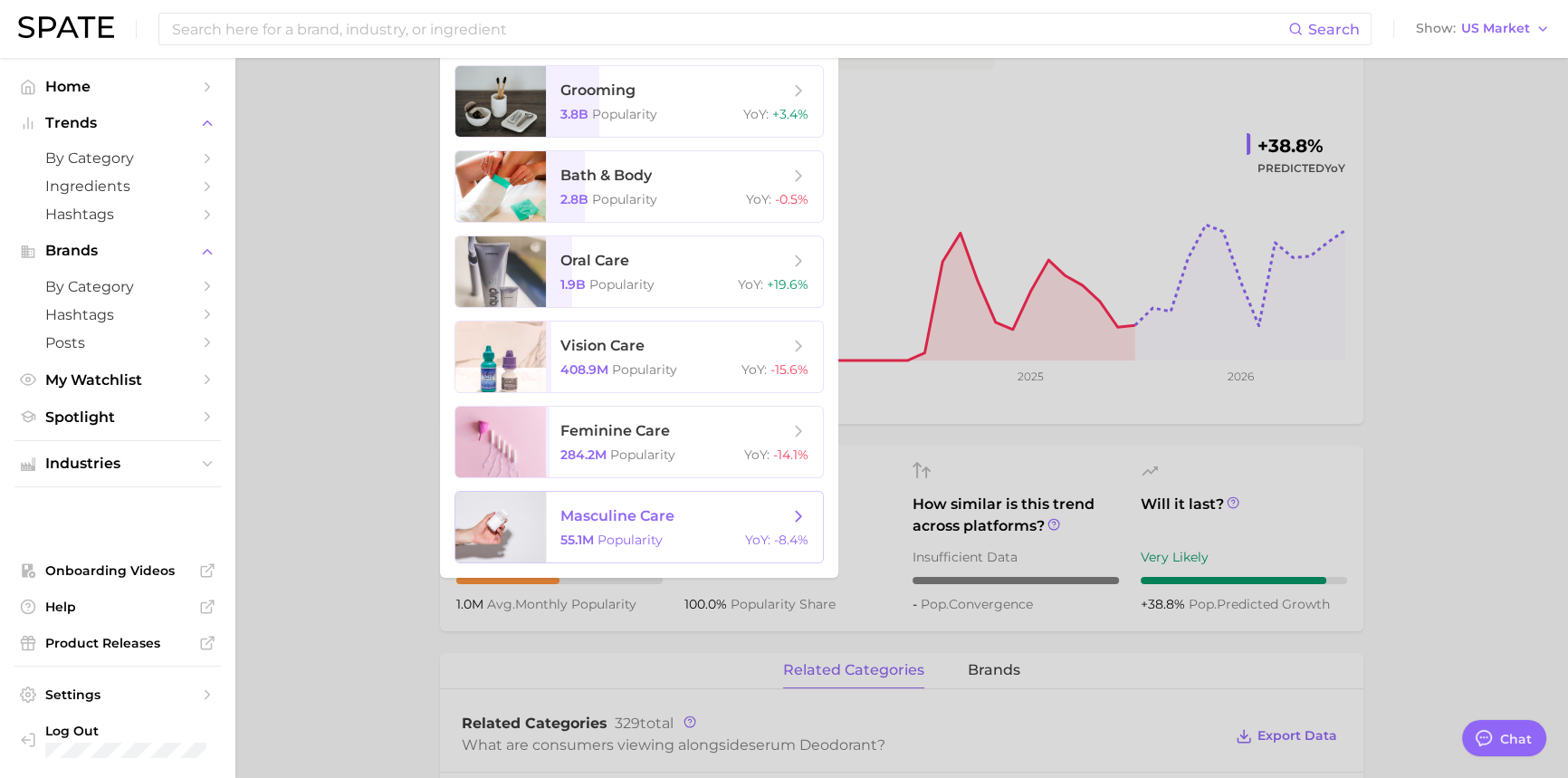
click at [667, 547] on span "masculine care 55.1m Popularity YoY : -8.4%" at bounding box center [684, 526] width 277 height 70
type textarea "x"
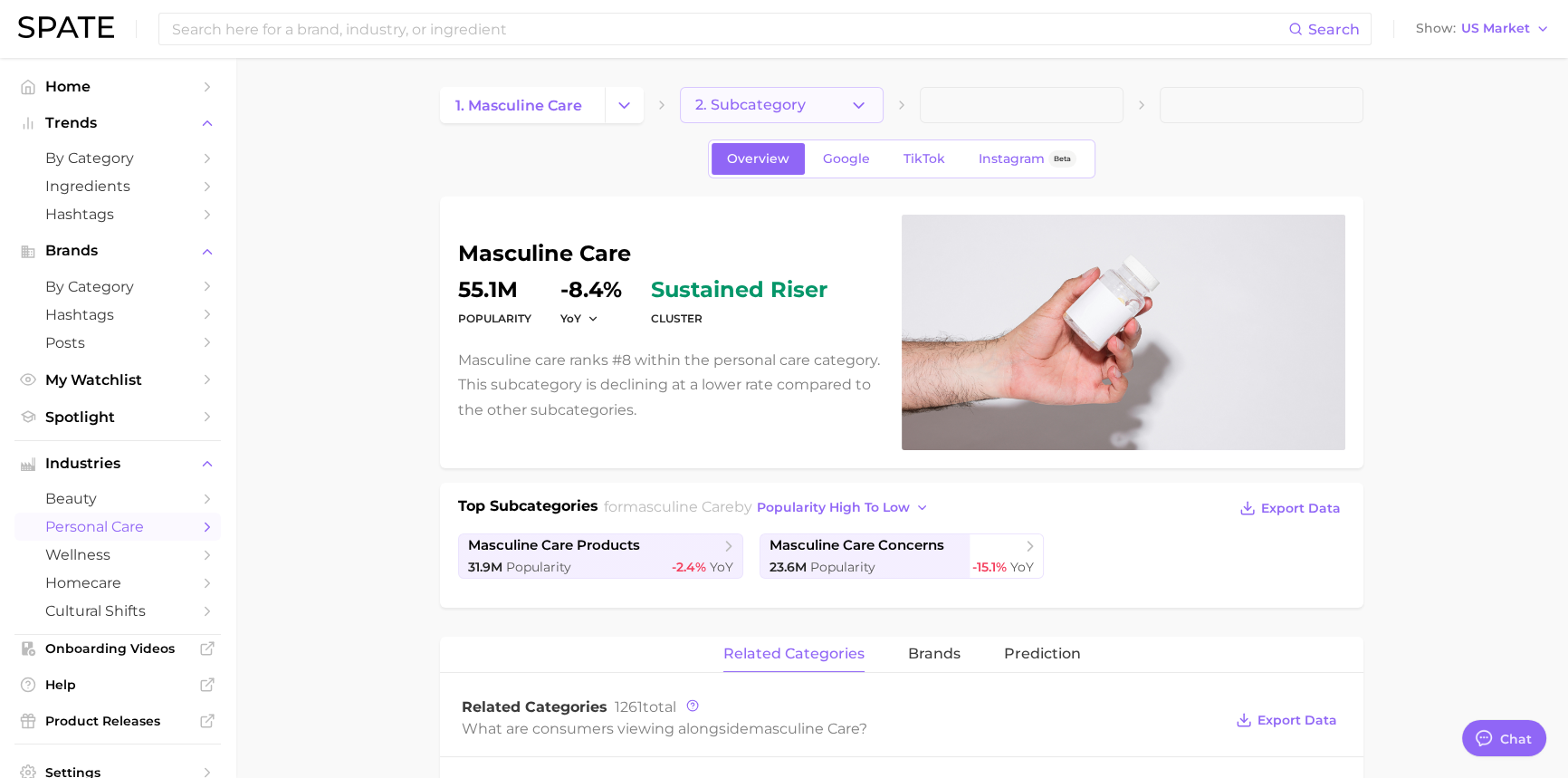
click at [865, 111] on icon "button" at bounding box center [859, 106] width 19 height 19
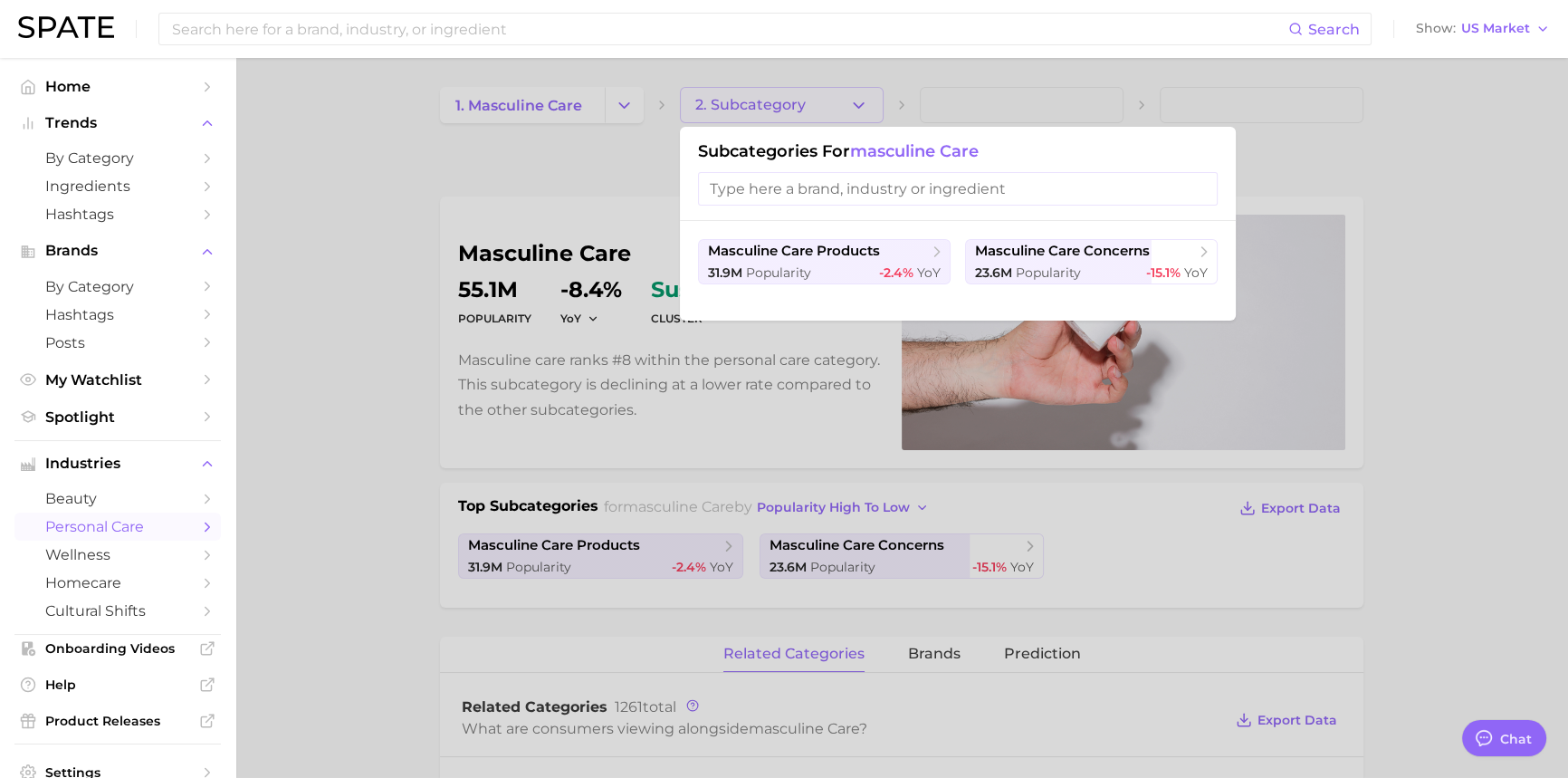
click at [848, 183] on input "search" at bounding box center [958, 188] width 519 height 34
type input "d"
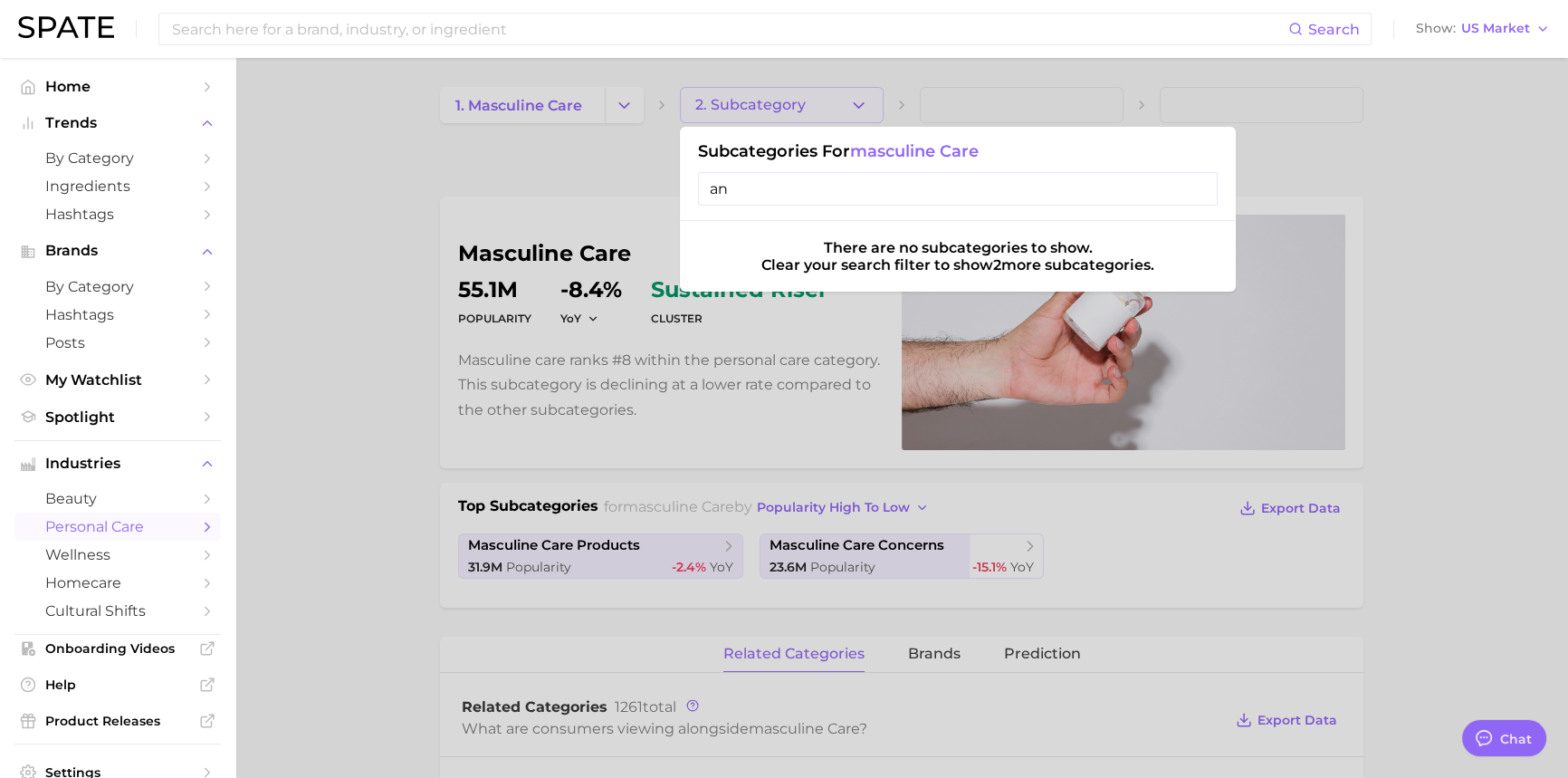
type input "a"
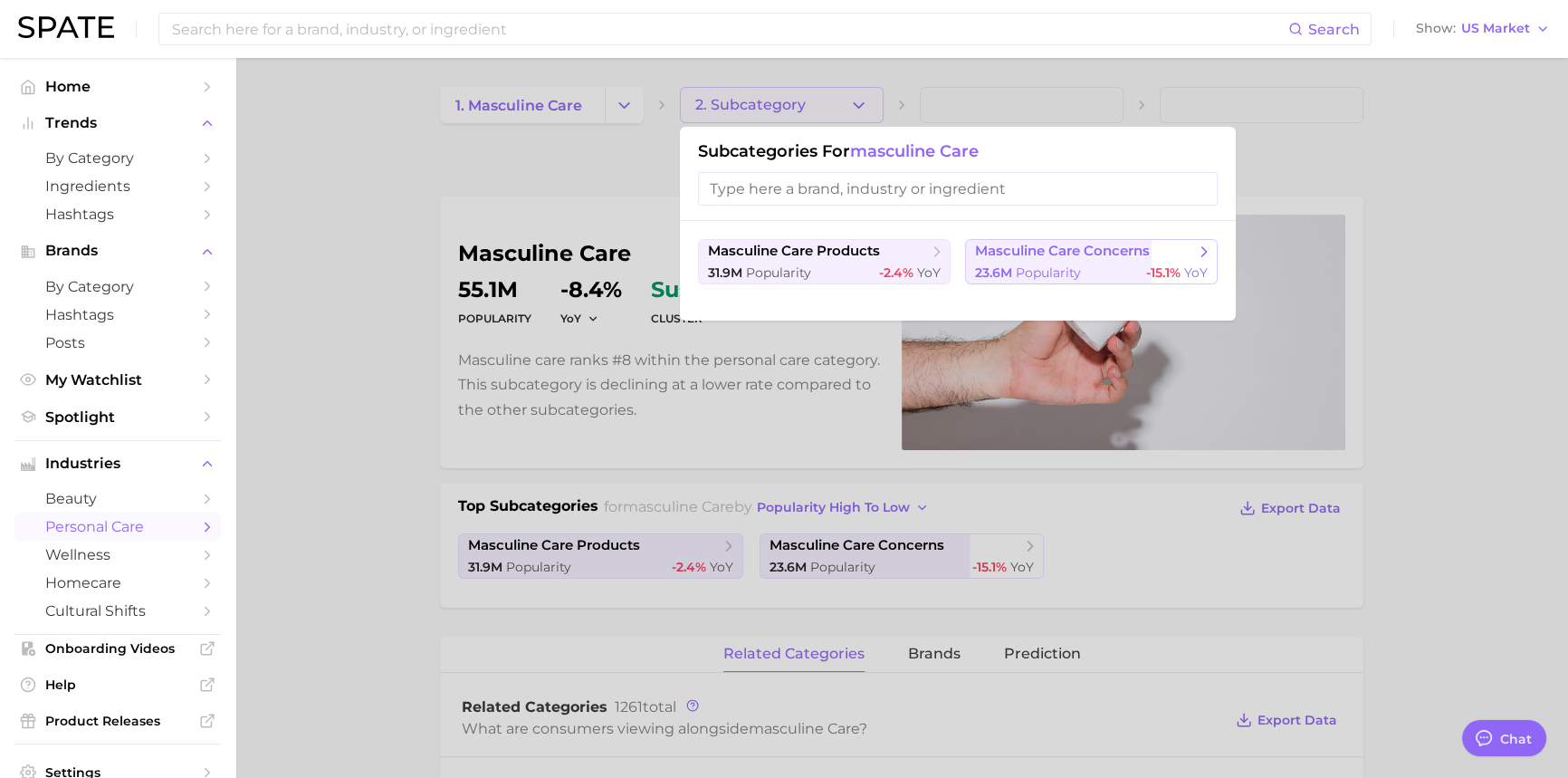
click at [1069, 270] on span "Popularity" at bounding box center [1048, 272] width 65 height 16
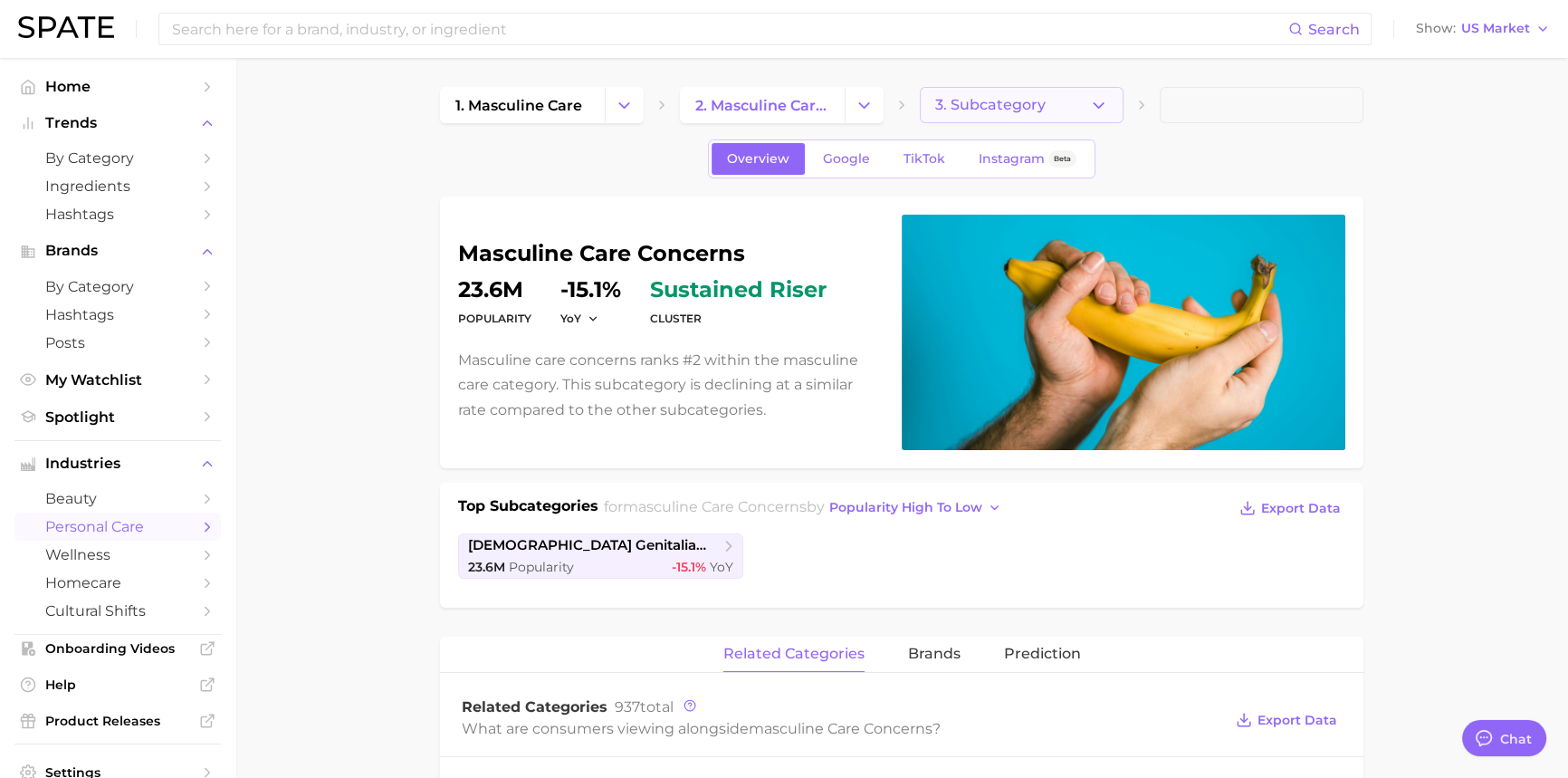
click at [1102, 105] on icon "button" at bounding box center [1099, 106] width 19 height 19
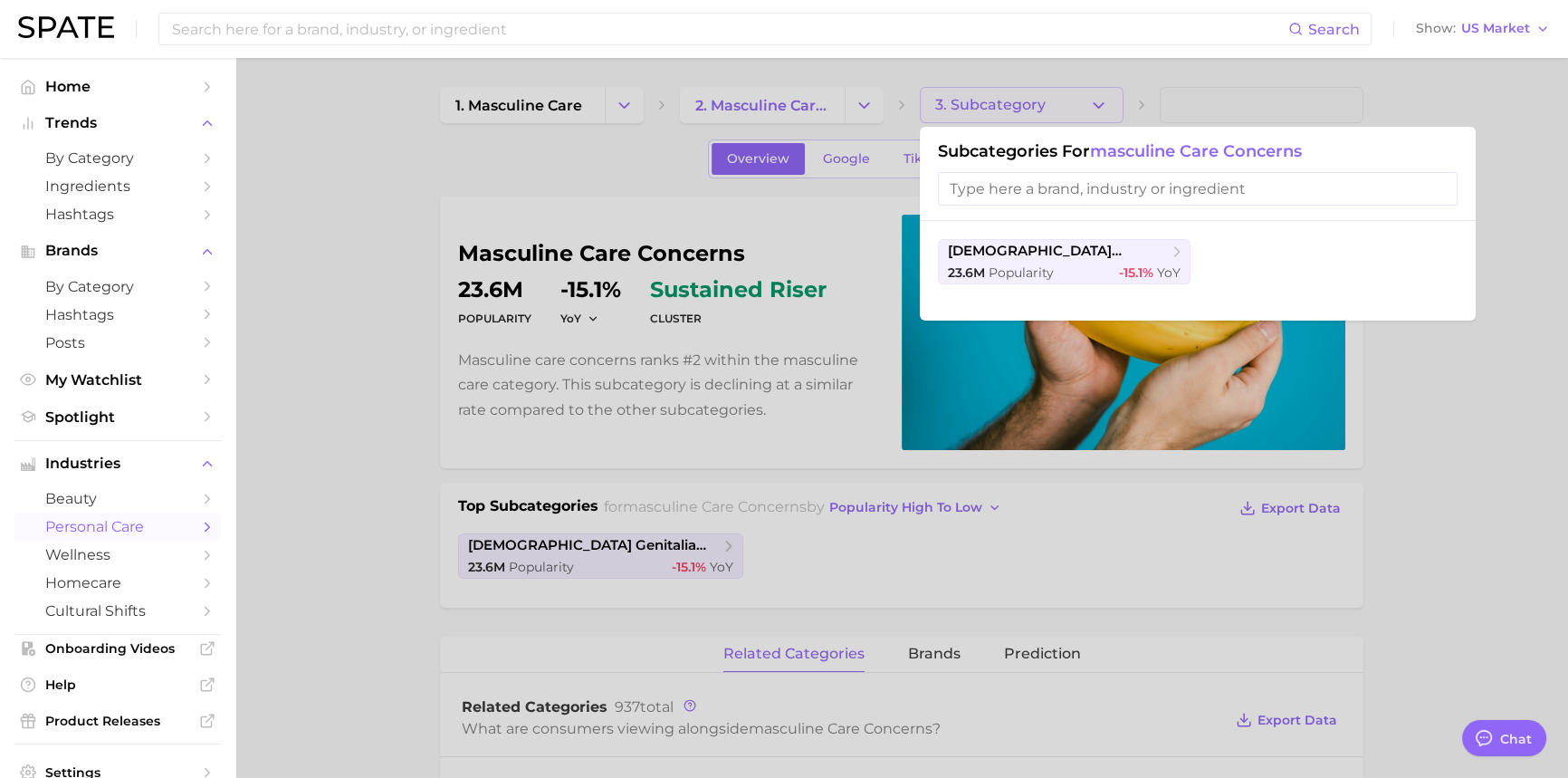
click at [1102, 105] on div at bounding box center [784, 389] width 1568 height 778
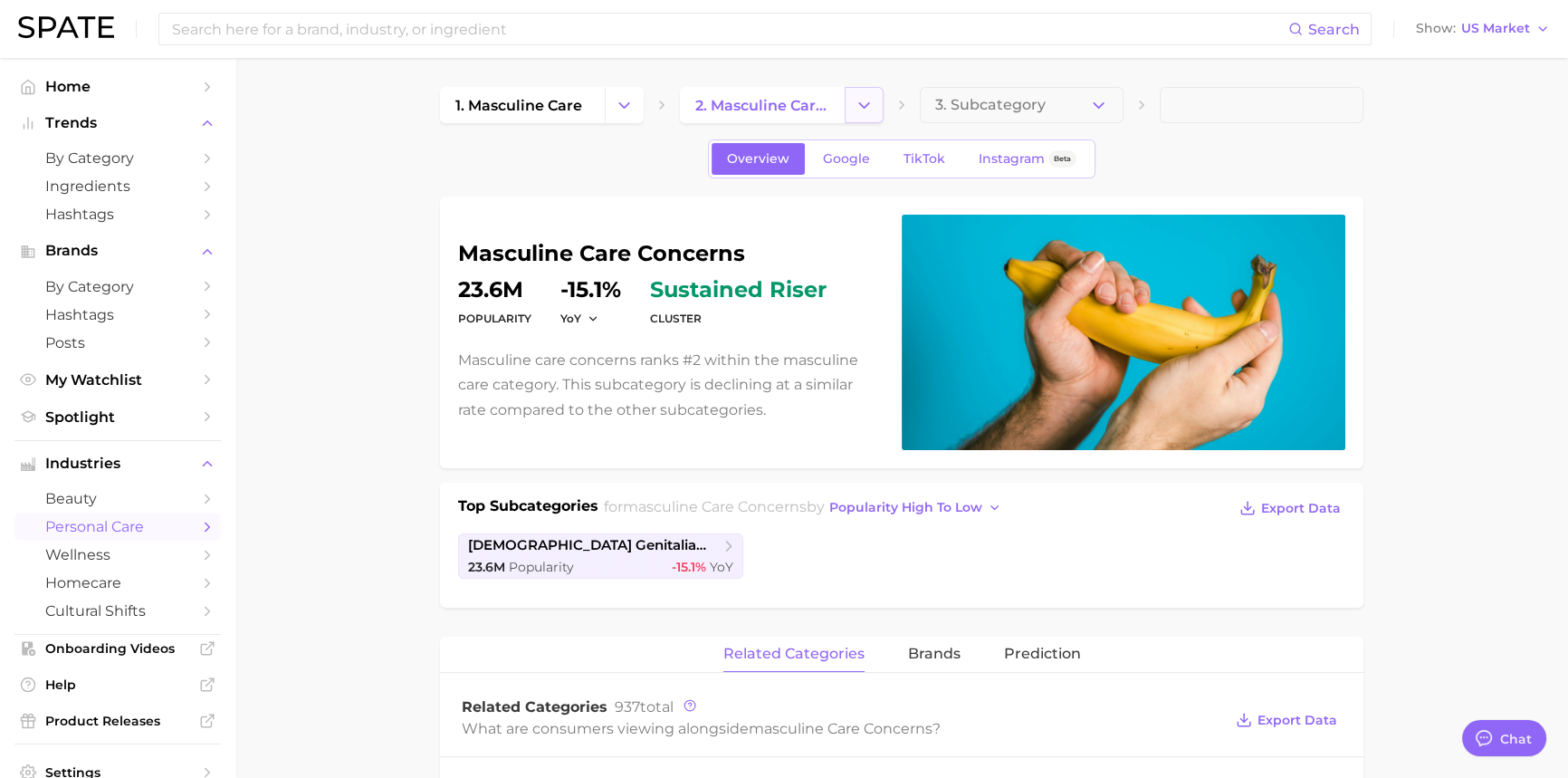
click at [867, 108] on icon "Change Category" at bounding box center [864, 106] width 19 height 19
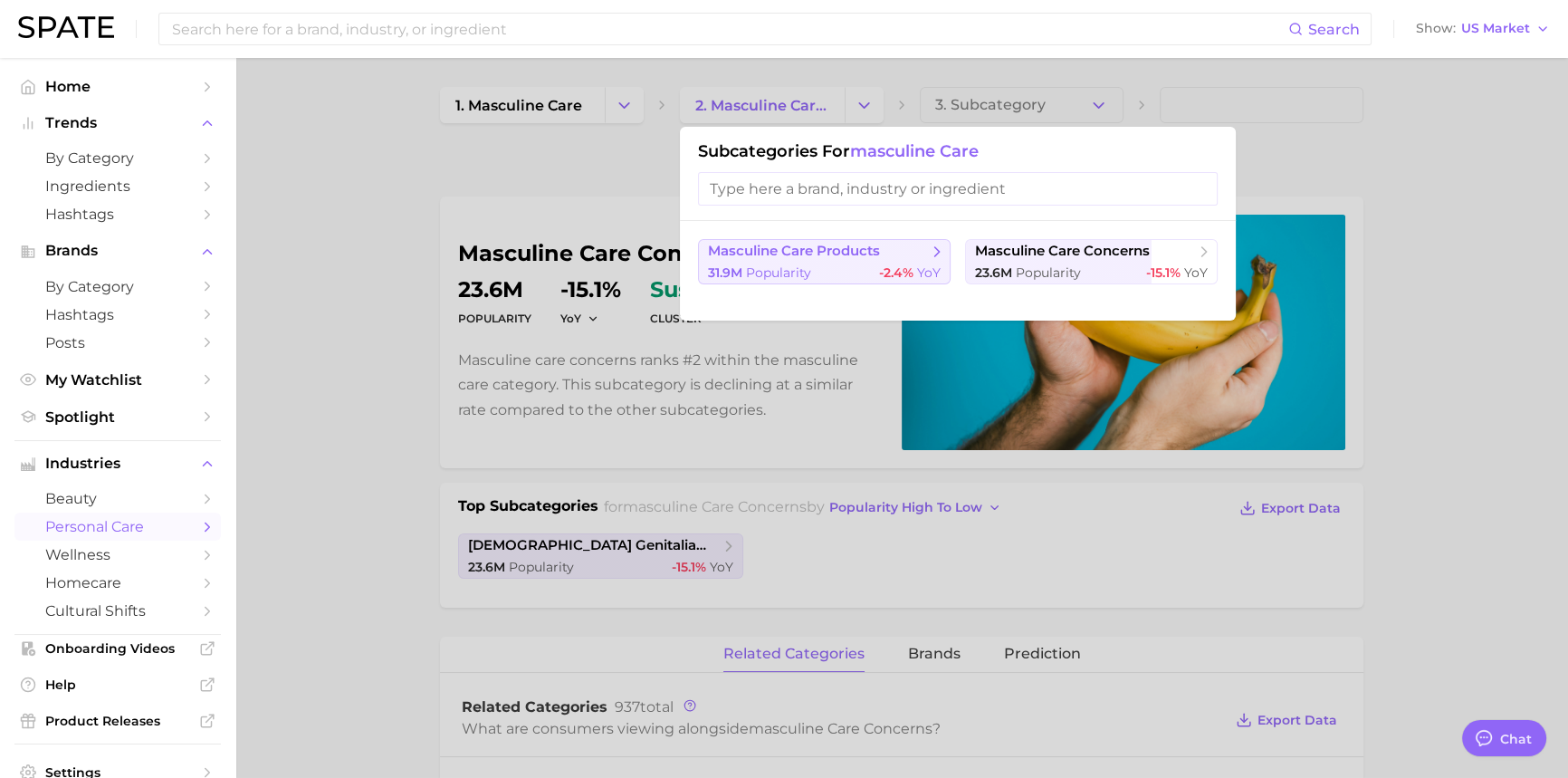
click at [802, 254] on span "masculine care products" at bounding box center [793, 251] width 172 height 17
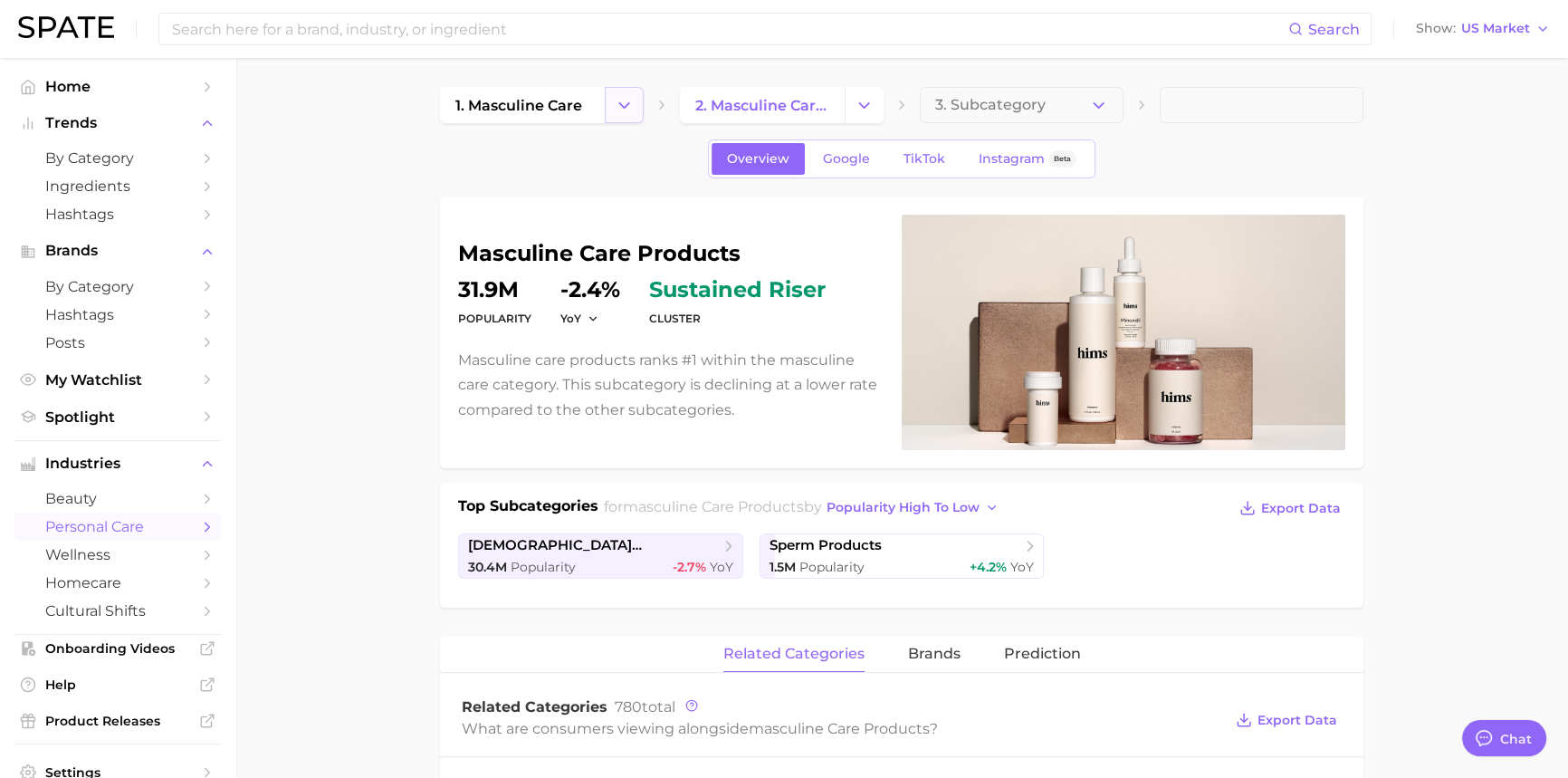
click at [633, 113] on icon "Change Category" at bounding box center [624, 106] width 19 height 19
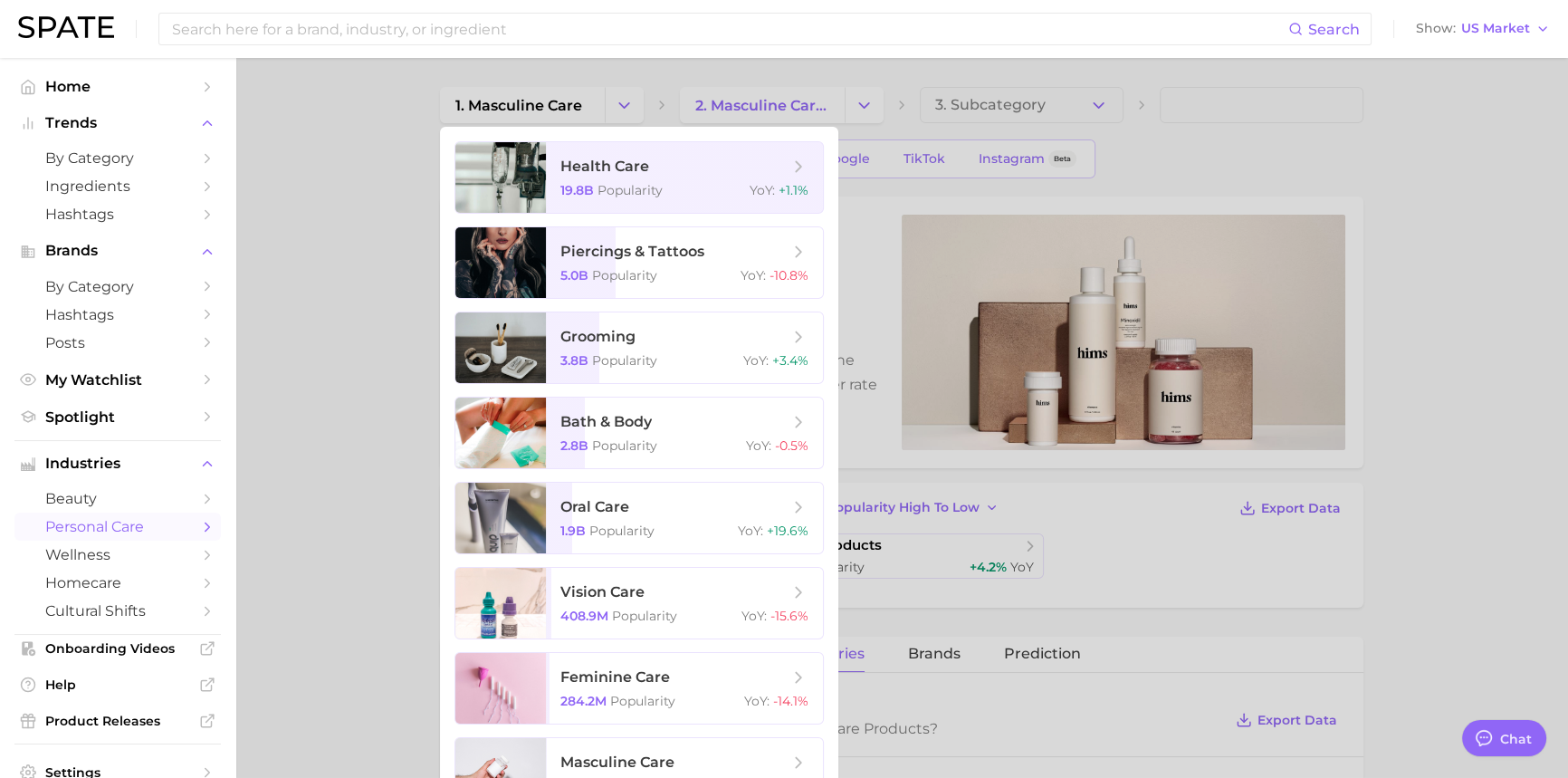
click at [382, 254] on div at bounding box center [784, 389] width 1568 height 778
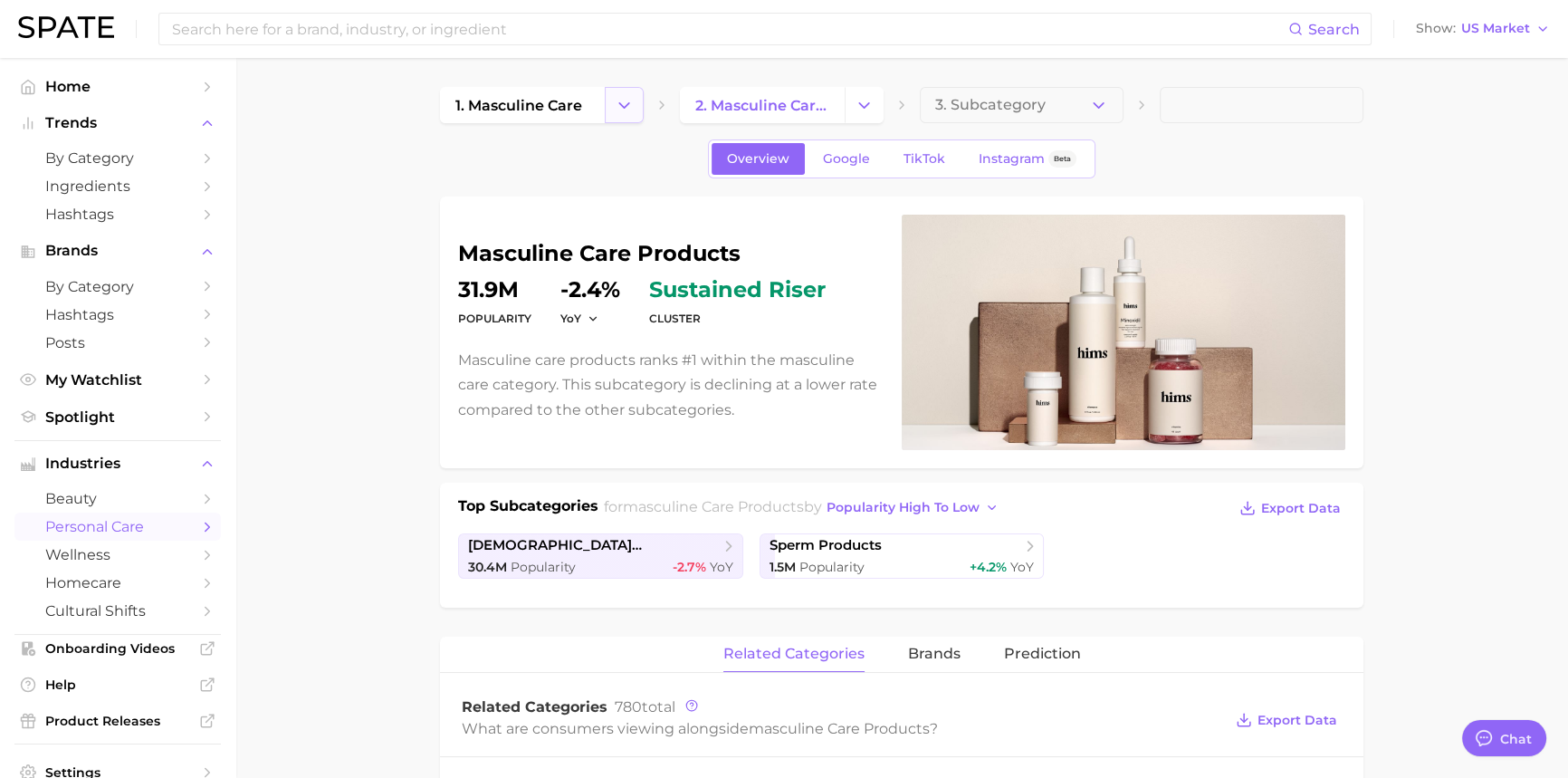
click at [628, 102] on polyline "Change Category" at bounding box center [624, 104] width 10 height 5
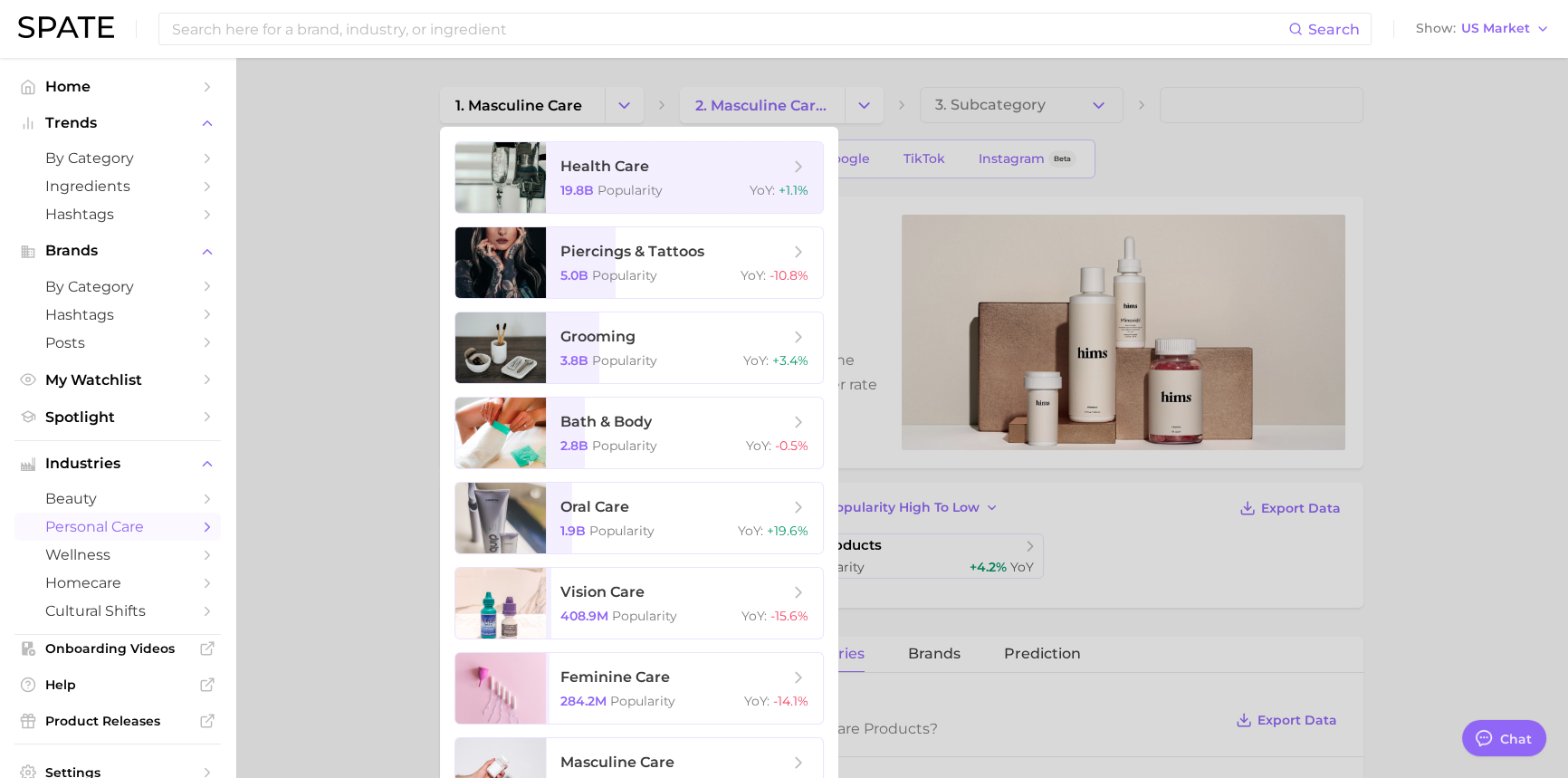
click at [389, 200] on div at bounding box center [784, 389] width 1568 height 778
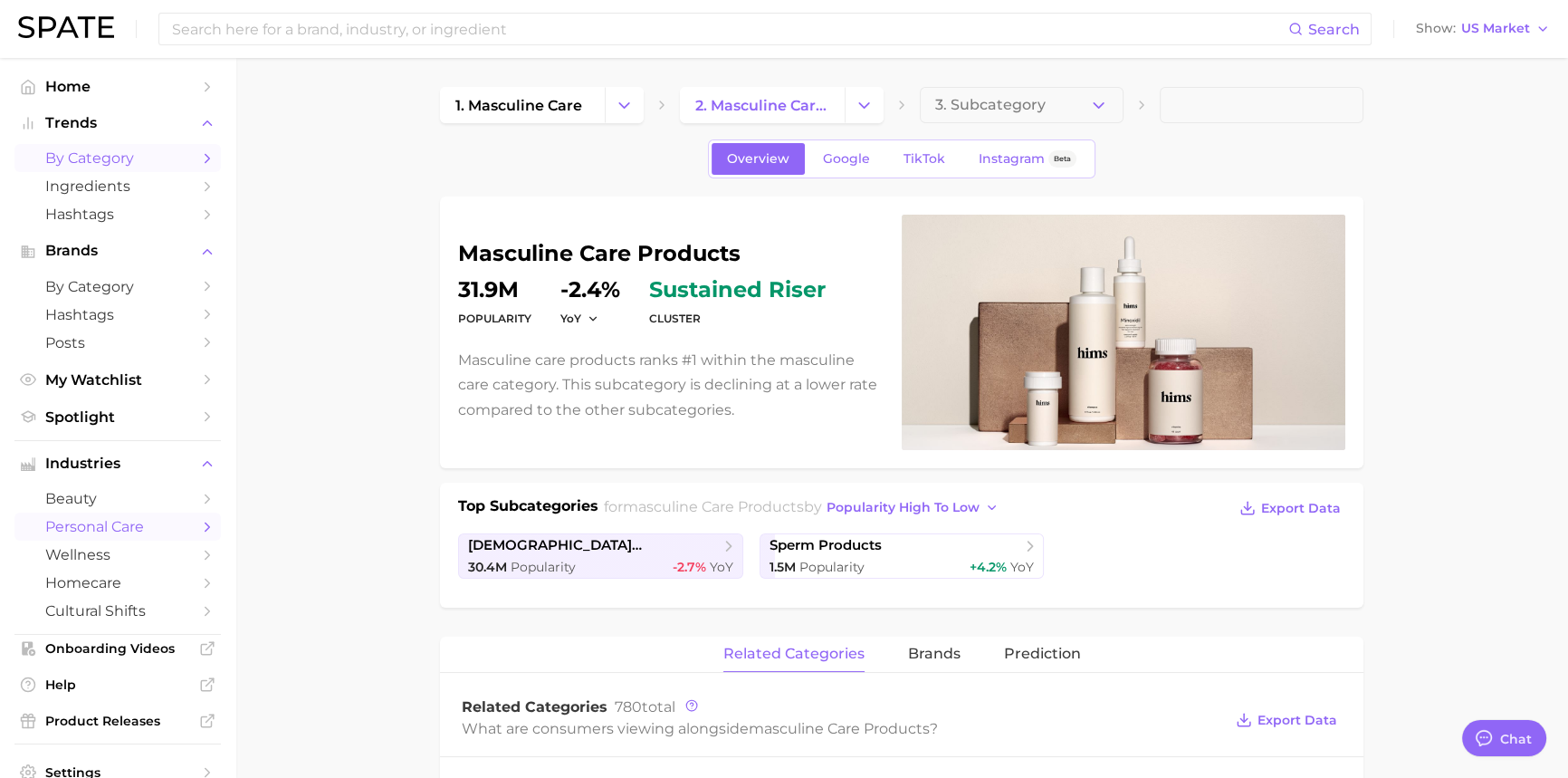
click at [89, 159] on span "by Category" at bounding box center [117, 158] width 145 height 17
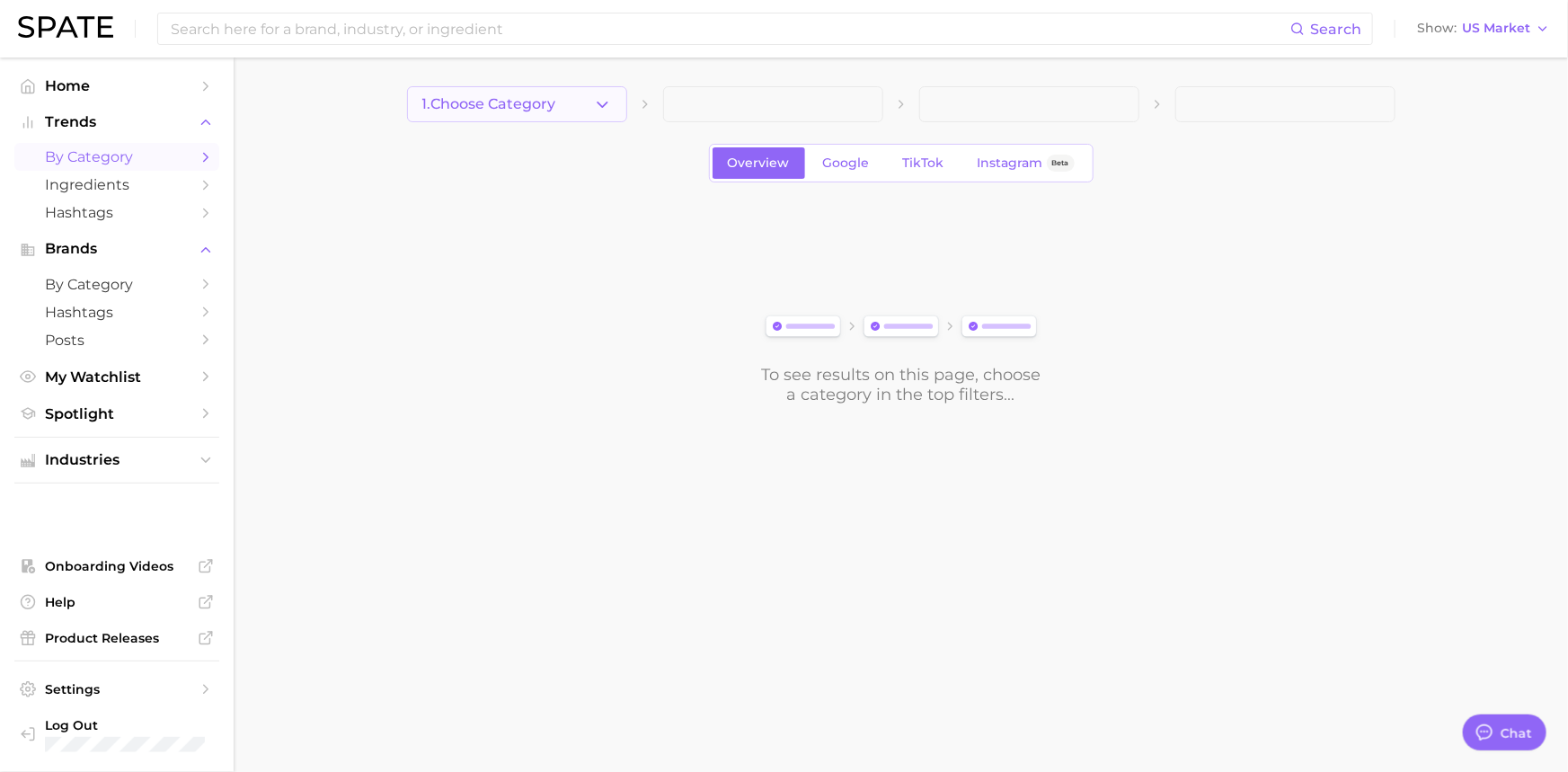
click at [606, 98] on icon "button" at bounding box center [602, 105] width 19 height 19
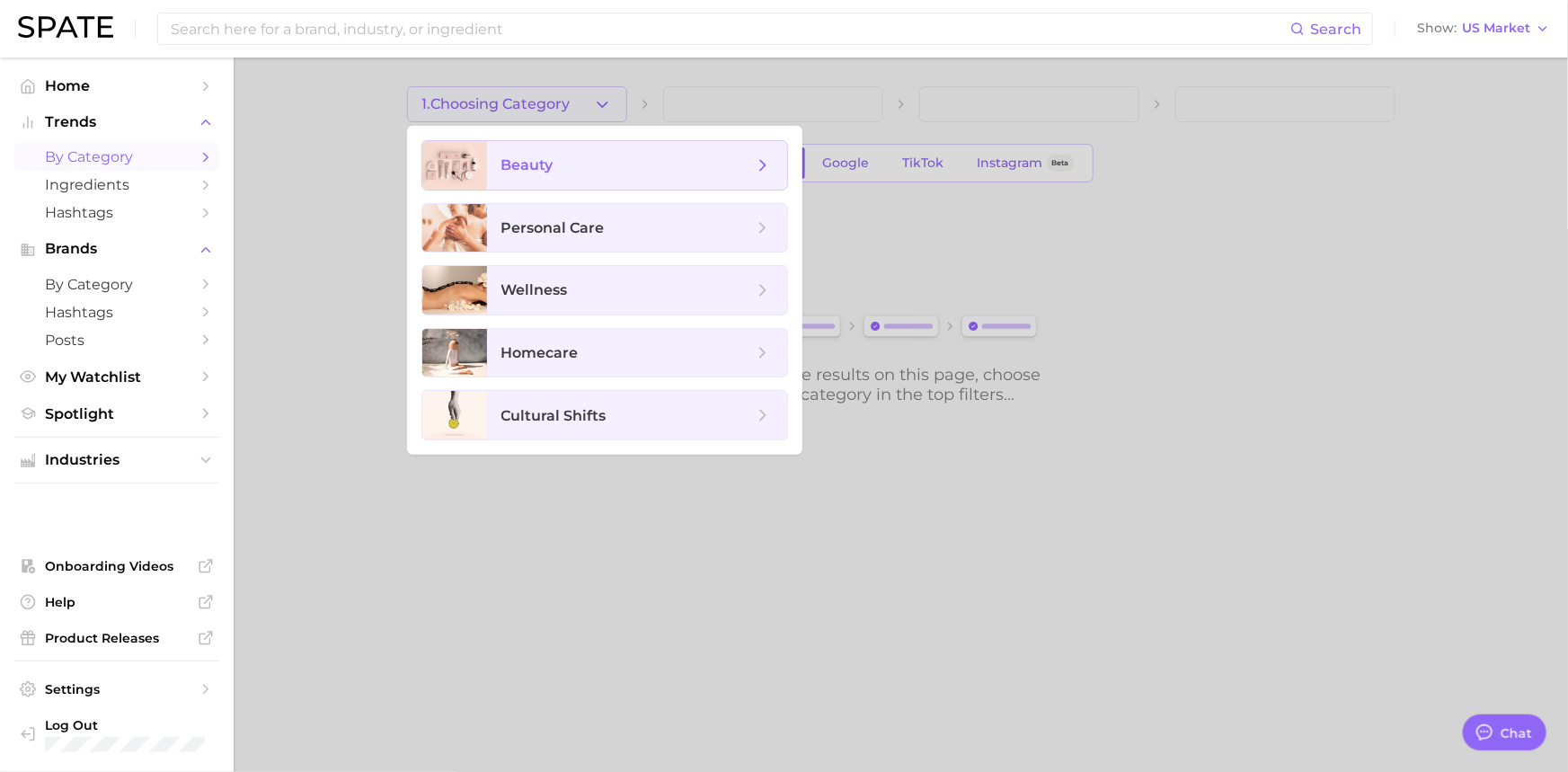
click at [539, 167] on span "beauty" at bounding box center [527, 165] width 52 height 17
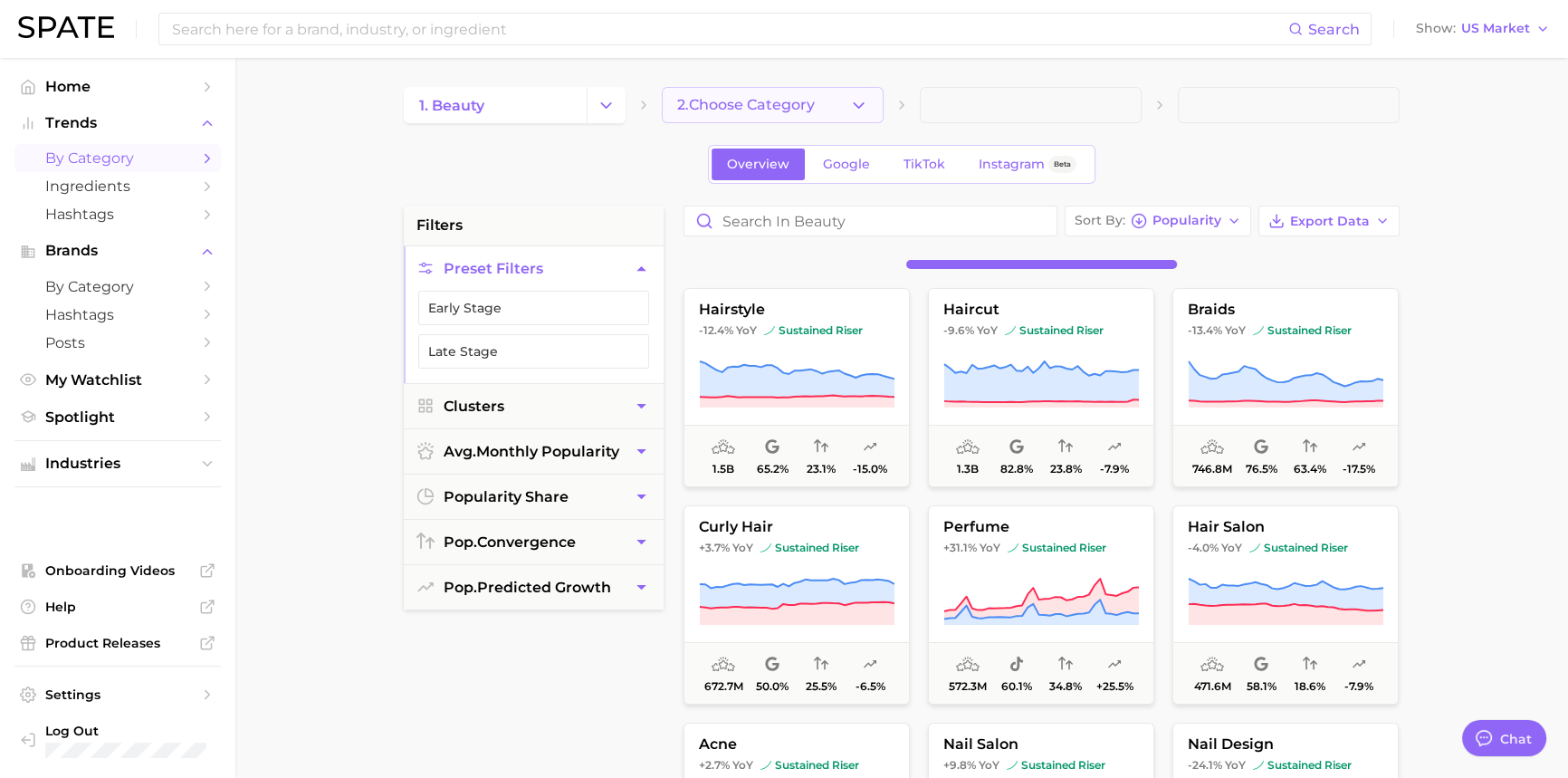
click at [855, 104] on polyline "button" at bounding box center [859, 104] width 10 height 5
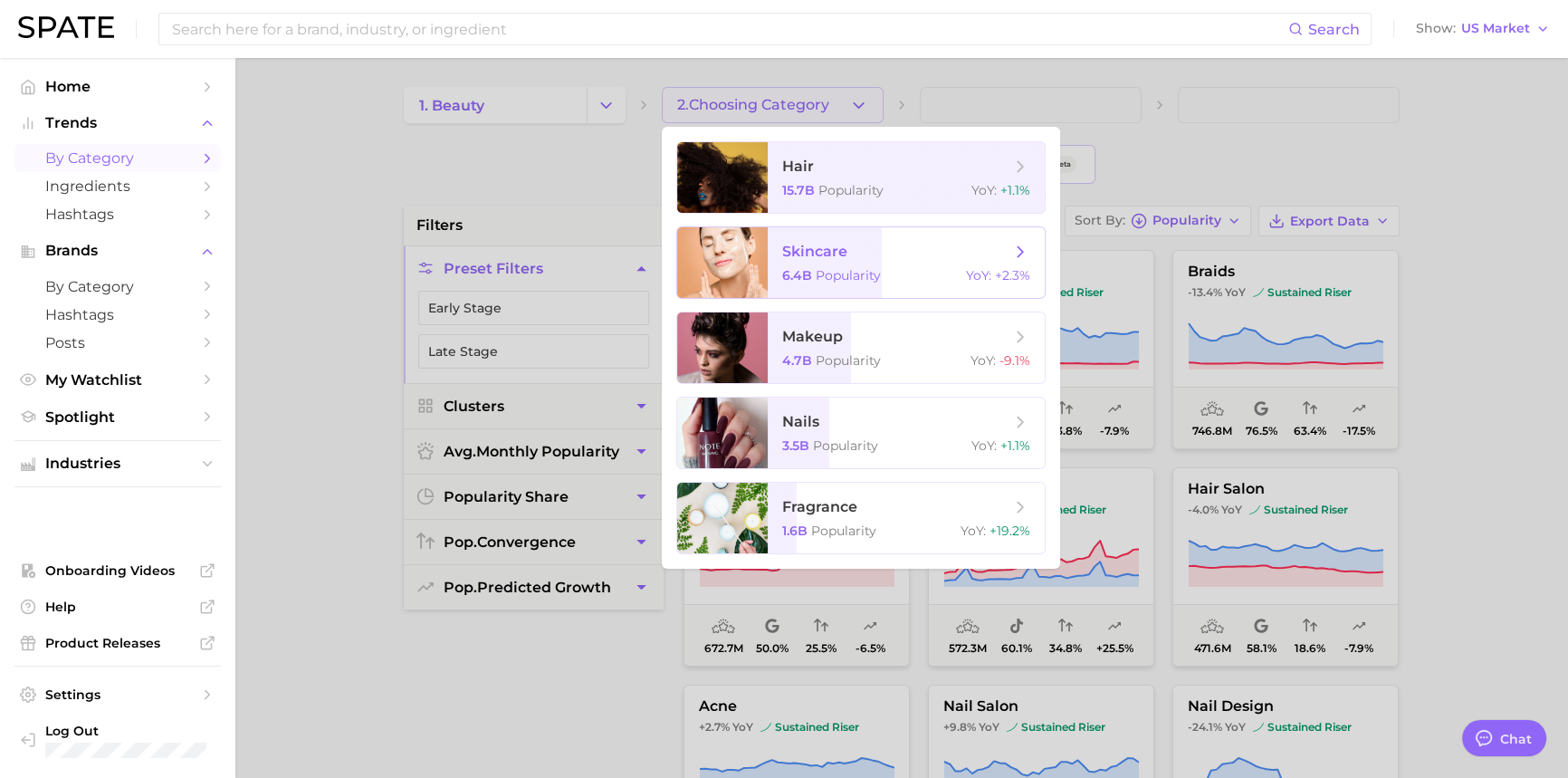
click at [838, 271] on span "Popularity" at bounding box center [848, 275] width 65 height 16
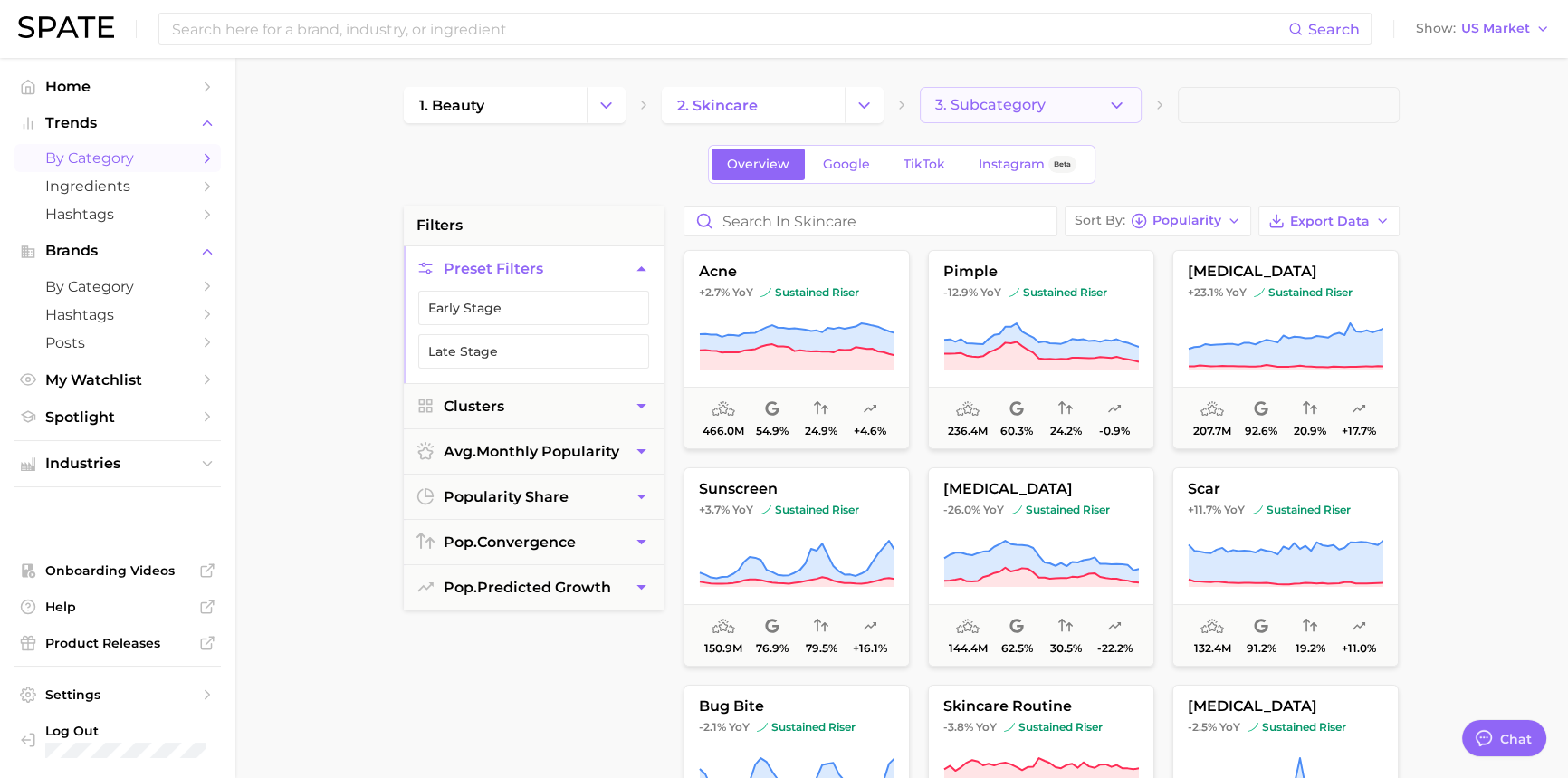
click at [1112, 108] on icon "button" at bounding box center [1116, 106] width 19 height 19
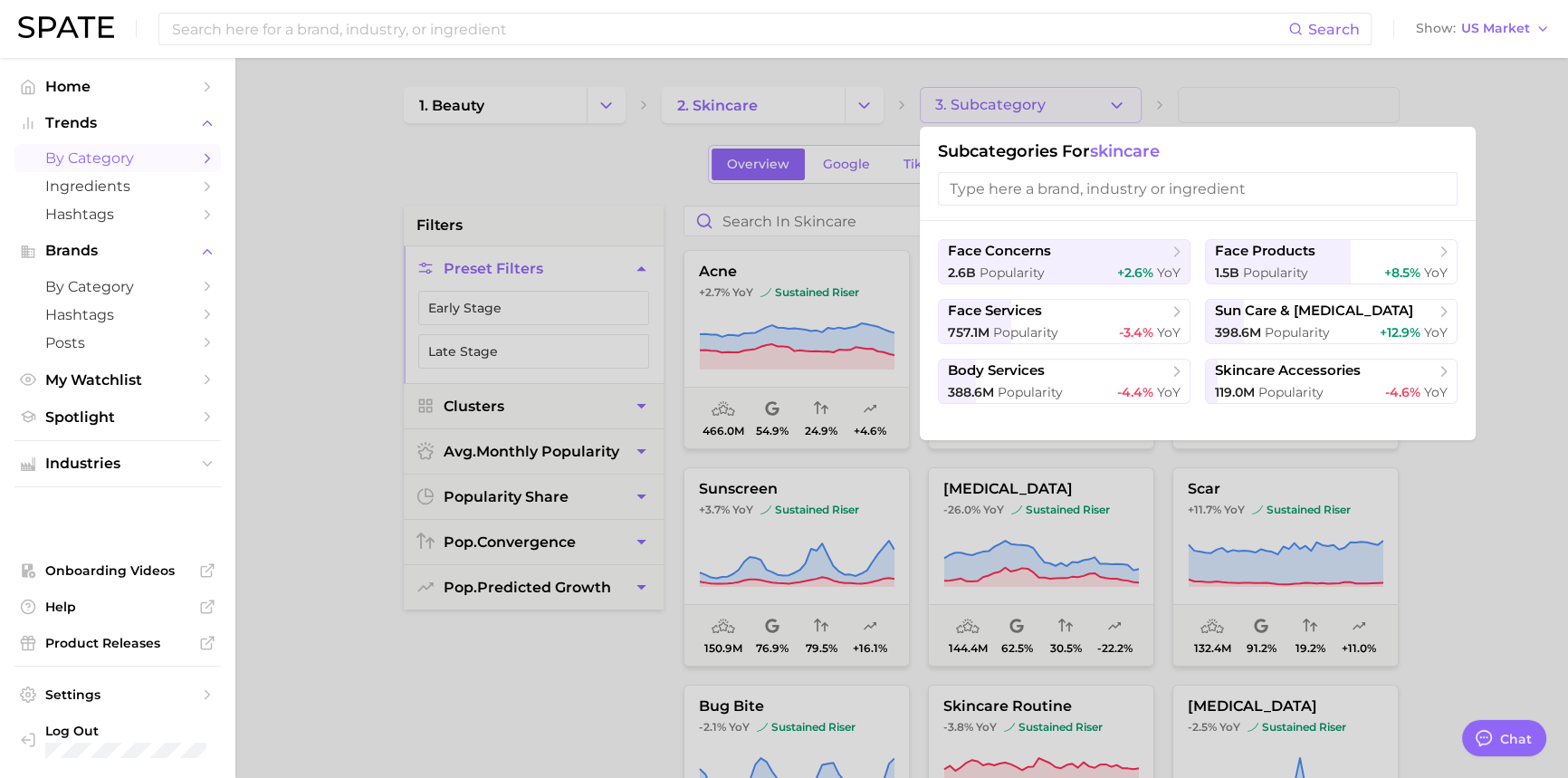
click at [553, 161] on div at bounding box center [784, 389] width 1568 height 778
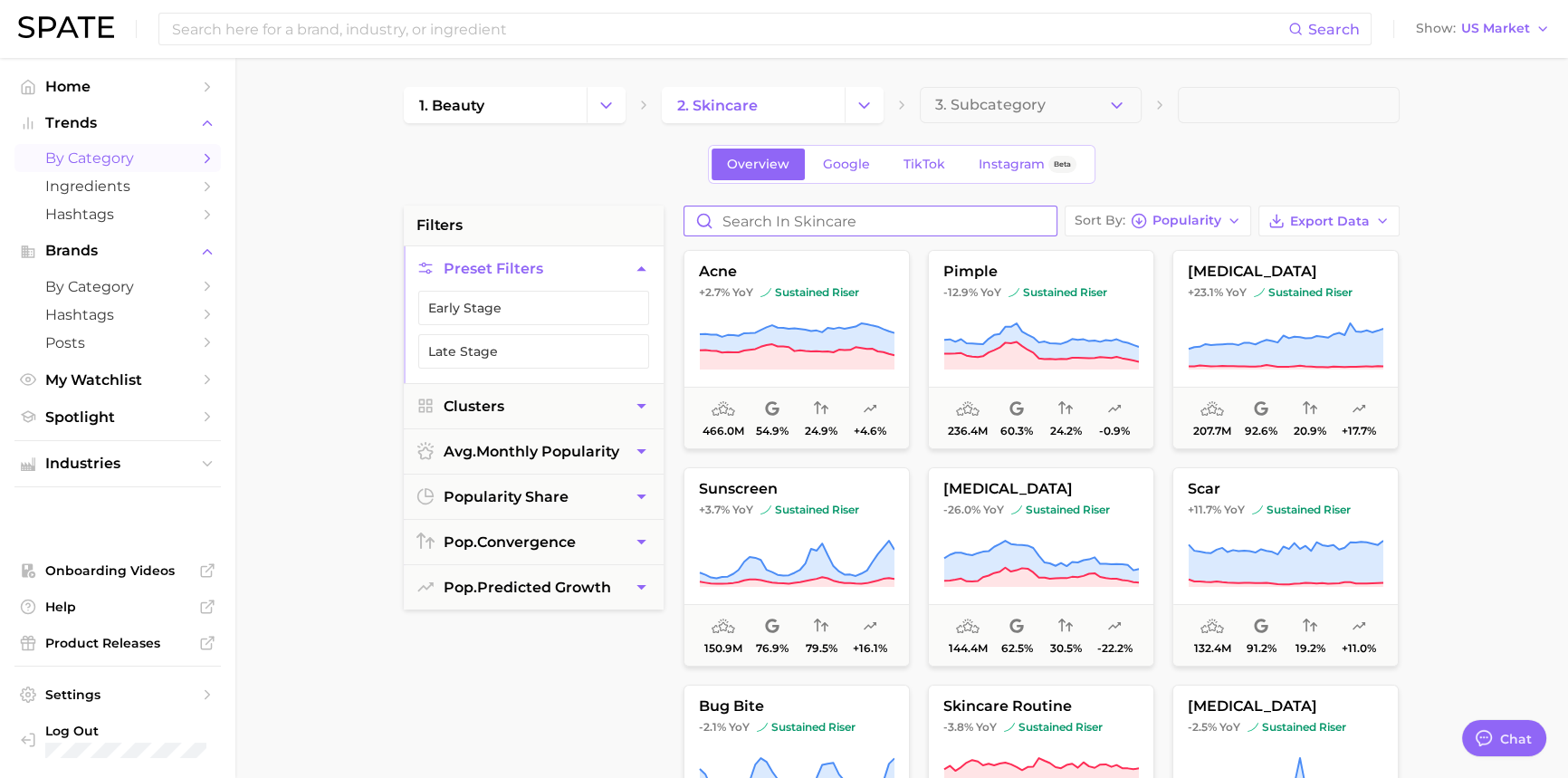
click at [886, 222] on input "Search in skincare" at bounding box center [870, 221] width 372 height 29
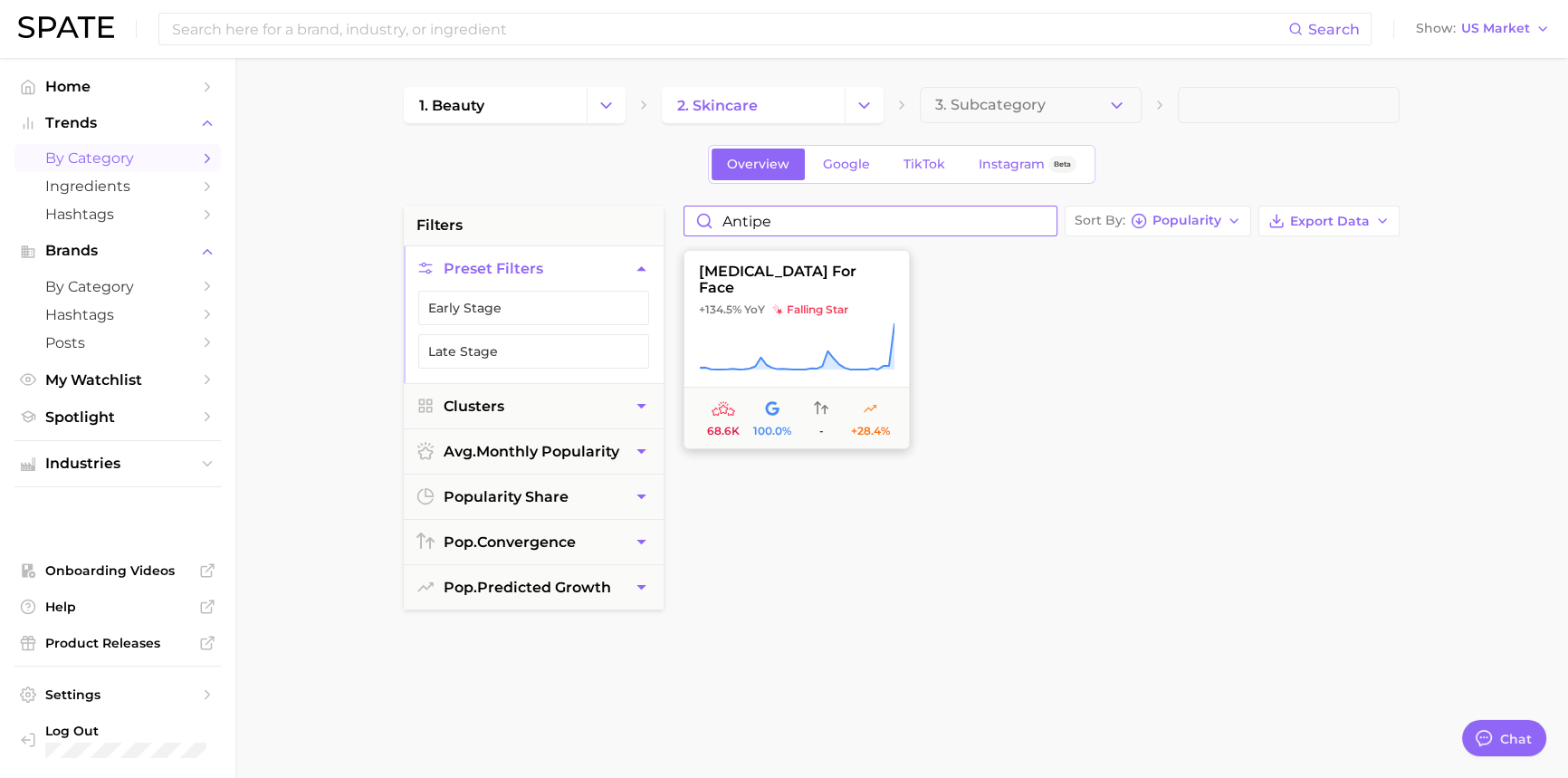
type input "antipe"
click at [828, 330] on icon at bounding box center [796, 346] width 195 height 51
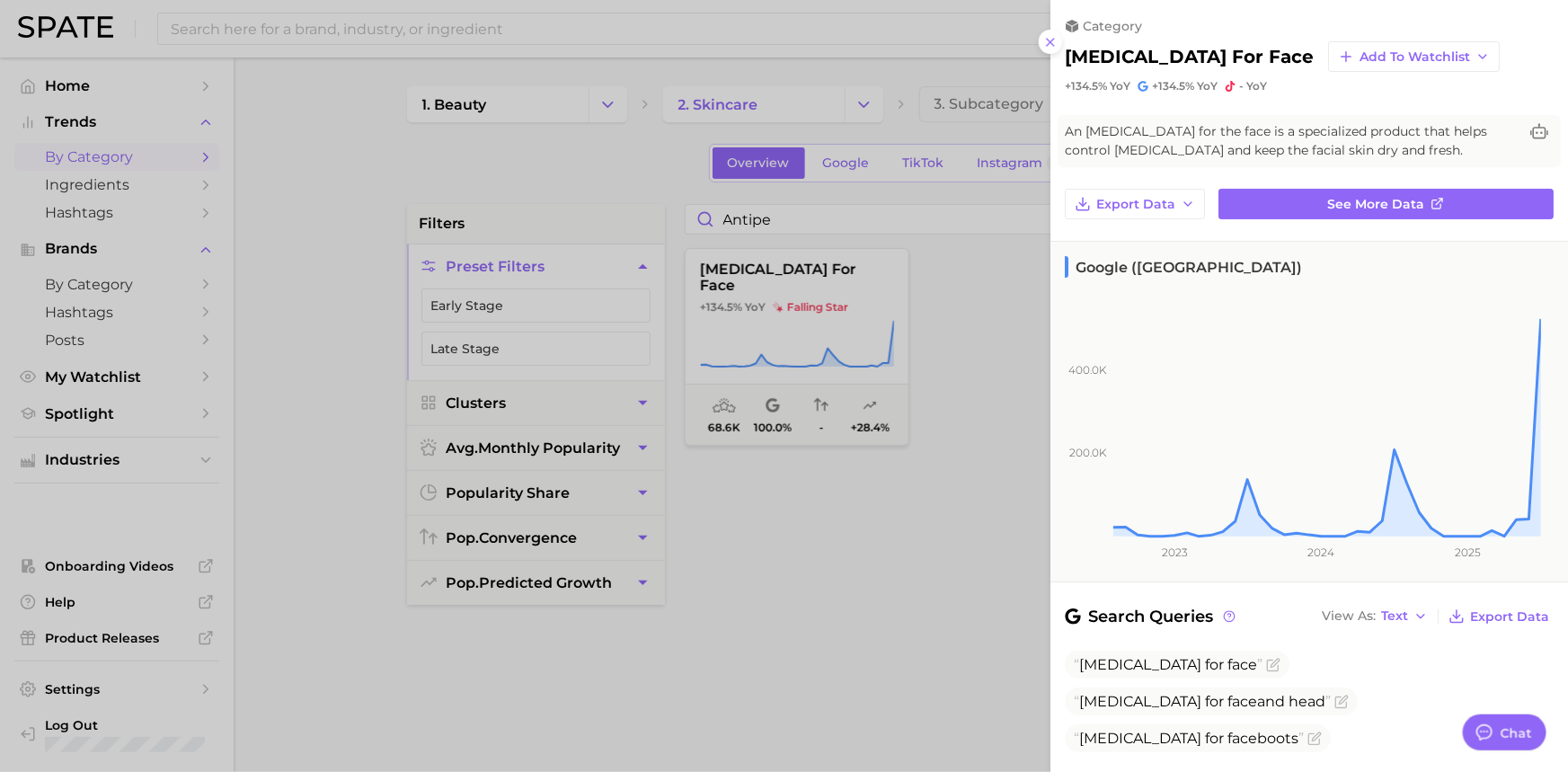
click at [886, 561] on div at bounding box center [784, 386] width 1568 height 772
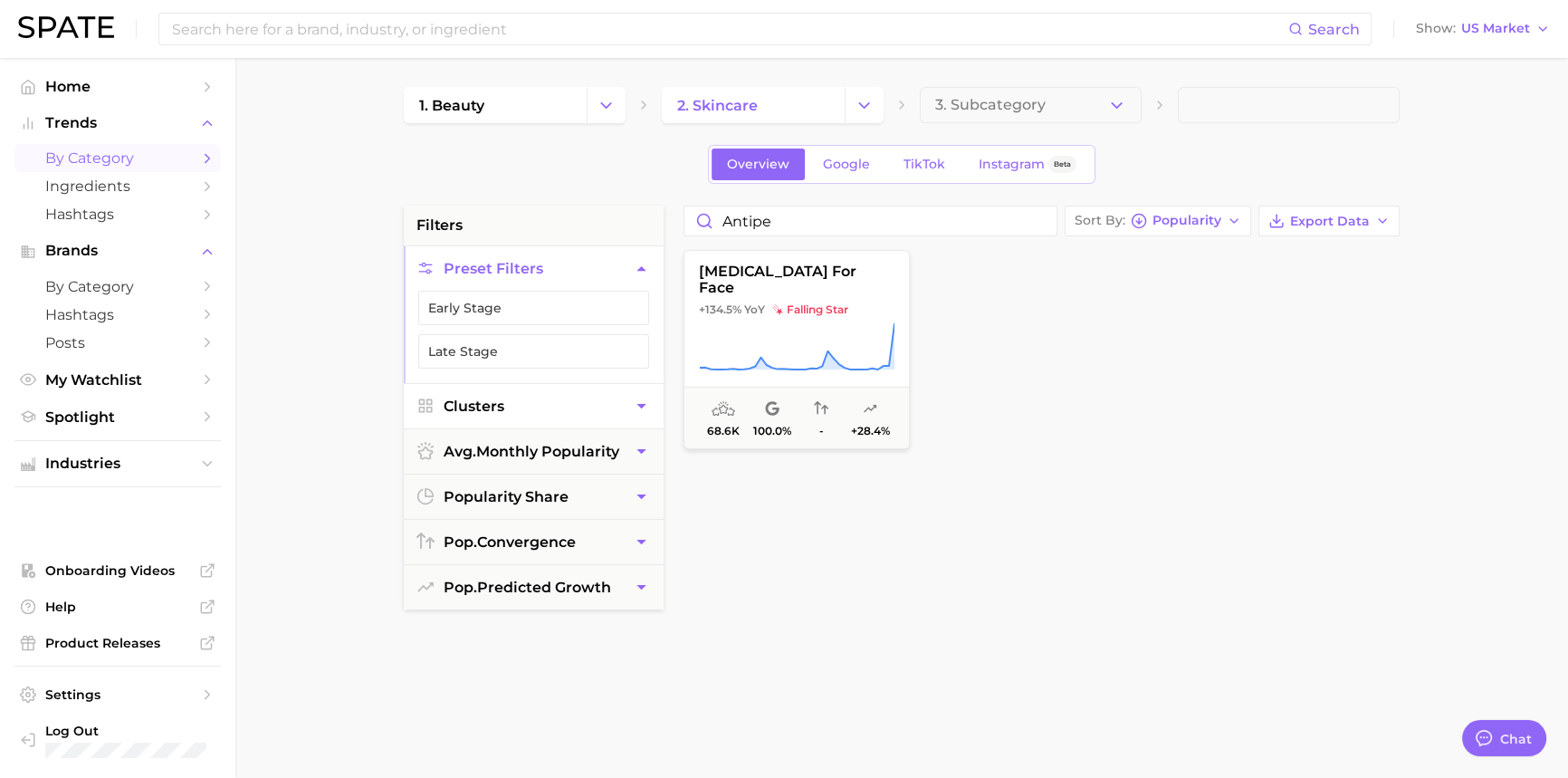
click at [643, 401] on icon "button" at bounding box center [641, 406] width 19 height 19
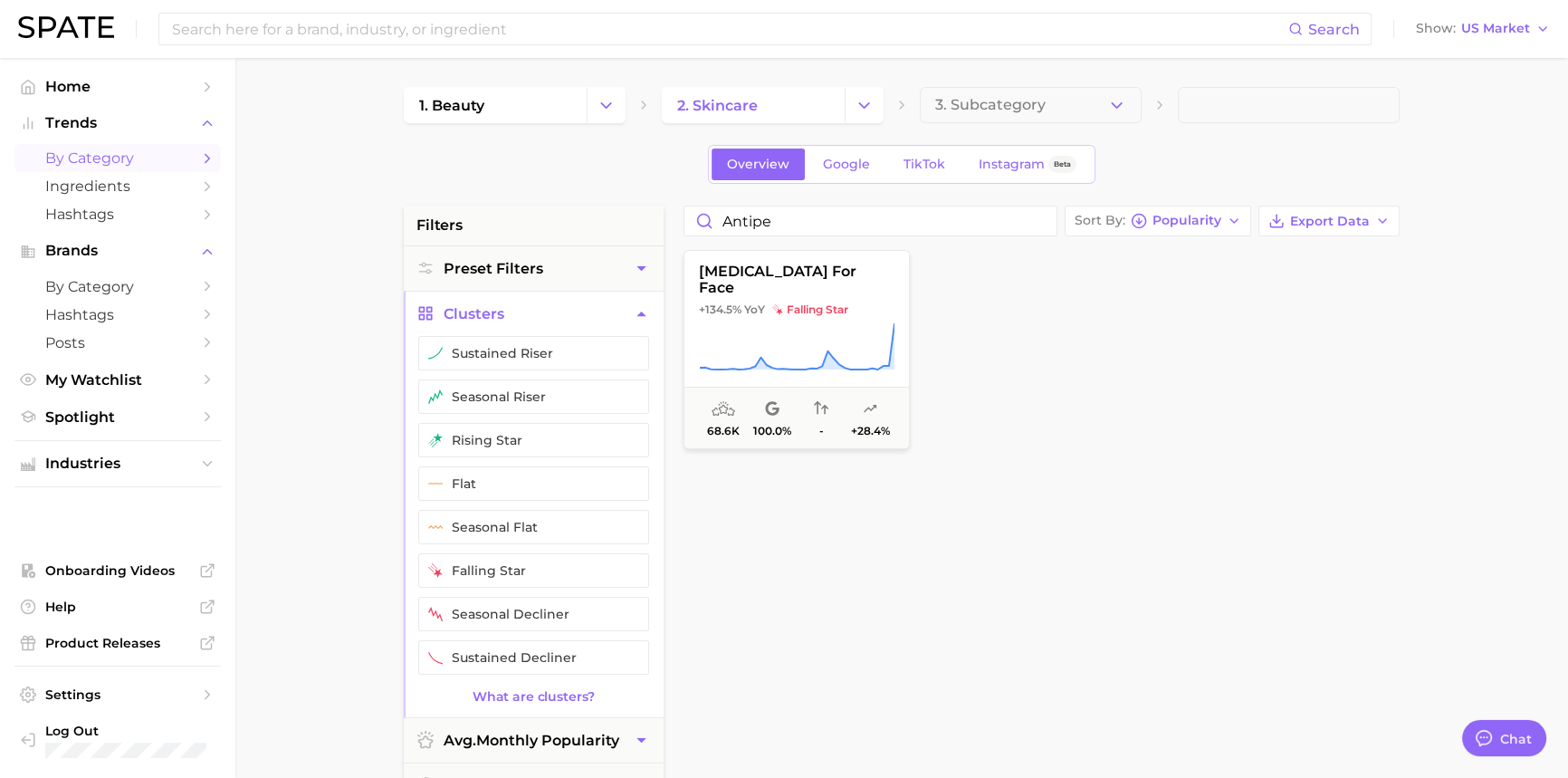
click at [643, 401] on button "seasonal riser" at bounding box center [534, 396] width 231 height 35
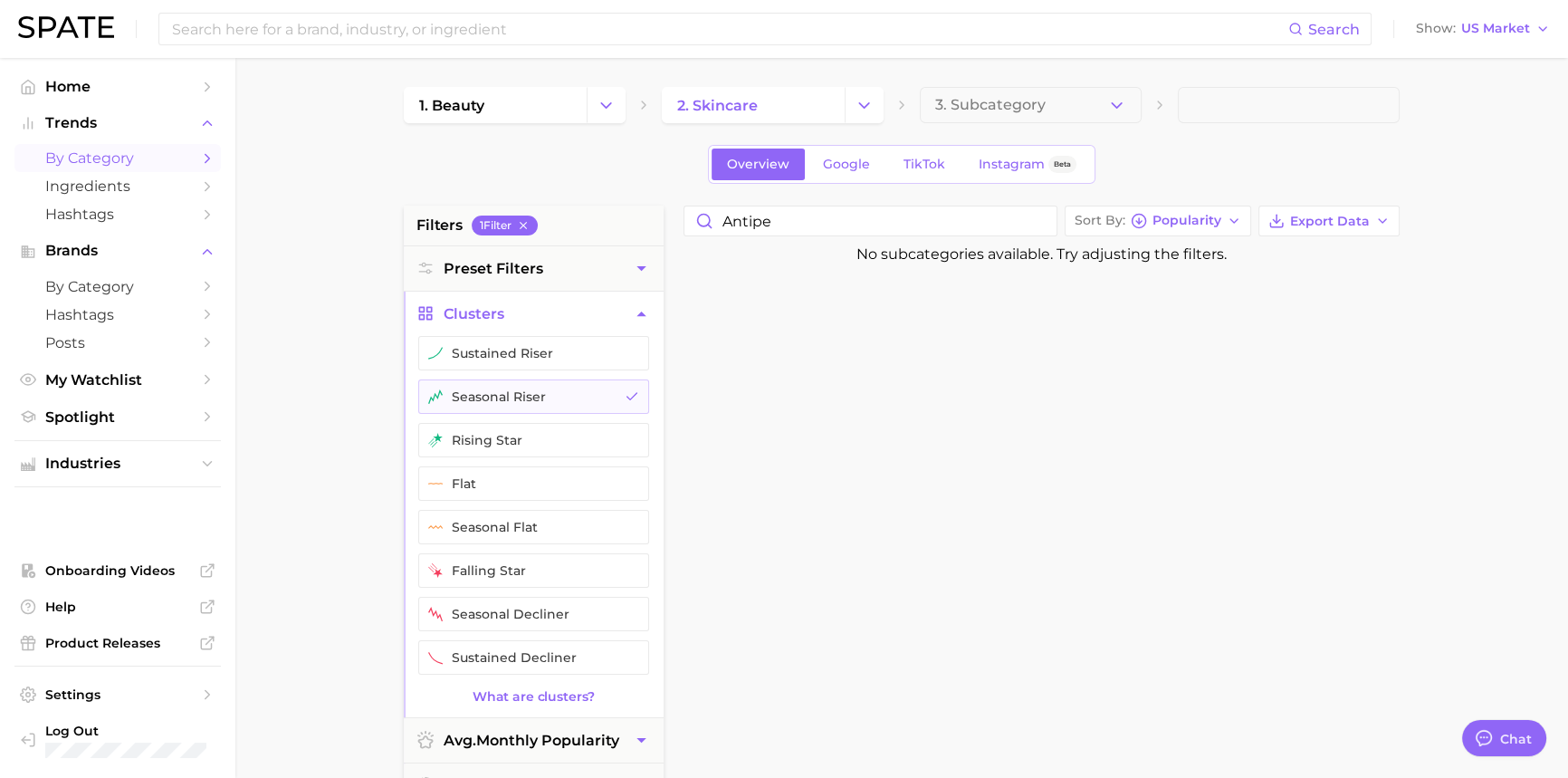
click at [824, 500] on div at bounding box center [1047, 701] width 747 height 878
click at [642, 314] on icon "button" at bounding box center [640, 314] width 9 height 5
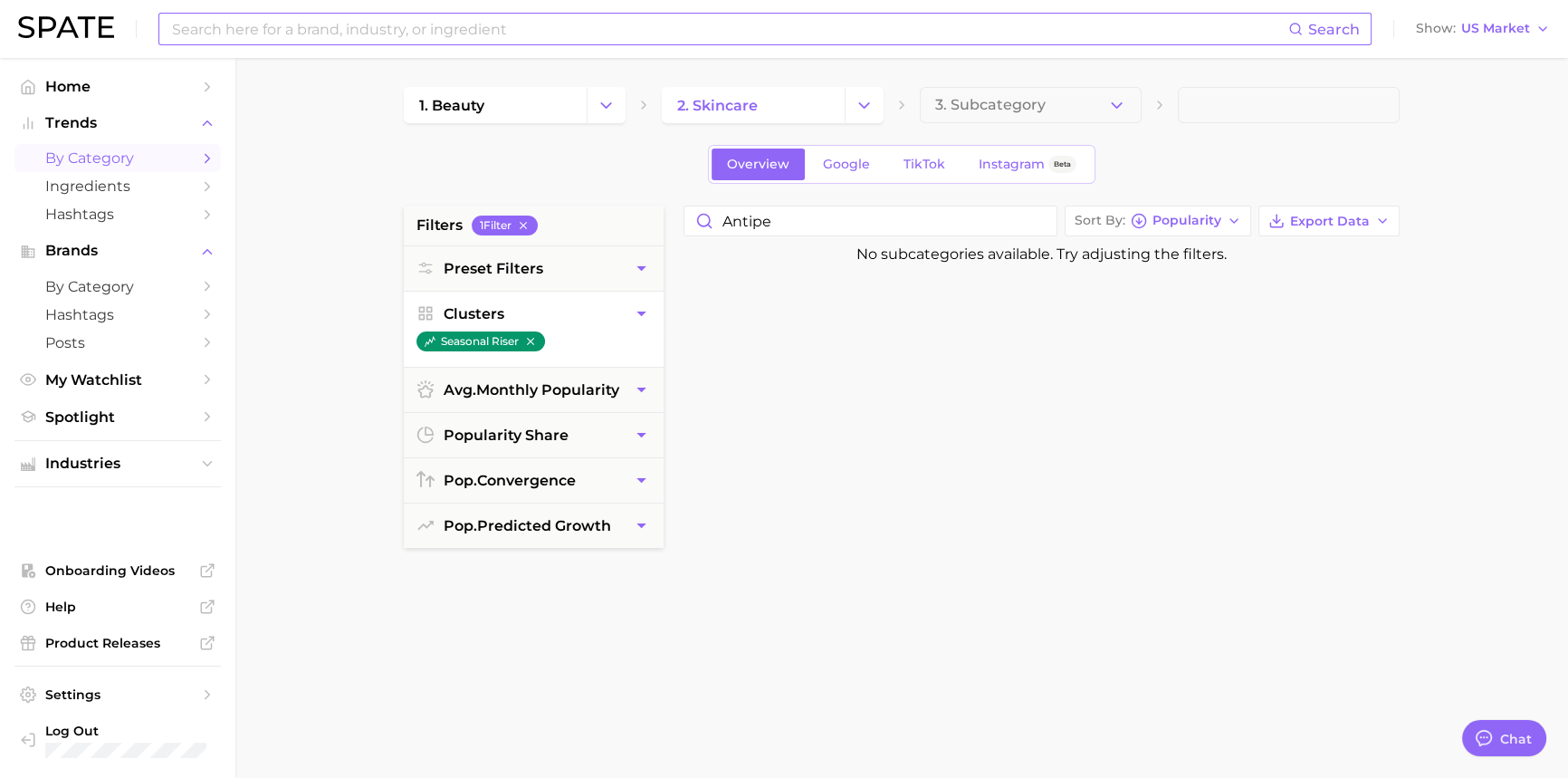
click at [336, 20] on input at bounding box center [729, 29] width 1118 height 31
type input "antiperspitants"
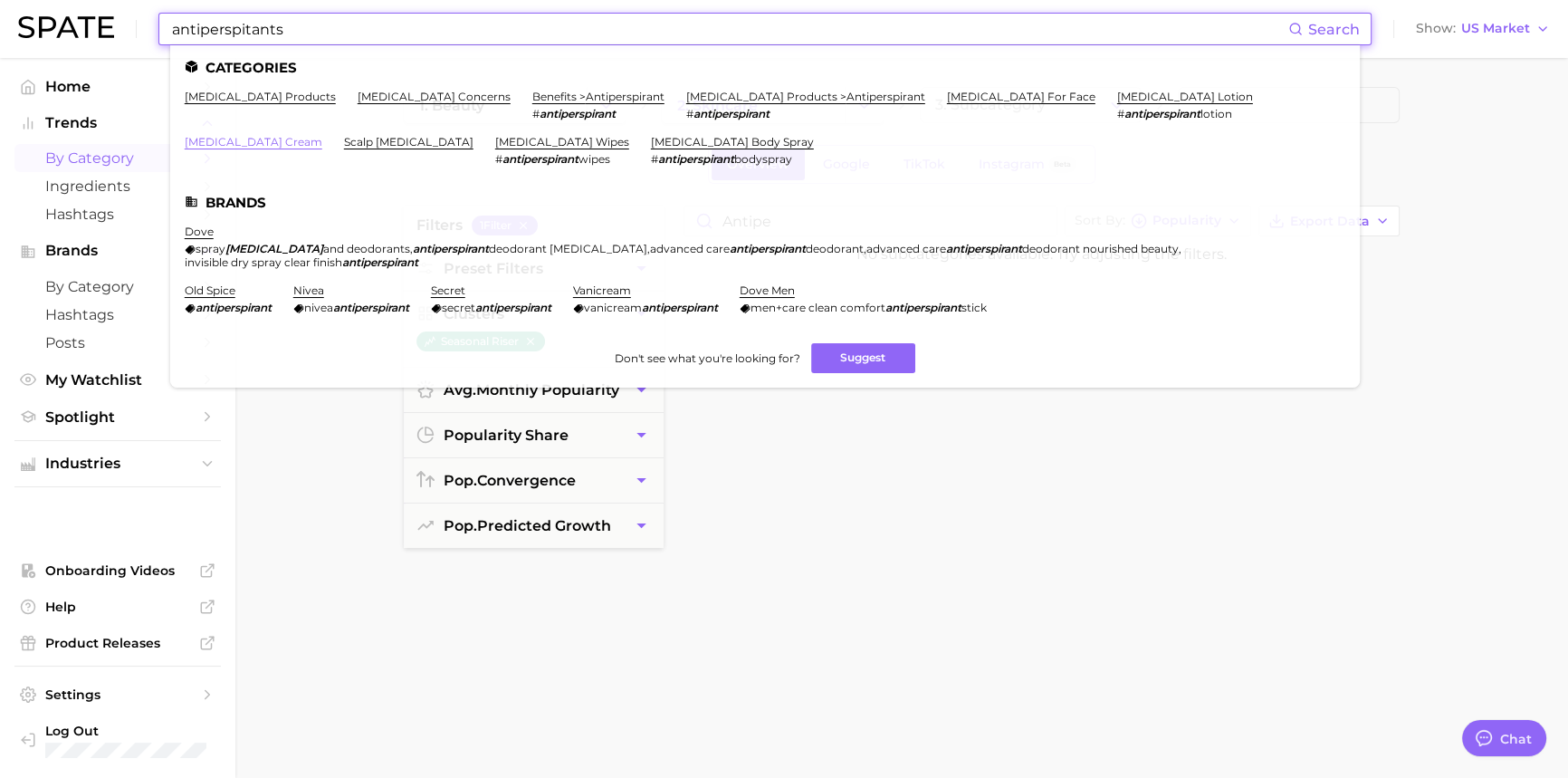
click at [322, 135] on link "[MEDICAL_DATA] cream" at bounding box center [253, 141] width 137 height 13
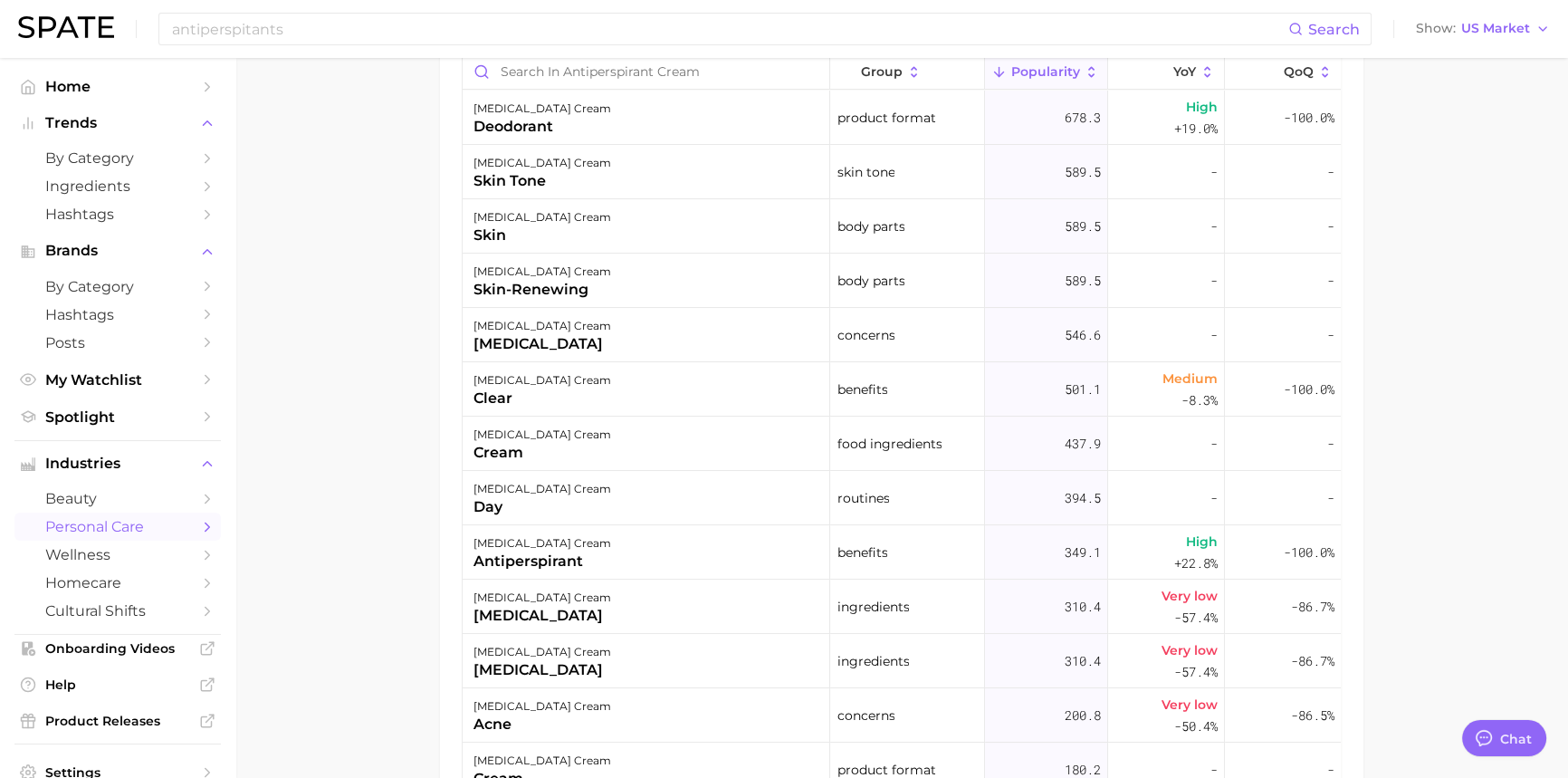
scroll to position [1079, 0]
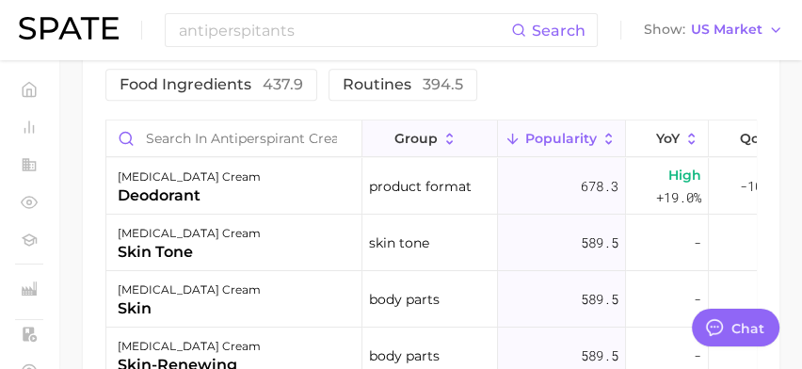
type textarea "x"
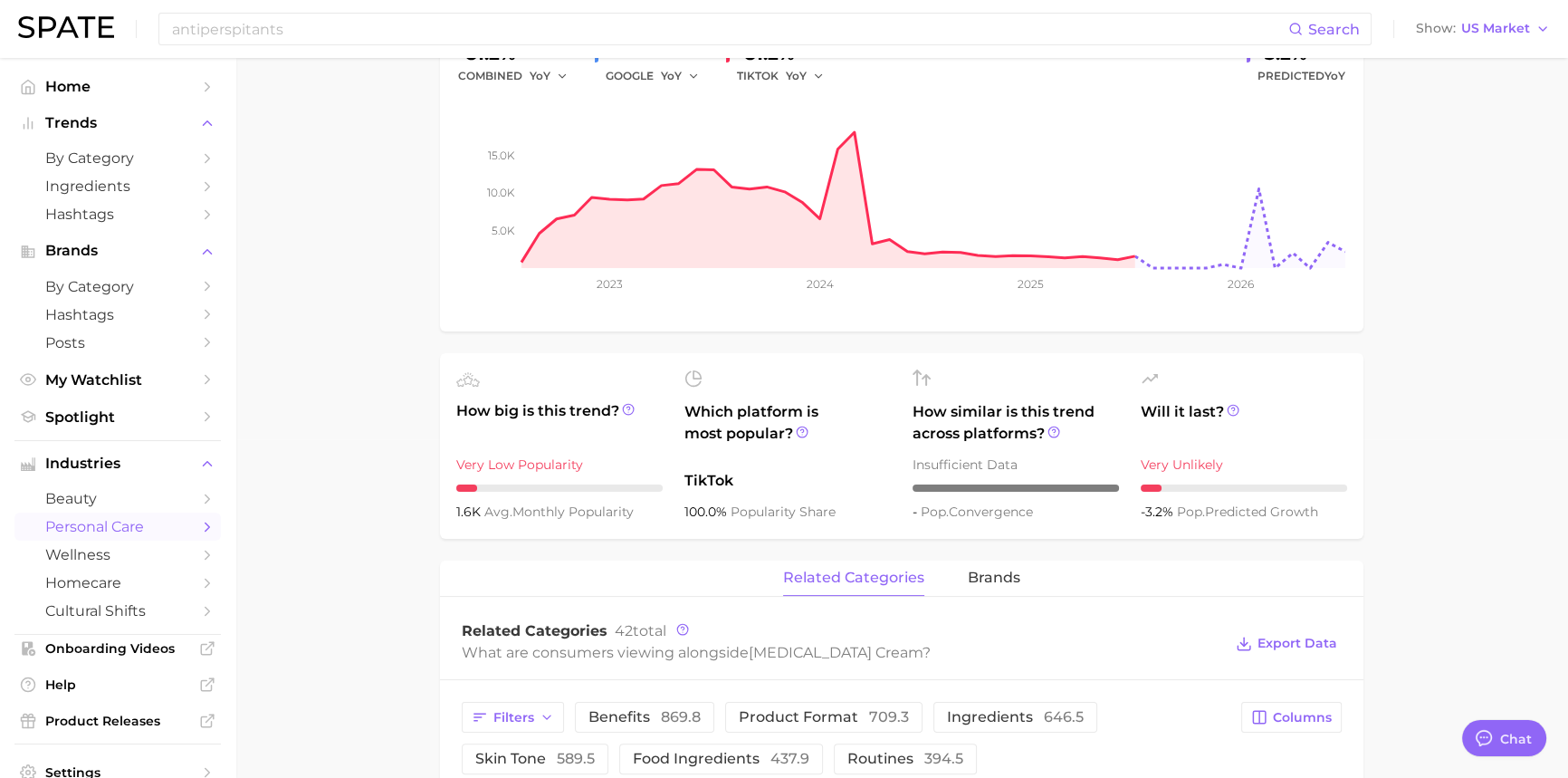
scroll to position [0, 0]
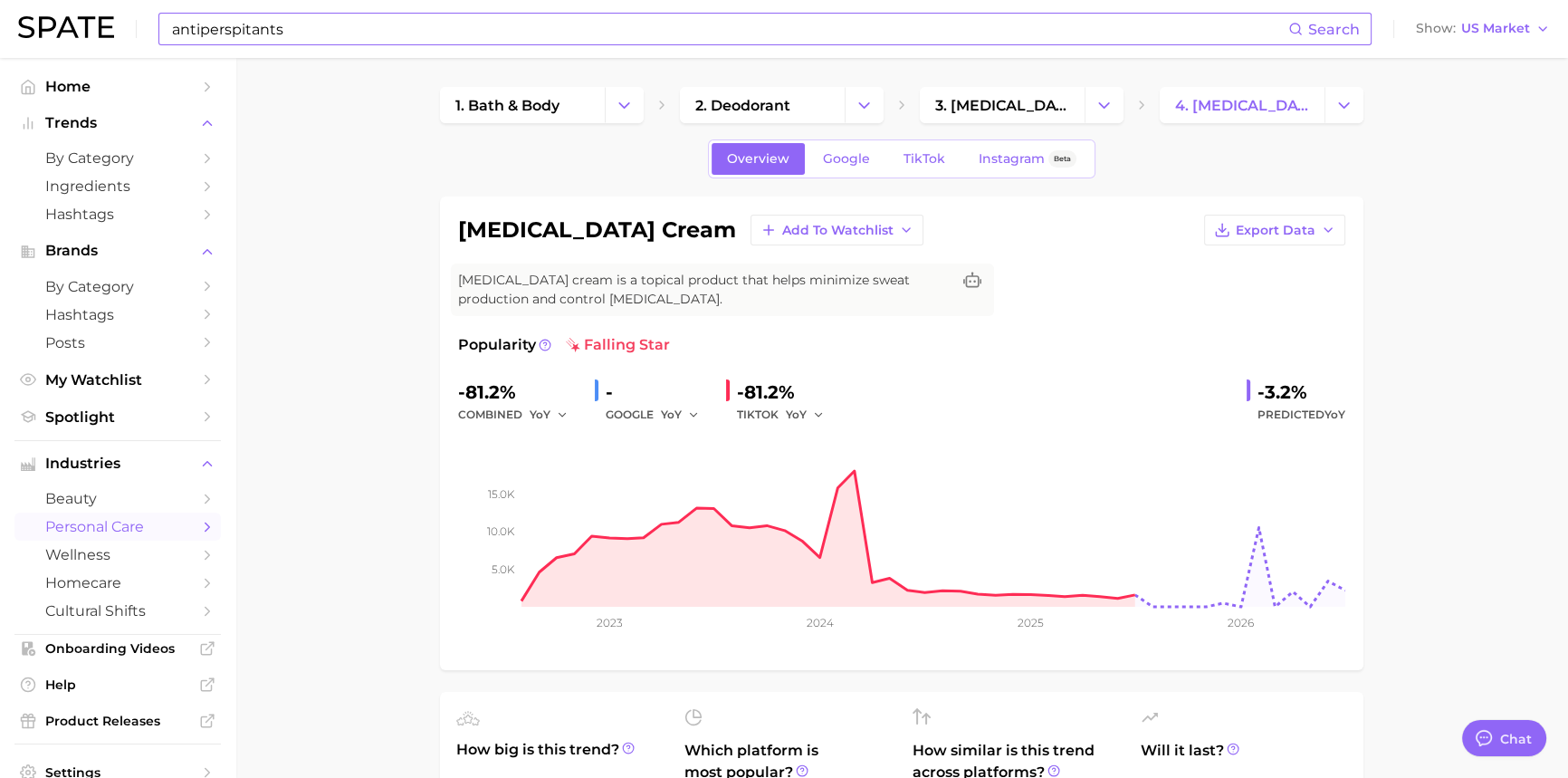
click at [221, 26] on input "antiperspitants" at bounding box center [729, 29] width 1118 height 31
type input "s"
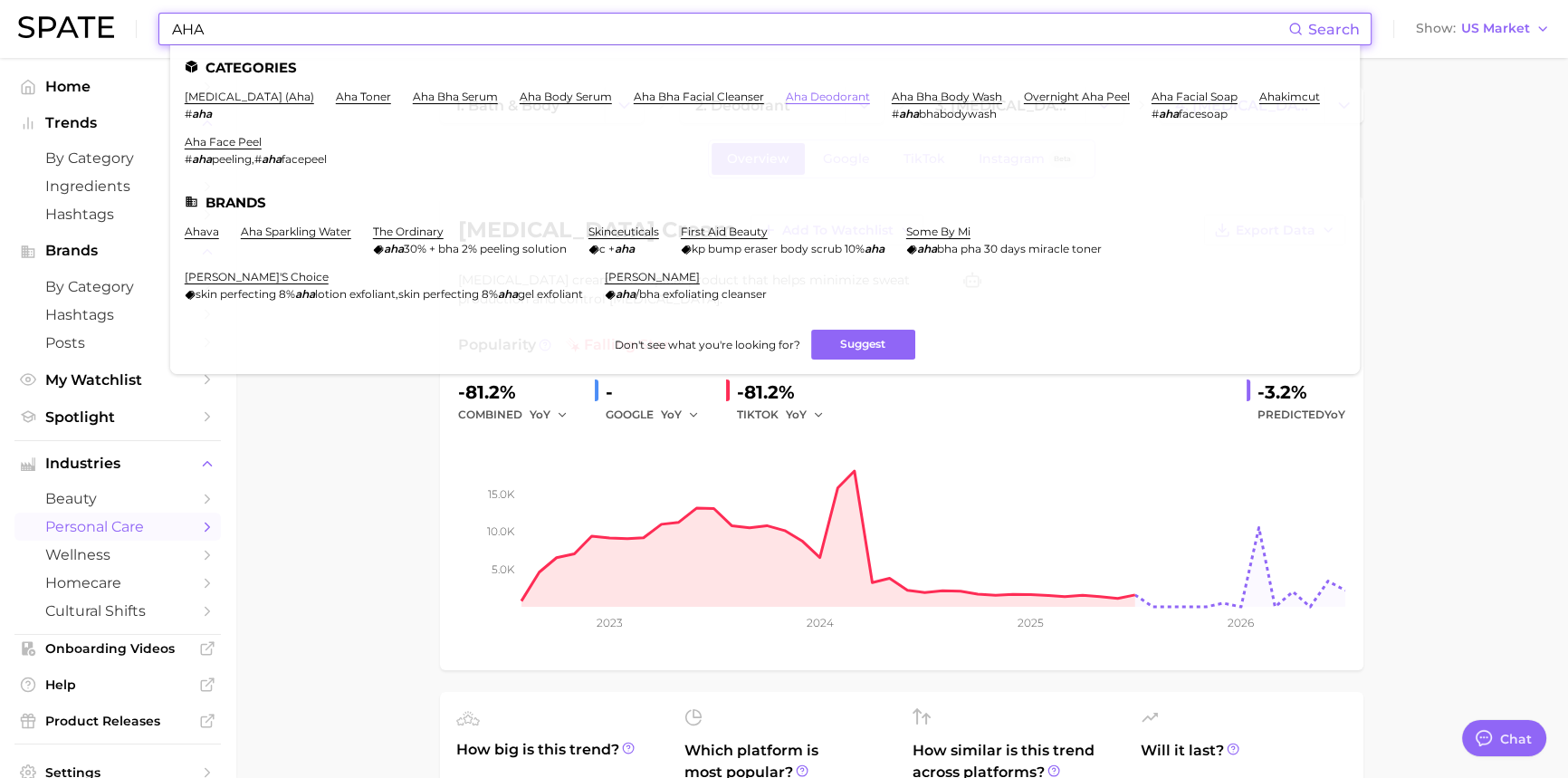
click at [832, 99] on link "aha deodorant" at bounding box center [828, 96] width 85 height 13
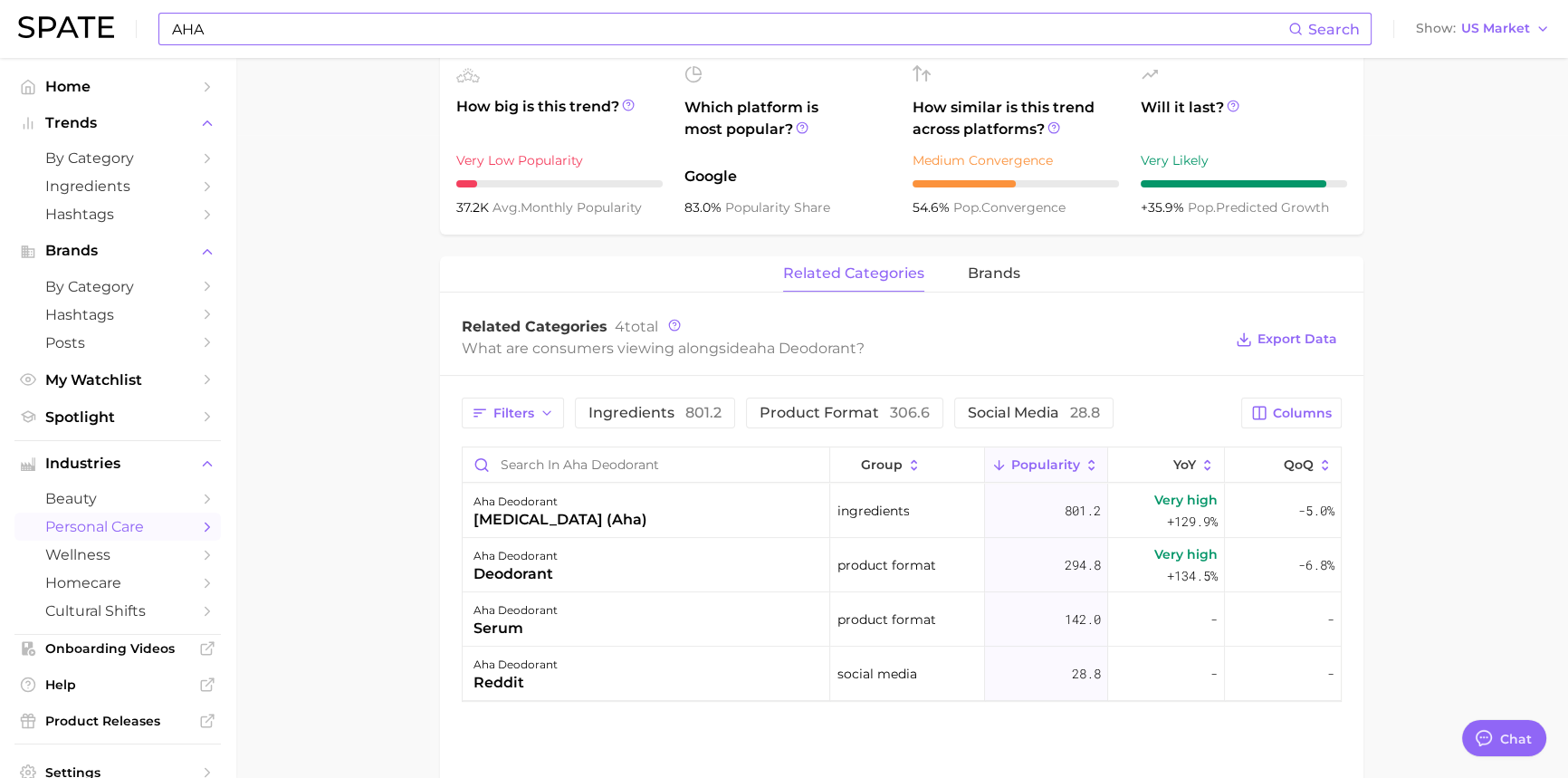
scroll to position [627, 0]
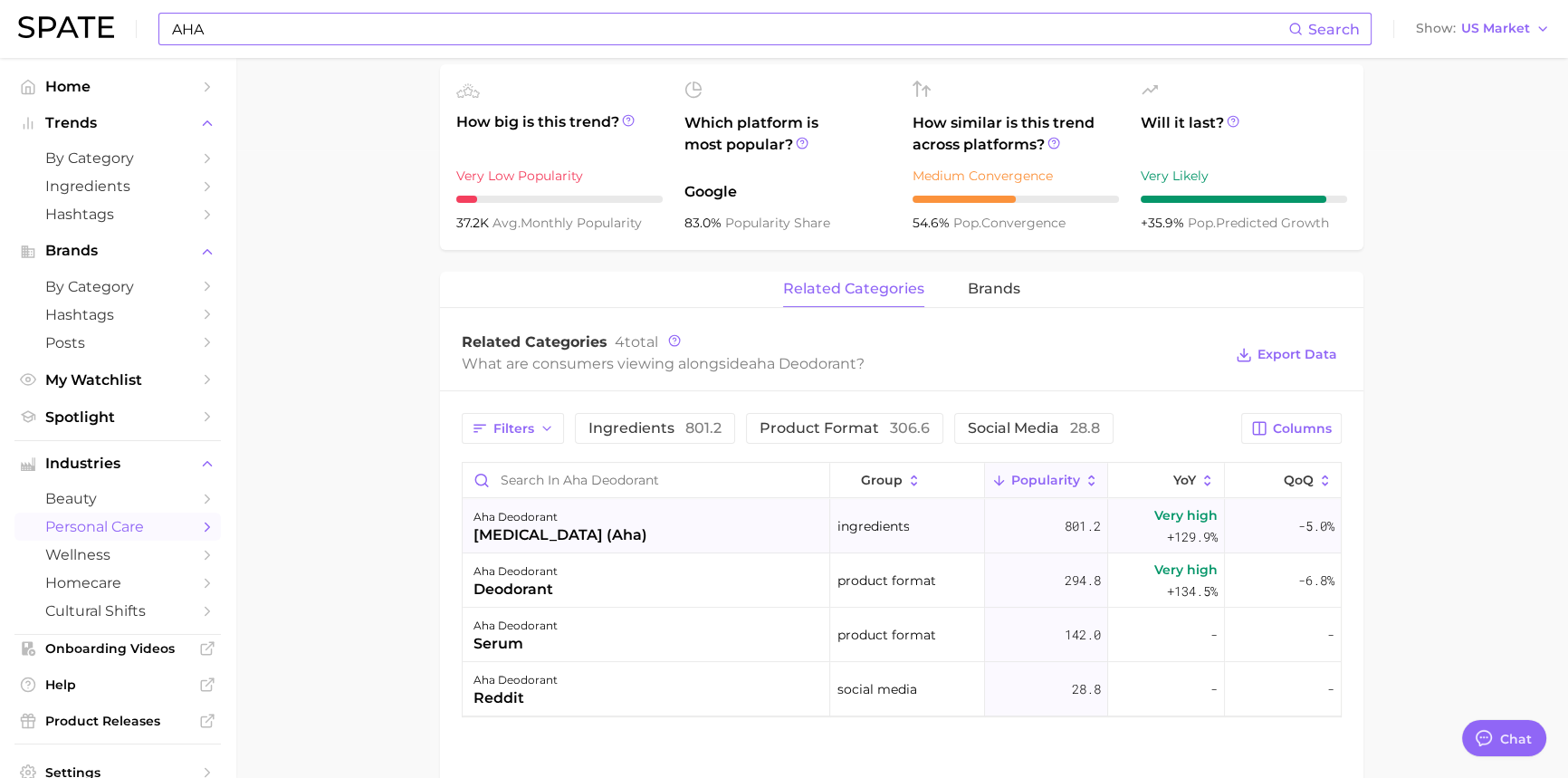
click at [618, 537] on div "[MEDICAL_DATA] (aha)" at bounding box center [560, 535] width 174 height 22
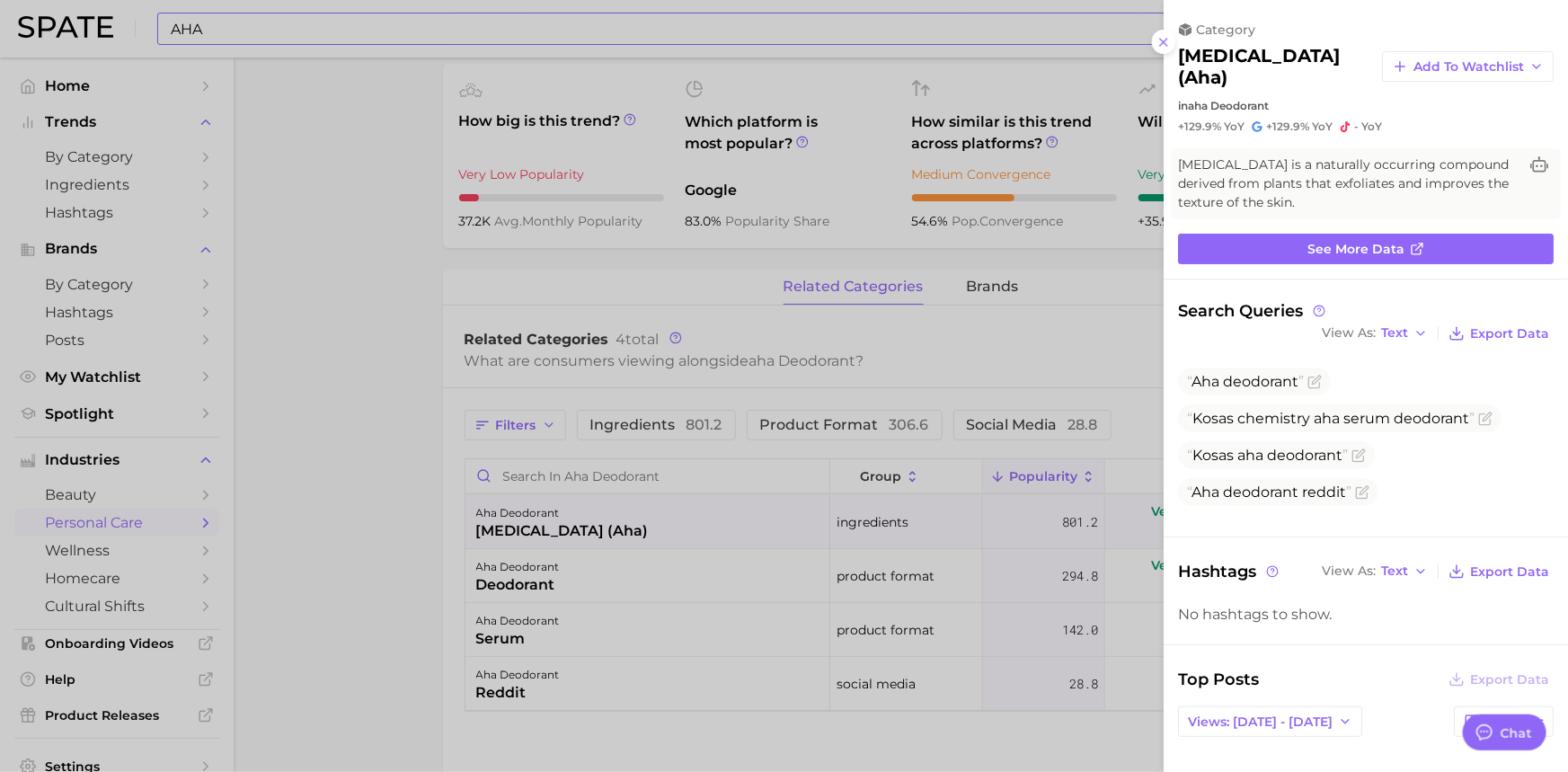
click at [376, 606] on div at bounding box center [784, 386] width 1568 height 772
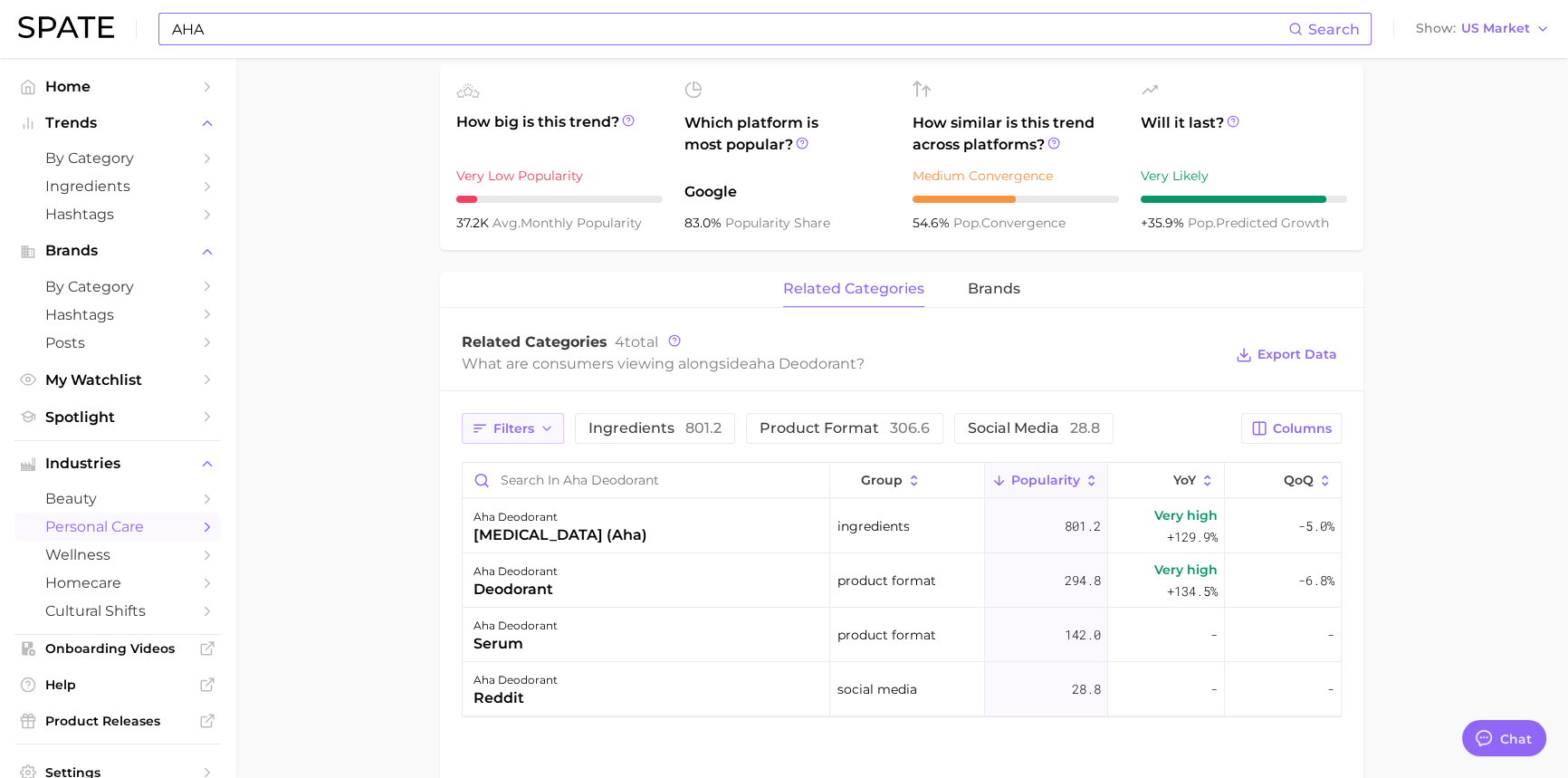
click at [549, 432] on icon "button" at bounding box center [546, 428] width 14 height 14
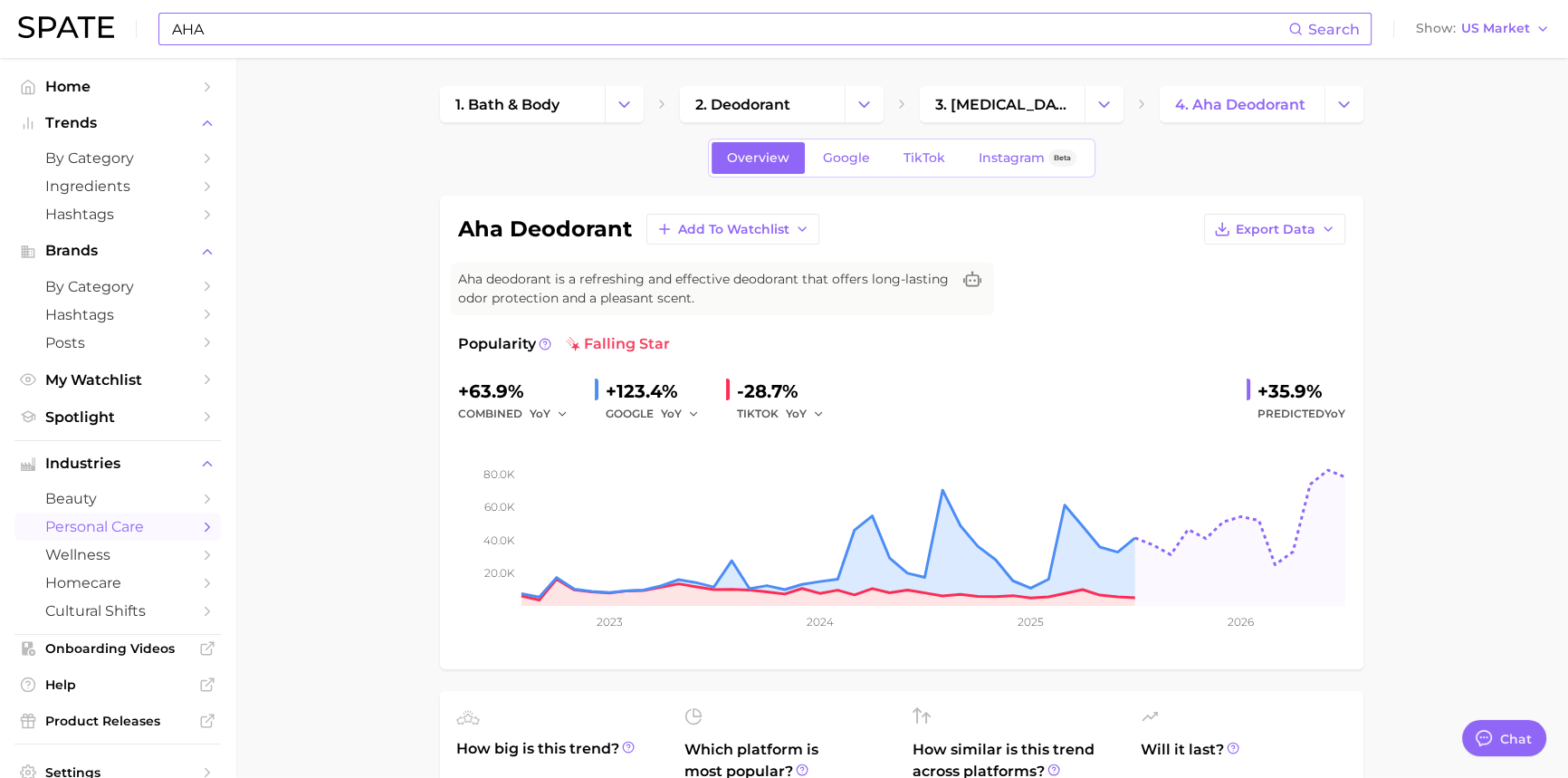
scroll to position [0, 0]
drag, startPoint x: 235, startPoint y: 20, endPoint x: 244, endPoint y: 38, distance: 20.1
click at [235, 20] on input "AHA" at bounding box center [729, 29] width 1118 height 31
type input "A"
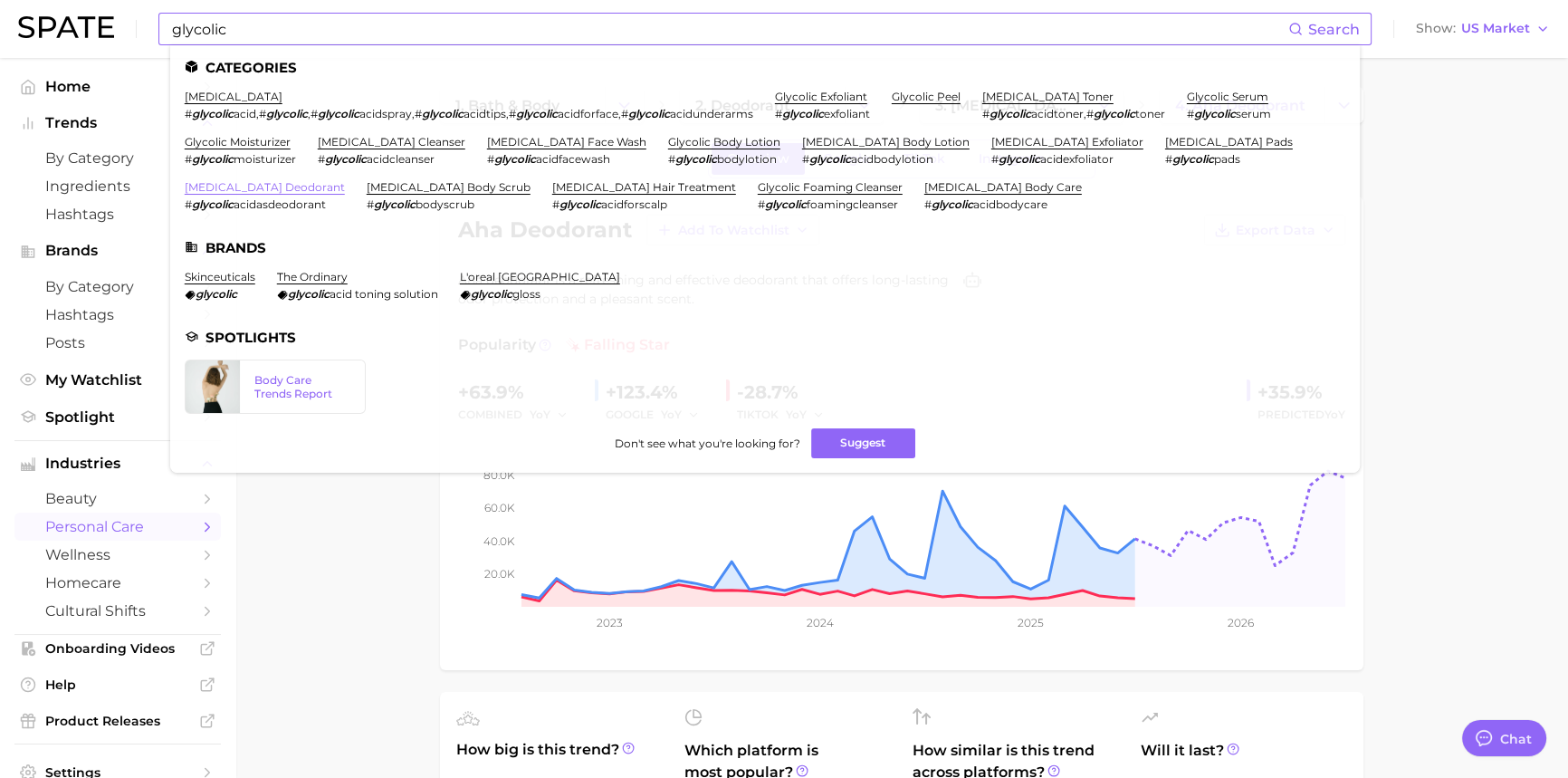
click at [345, 180] on link "[MEDICAL_DATA] deodorant" at bounding box center [264, 187] width 161 height 13
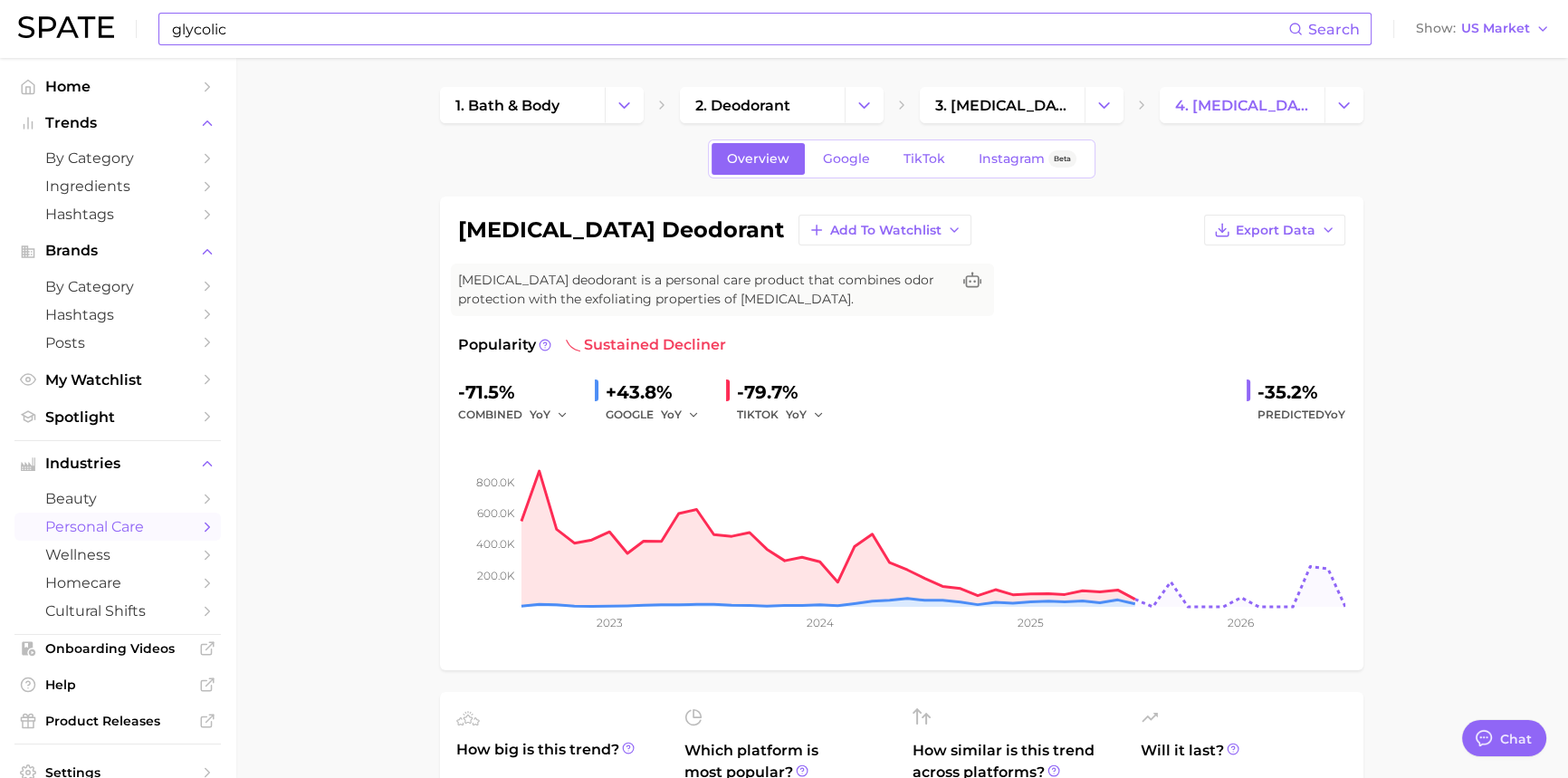
click at [241, 18] on input "glycolic" at bounding box center [729, 29] width 1118 height 31
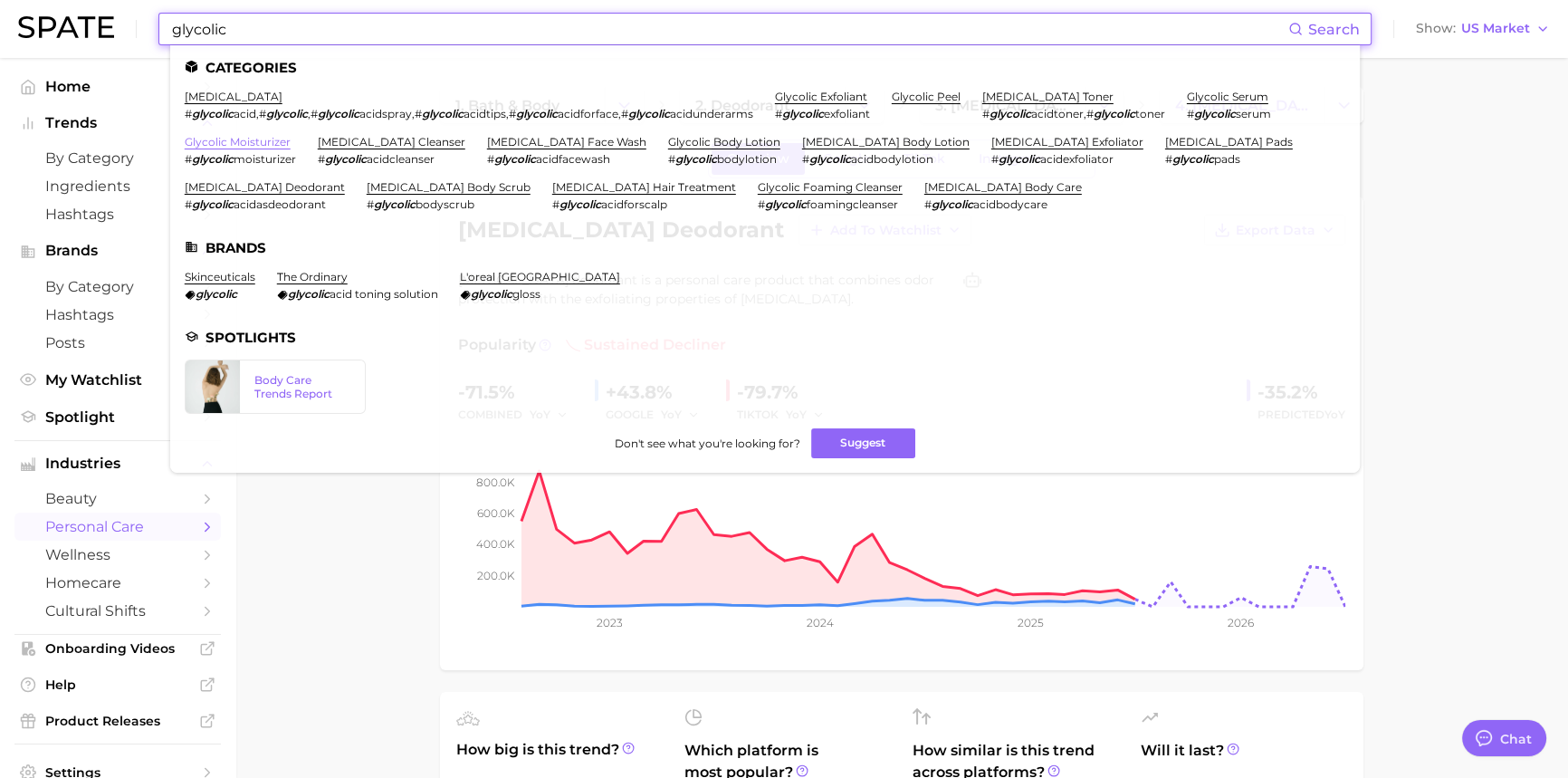
click at [258, 144] on link "glycolic moisturizer" at bounding box center [237, 141] width 106 height 13
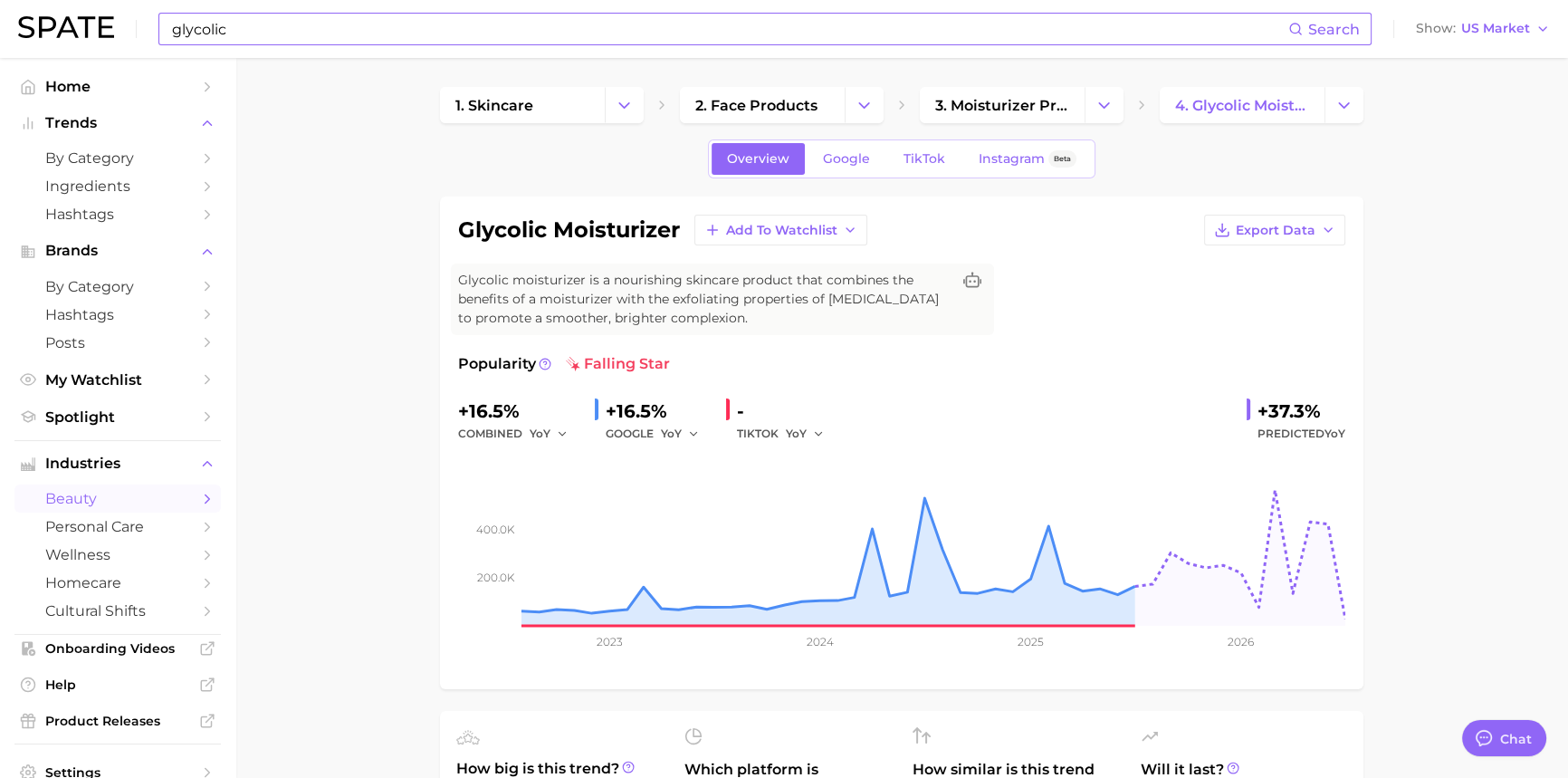
click at [254, 36] on input "glycolic" at bounding box center [729, 29] width 1118 height 31
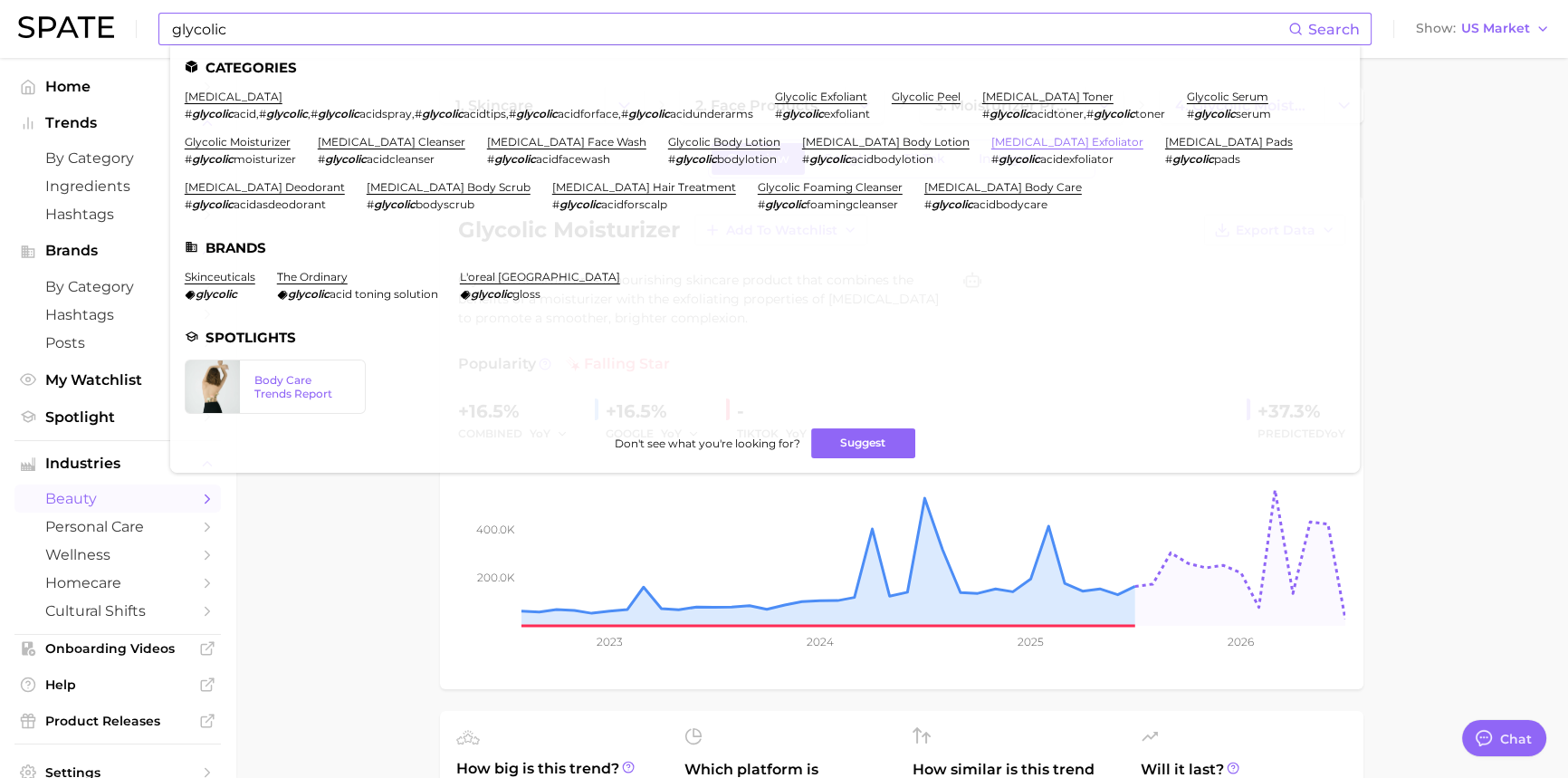
click at [991, 138] on link "[MEDICAL_DATA] exfoliator" at bounding box center [1067, 141] width 152 height 13
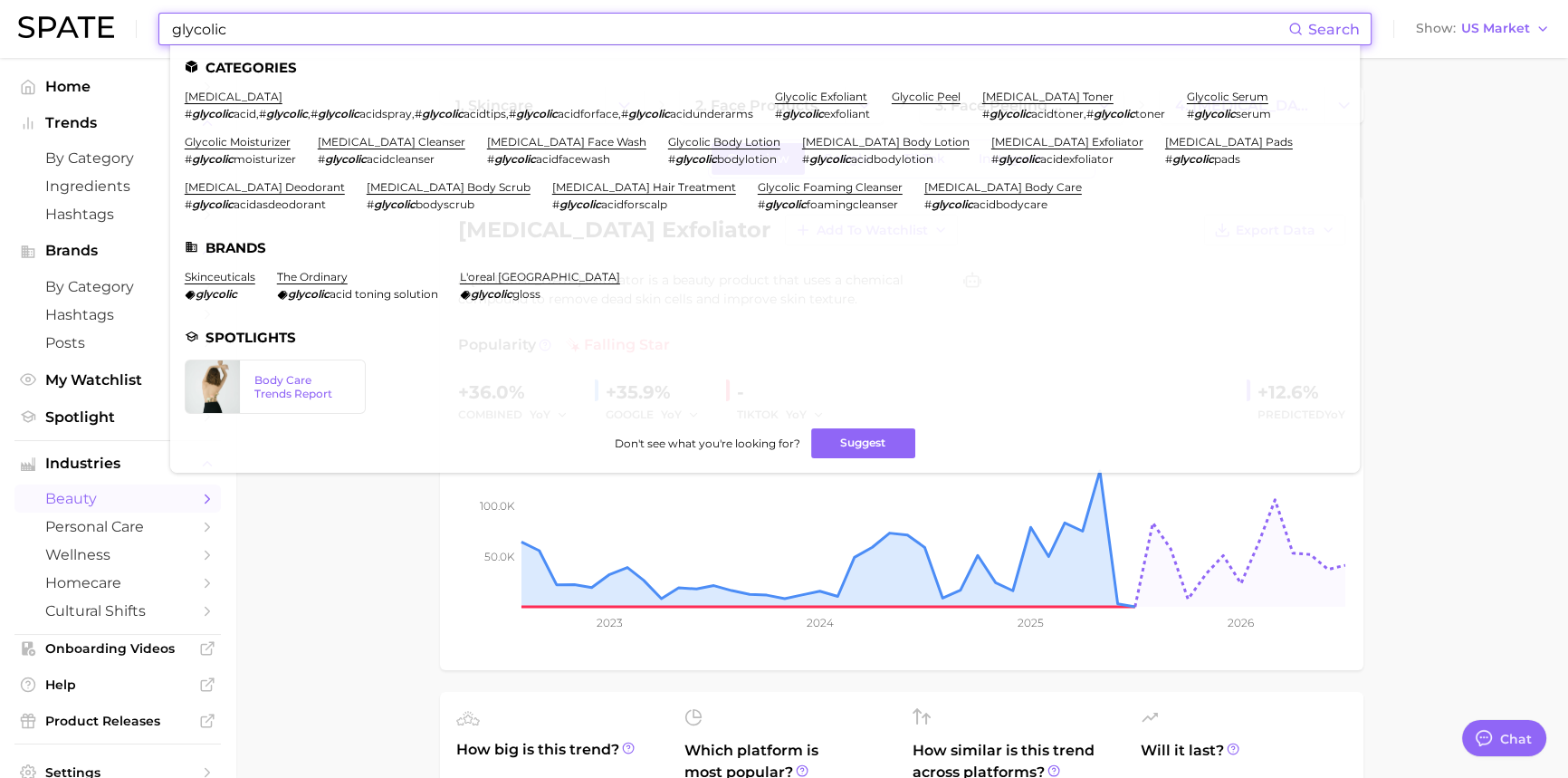
click at [238, 34] on input "glycolic" at bounding box center [729, 29] width 1118 height 31
drag, startPoint x: 238, startPoint y: 34, endPoint x: 153, endPoint y: 36, distance: 85.0
click at [153, 36] on div "glycolic Search Categories [MEDICAL_DATA] # [MEDICAL_DATA] , # glycolic , # gly…" at bounding box center [784, 29] width 1531 height 58
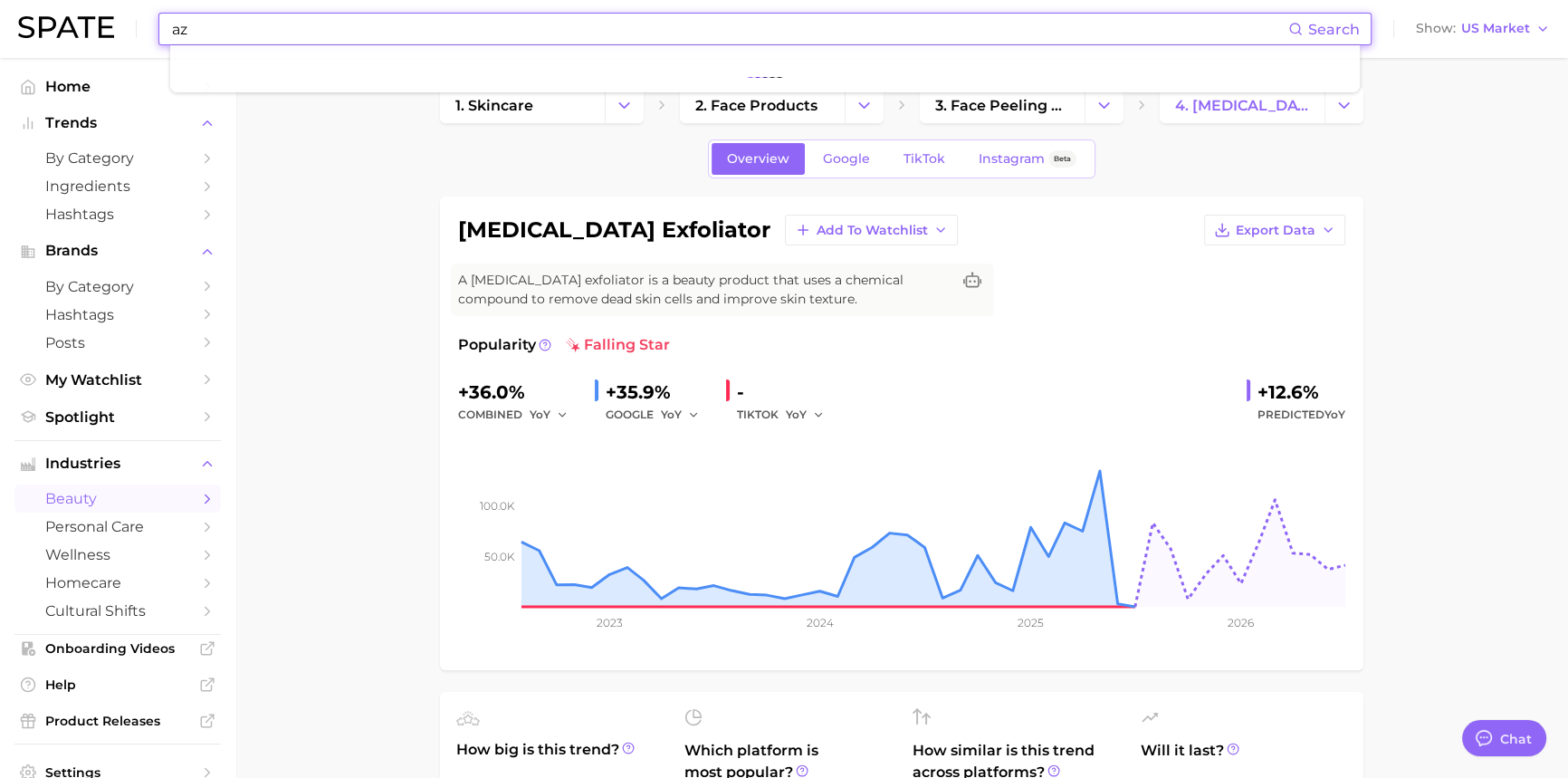
type input "a"
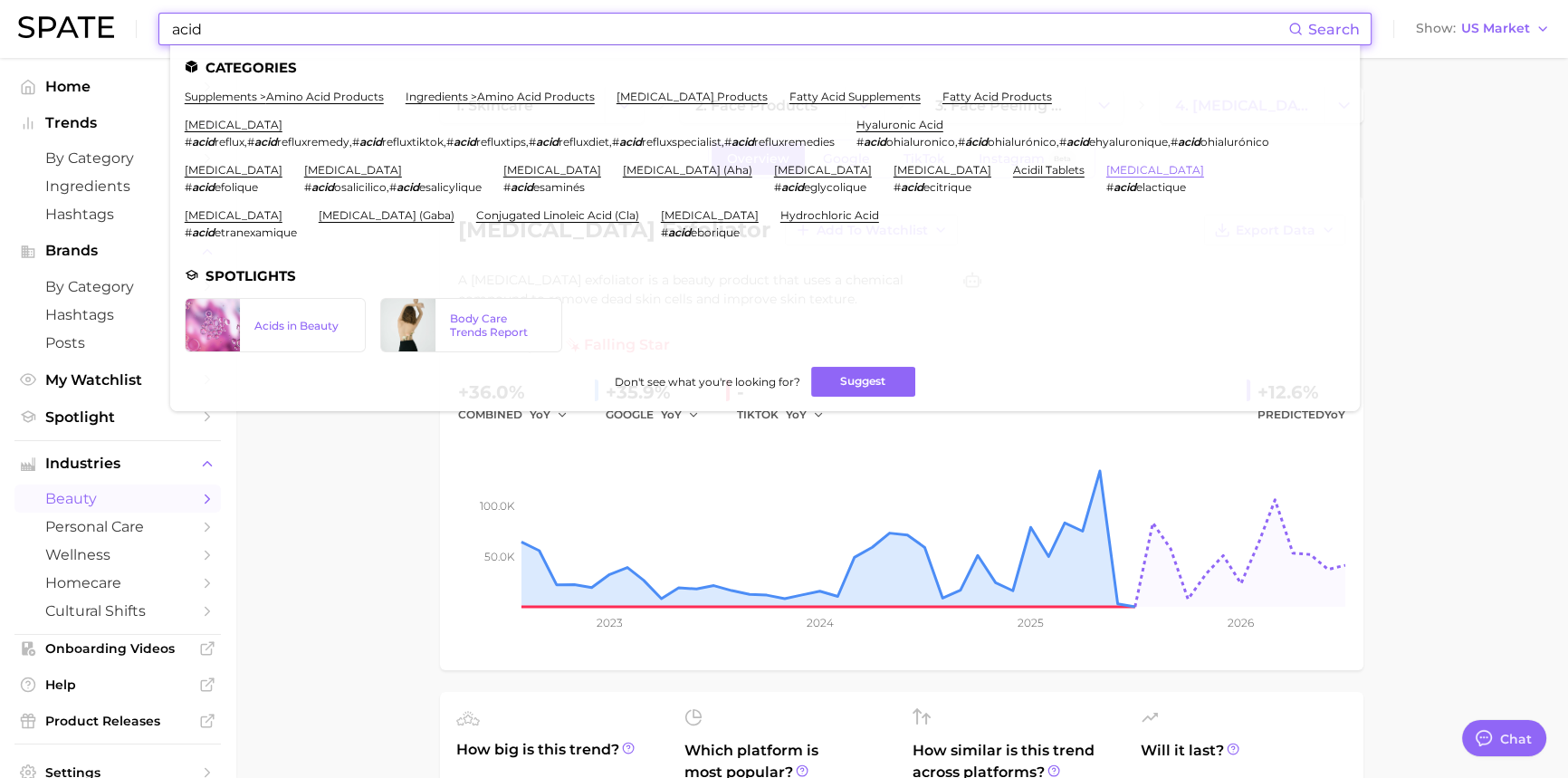
type input "acid"
click at [1106, 172] on link "[MEDICAL_DATA]" at bounding box center [1155, 169] width 98 height 13
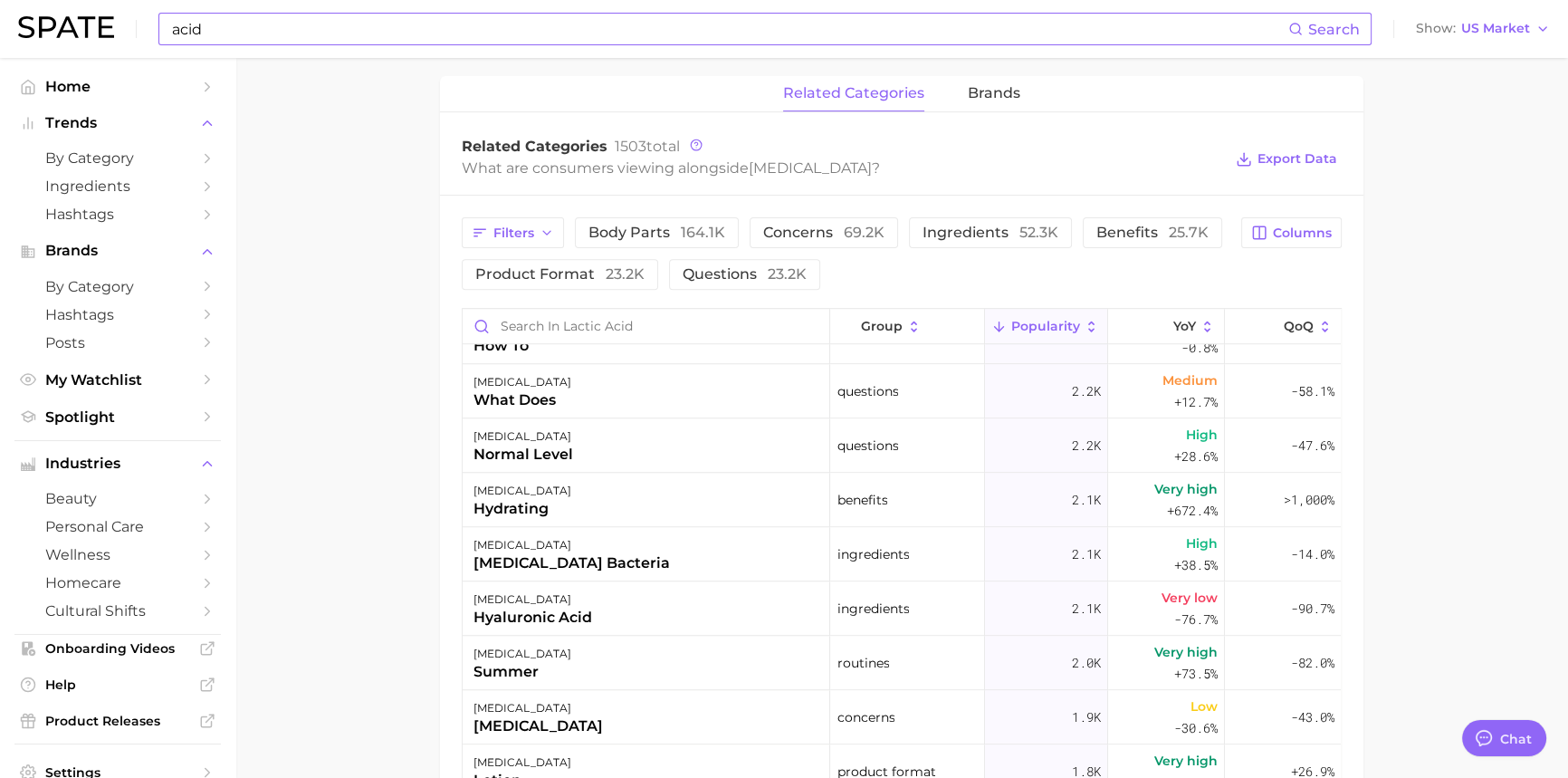
scroll to position [1893, 0]
